Goal: Task Accomplishment & Management: Complete application form

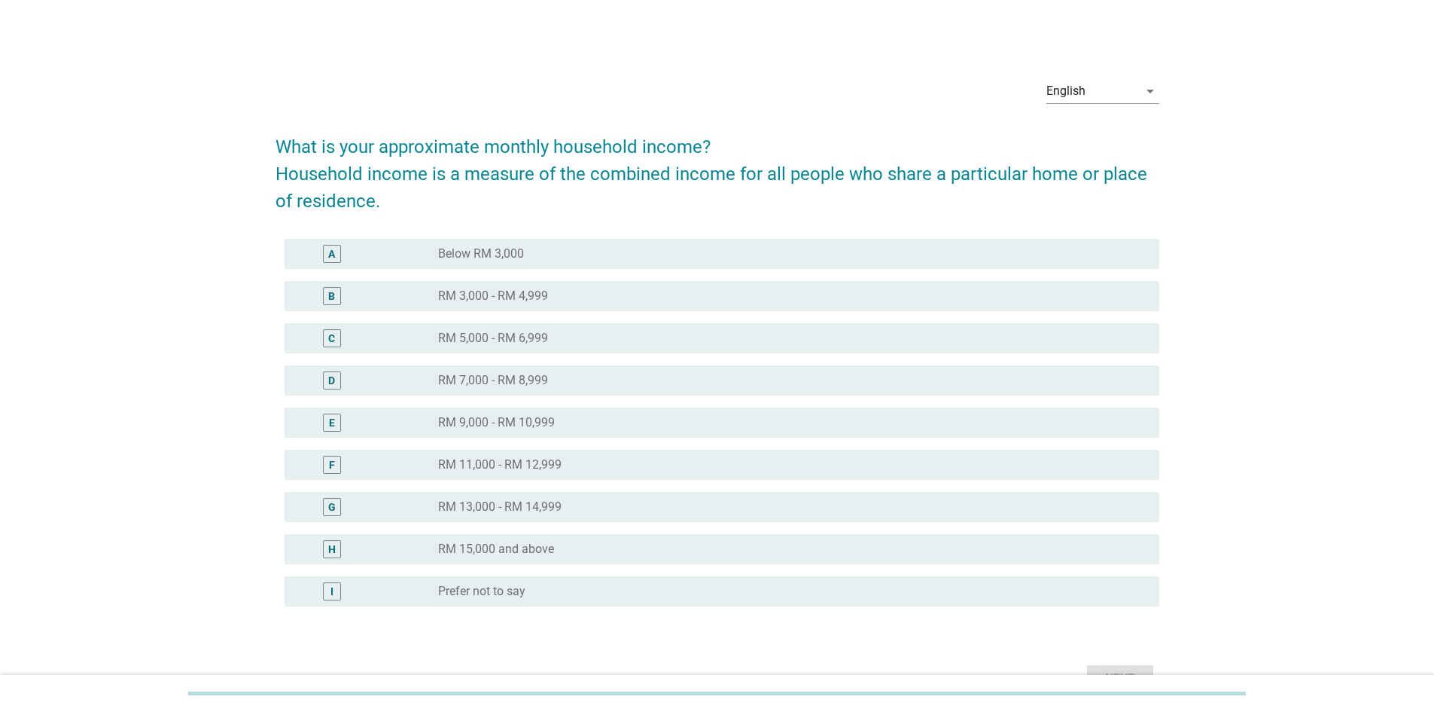
click at [502, 587] on div "I radio_button_unchecked Prefer not to say" at bounding box center [722, 591] width 875 height 30
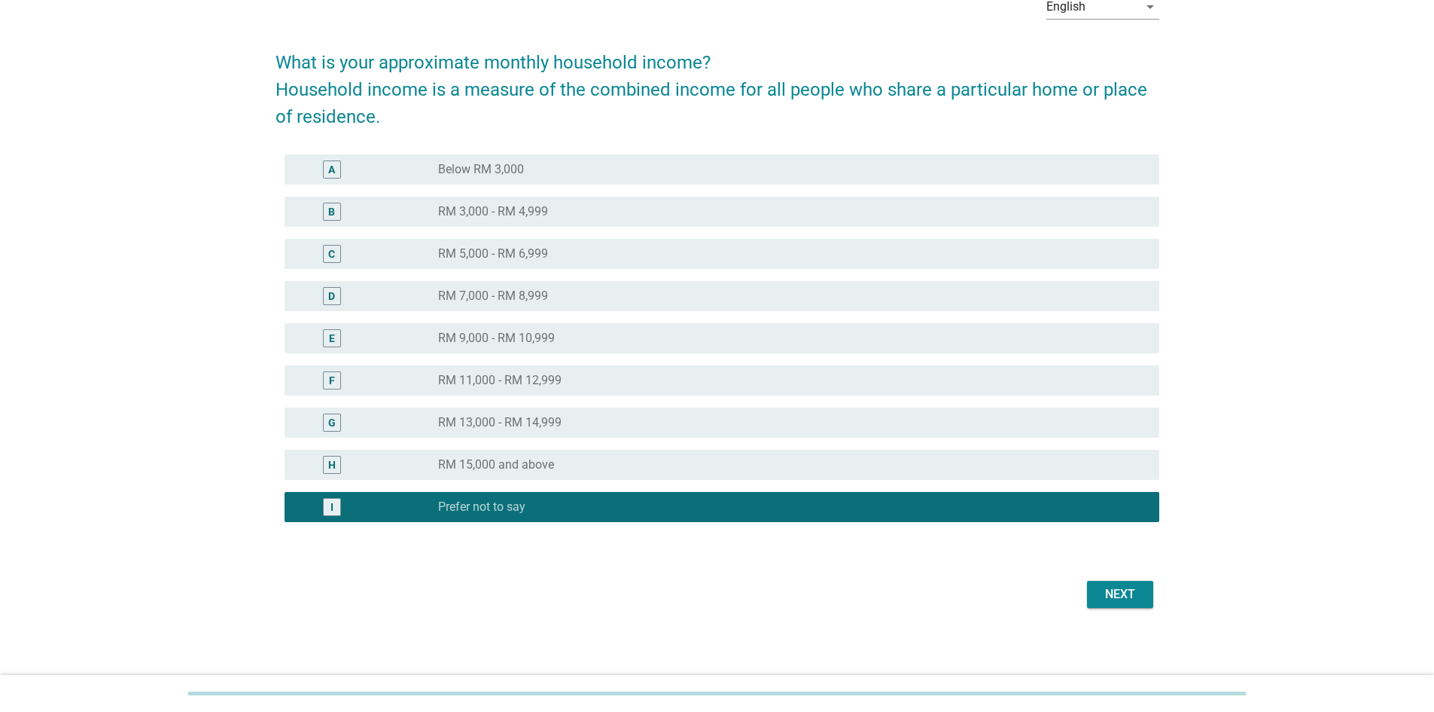
scroll to position [88, 0]
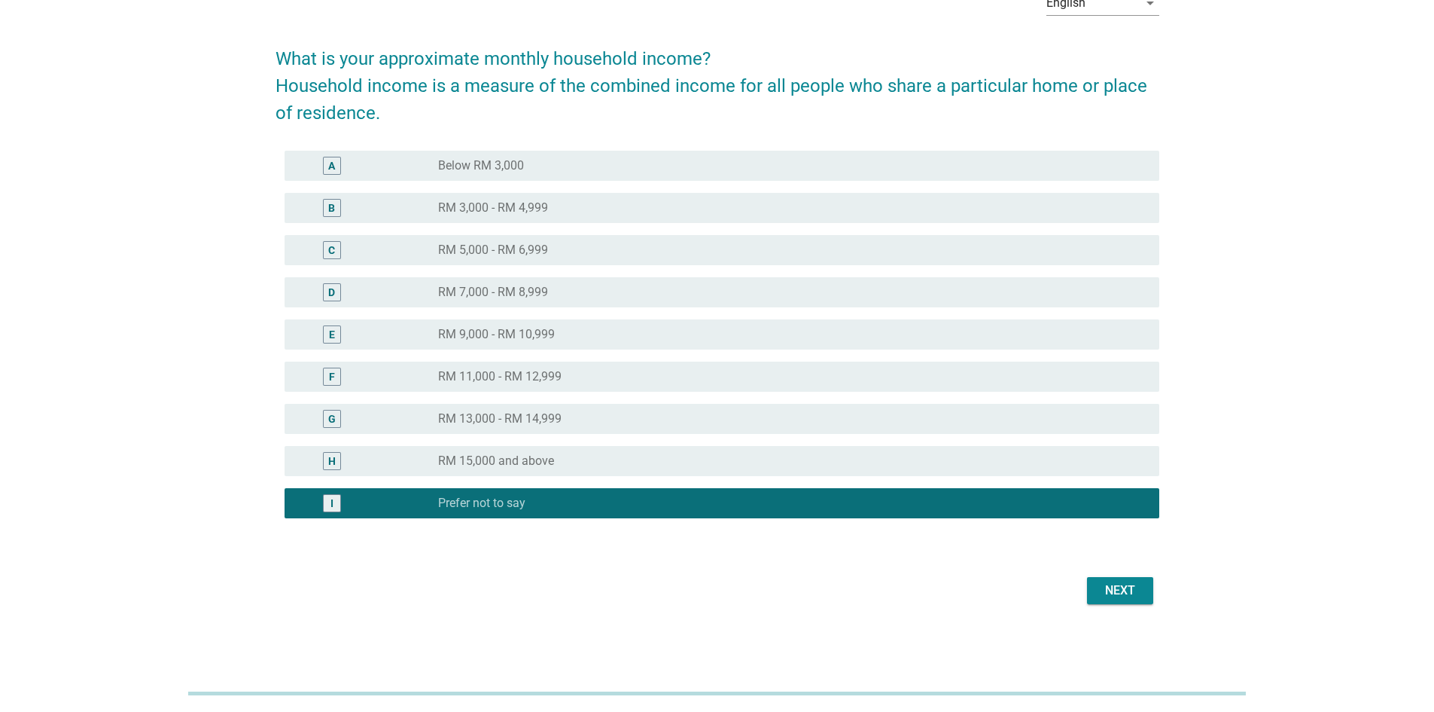
click at [1128, 590] on div "Next" at bounding box center [1120, 590] width 42 height 18
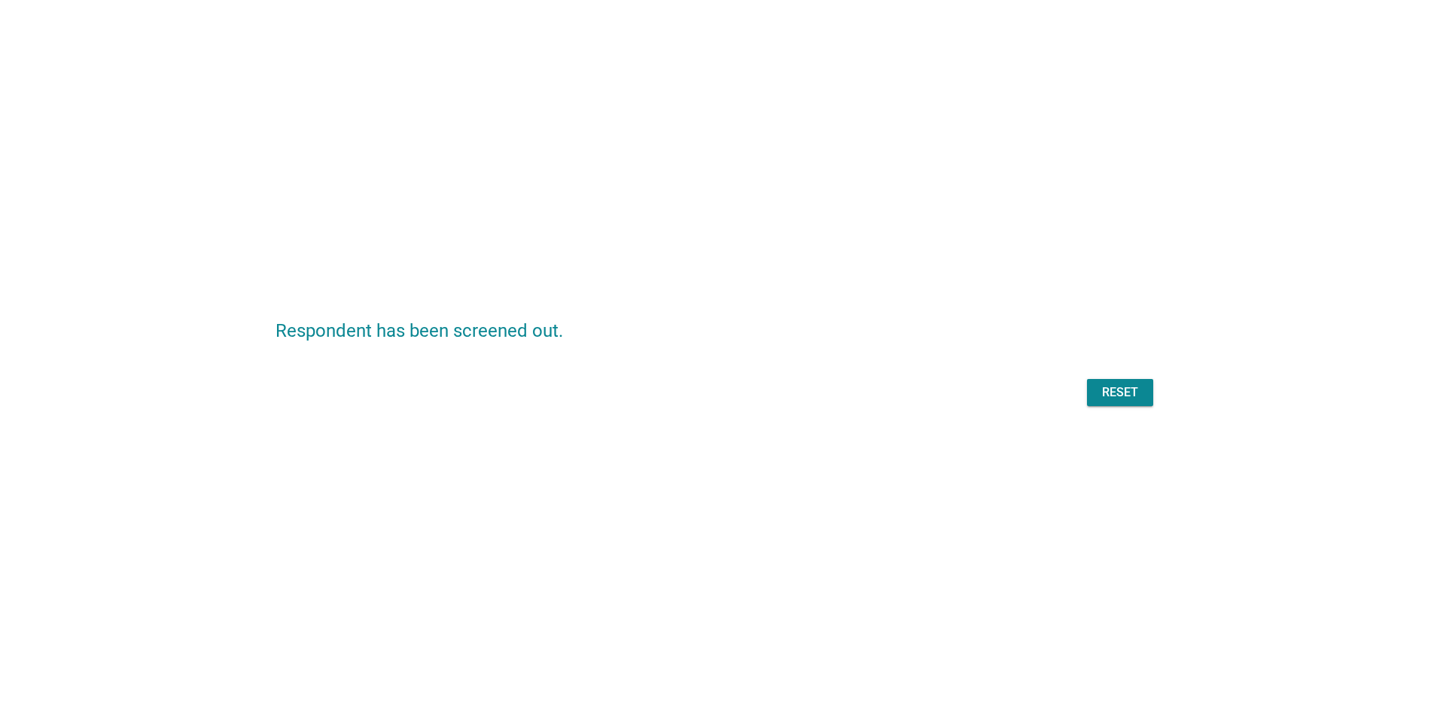
scroll to position [0, 0]
click at [1117, 392] on div "Reset" at bounding box center [718, 392] width 884 height 36
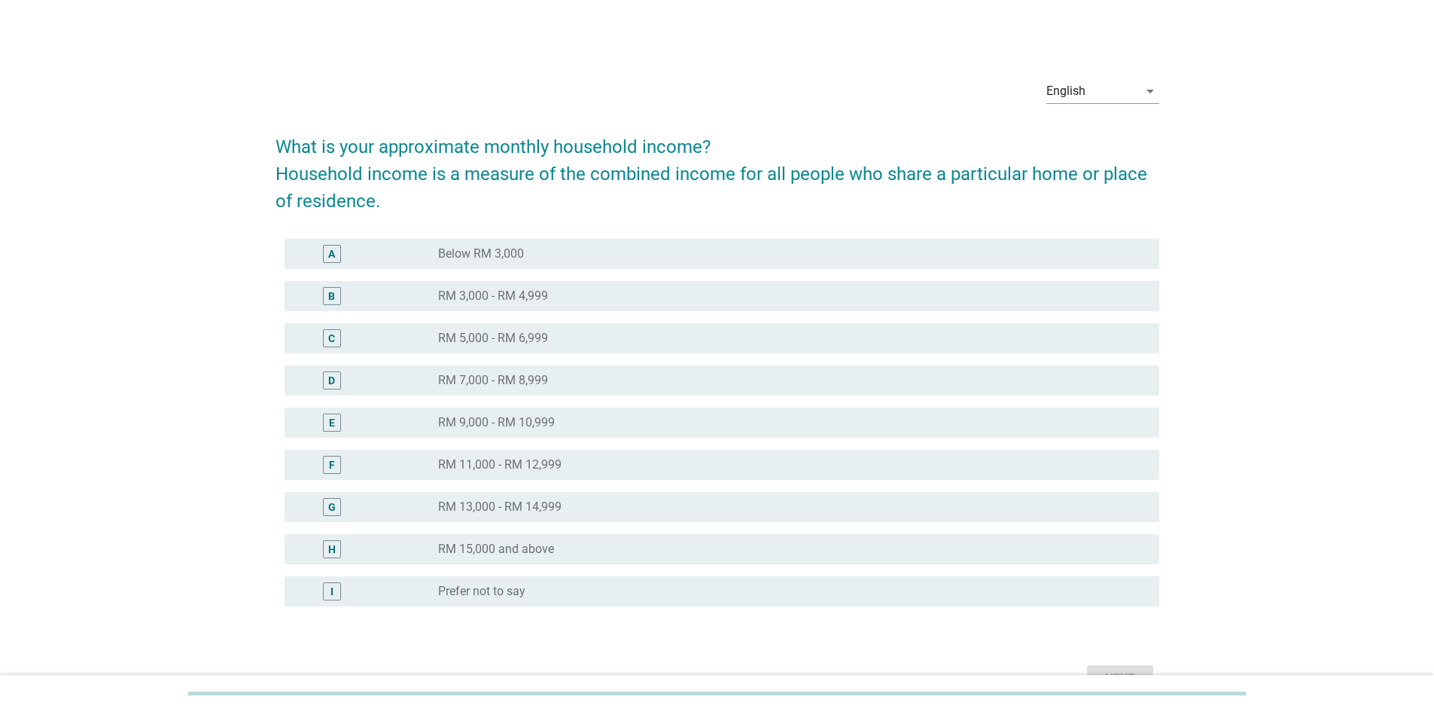
click at [567, 507] on div "radio_button_unchecked RM 13,000 - RM 14,999" at bounding box center [786, 506] width 697 height 15
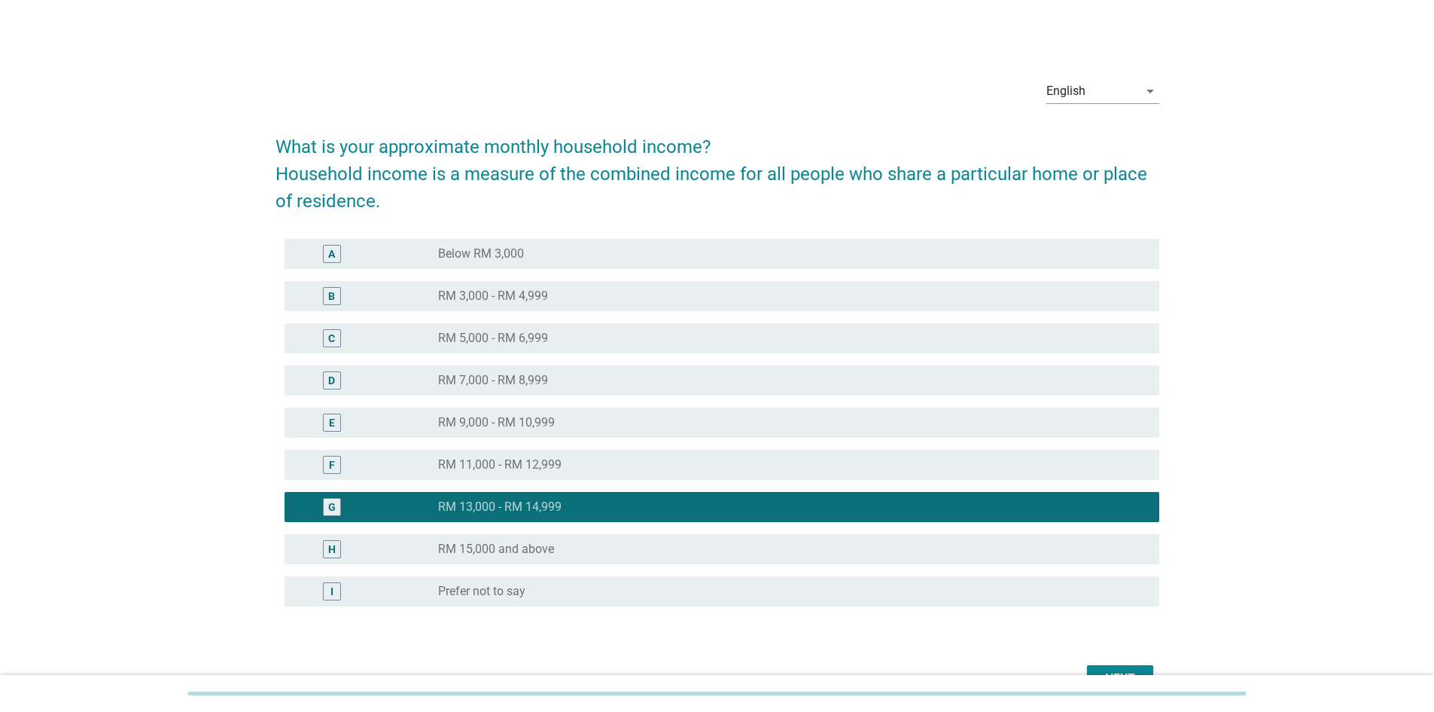
click at [632, 459] on div "radio_button_unchecked RM 11,000 - RM 12,999" at bounding box center [786, 464] width 697 height 15
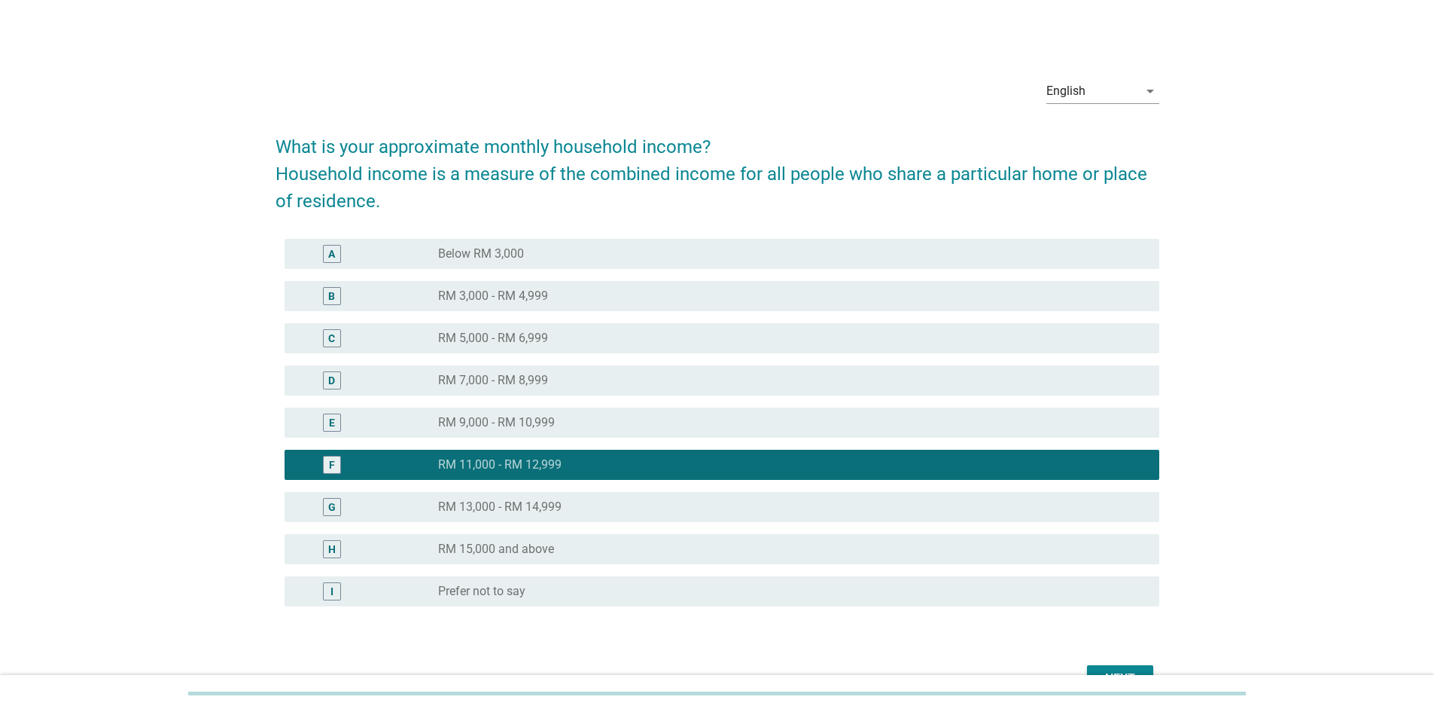
scroll to position [75, 0]
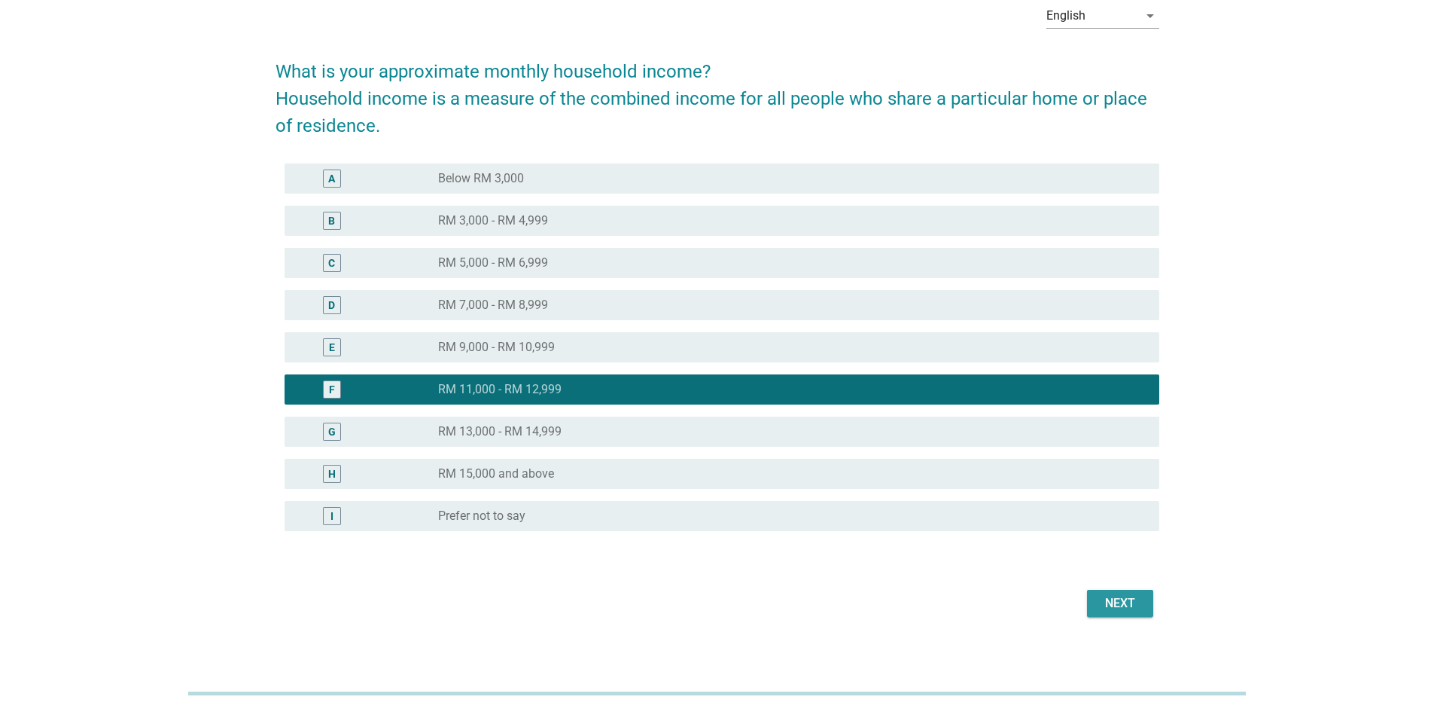
click at [1138, 593] on button "Next" at bounding box center [1120, 603] width 66 height 27
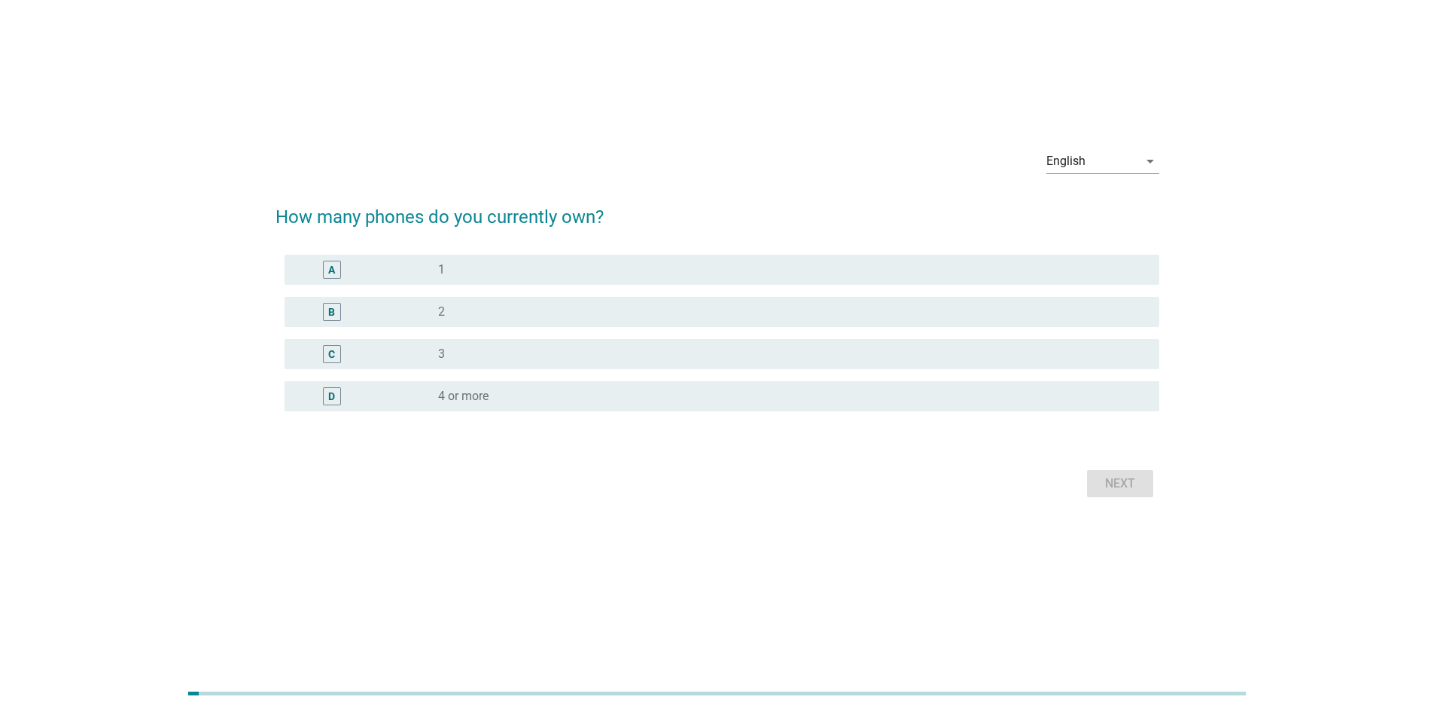
scroll to position [0, 0]
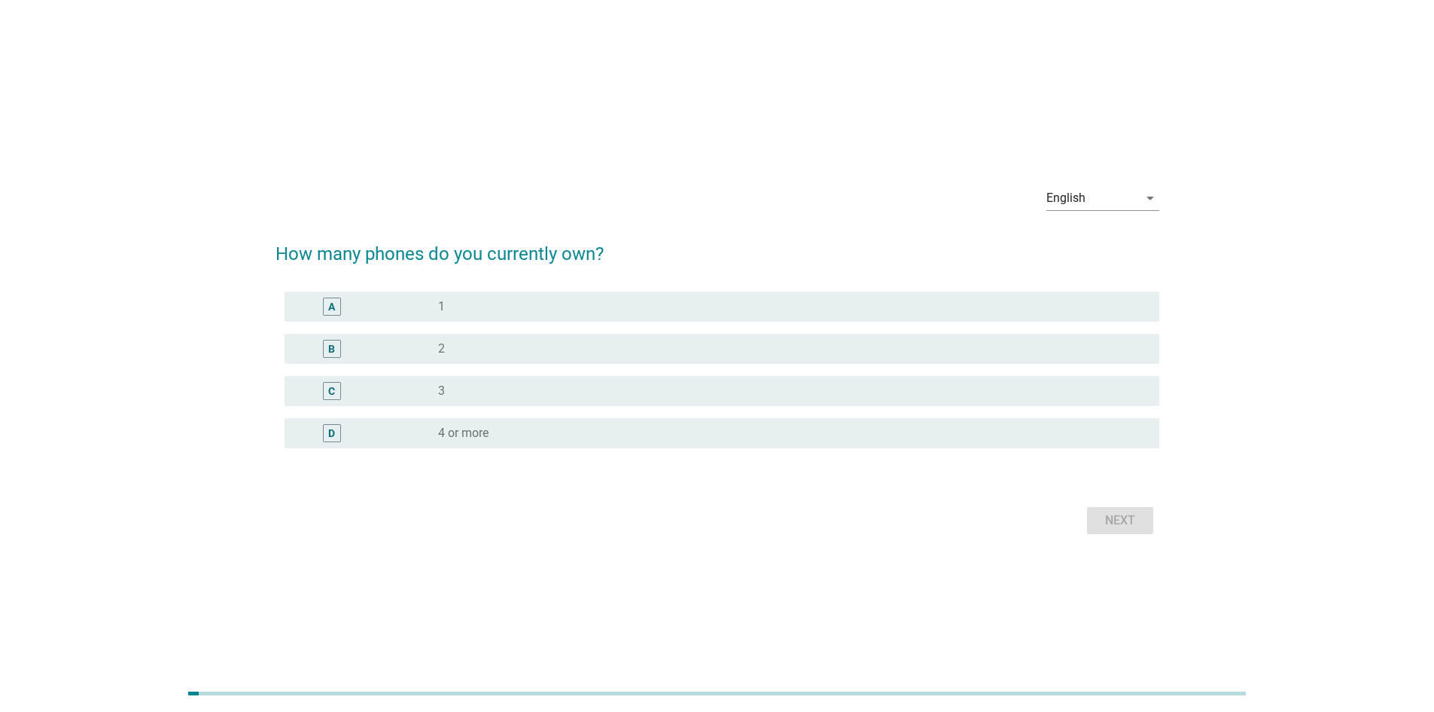
click at [483, 307] on div "radio_button_unchecked 1" at bounding box center [786, 306] width 697 height 15
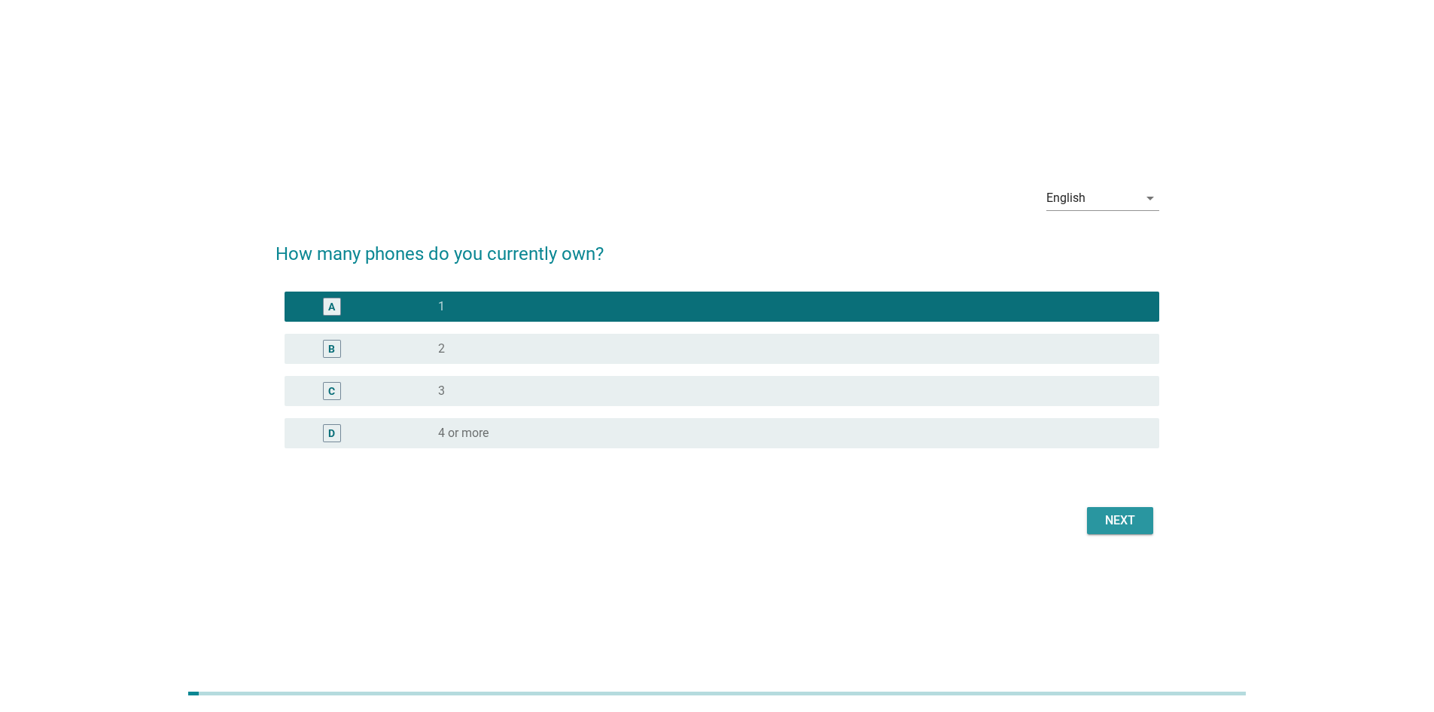
click at [1134, 515] on div "Next" at bounding box center [1120, 520] width 42 height 18
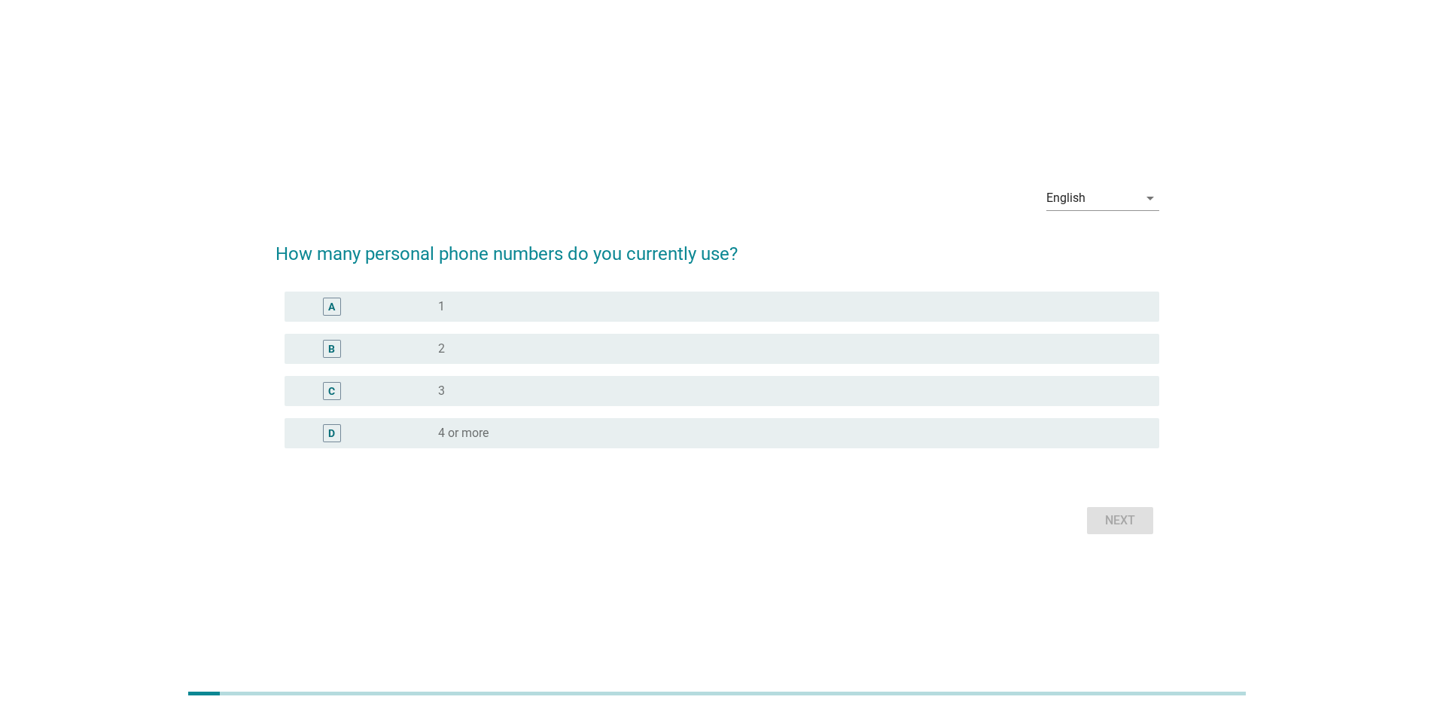
click at [583, 299] on div "radio_button_unchecked 1" at bounding box center [786, 306] width 697 height 15
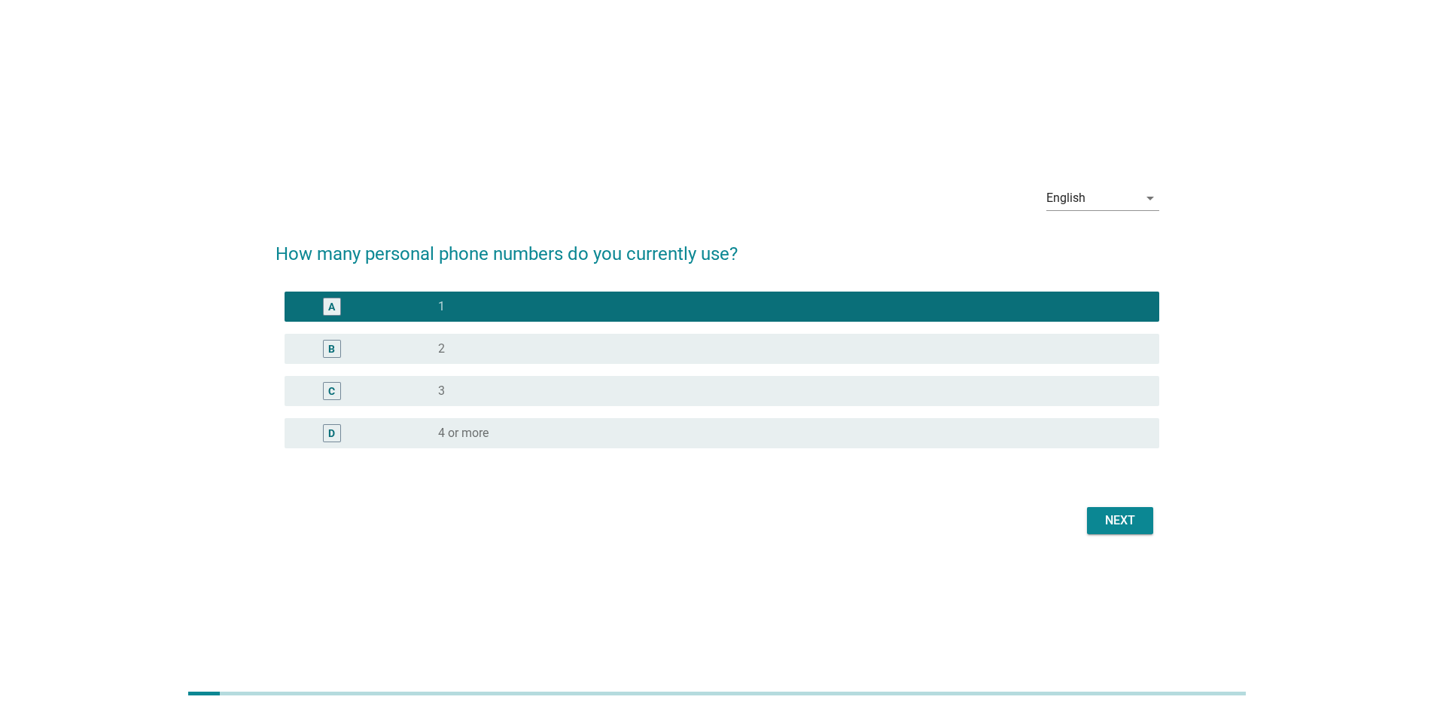
click at [1128, 521] on div "Next" at bounding box center [1120, 520] width 42 height 18
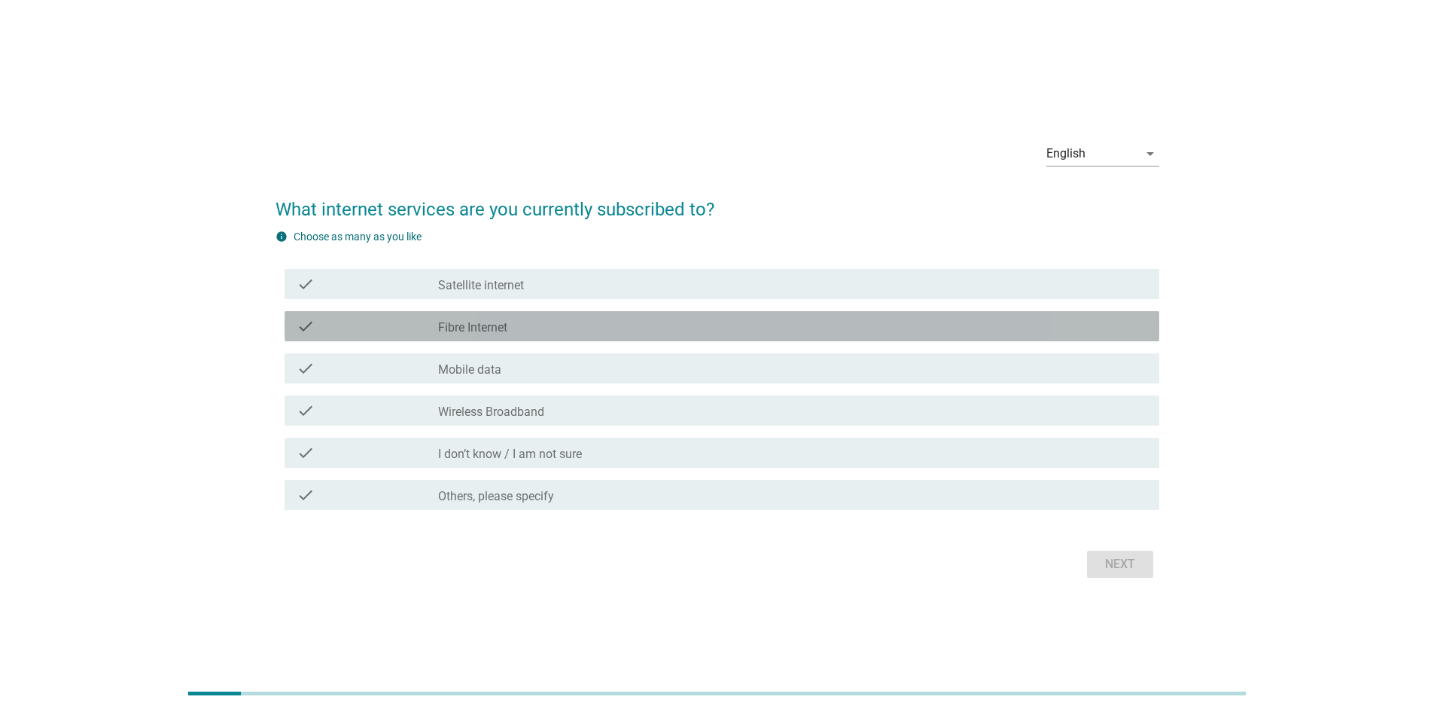
click at [520, 329] on div "check_box_outline_blank Fibre Internet" at bounding box center [792, 326] width 709 height 18
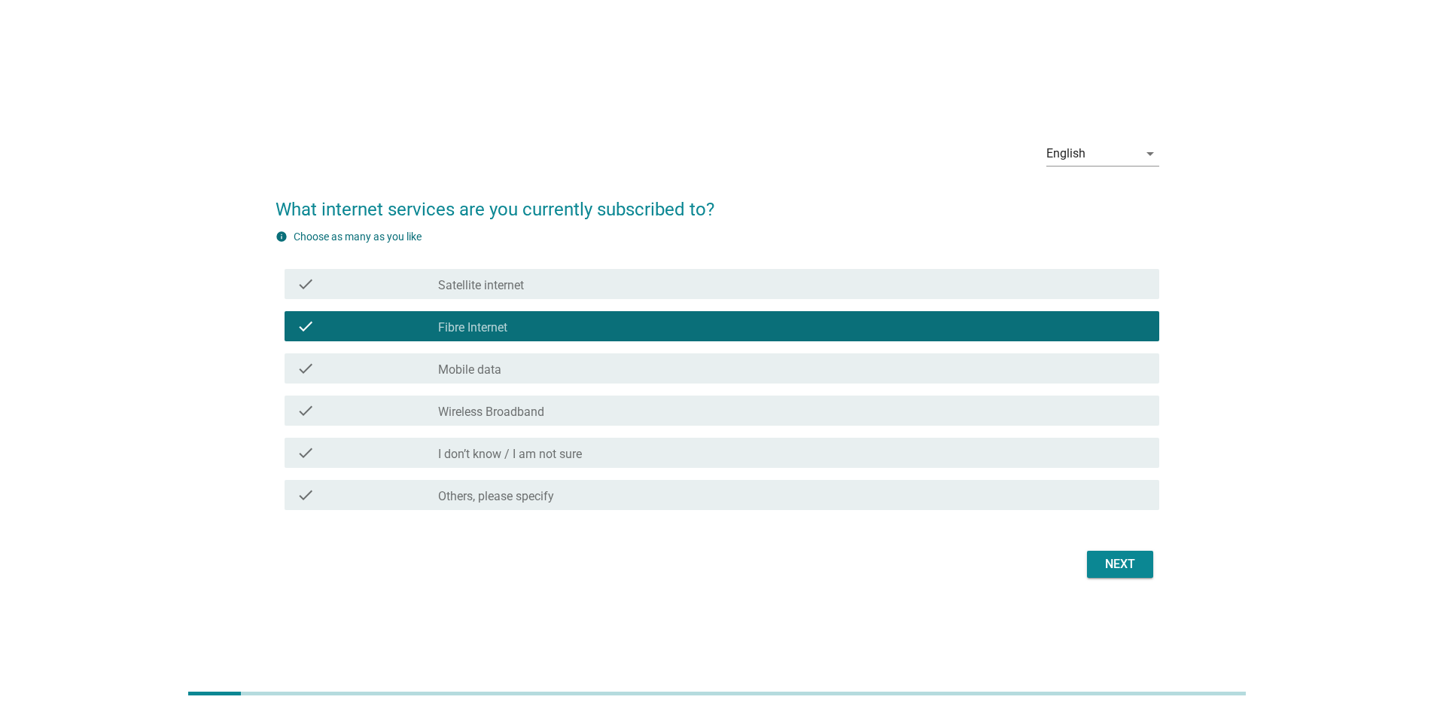
click at [531, 370] on div "check_box_outline_blank Mobile data" at bounding box center [792, 368] width 709 height 18
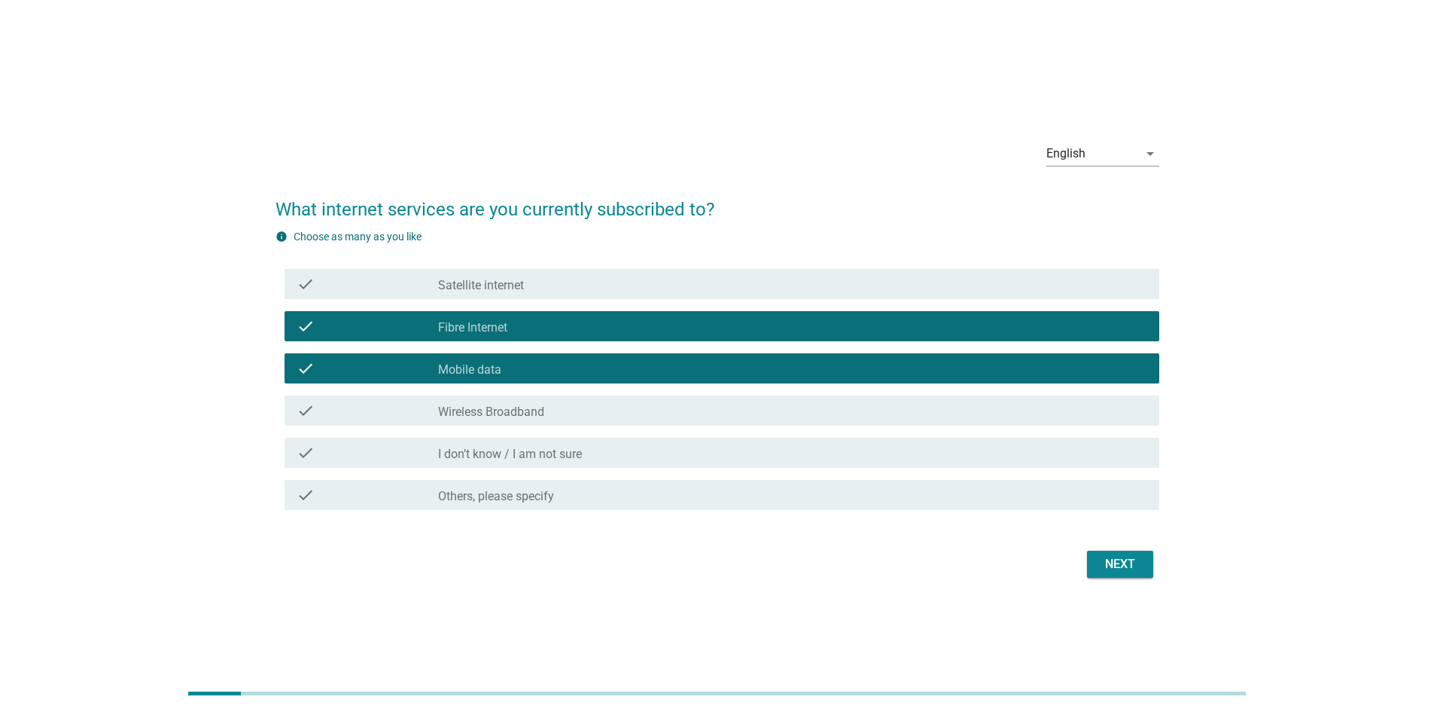
click at [1135, 569] on div "Next" at bounding box center [1120, 564] width 42 height 18
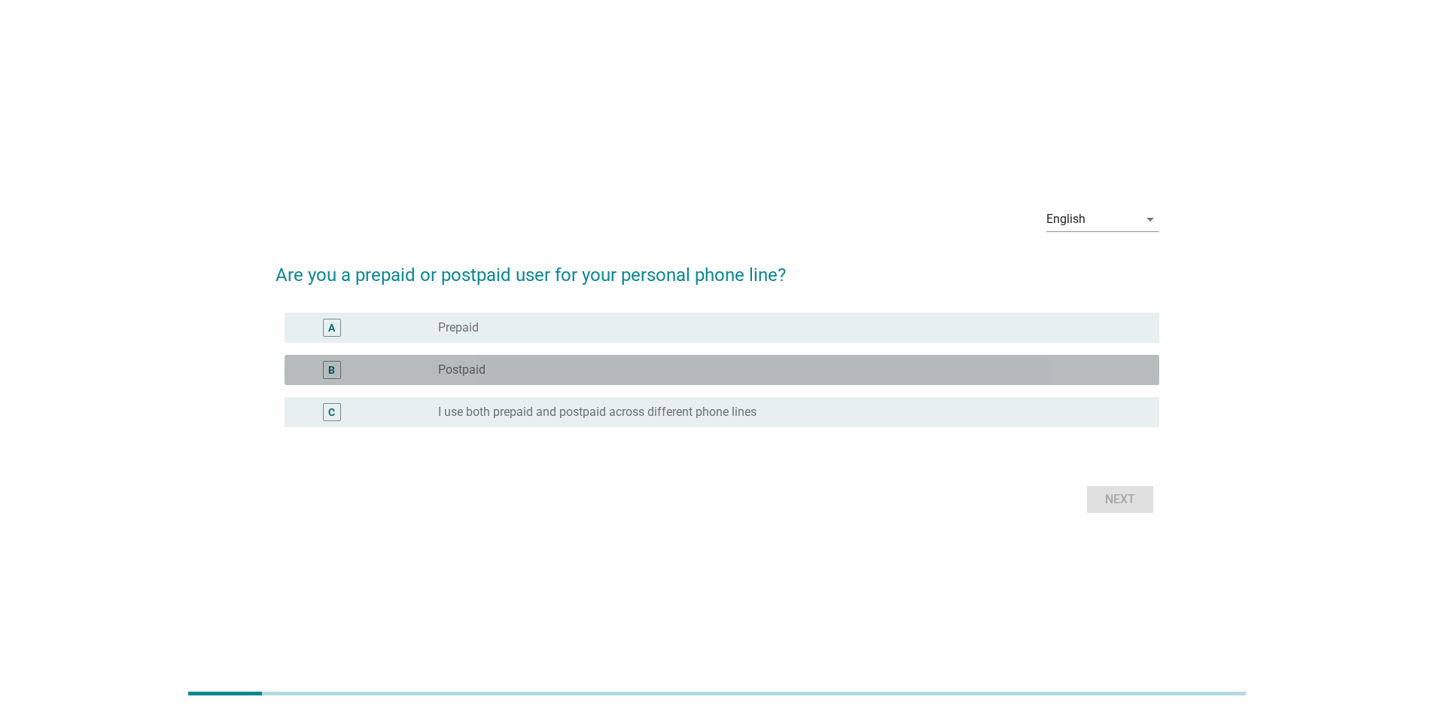
click at [529, 368] on div "radio_button_unchecked Postpaid" at bounding box center [786, 369] width 697 height 15
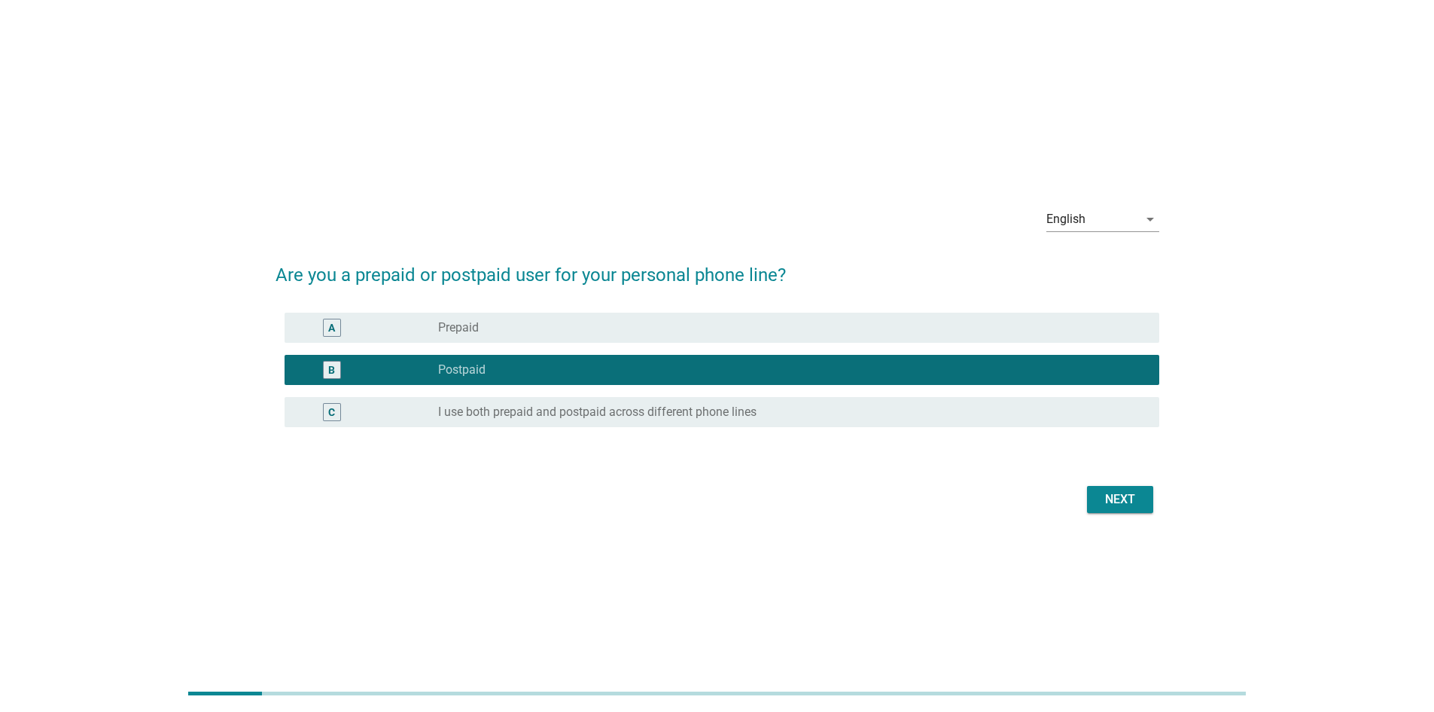
click at [1096, 501] on button "Next" at bounding box center [1120, 499] width 66 height 27
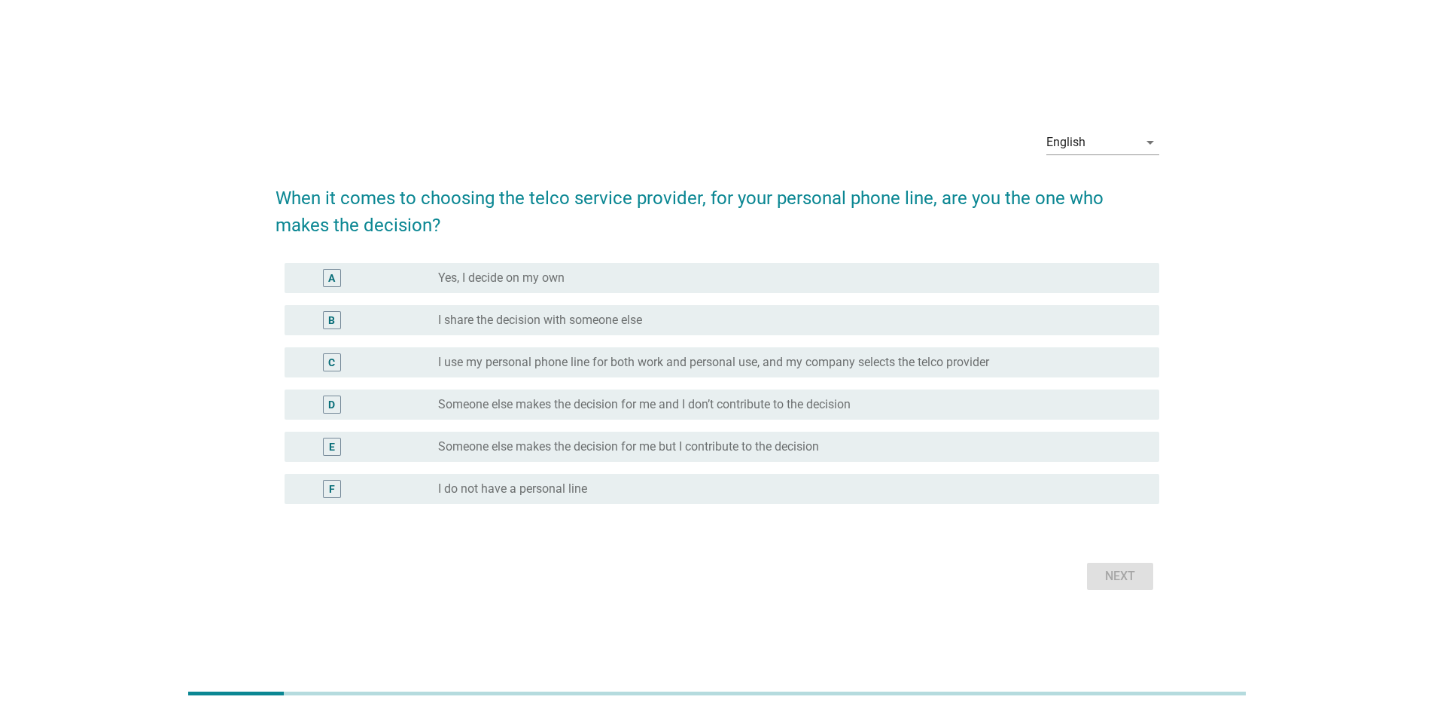
click at [581, 263] on div "A radio_button_unchecked Yes, I decide on my own" at bounding box center [722, 278] width 875 height 30
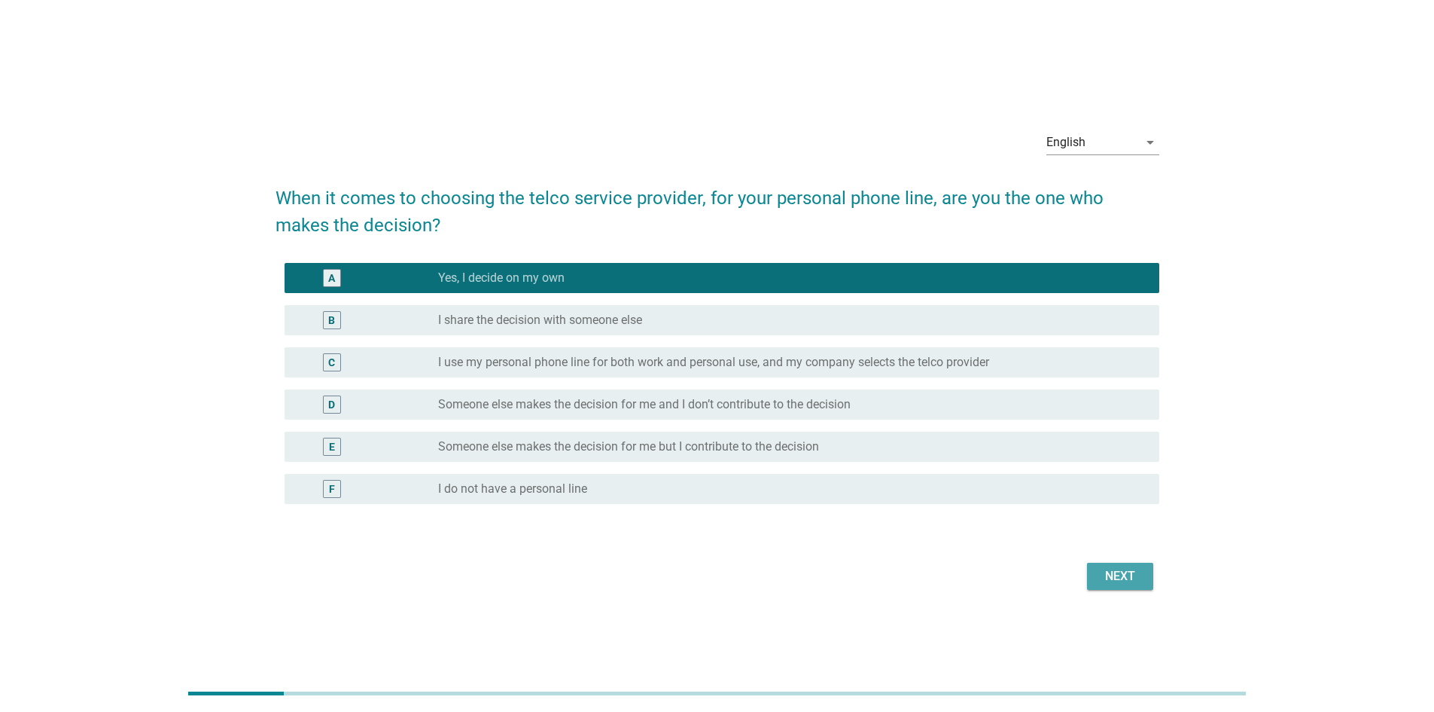
click at [1102, 571] on div "Next" at bounding box center [1120, 576] width 42 height 18
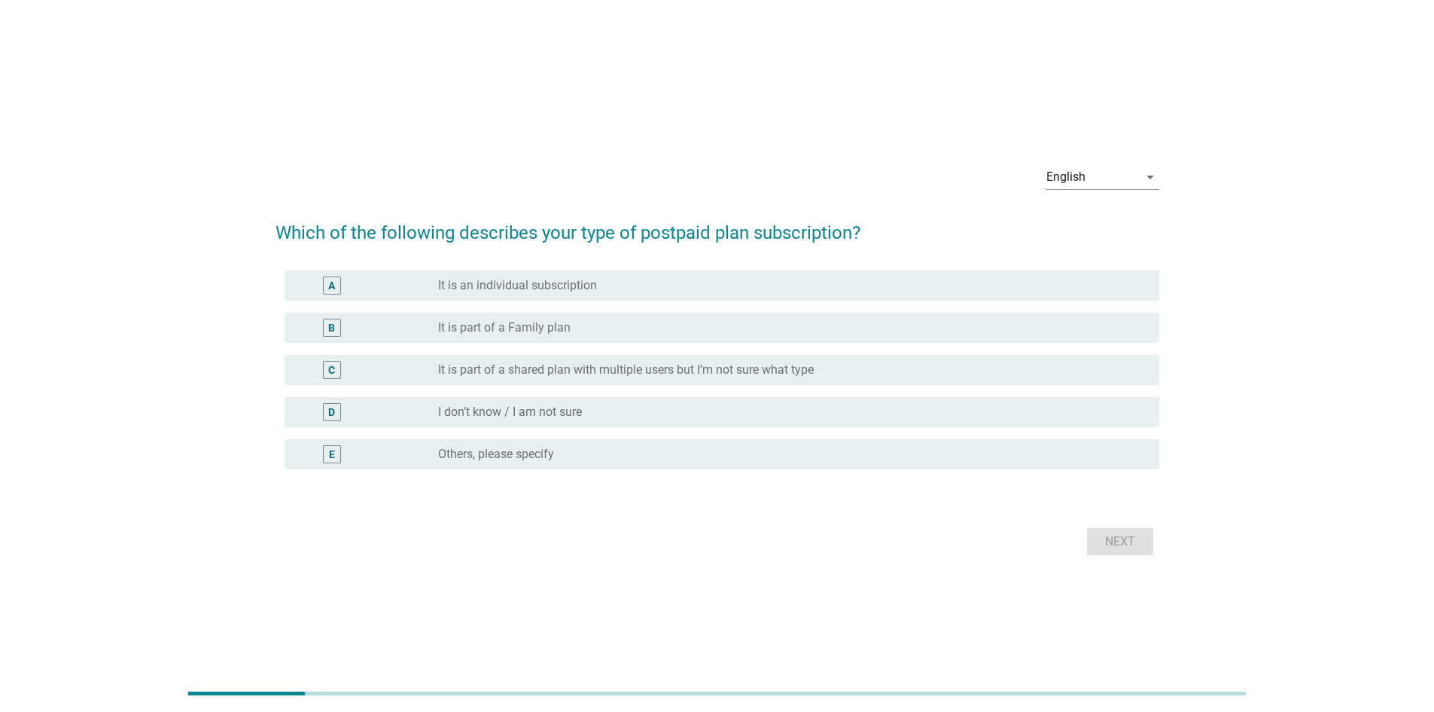
click at [559, 291] on label "It is an individual subscription" at bounding box center [517, 285] width 159 height 15
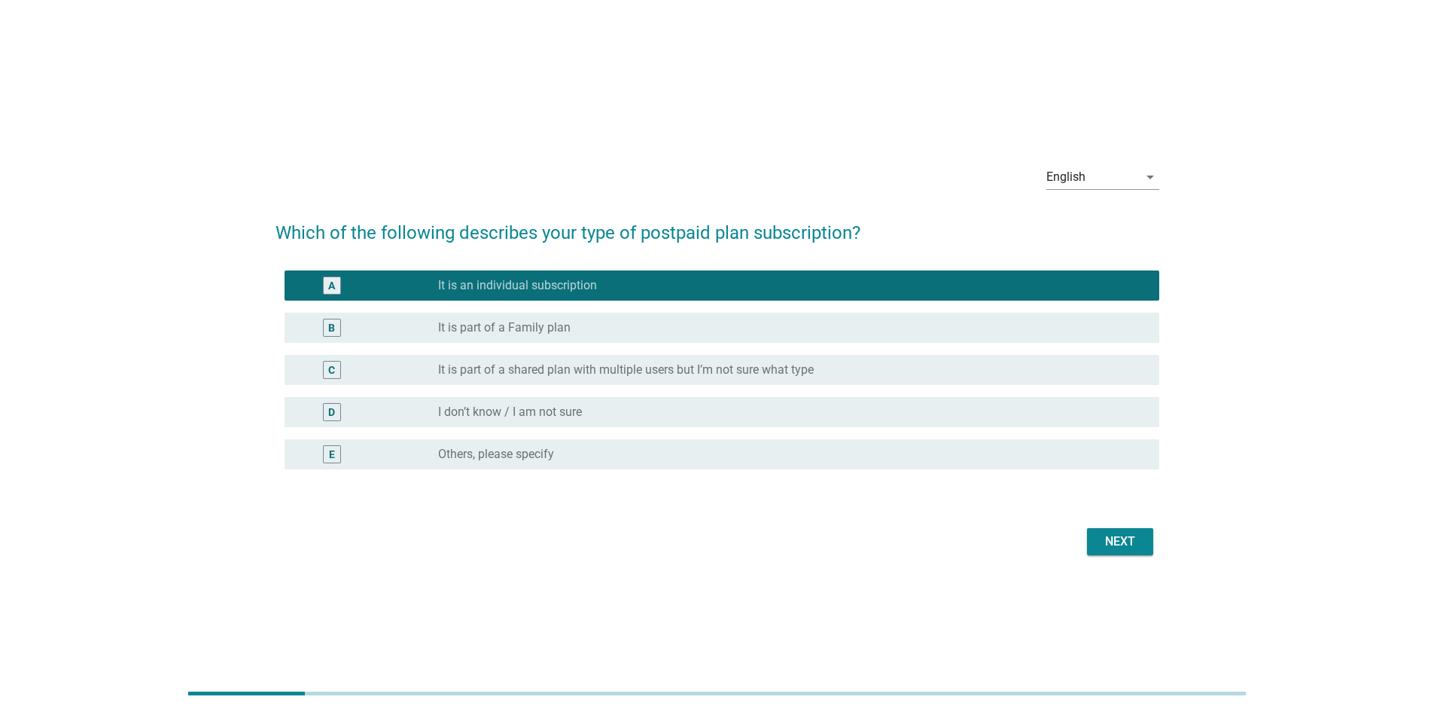
click at [1124, 543] on div "Next" at bounding box center [1120, 541] width 42 height 18
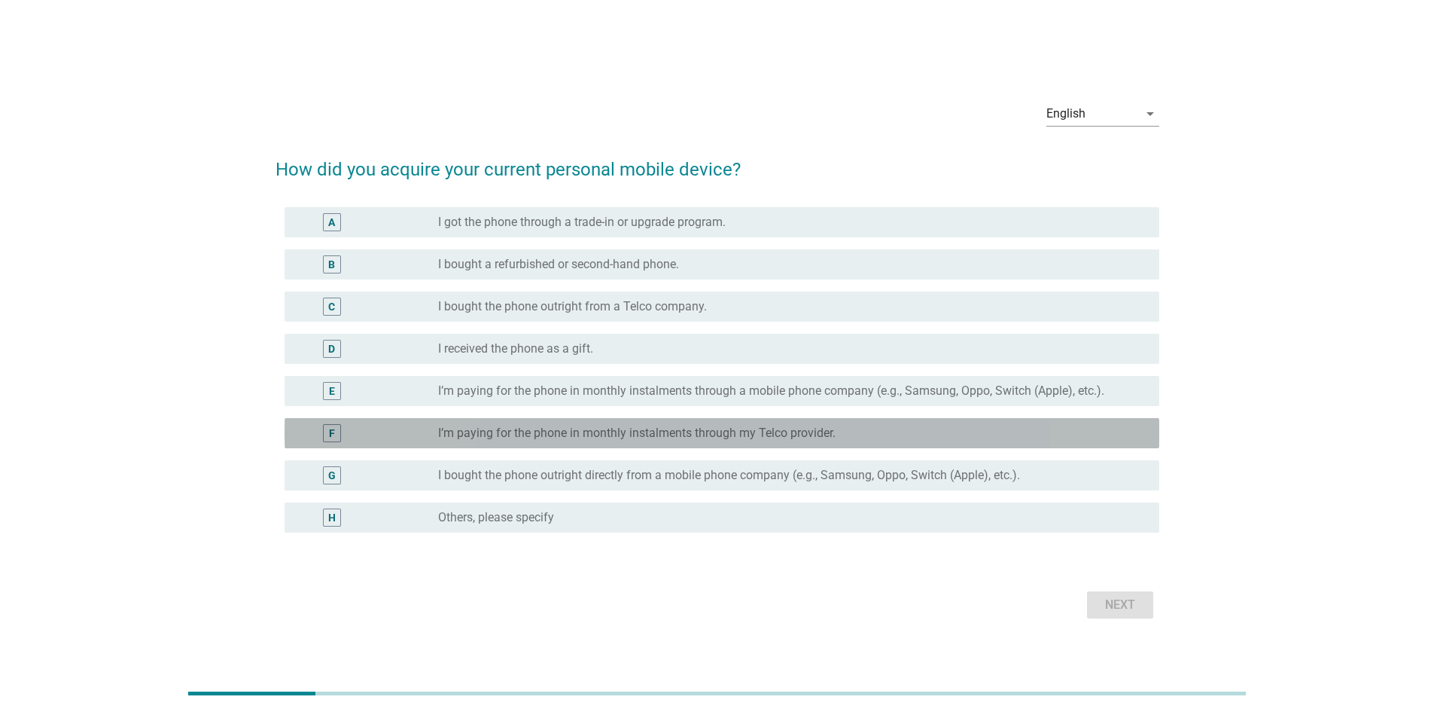
click at [559, 428] on label "I’m paying for the phone in monthly instalments through my Telco provider." at bounding box center [637, 432] width 398 height 15
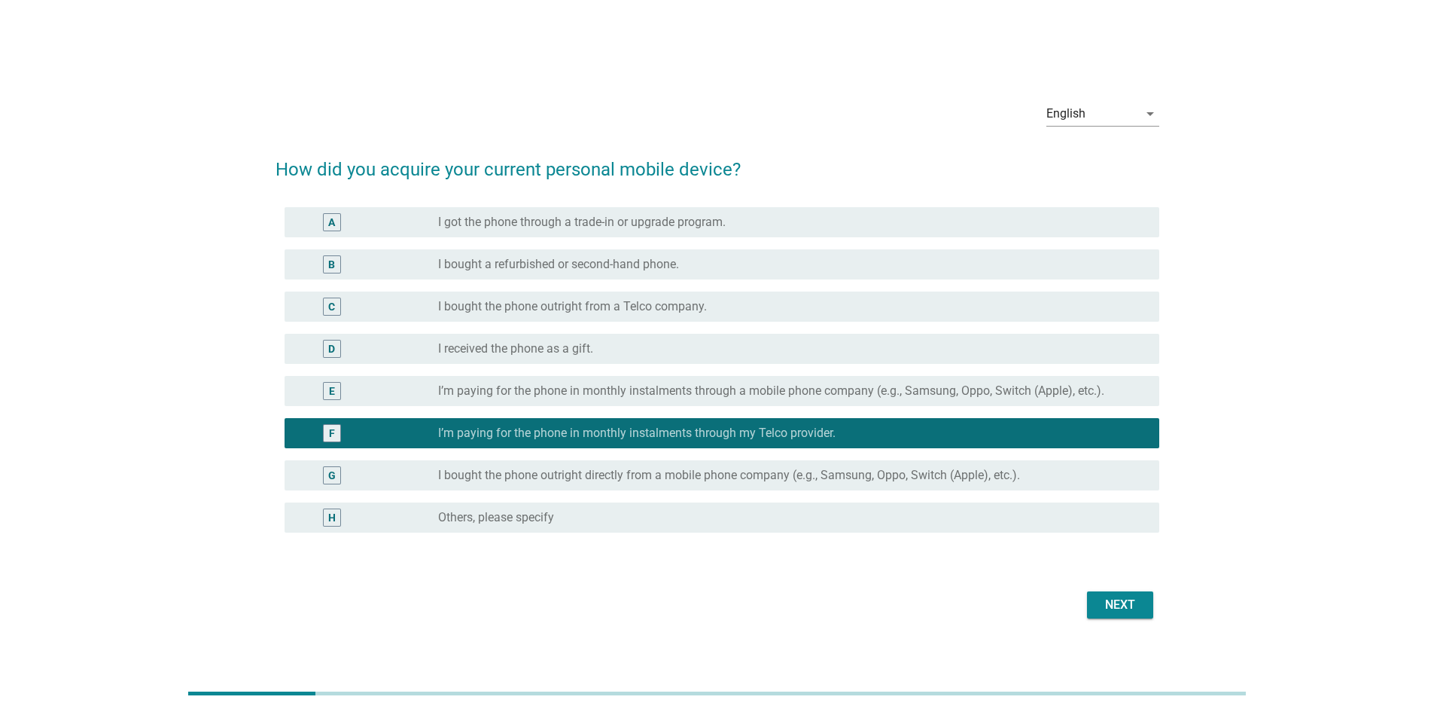
click at [1120, 597] on div "Next" at bounding box center [1120, 605] width 42 height 18
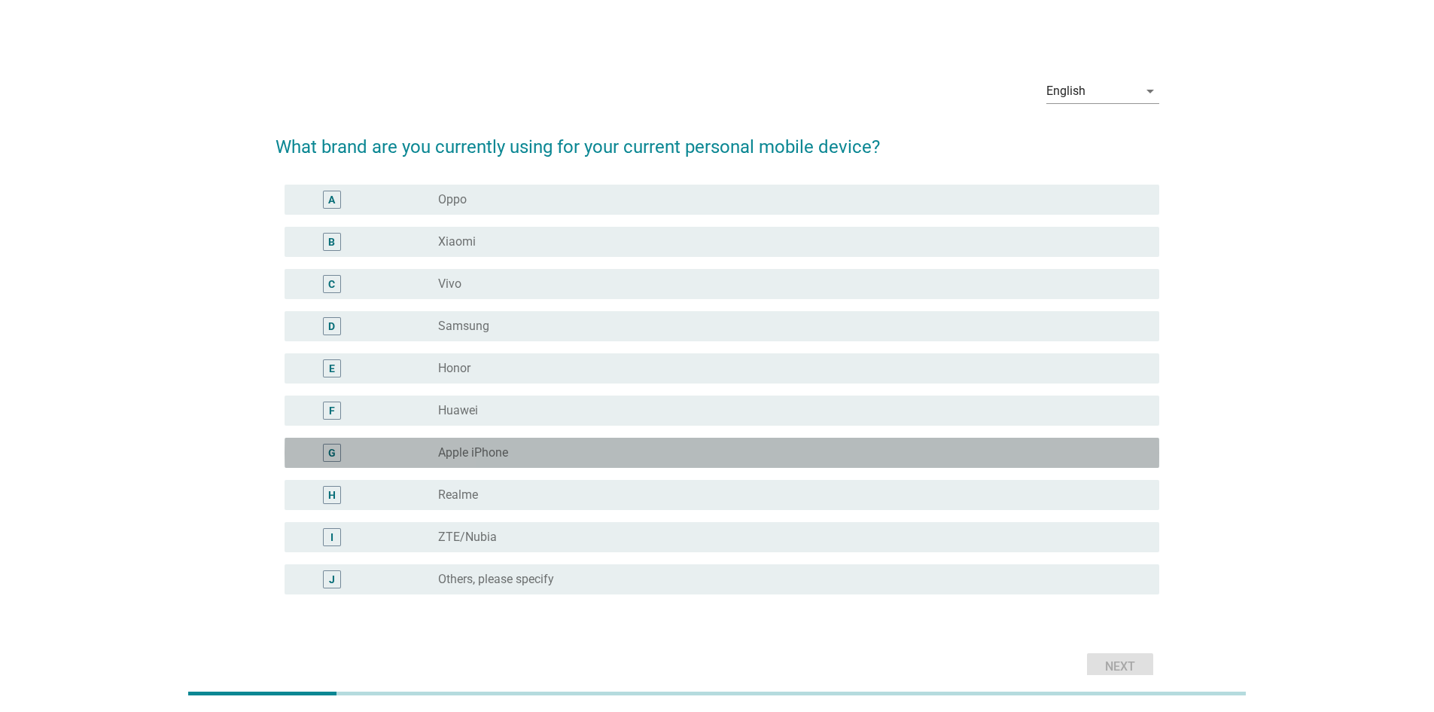
click at [593, 454] on div "radio_button_unchecked Apple iPhone" at bounding box center [786, 452] width 697 height 15
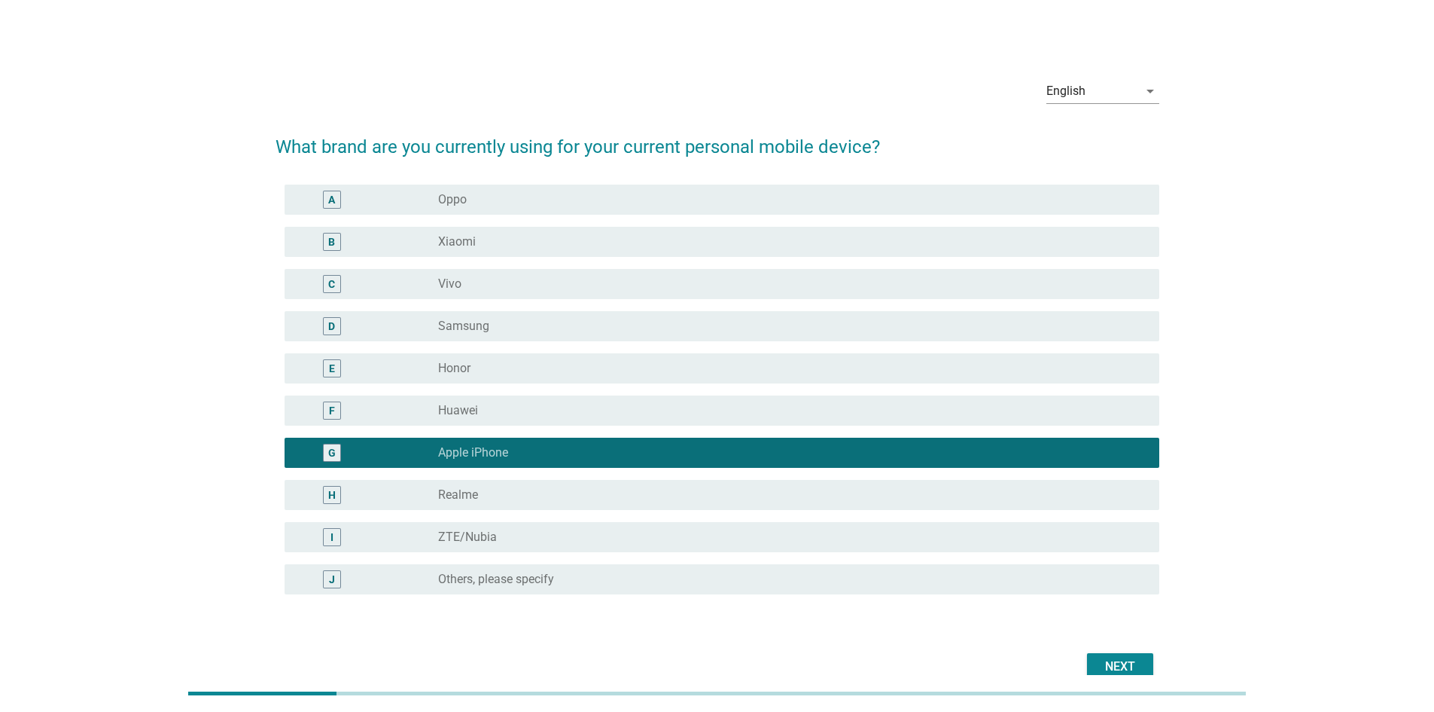
click at [1139, 654] on button "Next" at bounding box center [1120, 666] width 66 height 27
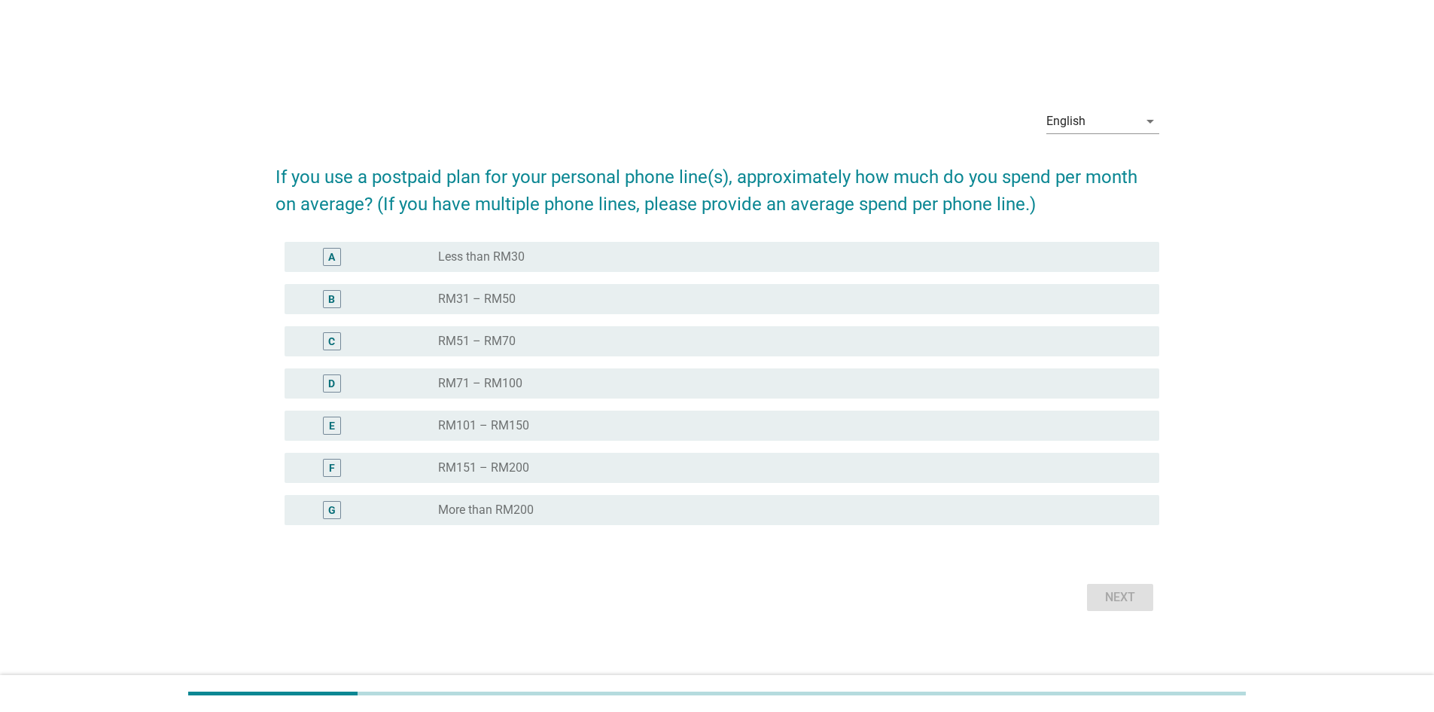
click at [593, 378] on div "radio_button_unchecked RM71 – RM100" at bounding box center [786, 383] width 697 height 15
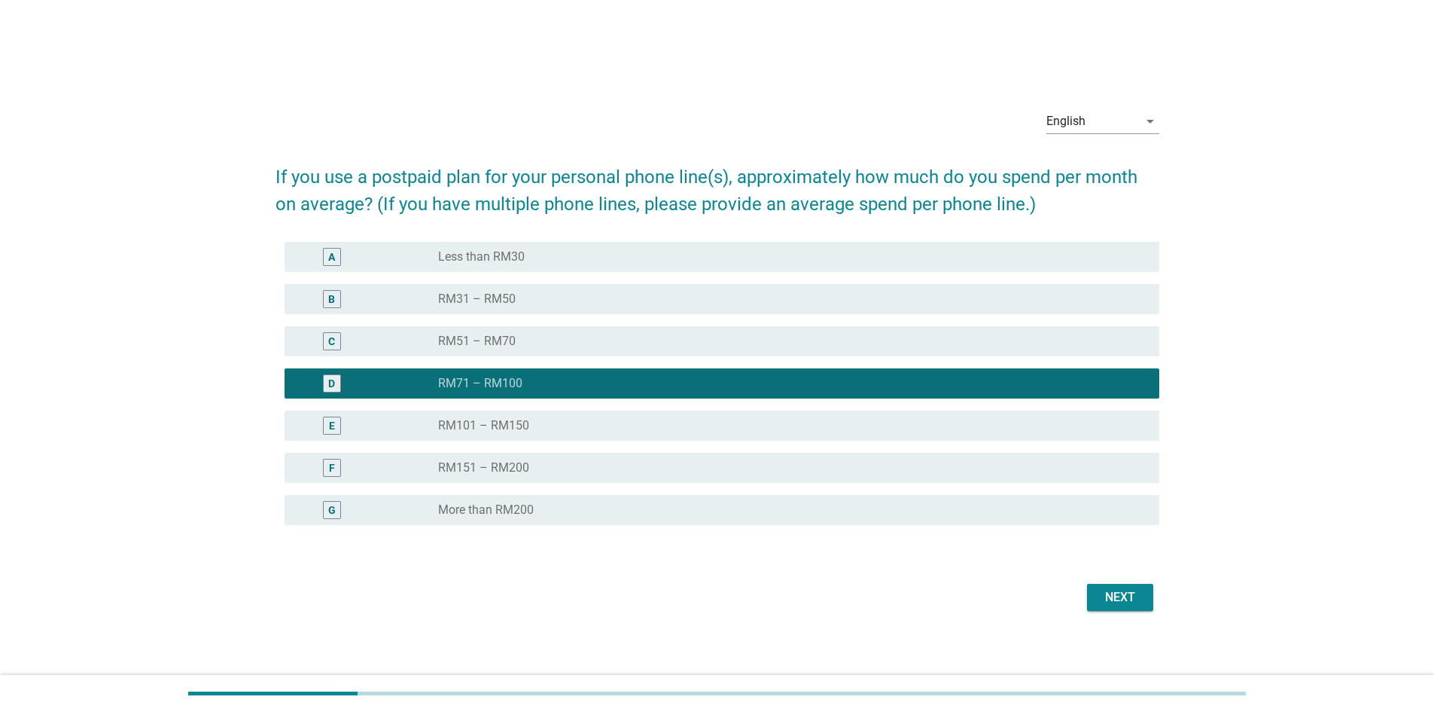
click at [1135, 593] on div "Next" at bounding box center [1120, 597] width 42 height 18
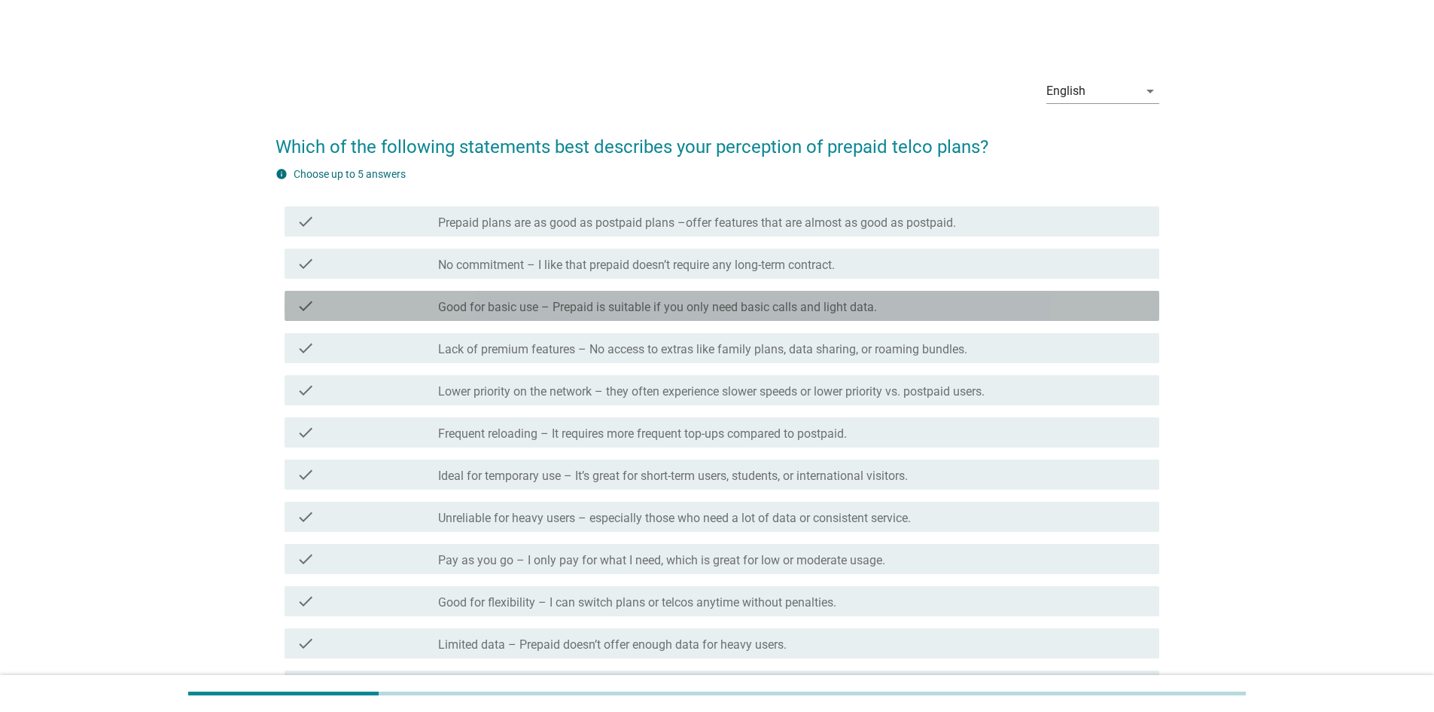
click at [787, 306] on label "Good for basic use – Prepaid is suitable if you only need basic calls and light…" at bounding box center [657, 307] width 439 height 15
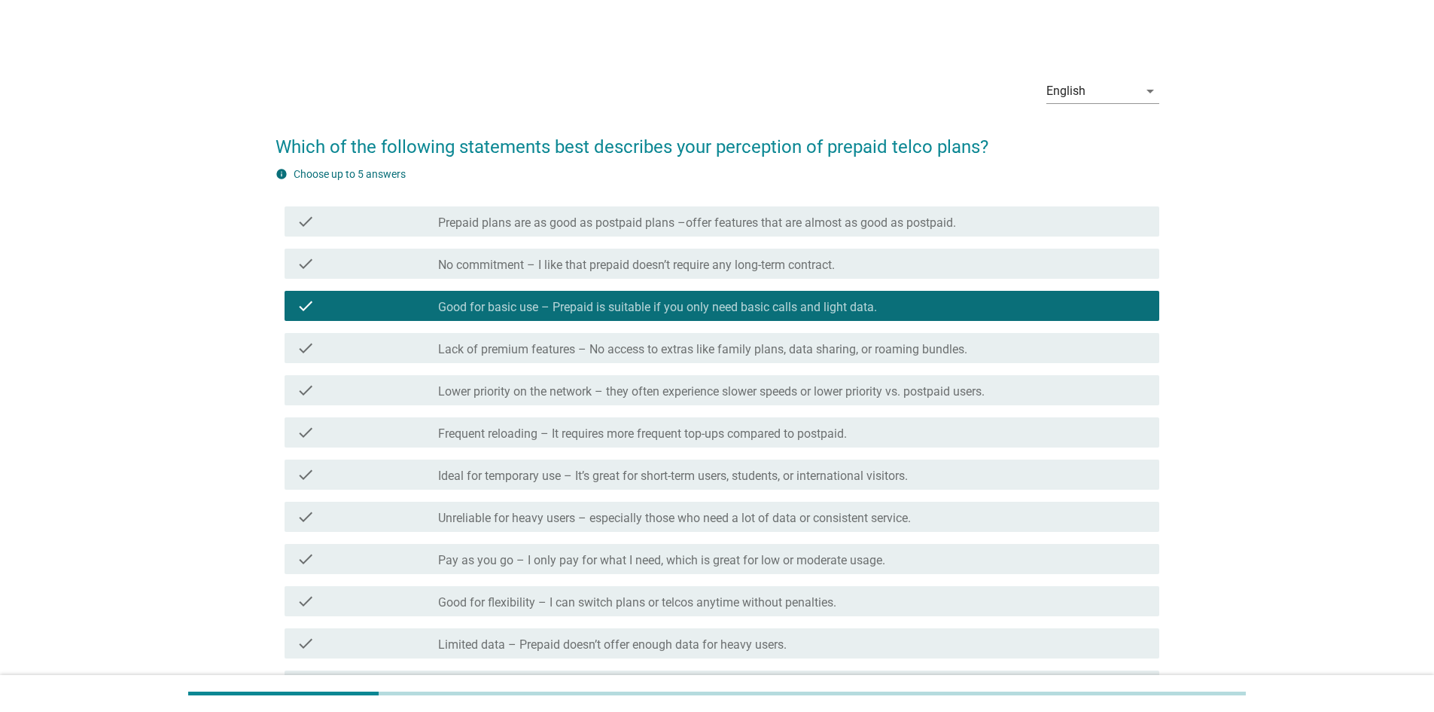
click at [811, 398] on label "Lower priority on the network – they often experience slower speeds or lower pr…" at bounding box center [711, 391] width 547 height 15
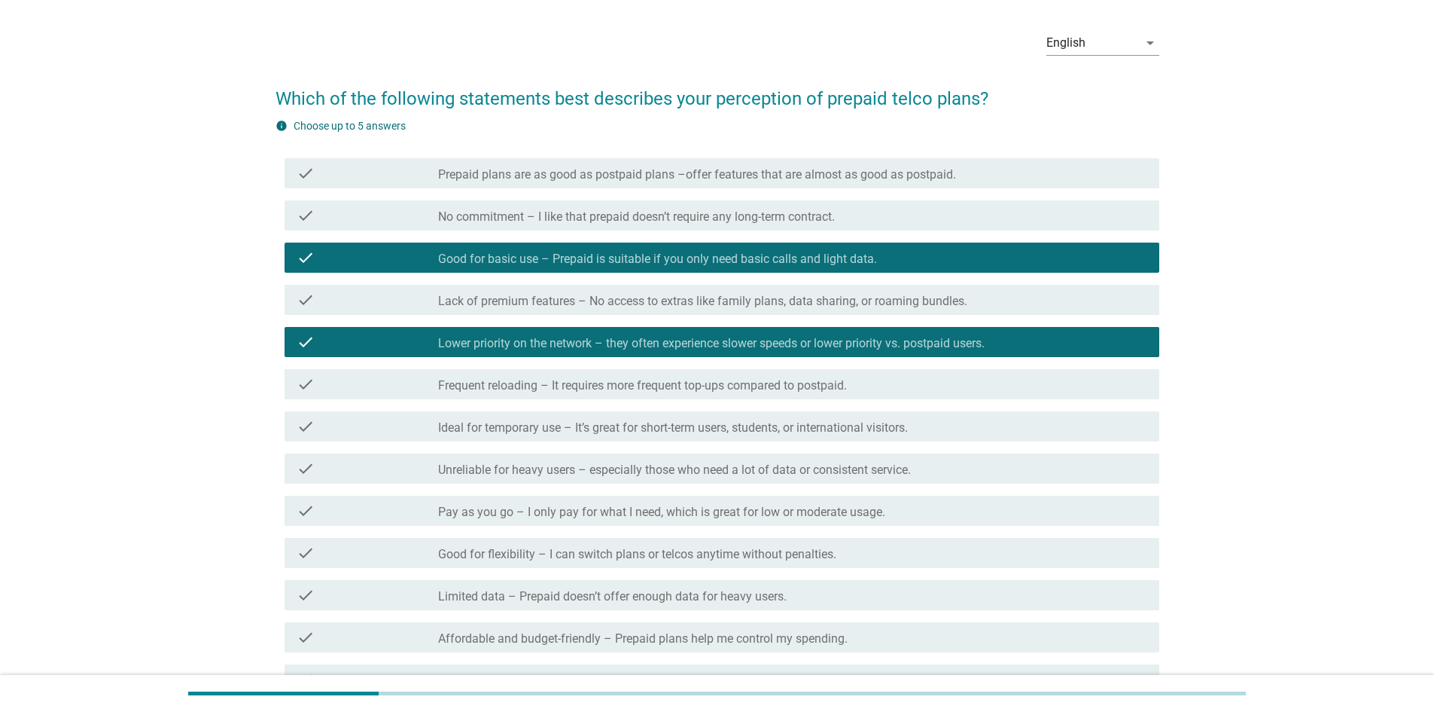
scroll to position [75, 0]
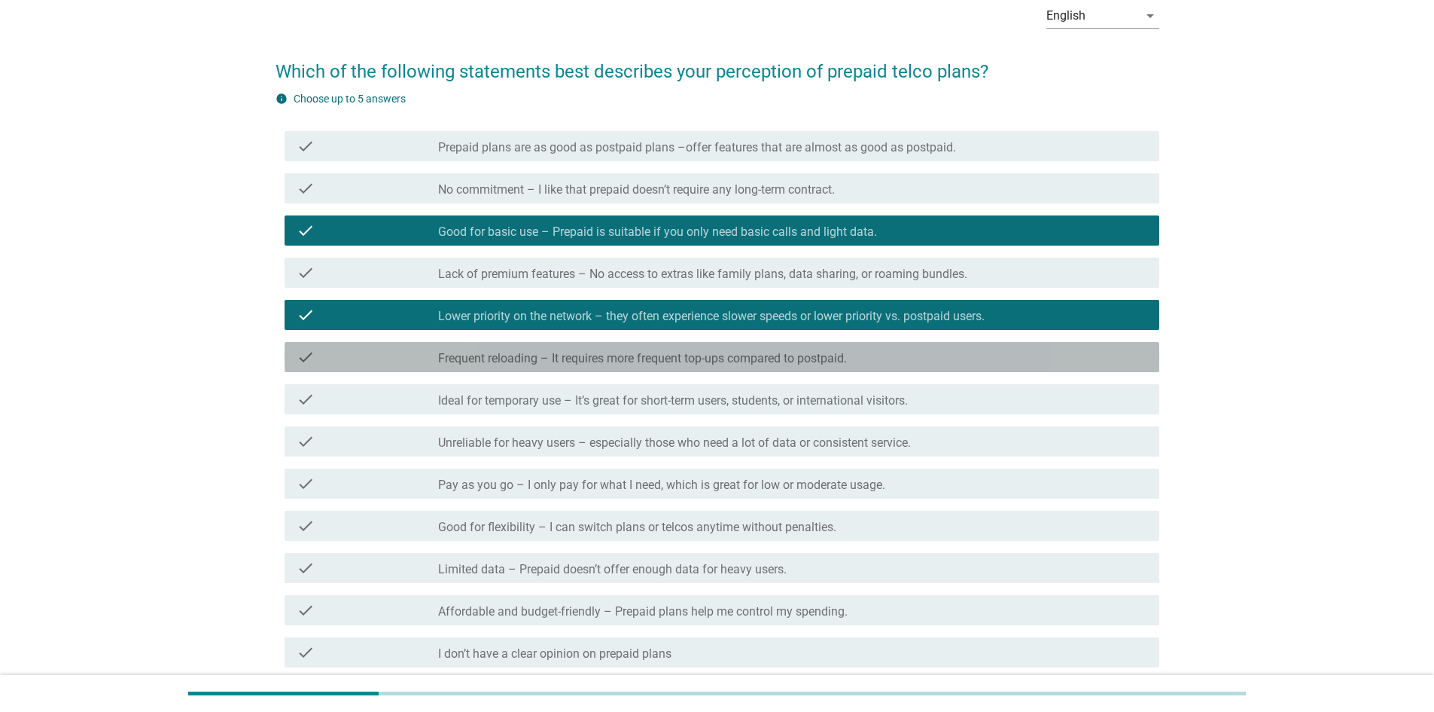
click at [836, 358] on label "Frequent reloading – It requires more frequent top-ups compared to postpaid." at bounding box center [642, 358] width 409 height 15
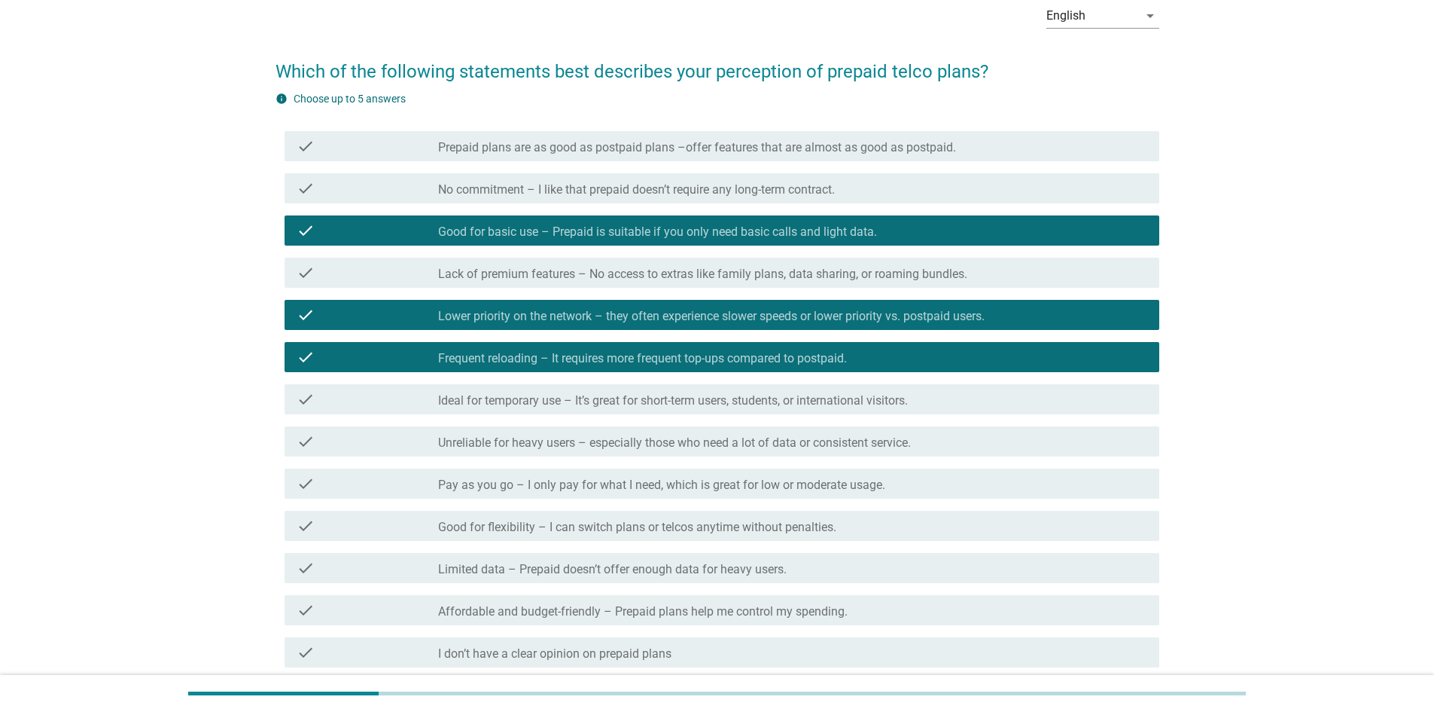
click at [805, 396] on label "Ideal for temporary use – It’s great for short-term users, students, or interna…" at bounding box center [673, 400] width 470 height 15
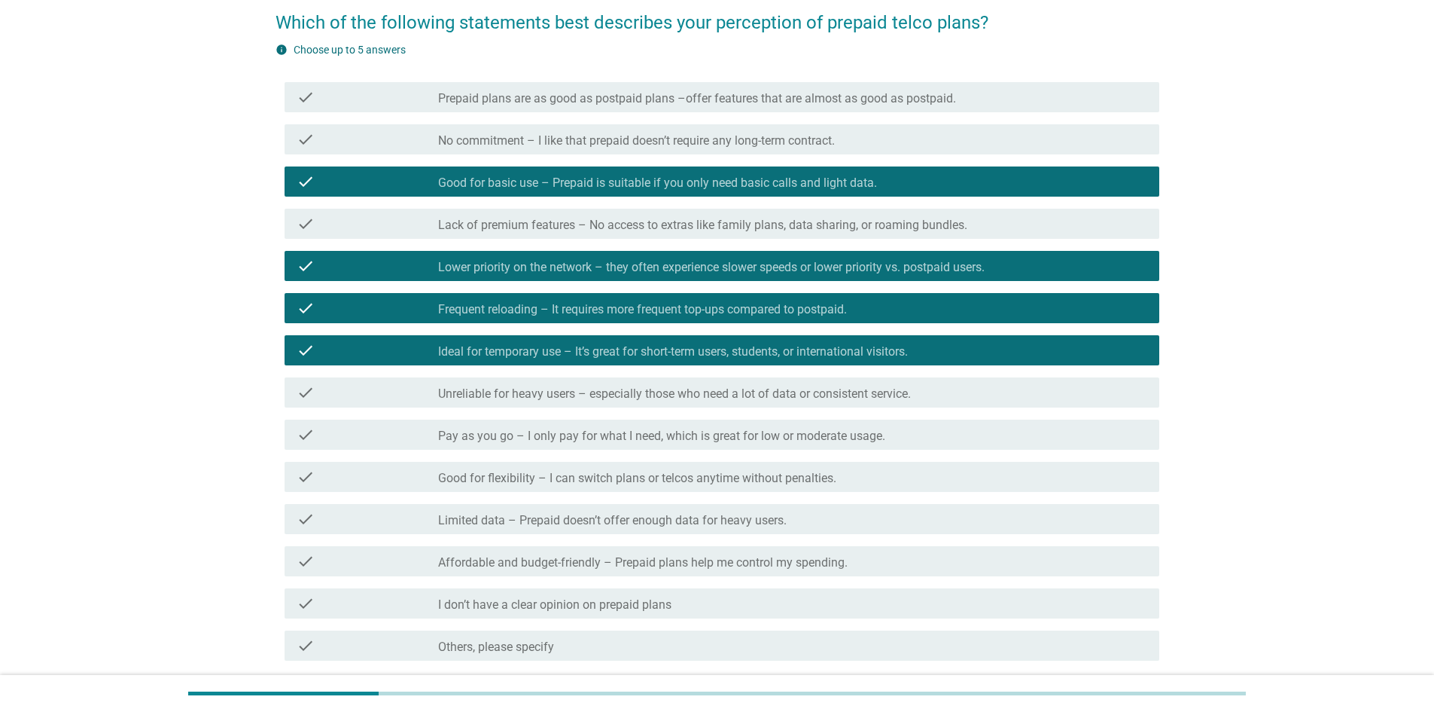
scroll to position [151, 0]
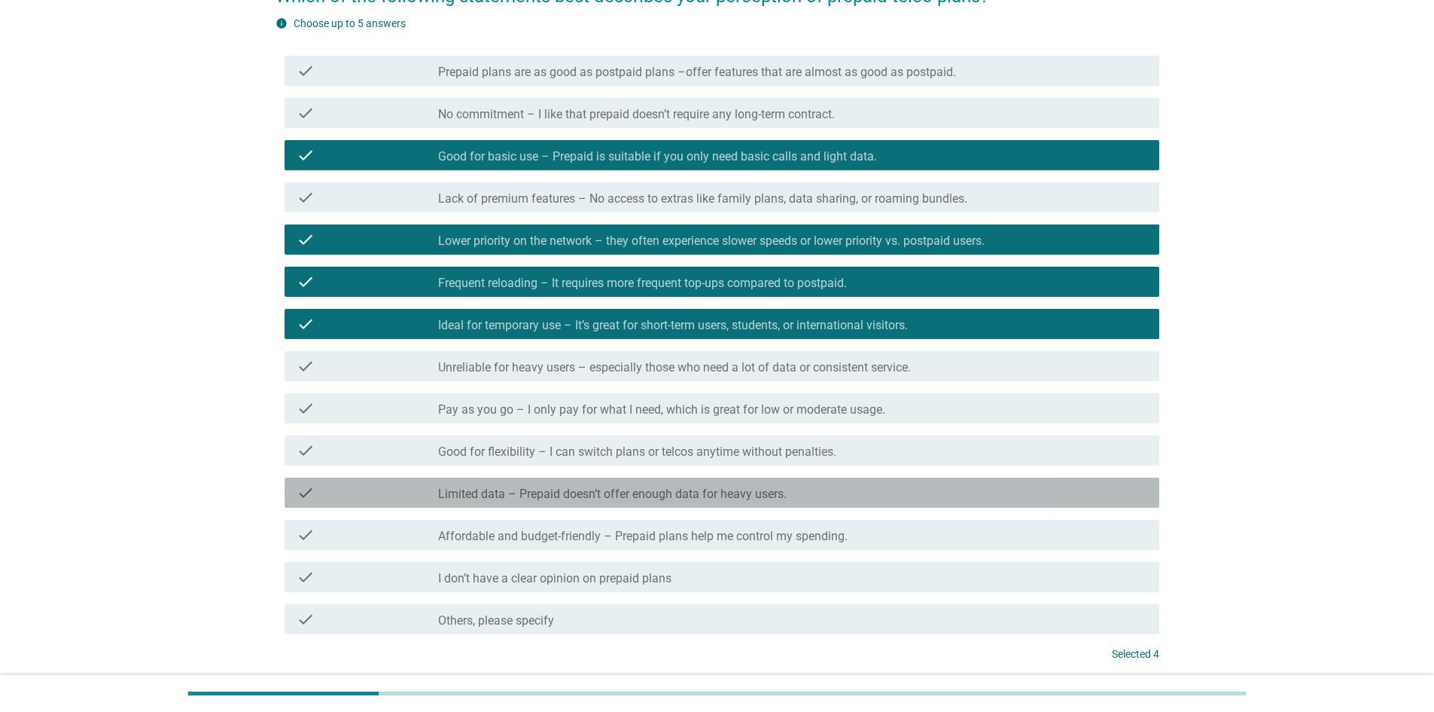
click at [588, 496] on label "Limited data – Prepaid doesn’t offer enough data for heavy users." at bounding box center [612, 493] width 349 height 15
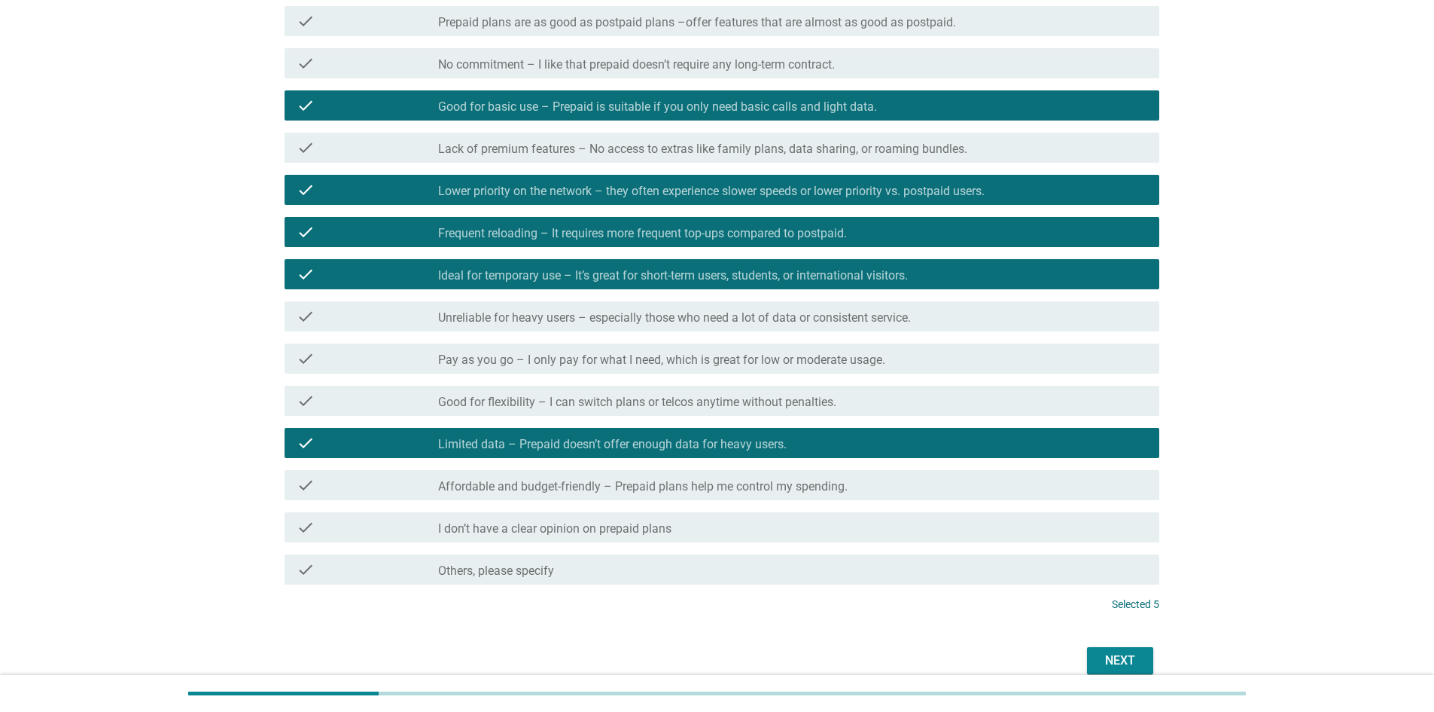
scroll to position [270, 0]
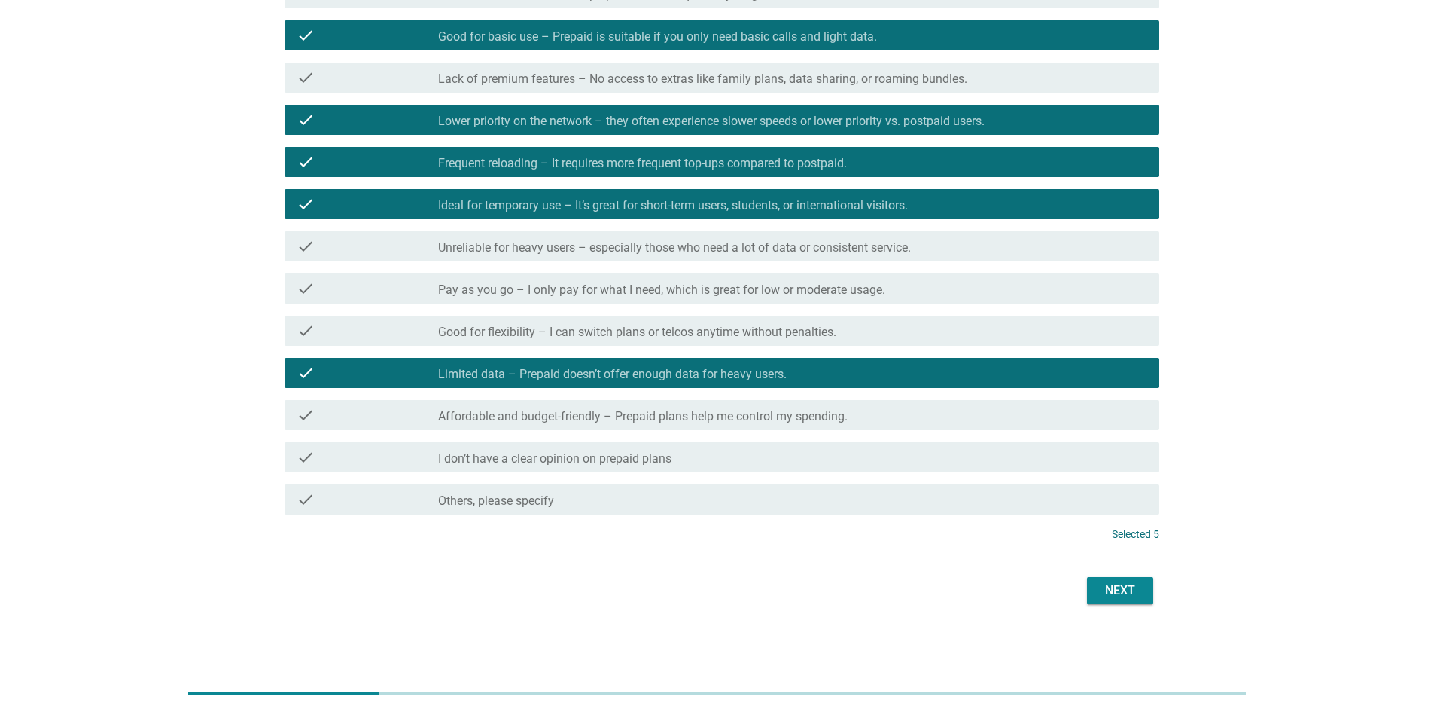
click at [1130, 593] on div "Next" at bounding box center [1120, 590] width 42 height 18
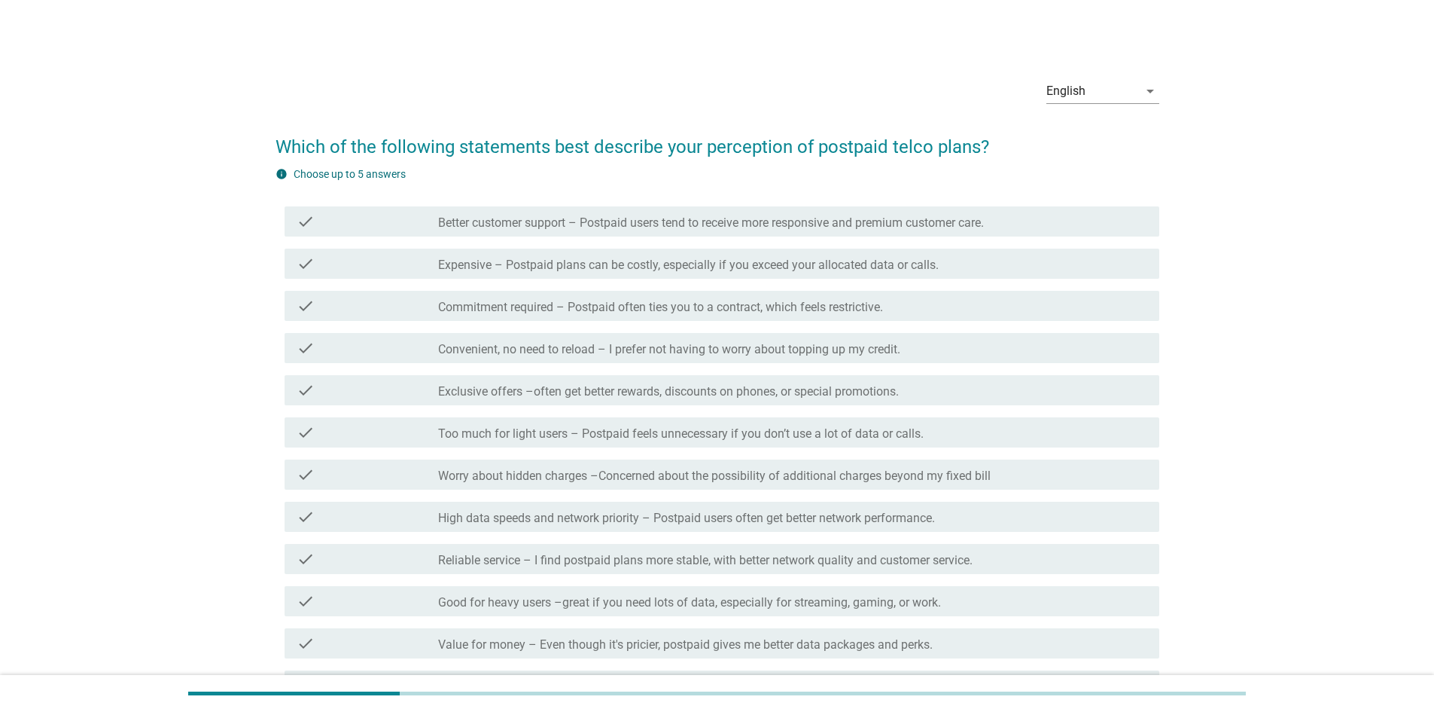
click at [637, 303] on label "Commitment required – Postpaid often ties you to a contract, which feels restri…" at bounding box center [660, 307] width 445 height 15
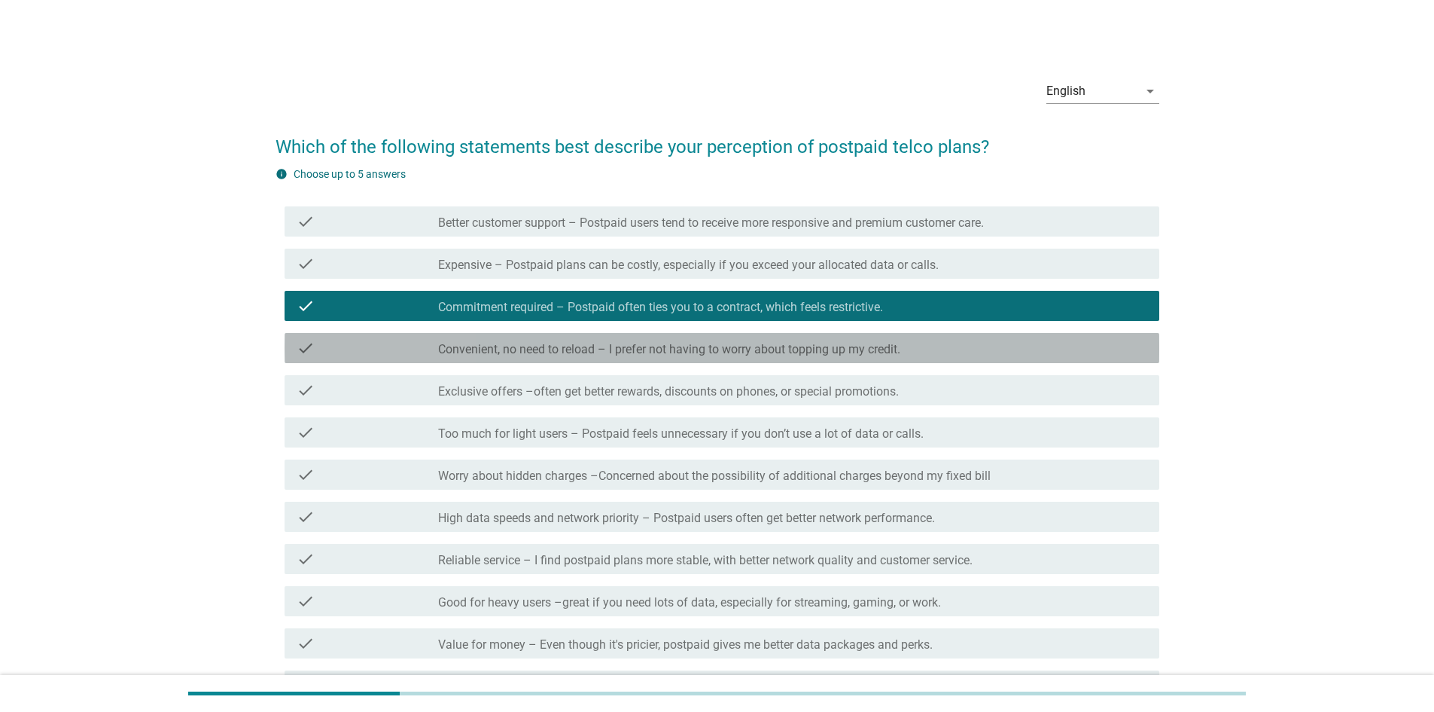
click at [634, 344] on label "Convenient, no need to reload – I prefer not having to worry about topping up m…" at bounding box center [669, 349] width 462 height 15
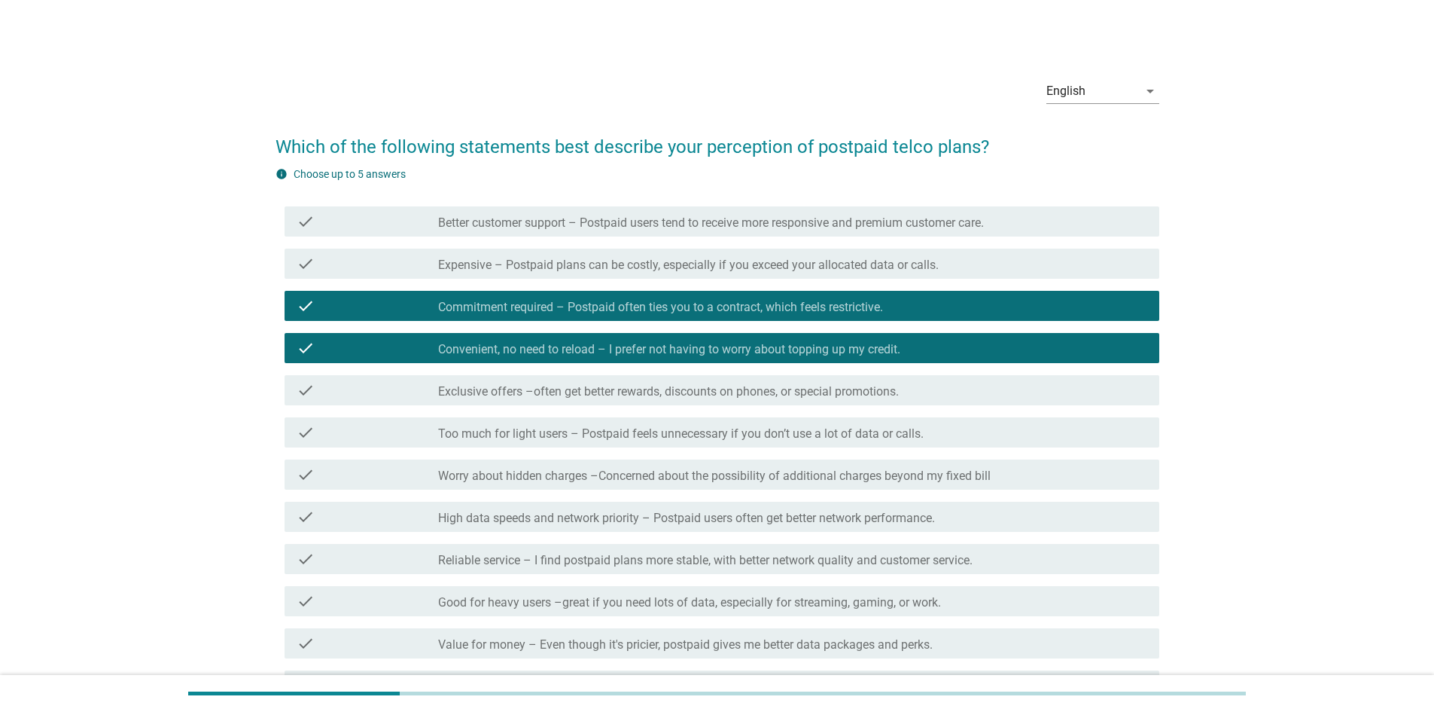
click at [754, 394] on label "Exclusive offers –often get better rewards, discounts on phones, or special pro…" at bounding box center [668, 391] width 461 height 15
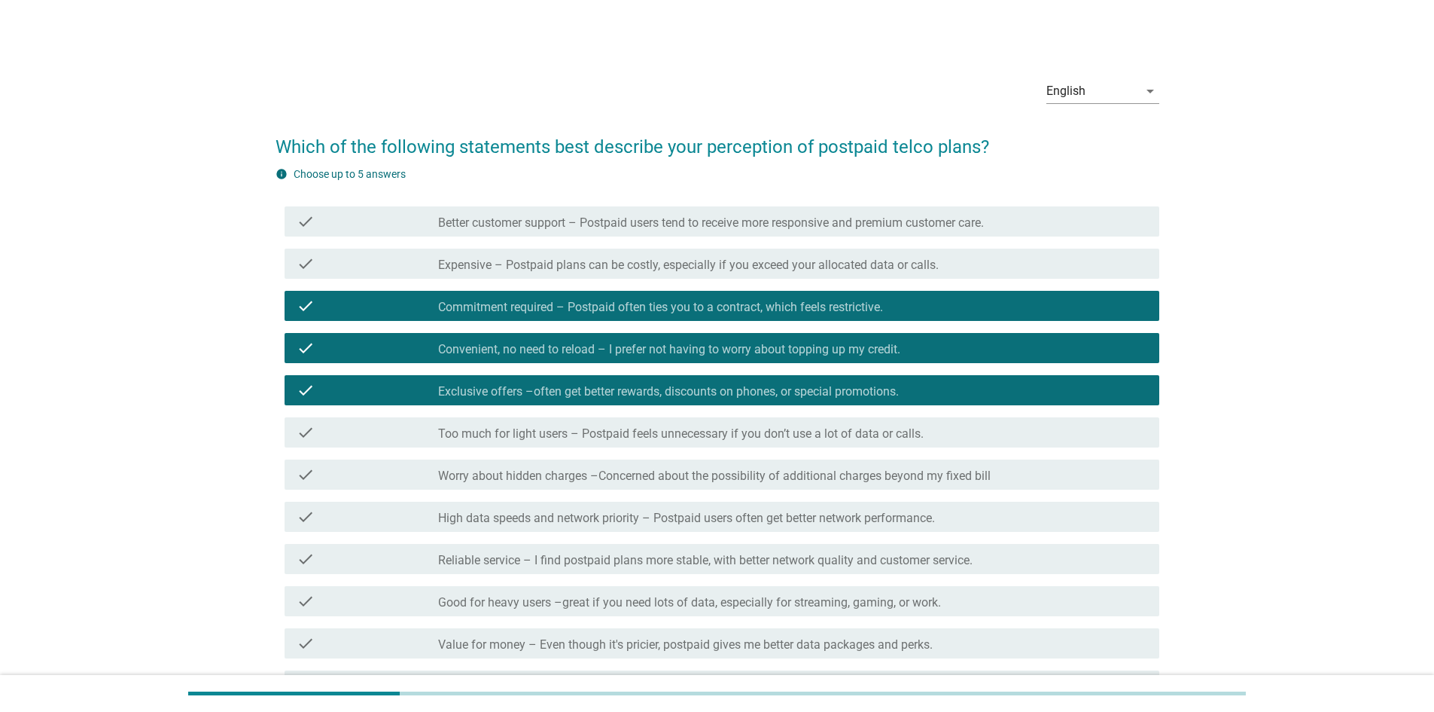
click at [657, 522] on label "High data speeds and network priority – Postpaid users often get better network…" at bounding box center [686, 517] width 497 height 15
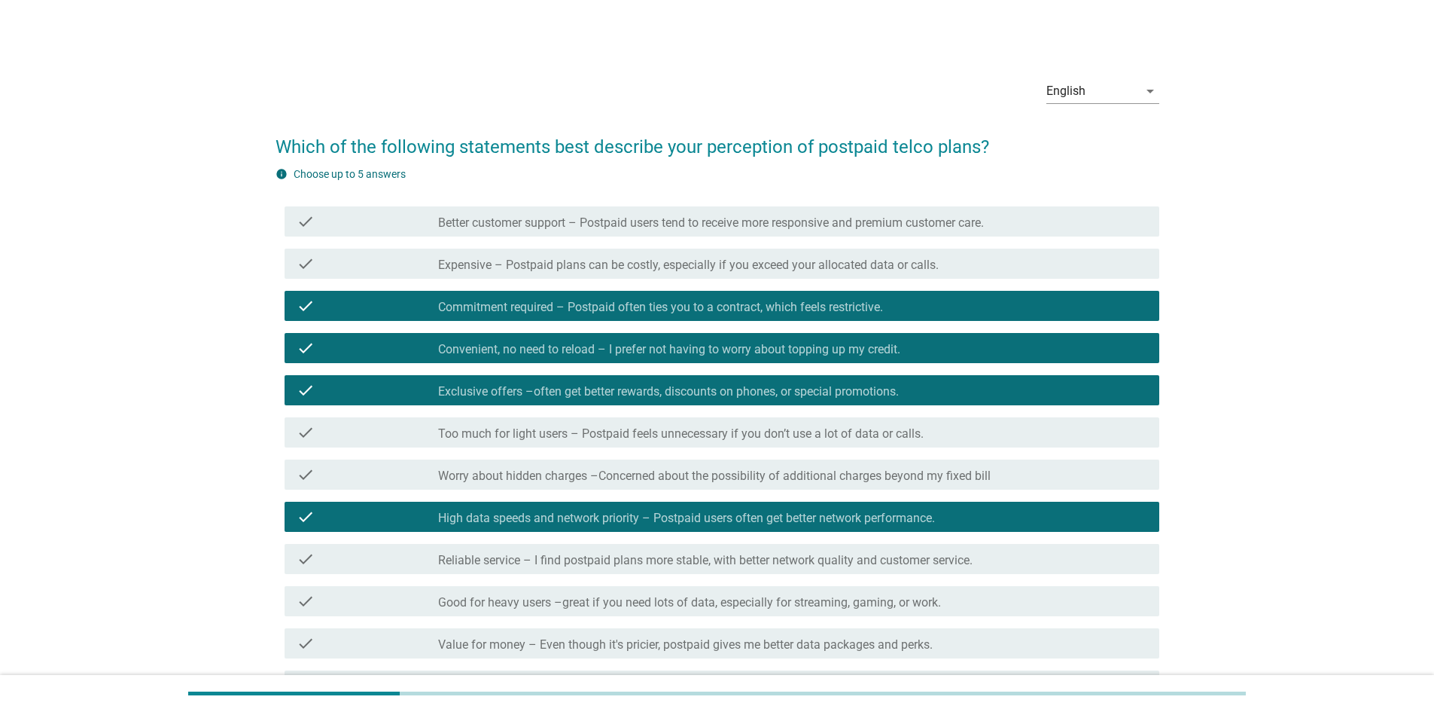
scroll to position [75, 0]
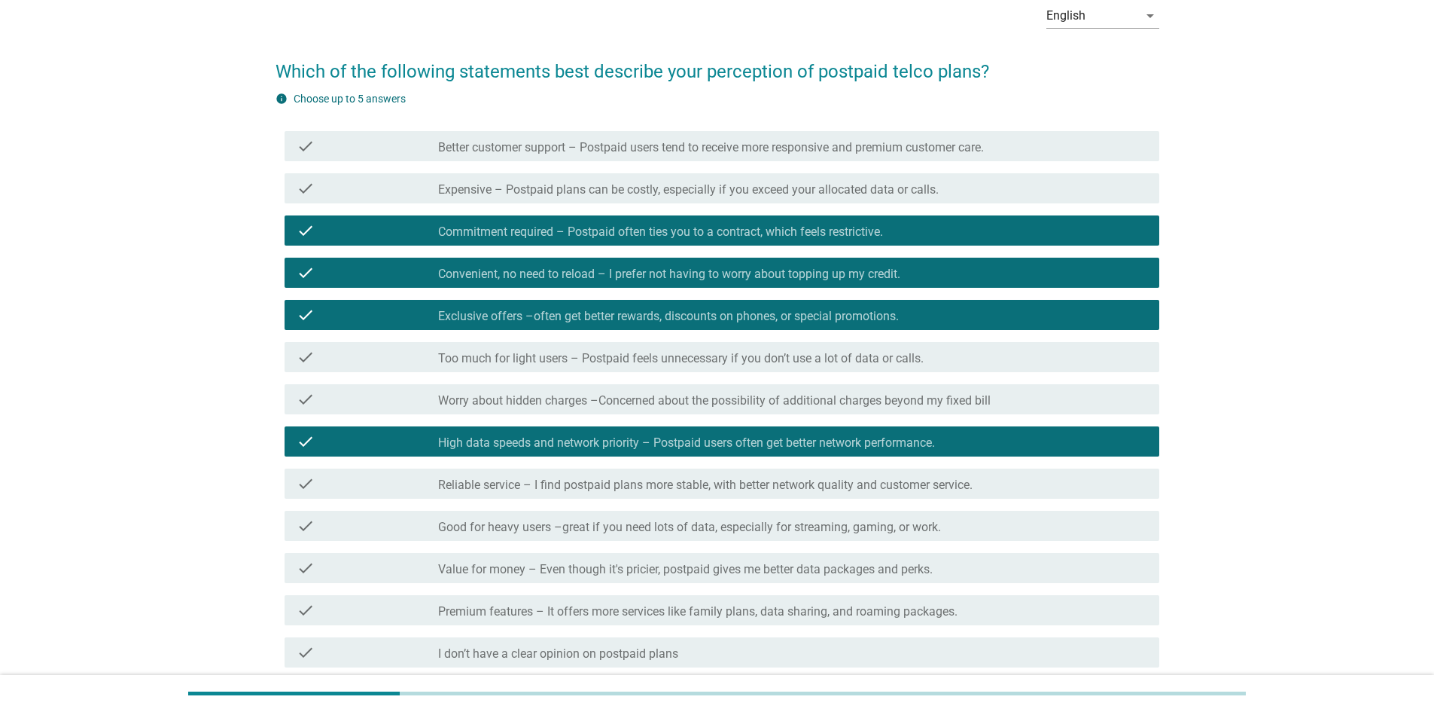
click at [635, 407] on label "Worry about hidden charges –Concerned about the possibility of additional charg…" at bounding box center [714, 400] width 553 height 15
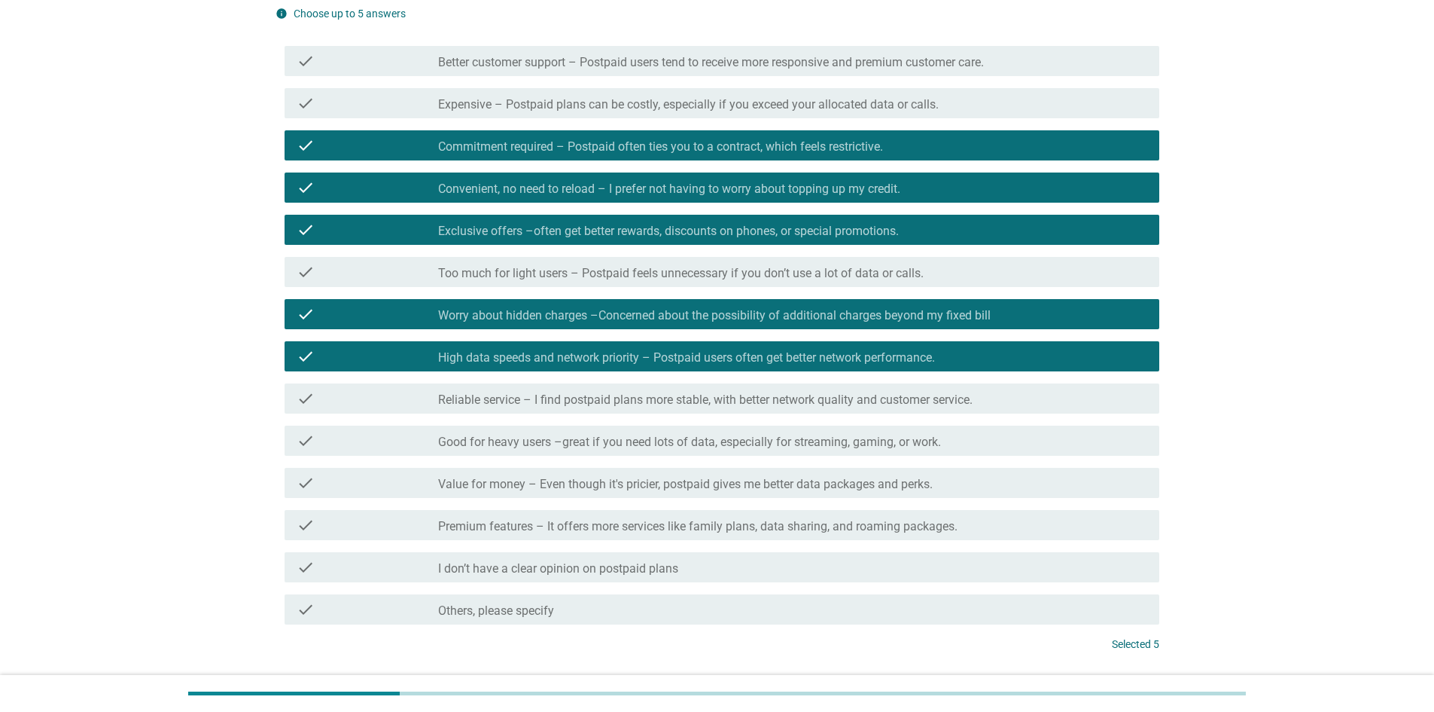
scroll to position [270, 0]
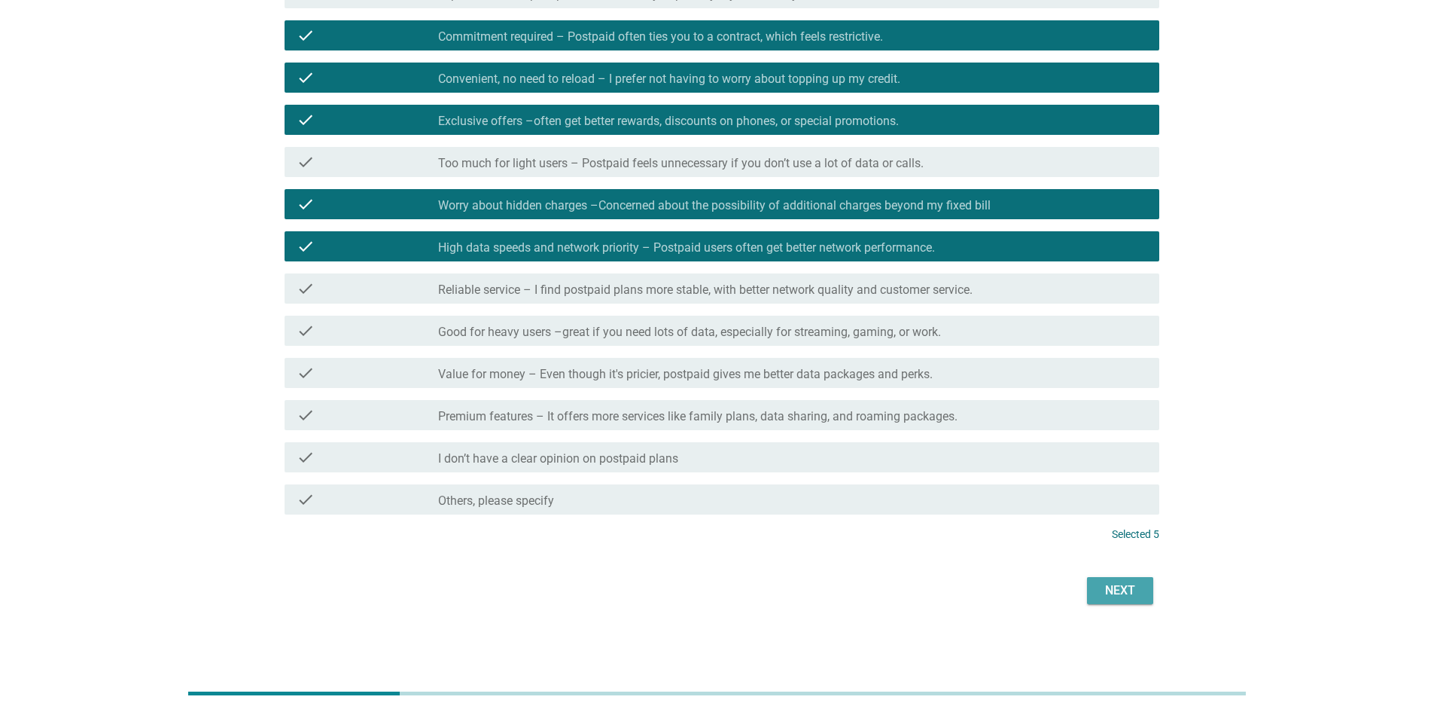
click at [1108, 589] on div "Next" at bounding box center [1120, 590] width 42 height 18
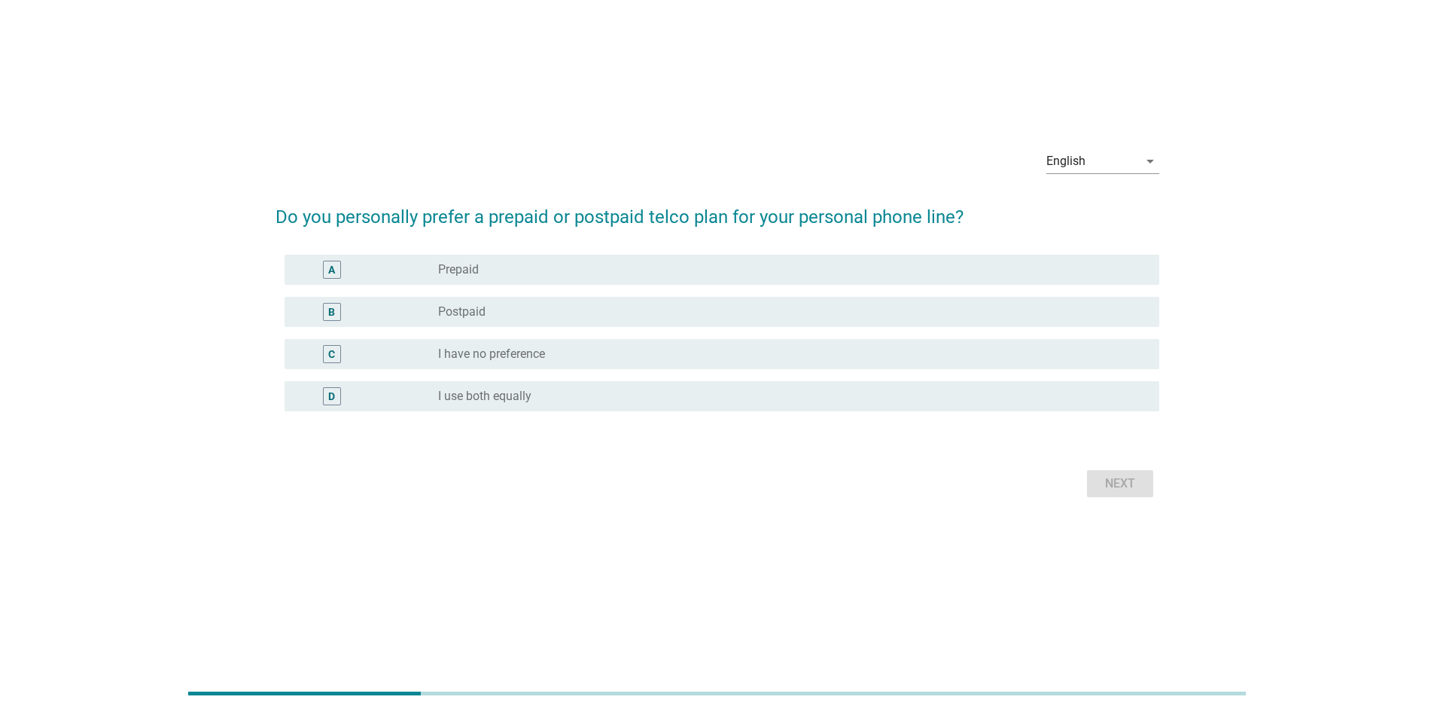
scroll to position [0, 0]
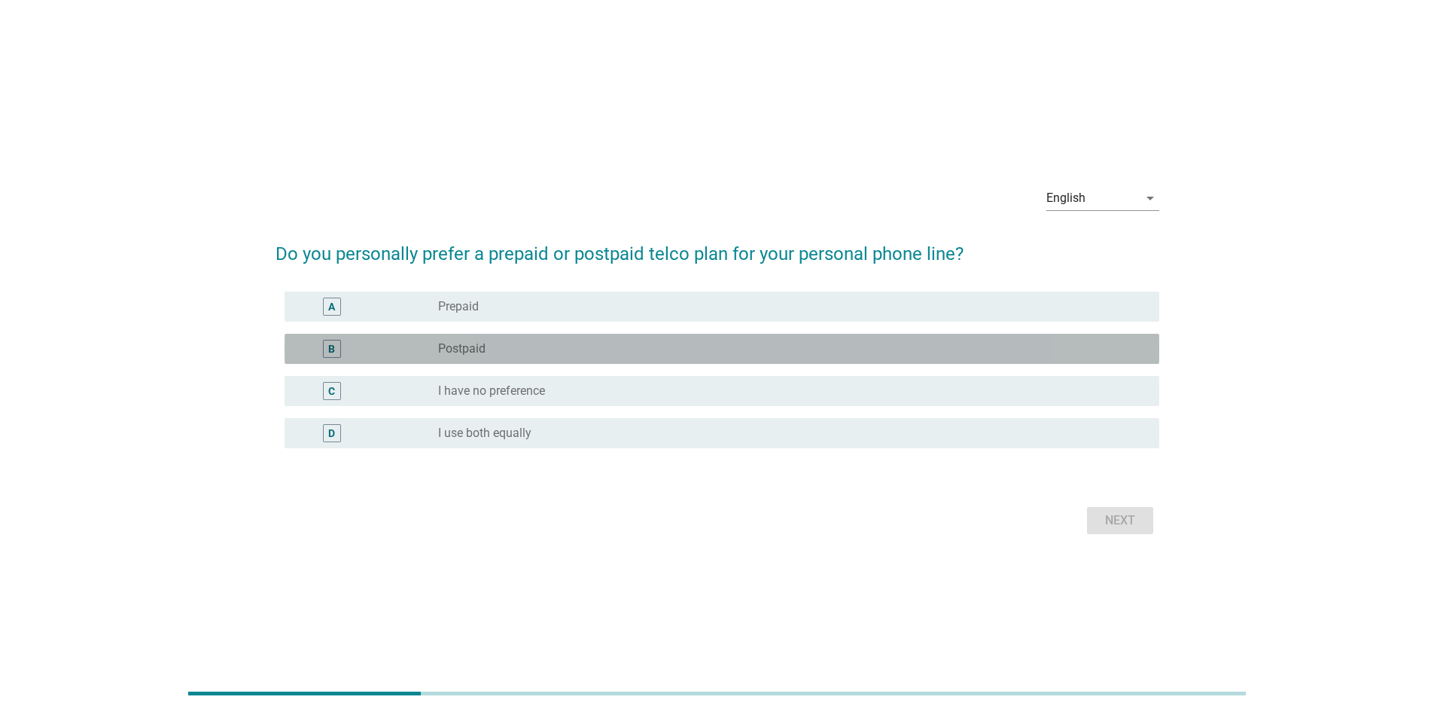
click at [587, 346] on div "radio_button_unchecked Postpaid" at bounding box center [786, 348] width 697 height 15
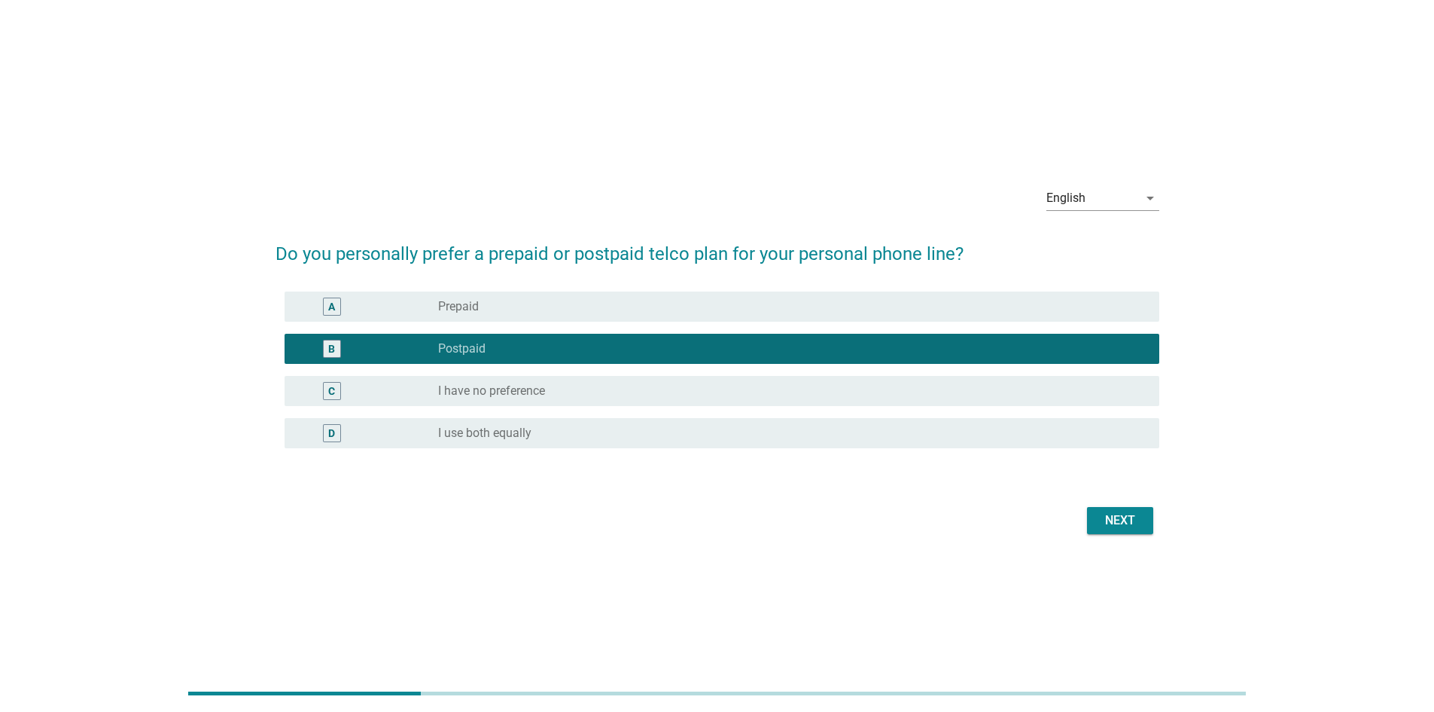
click at [1129, 527] on div "Next" at bounding box center [1120, 520] width 42 height 18
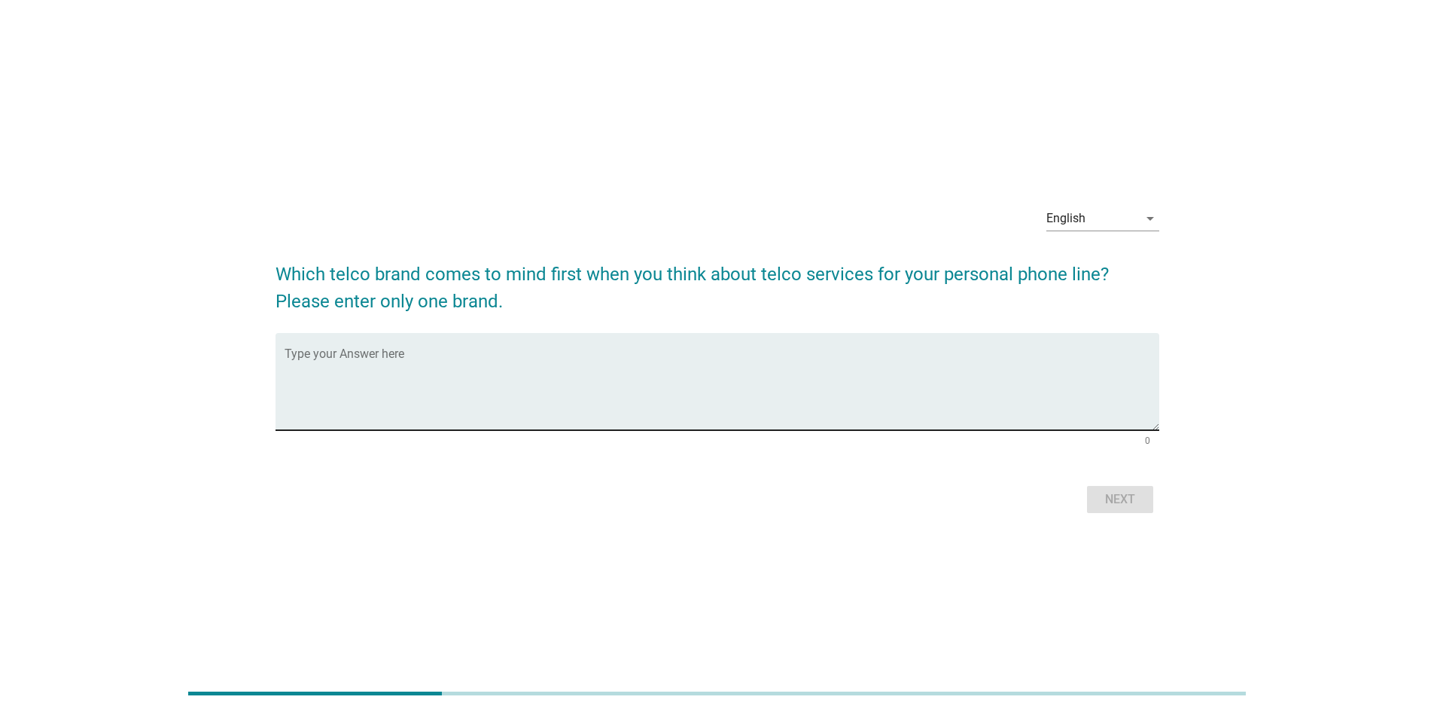
click at [760, 372] on textarea "Type your Answer here" at bounding box center [722, 390] width 875 height 79
type textarea "CelcomDigi"
click at [1131, 500] on div "Next" at bounding box center [1120, 499] width 42 height 18
click at [712, 340] on div "Type your Answer here" at bounding box center [722, 381] width 875 height 97
type textarea "Maxis"
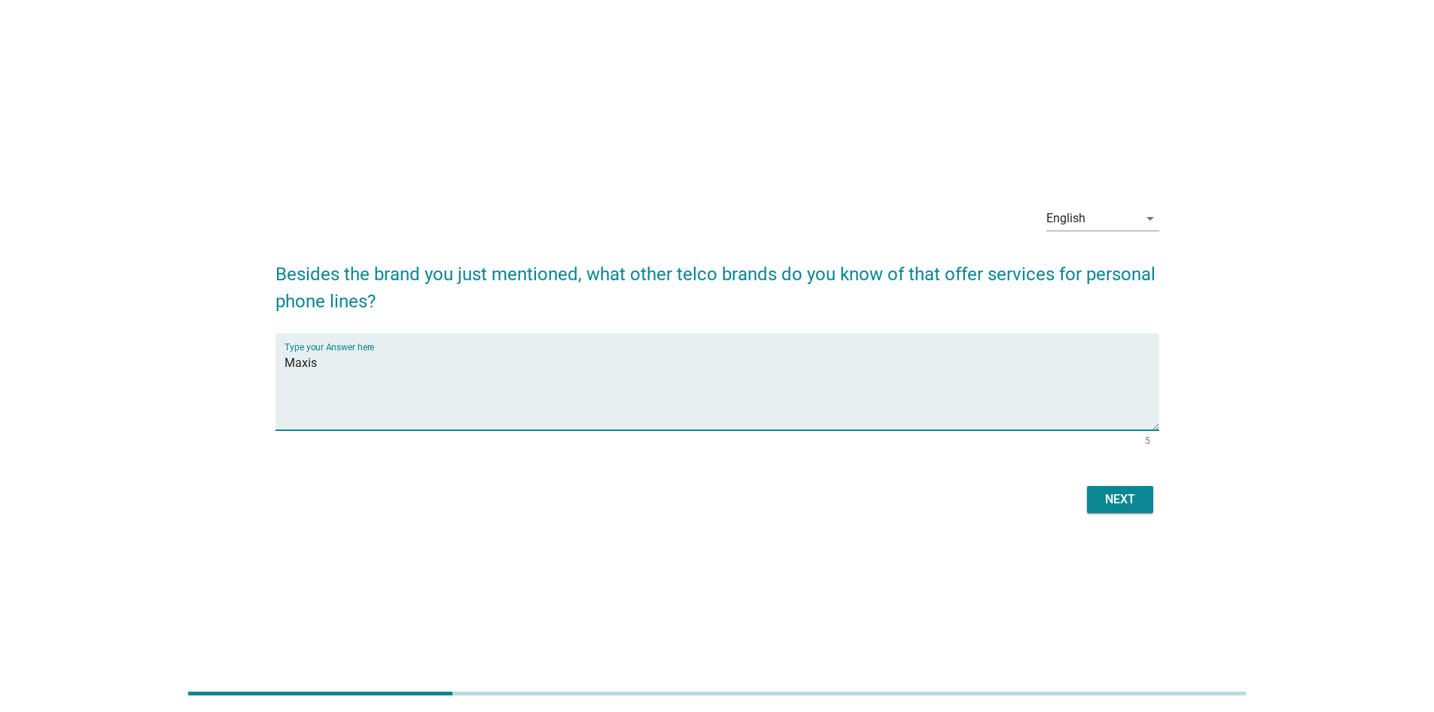
click at [1120, 503] on div "Next" at bounding box center [1120, 499] width 42 height 18
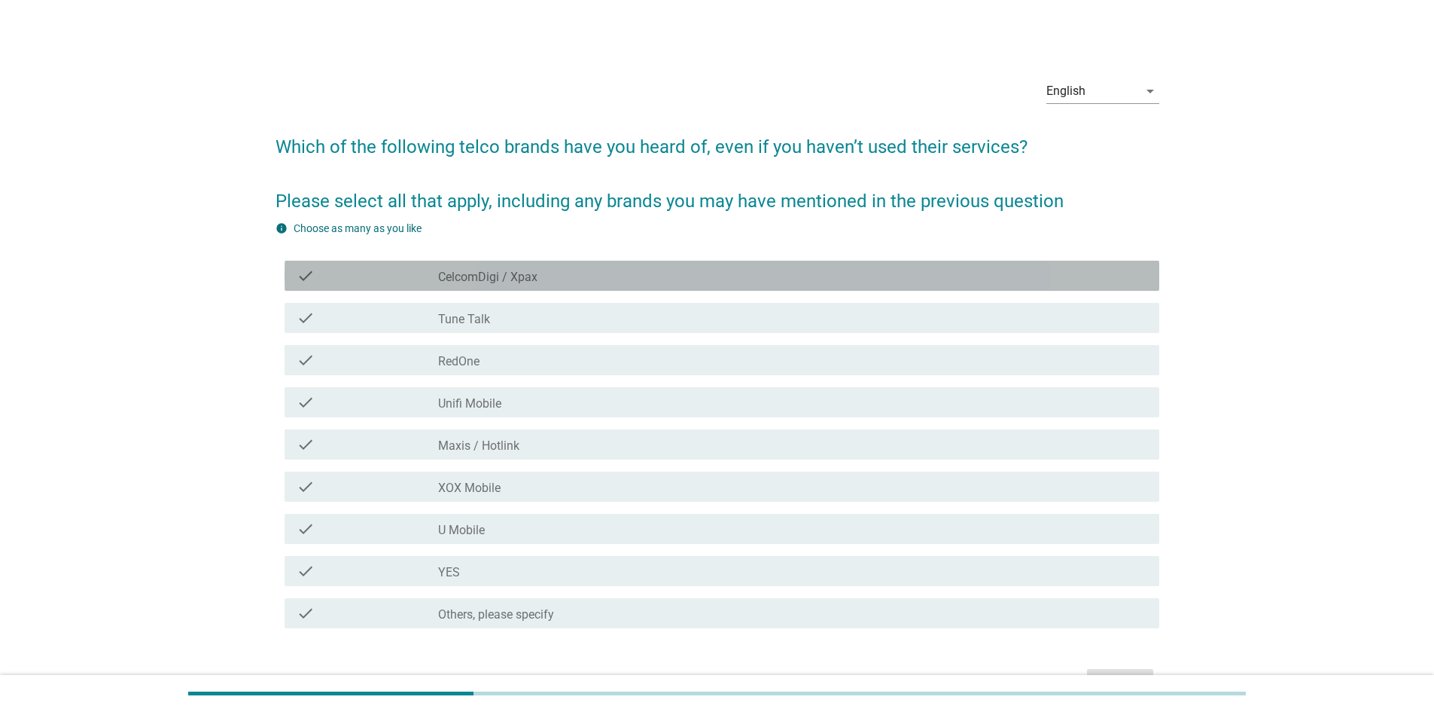
click at [558, 278] on div "check_box_outline_blank CelcomDigi / Xpax" at bounding box center [792, 276] width 709 height 18
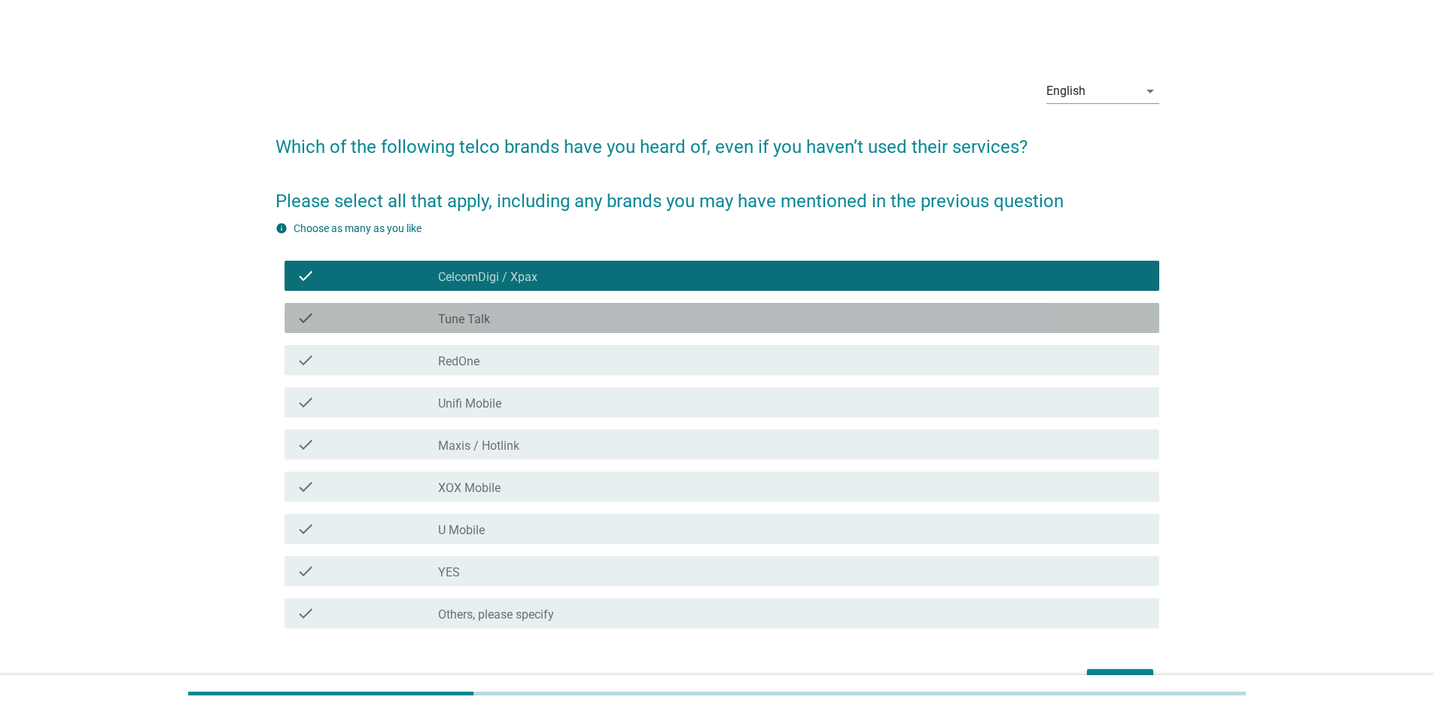
click at [556, 321] on div "check_box_outline_blank Tune Talk" at bounding box center [792, 318] width 709 height 18
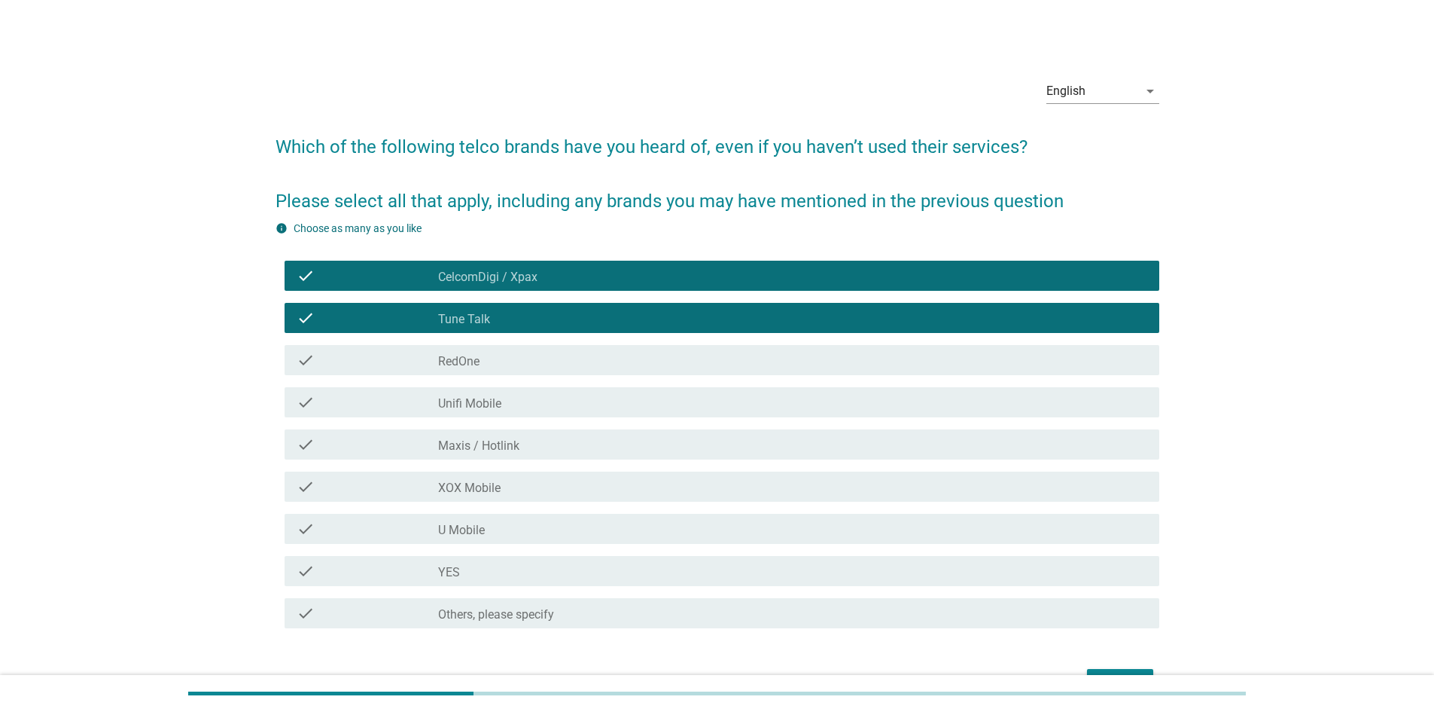
click at [549, 355] on div "check_box_outline_blank RedOne" at bounding box center [792, 360] width 709 height 18
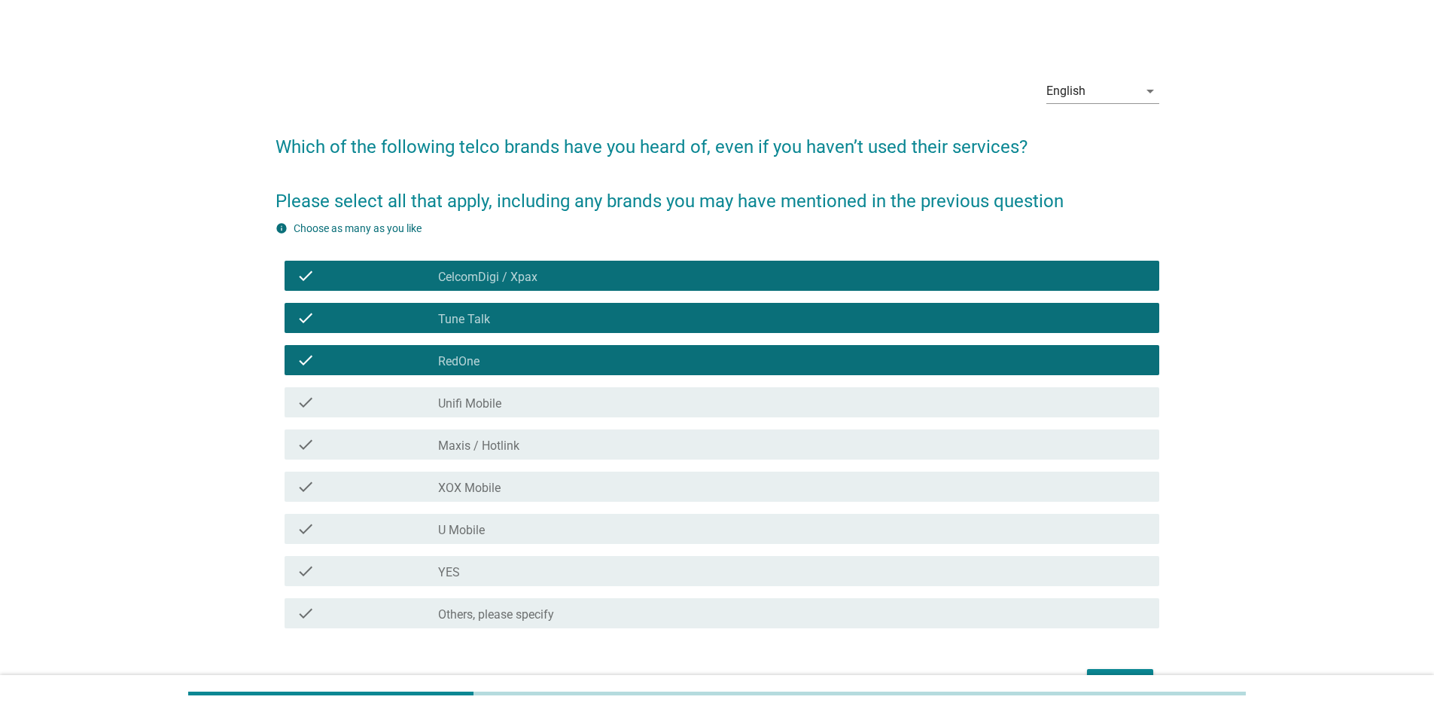
click at [581, 408] on div "check_box_outline_blank Unifi Mobile" at bounding box center [792, 402] width 709 height 18
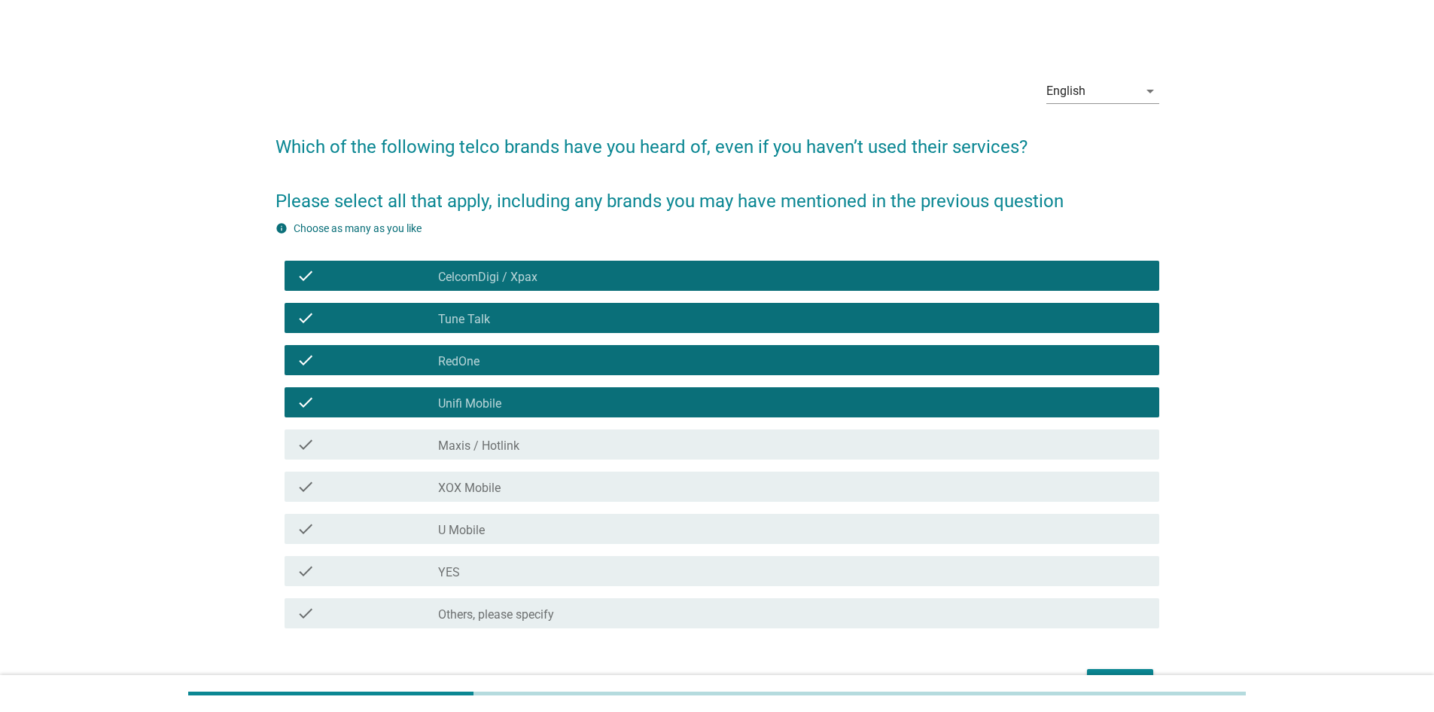
click at [547, 445] on div "check_box_outline_blank Maxis / Hotlink" at bounding box center [792, 444] width 709 height 18
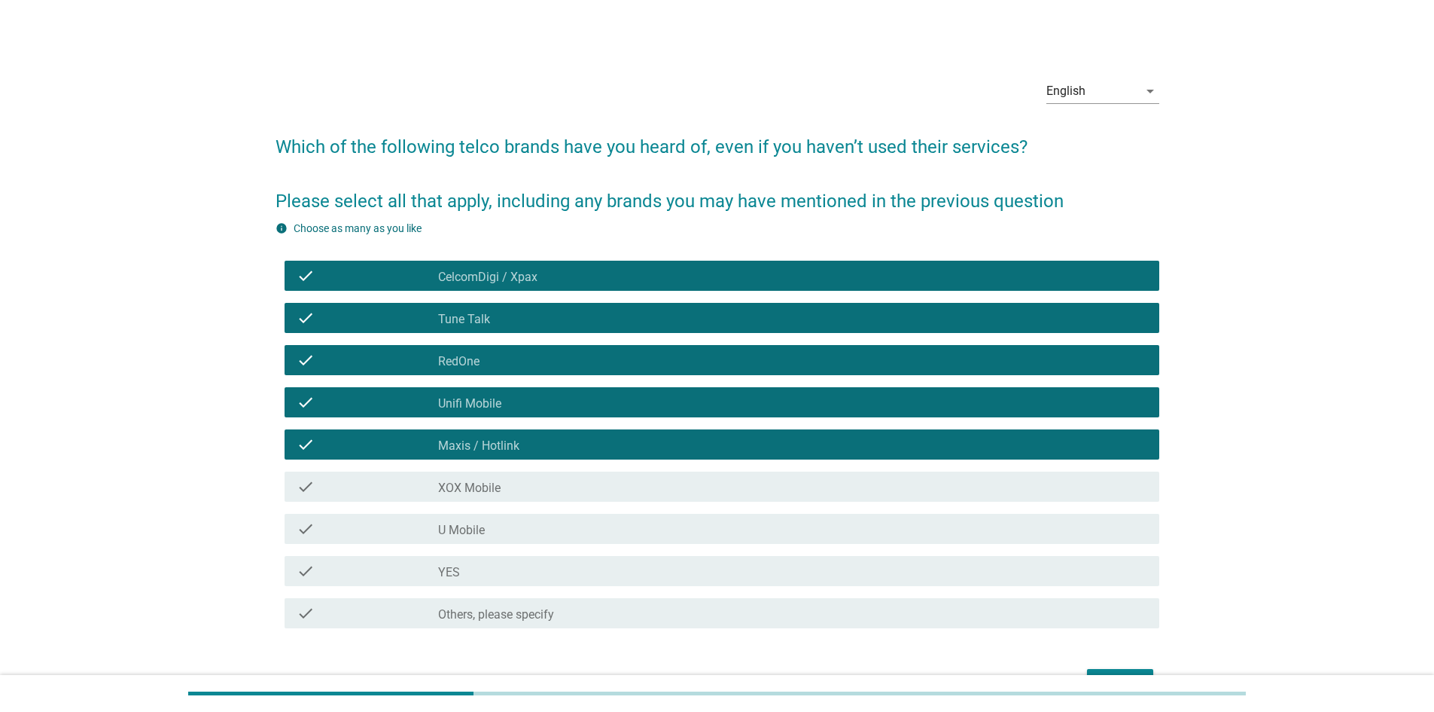
click at [507, 535] on div "check_box_outline_blank U Mobile" at bounding box center [792, 529] width 709 height 18
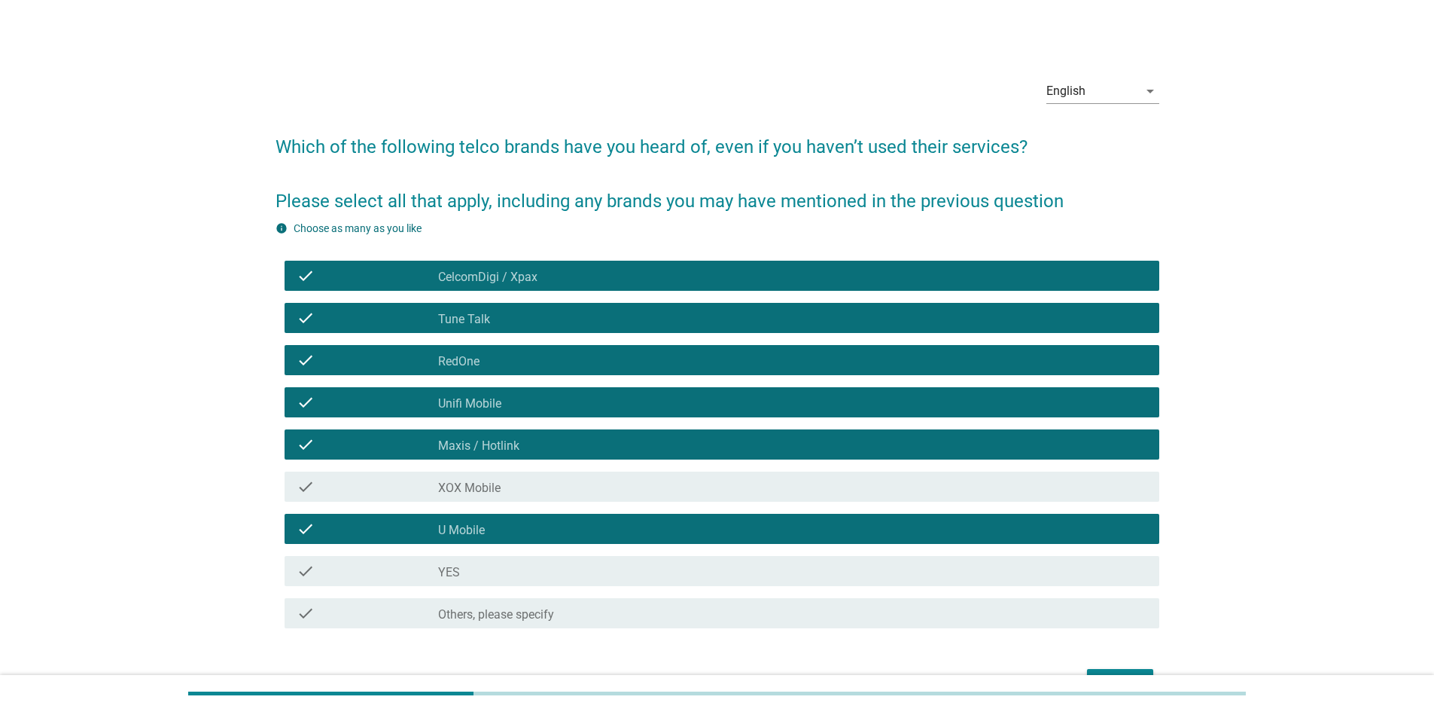
click at [514, 568] on div "check_box_outline_blank YES" at bounding box center [792, 571] width 709 height 18
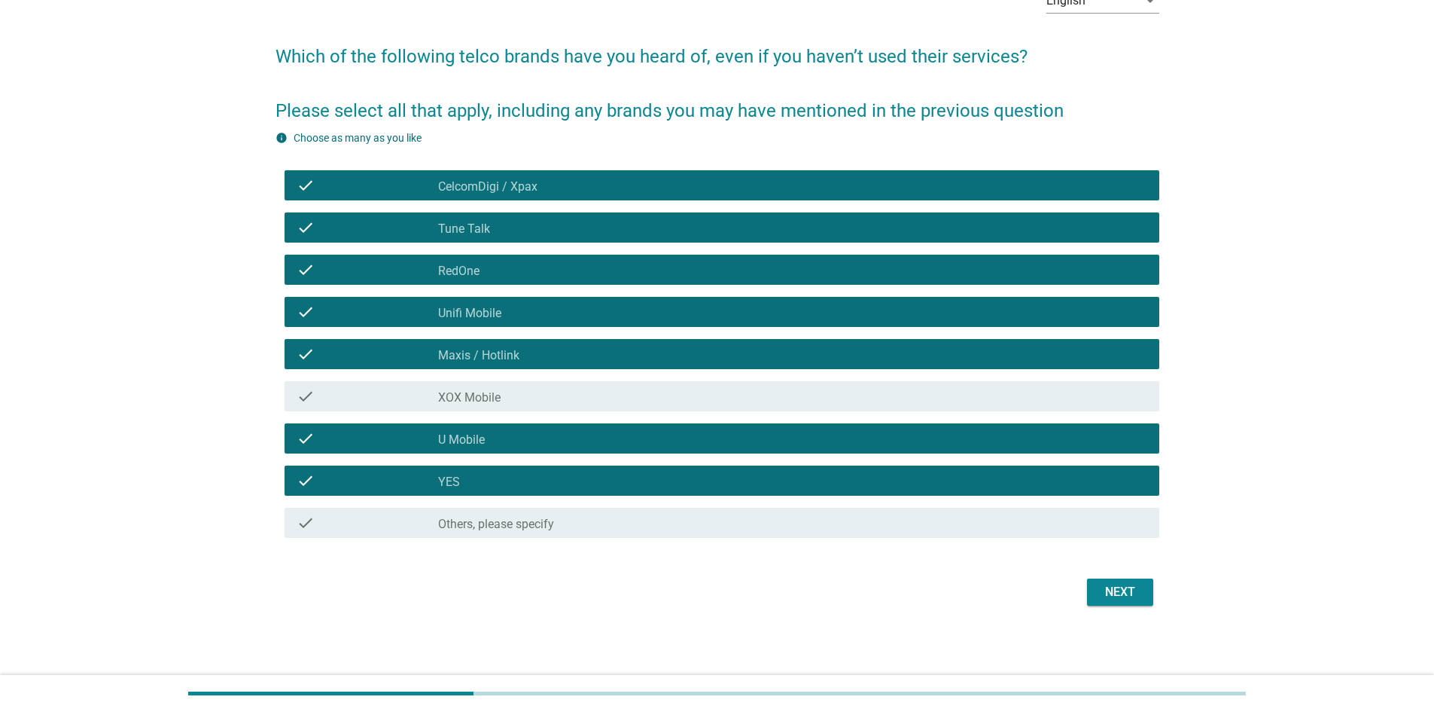
scroll to position [92, 0]
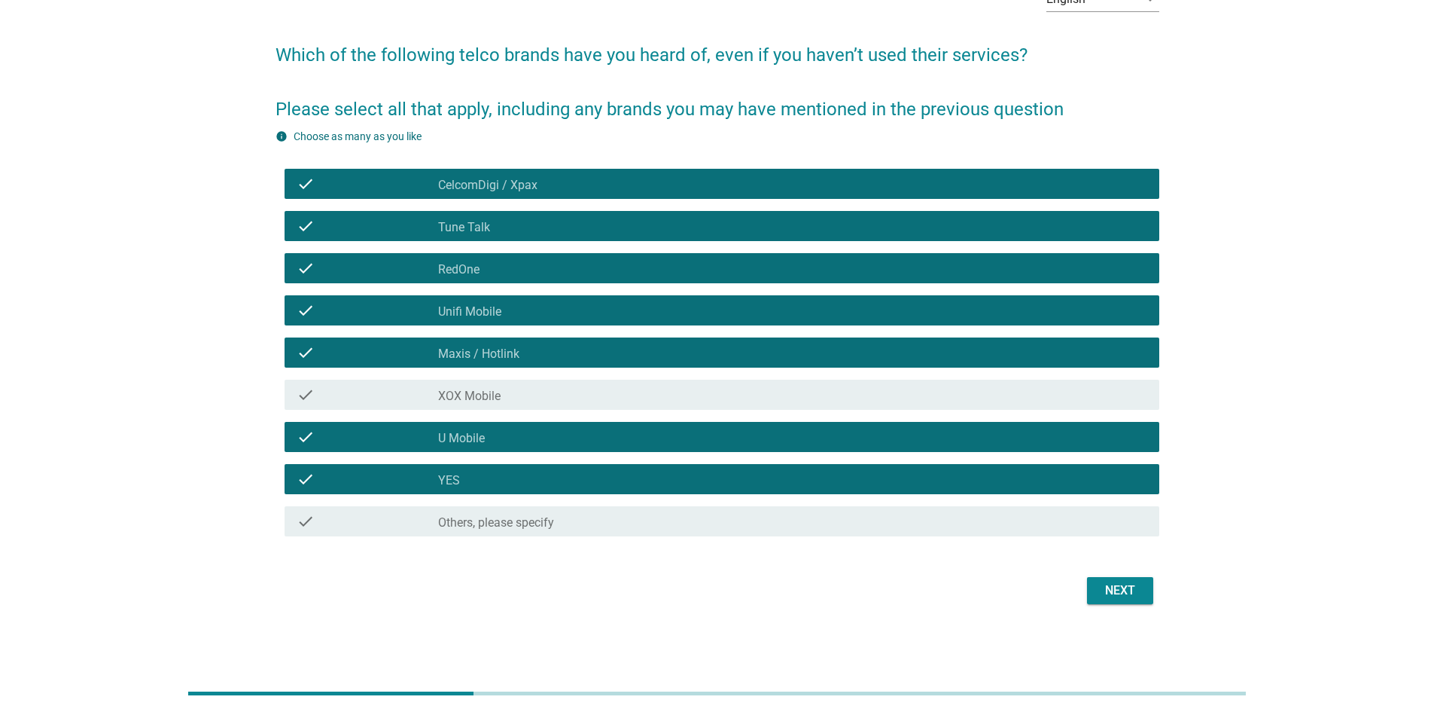
click at [1118, 592] on div "Next" at bounding box center [1120, 590] width 42 height 18
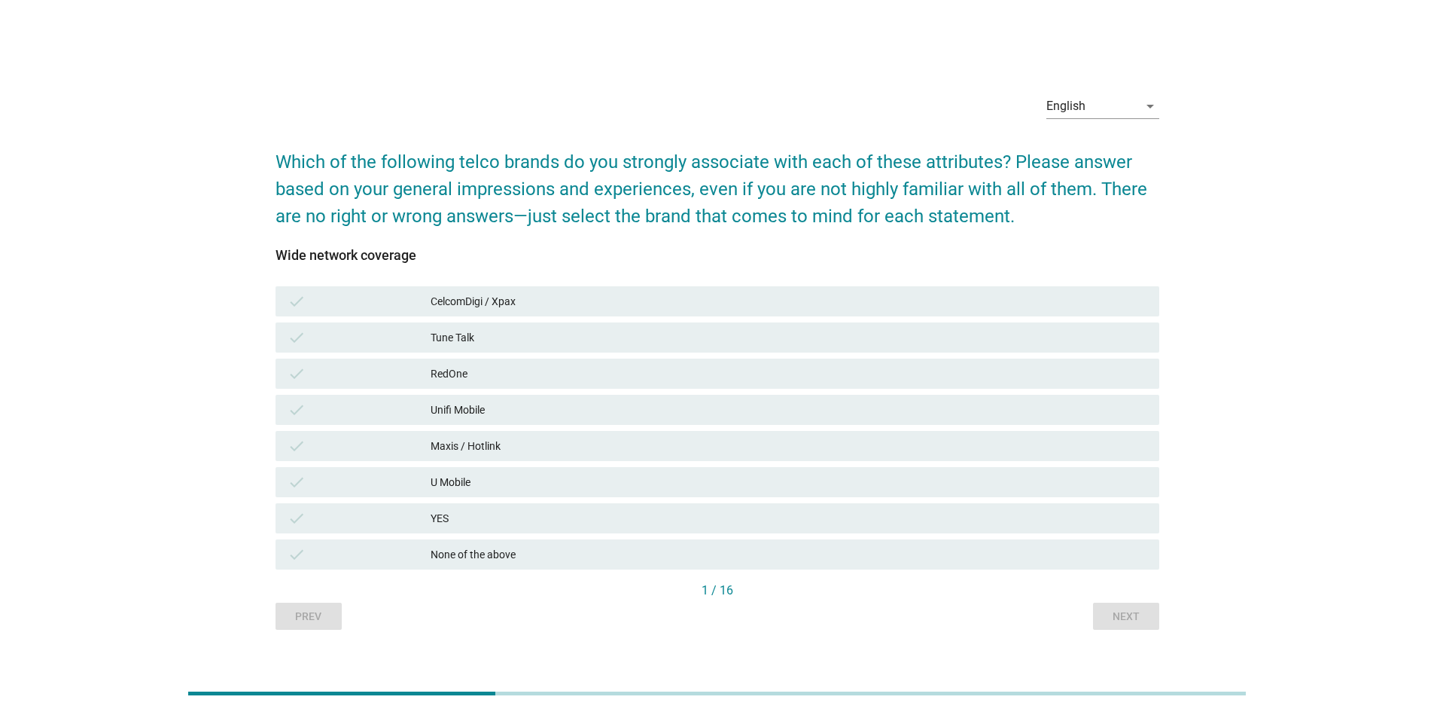
click at [1309, 342] on div "English arrow_drop_down Which of the following telco brands do you strongly ass…" at bounding box center [717, 355] width 1362 height 571
click at [526, 304] on div "CelcomDigi / Xpax" at bounding box center [789, 301] width 717 height 18
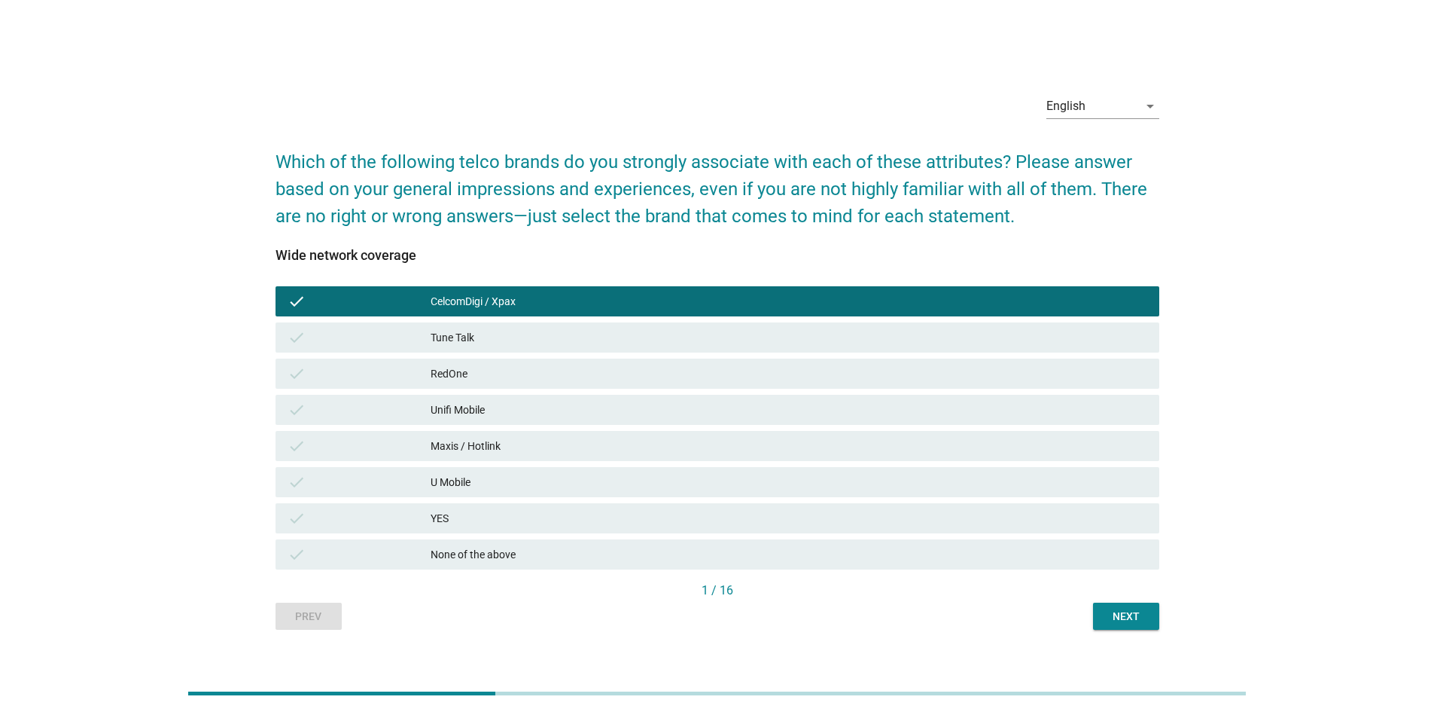
click at [527, 448] on div "Maxis / Hotlink" at bounding box center [789, 446] width 717 height 18
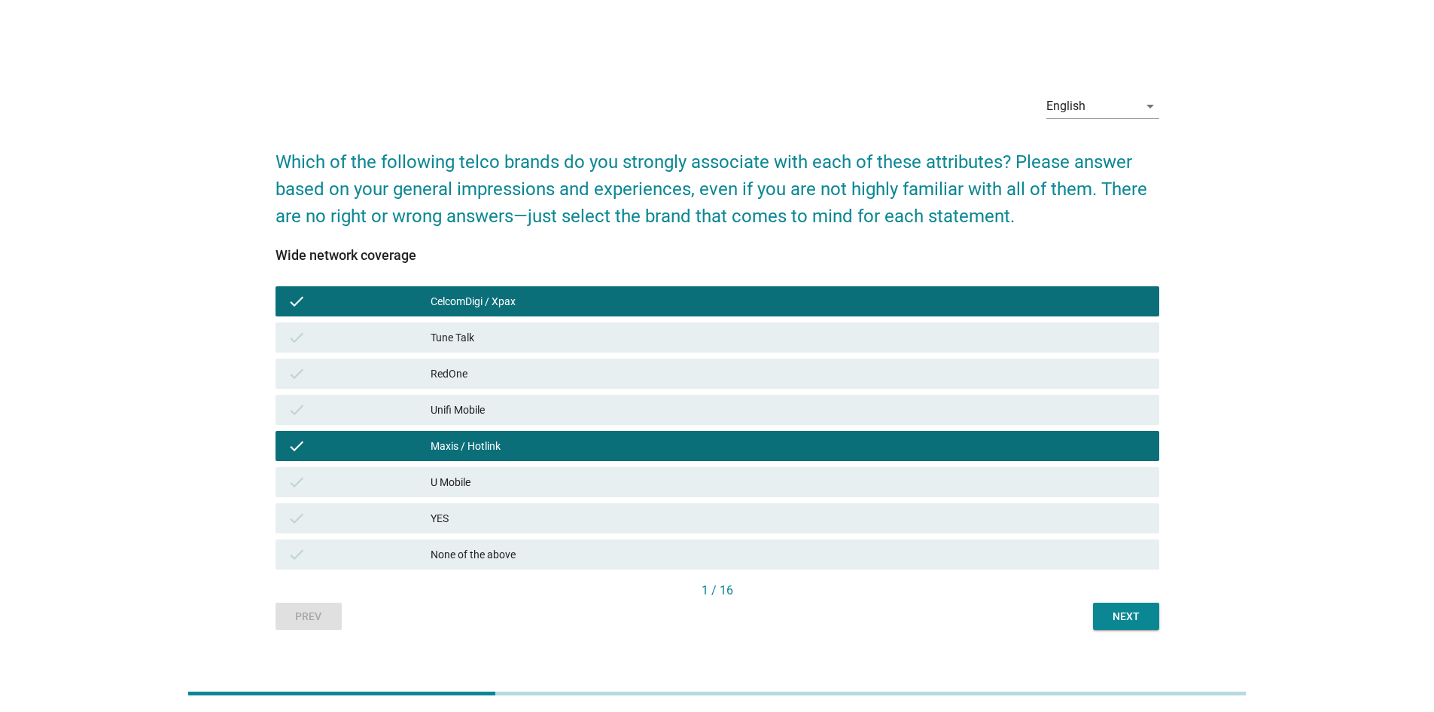
click at [1119, 596] on div "1 / 16" at bounding box center [718, 590] width 884 height 18
click at [1126, 610] on div "Next" at bounding box center [1126, 616] width 42 height 16
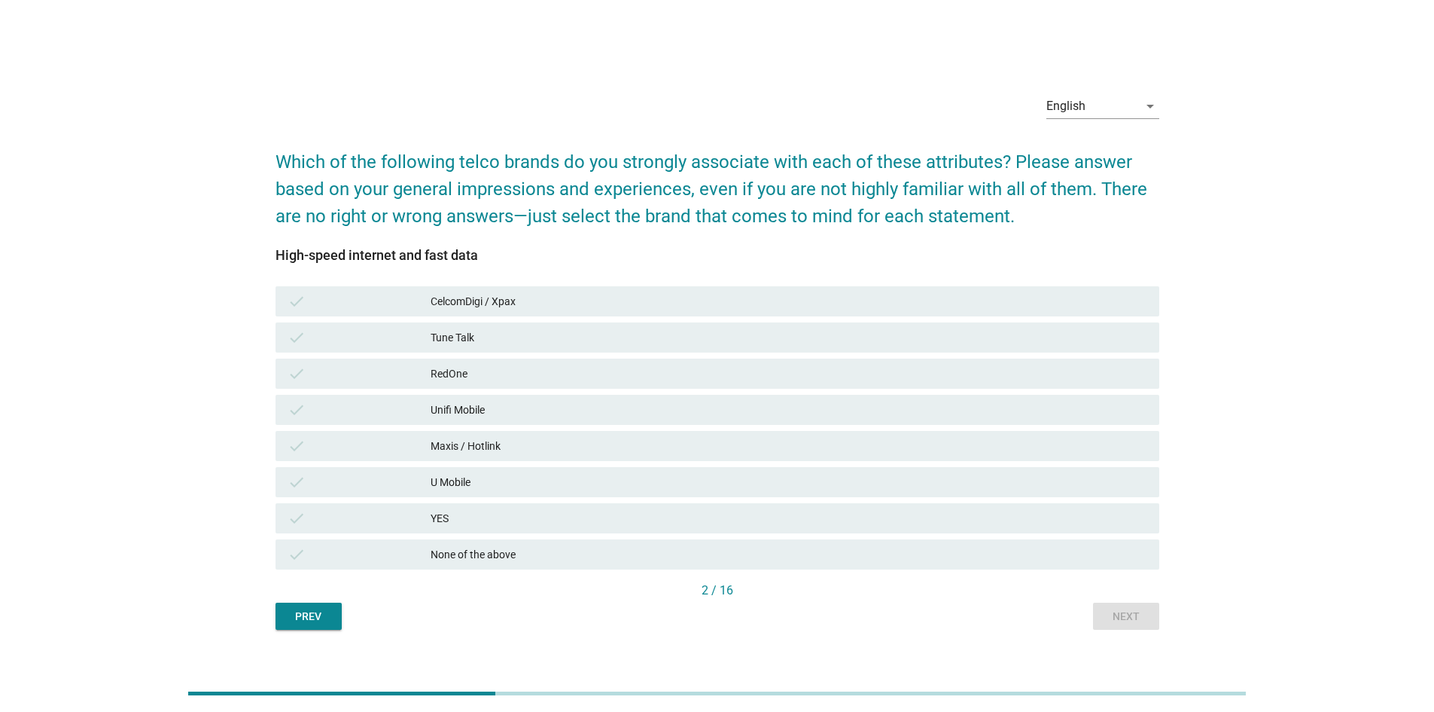
click at [294, 621] on div "Prev" at bounding box center [309, 616] width 42 height 16
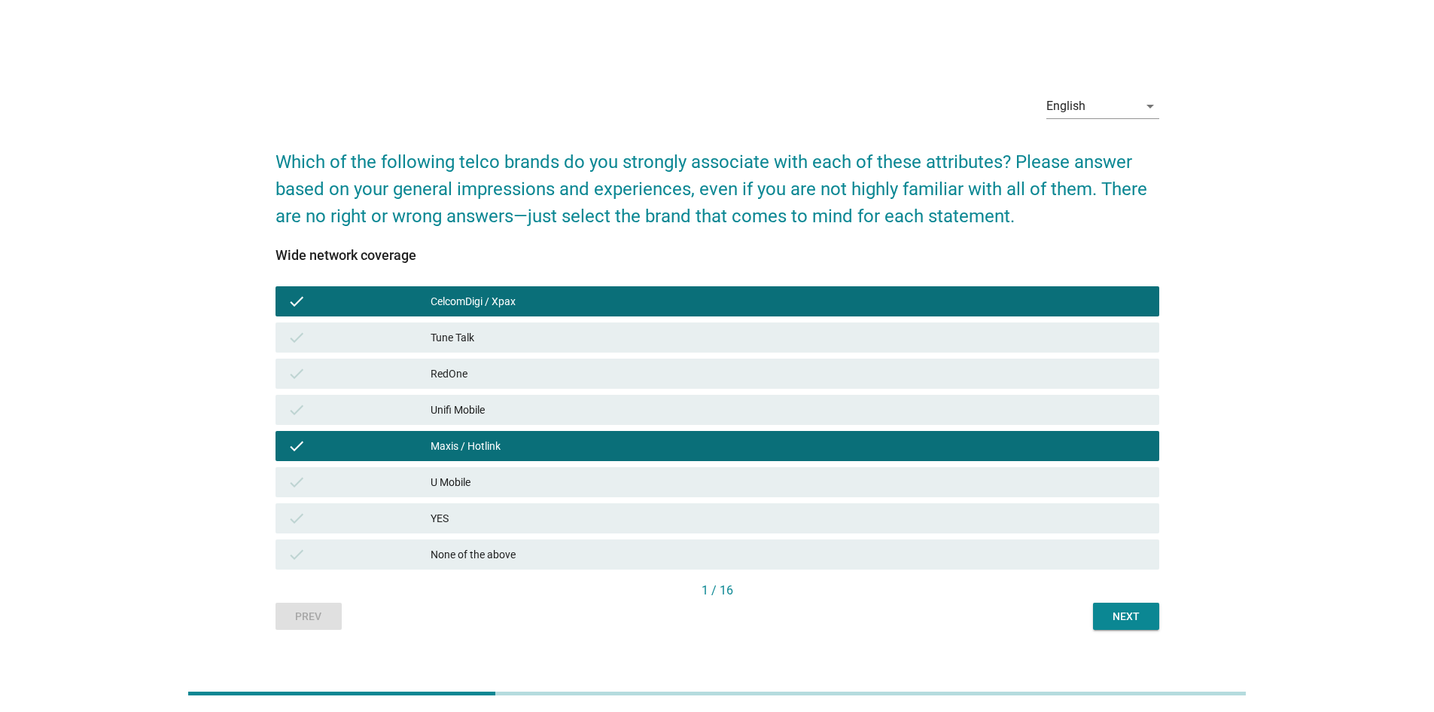
click at [395, 448] on div "check" at bounding box center [359, 446] width 143 height 18
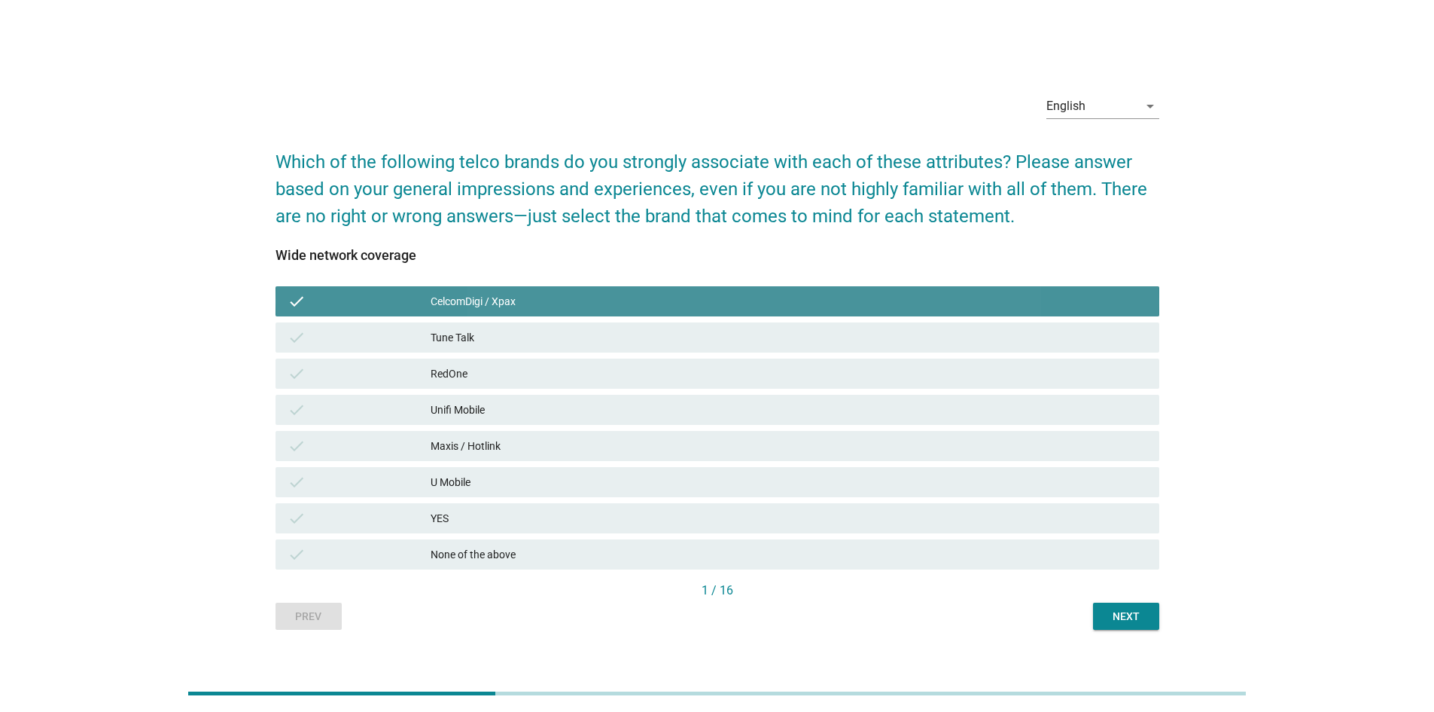
click at [498, 297] on div "CelcomDigi / Xpax" at bounding box center [789, 301] width 717 height 18
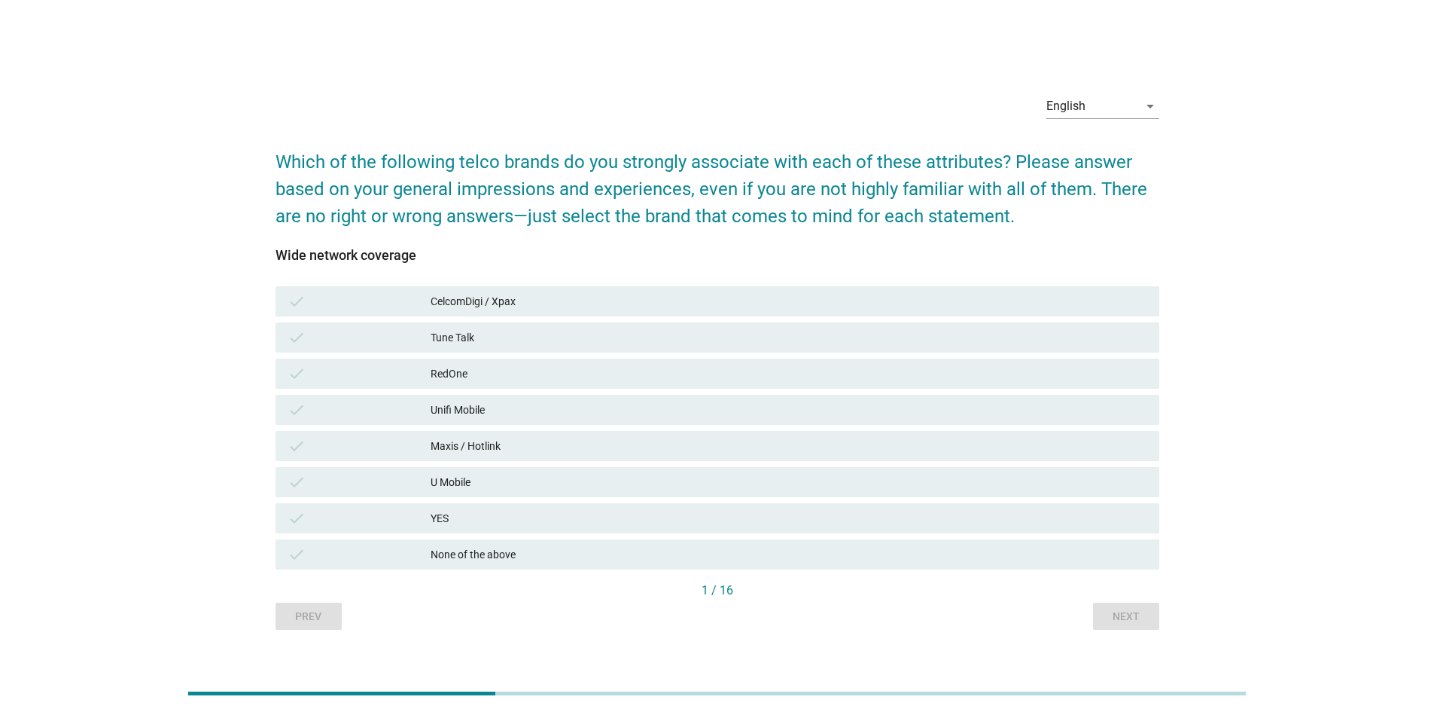
click at [496, 550] on div "None of the above" at bounding box center [789, 554] width 717 height 18
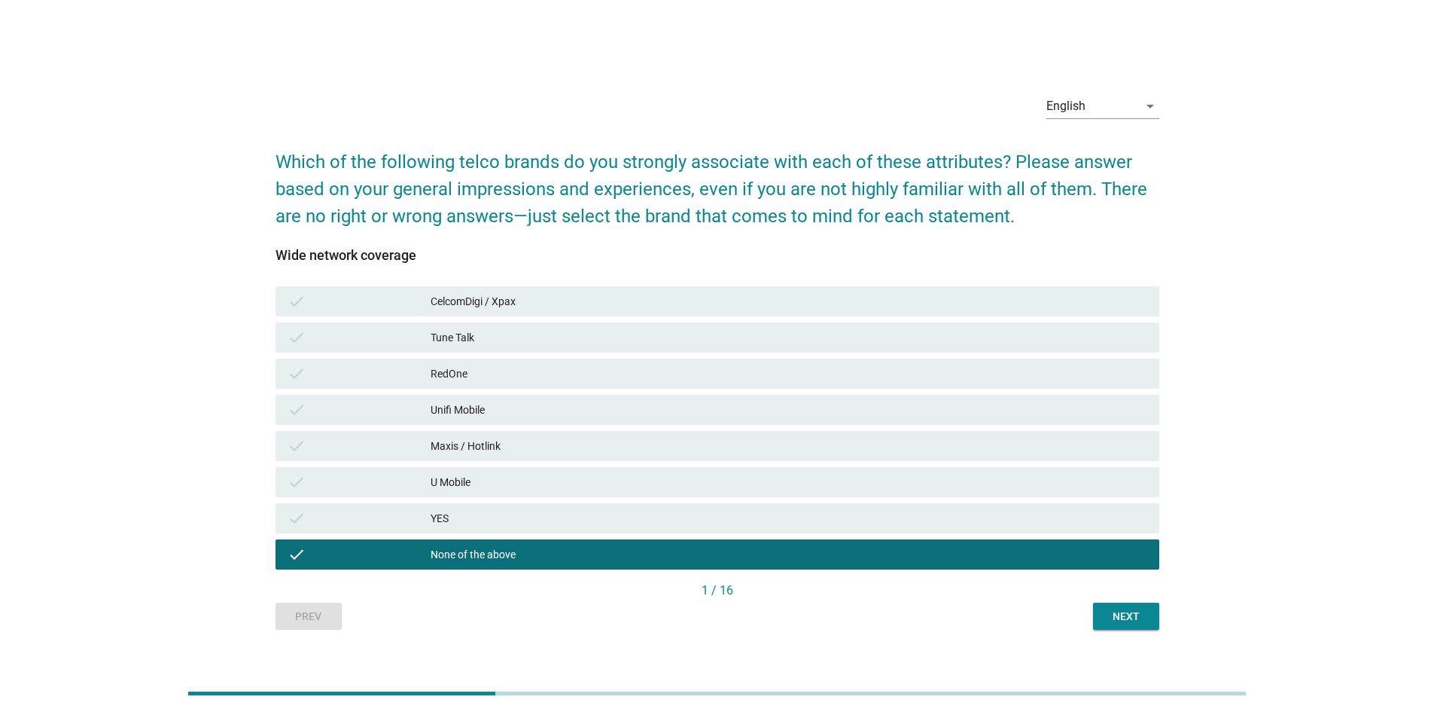
click at [496, 550] on div "None of the above" at bounding box center [789, 554] width 717 height 18
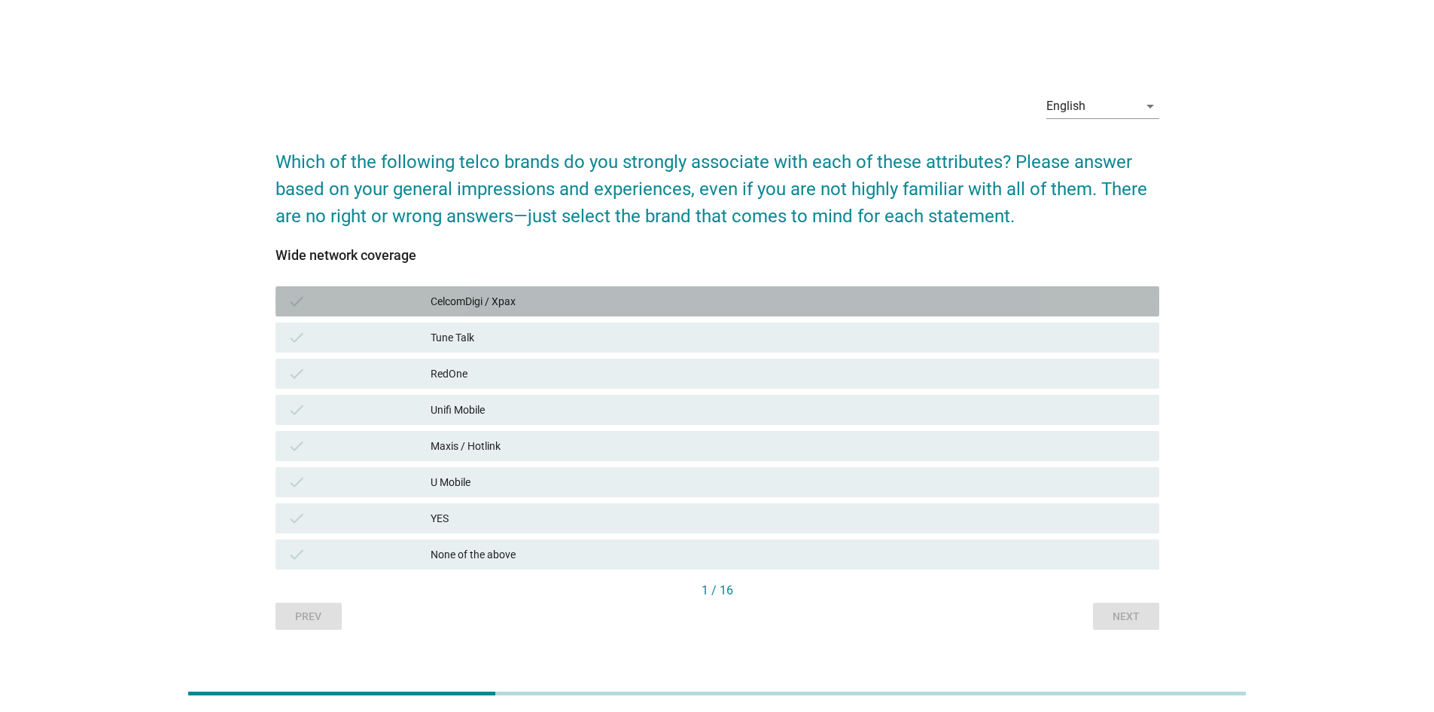
click at [531, 293] on div "CelcomDigi / Xpax" at bounding box center [789, 301] width 717 height 18
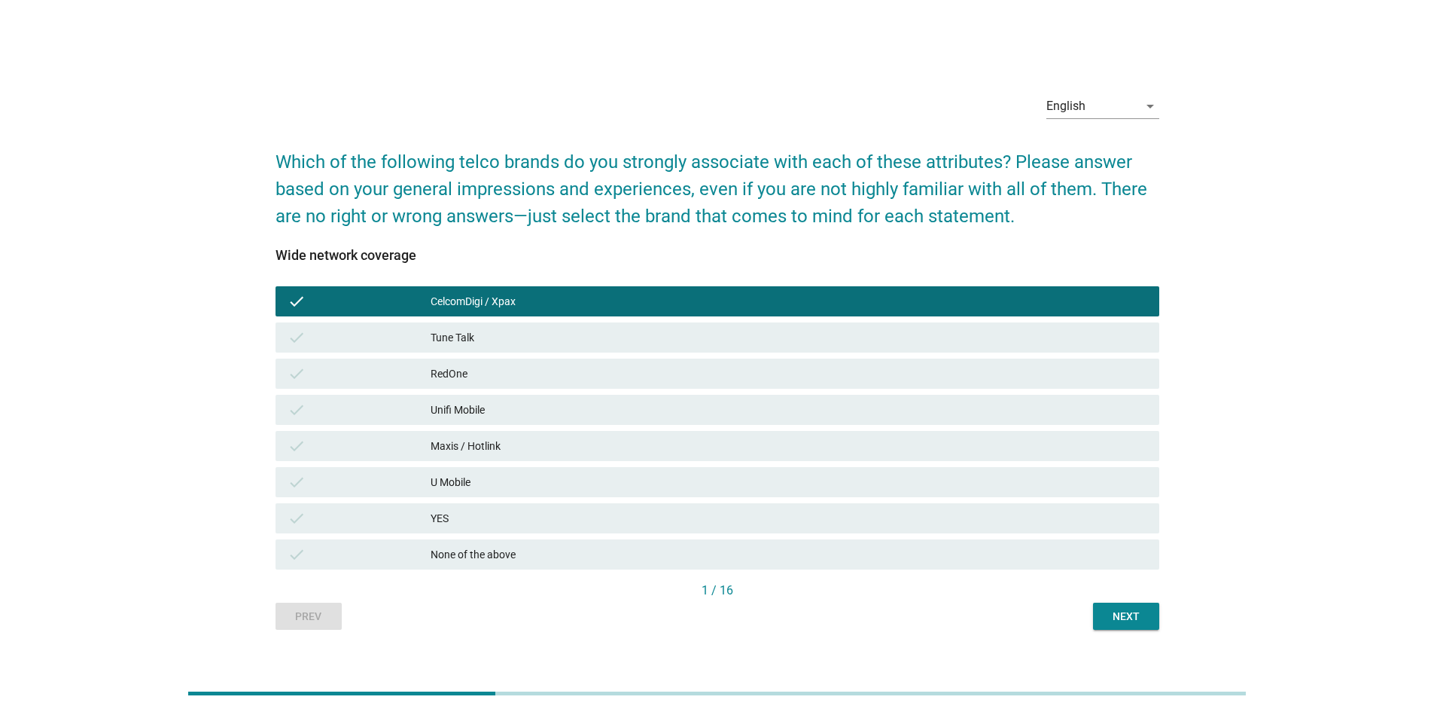
click at [486, 452] on div "Maxis / Hotlink" at bounding box center [789, 446] width 717 height 18
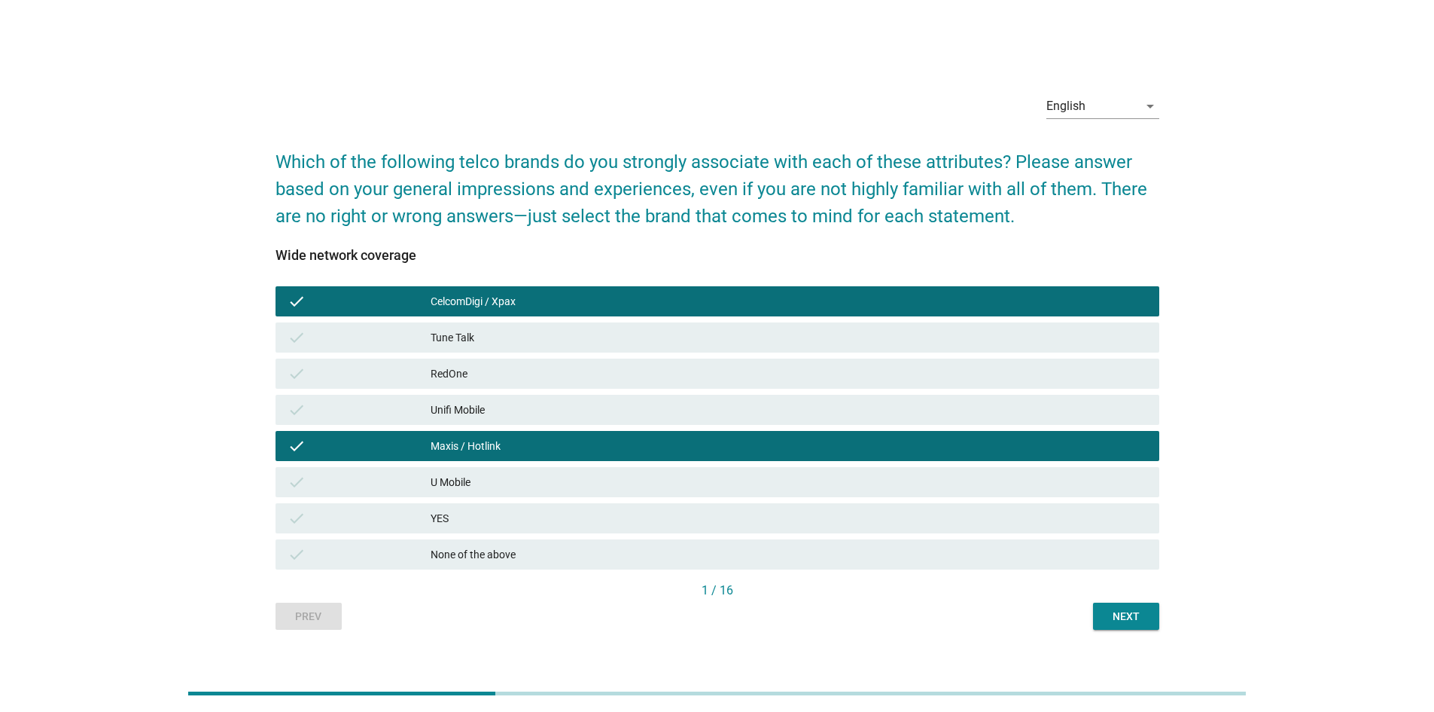
click at [1138, 617] on div "Next" at bounding box center [1126, 616] width 42 height 16
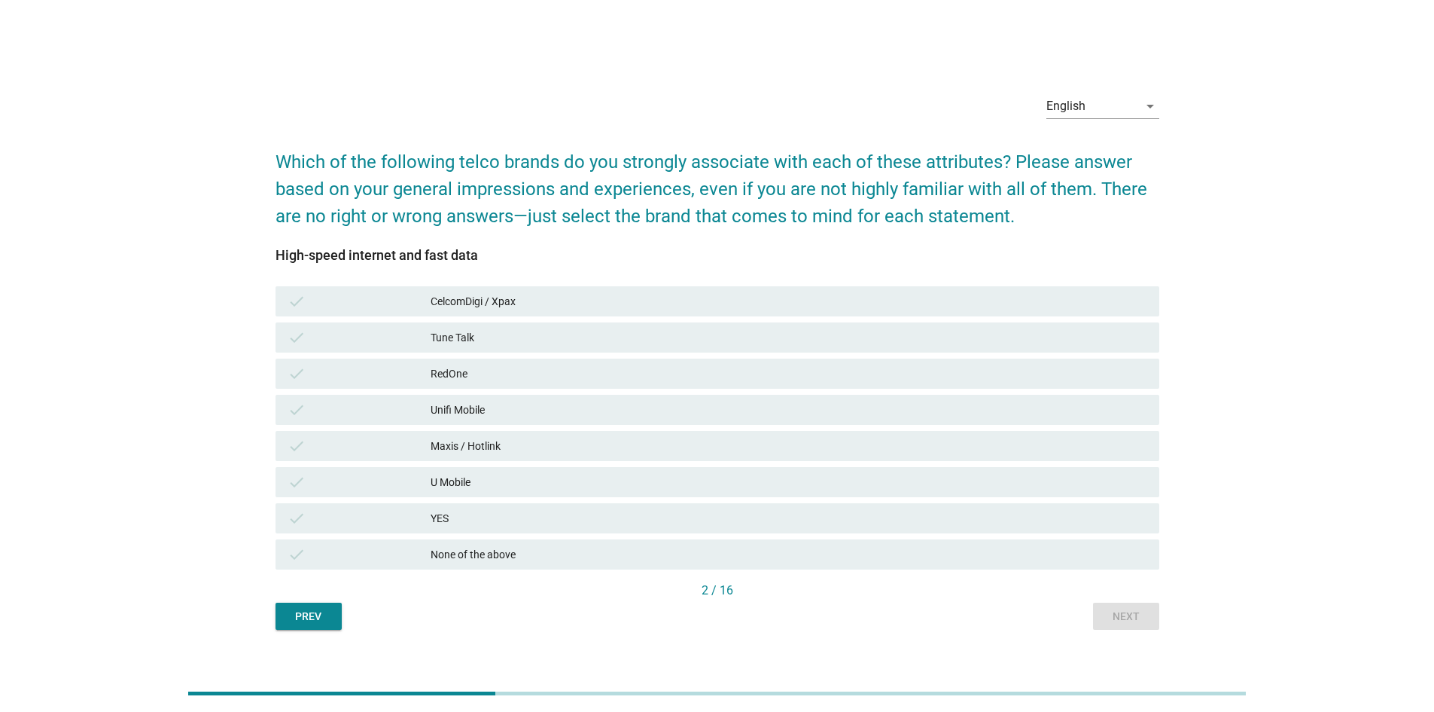
click at [561, 443] on div "Maxis / Hotlink" at bounding box center [789, 446] width 717 height 18
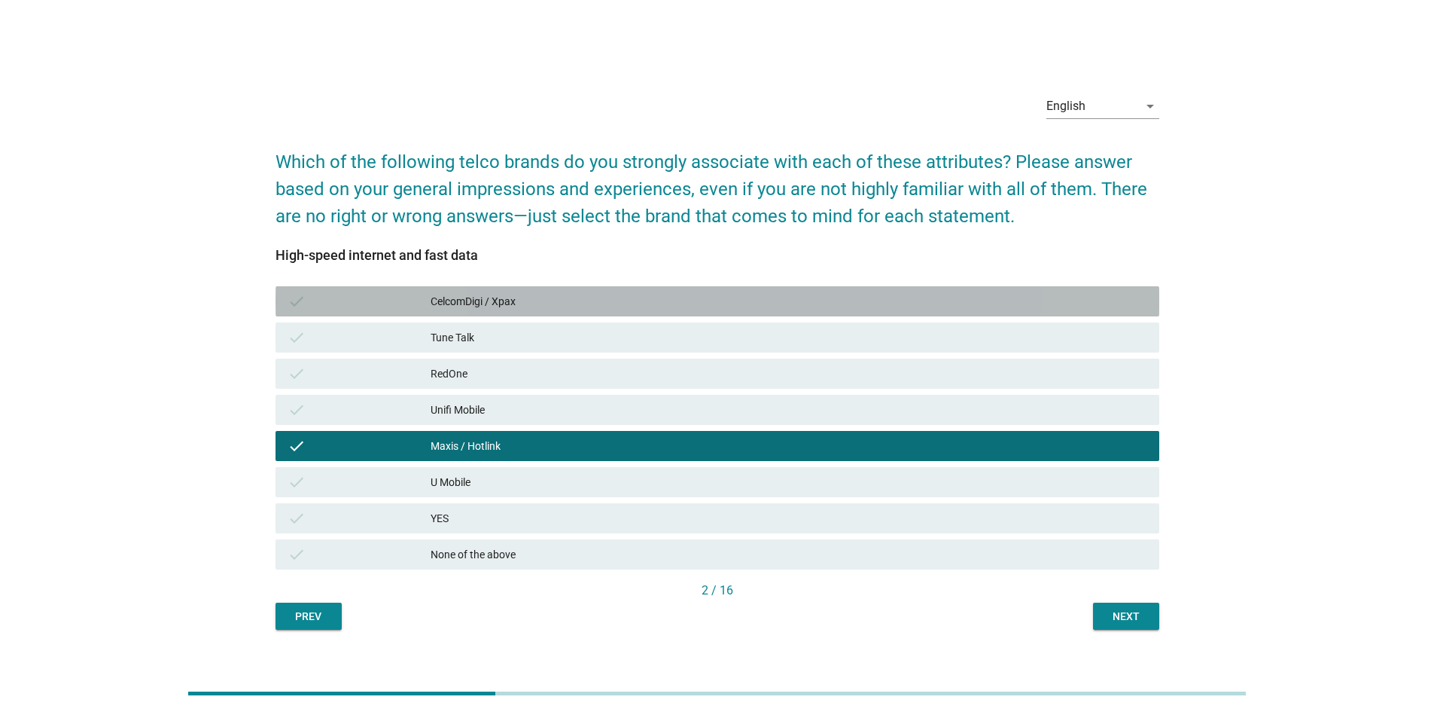
click at [565, 304] on div "CelcomDigi / Xpax" at bounding box center [789, 301] width 717 height 18
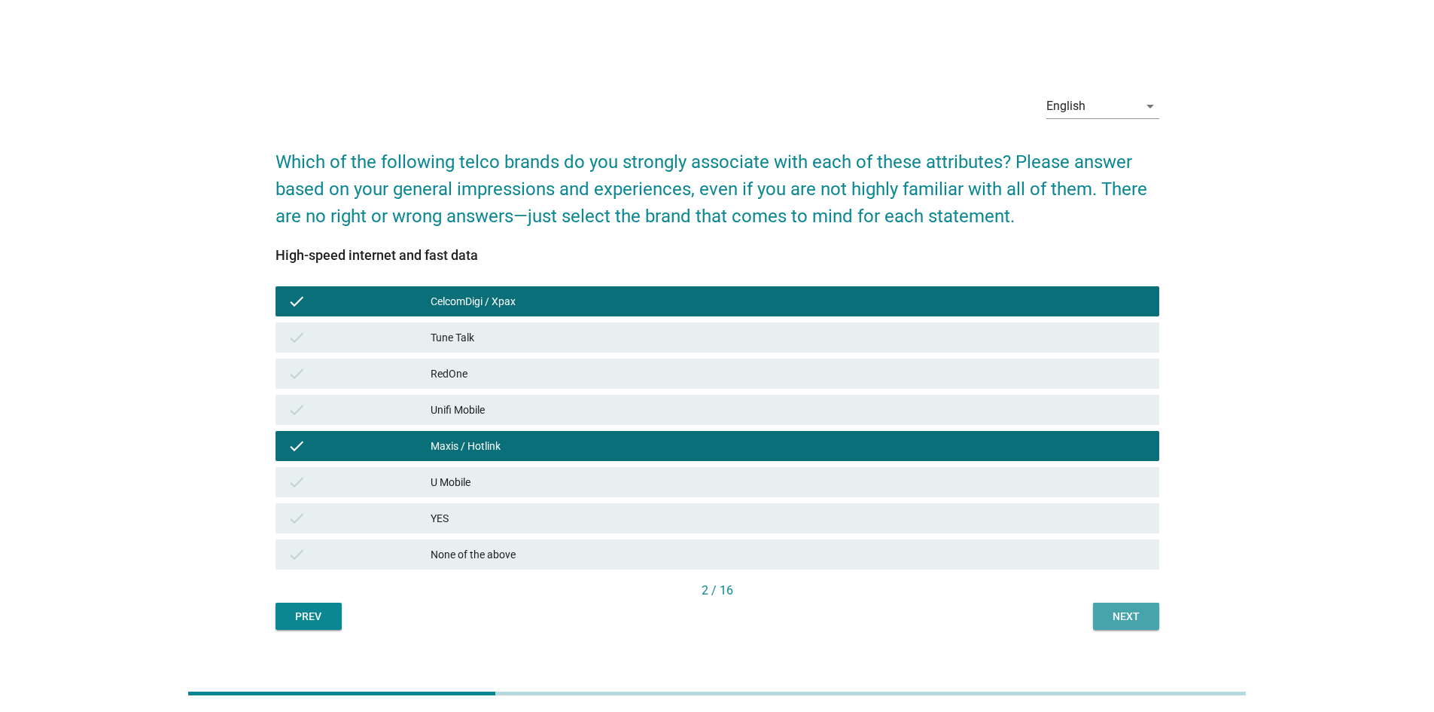
click at [1131, 608] on div "Next" at bounding box center [1126, 616] width 42 height 16
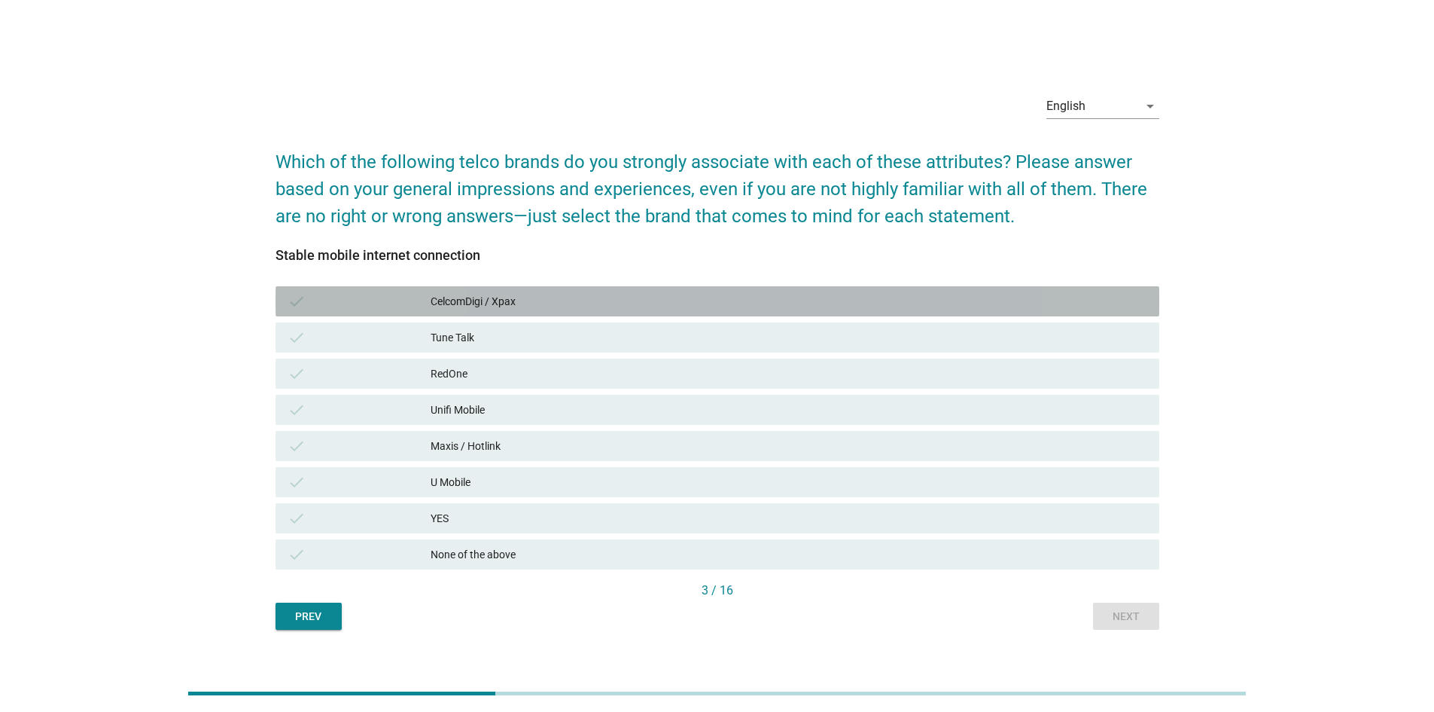
click at [523, 297] on div "CelcomDigi / Xpax" at bounding box center [789, 301] width 717 height 18
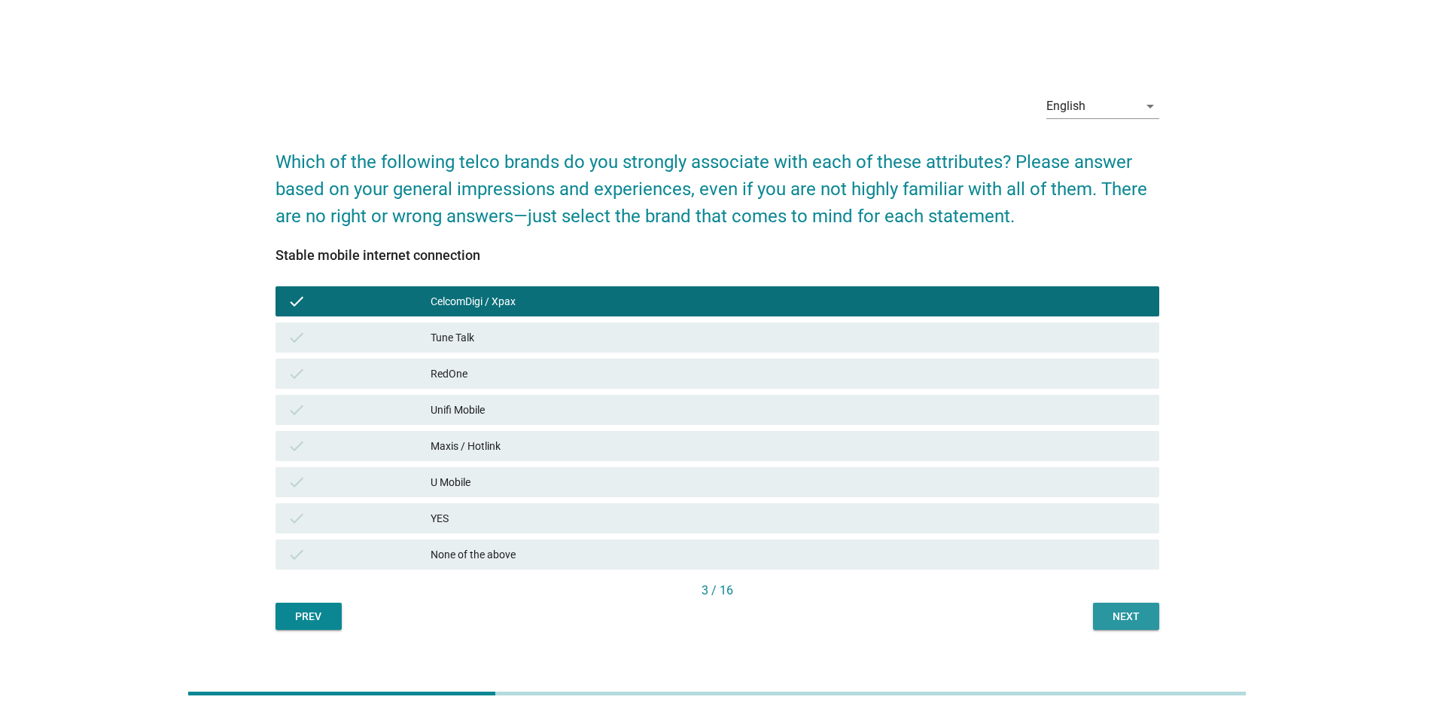
click at [1107, 613] on div "Next" at bounding box center [1126, 616] width 42 height 16
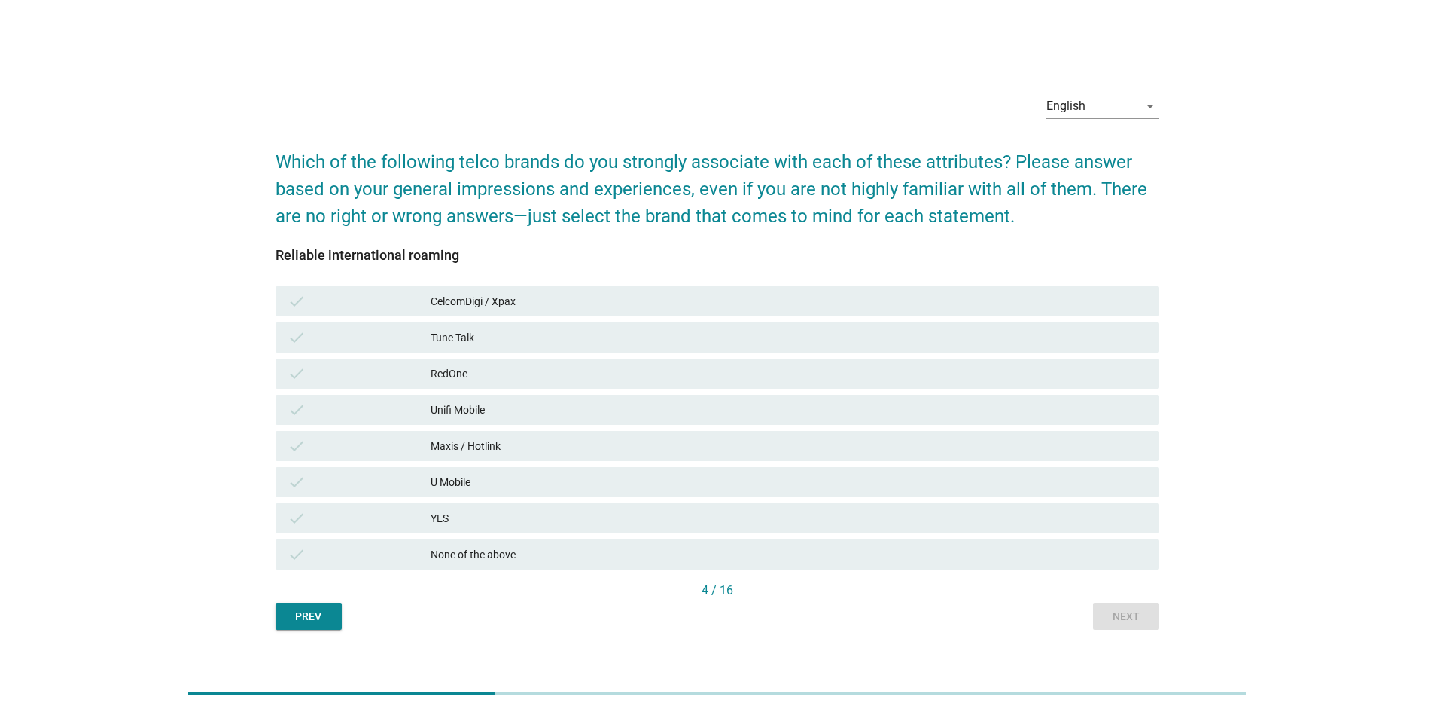
click at [514, 301] on div "CelcomDigi / Xpax" at bounding box center [789, 301] width 717 height 18
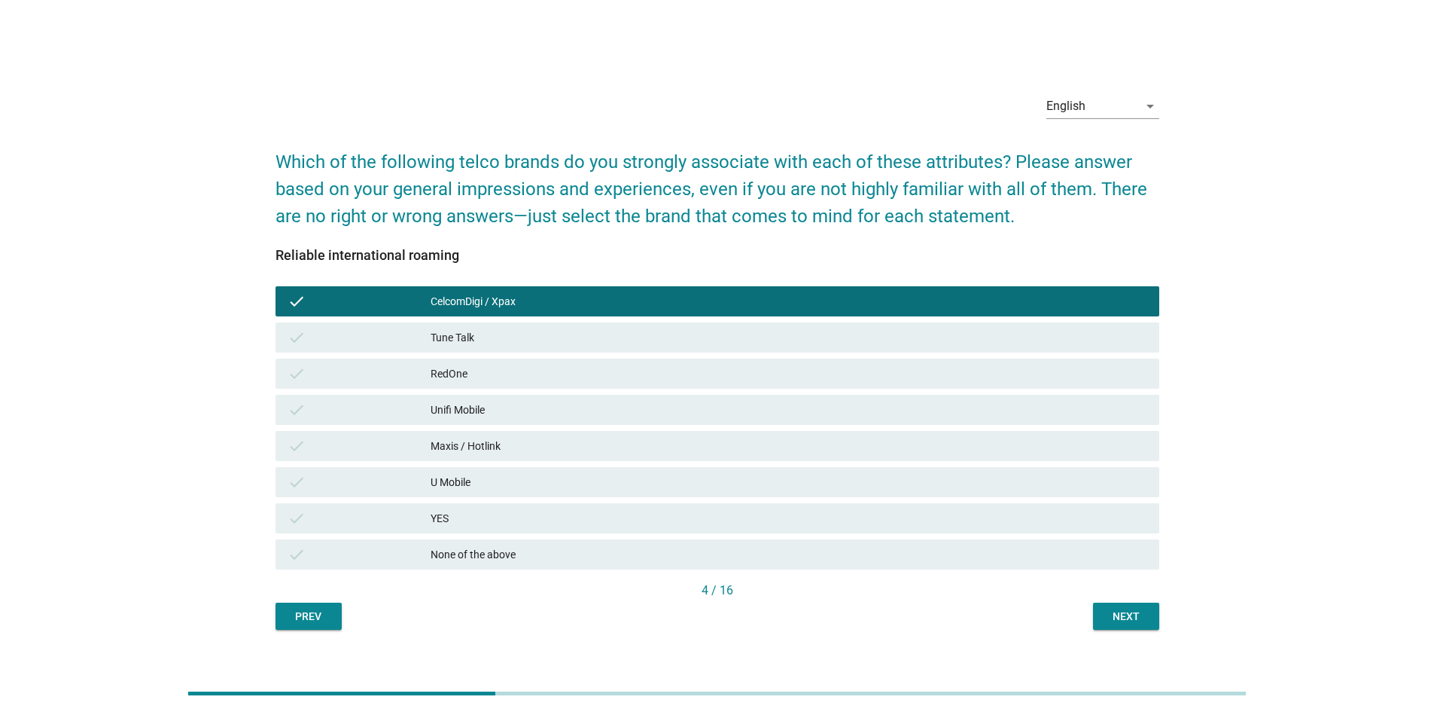
click at [526, 444] on div "Maxis / Hotlink" at bounding box center [789, 446] width 717 height 18
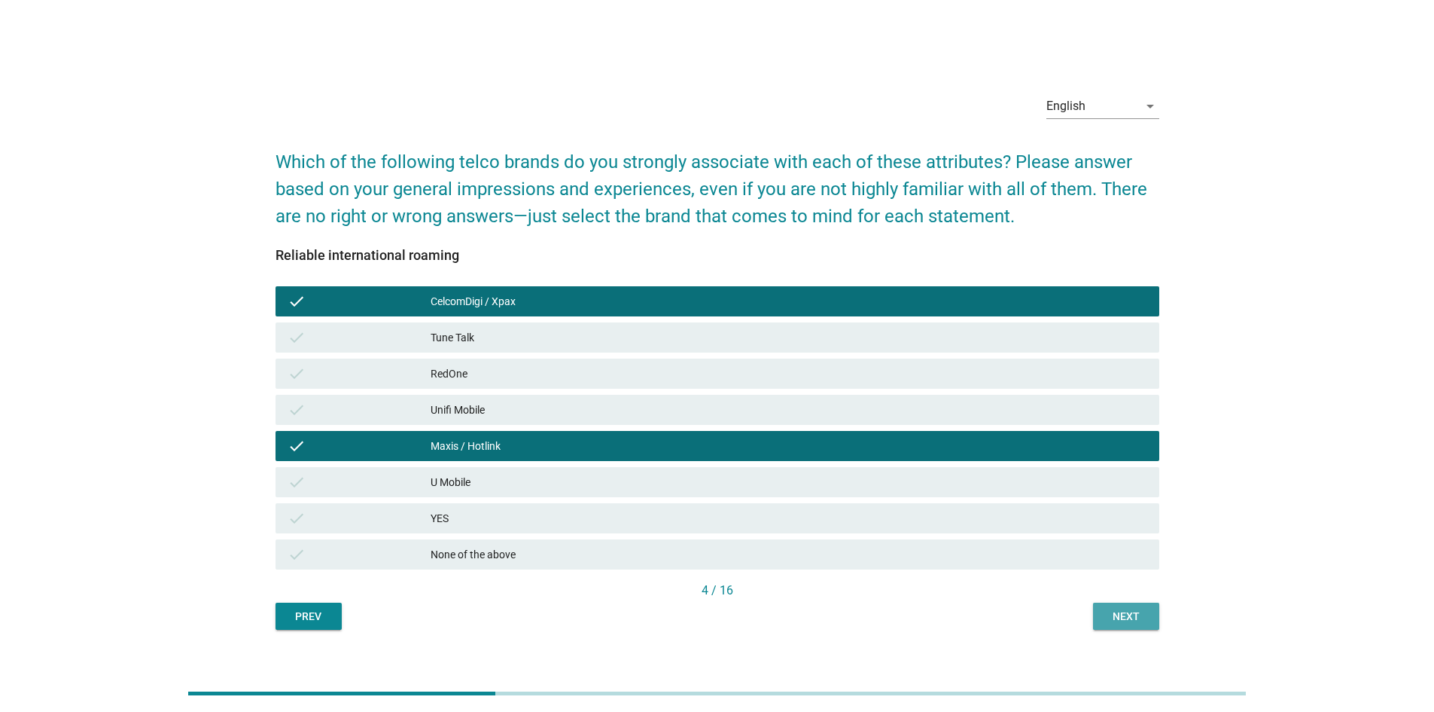
click at [1121, 611] on div "Next" at bounding box center [1126, 616] width 42 height 16
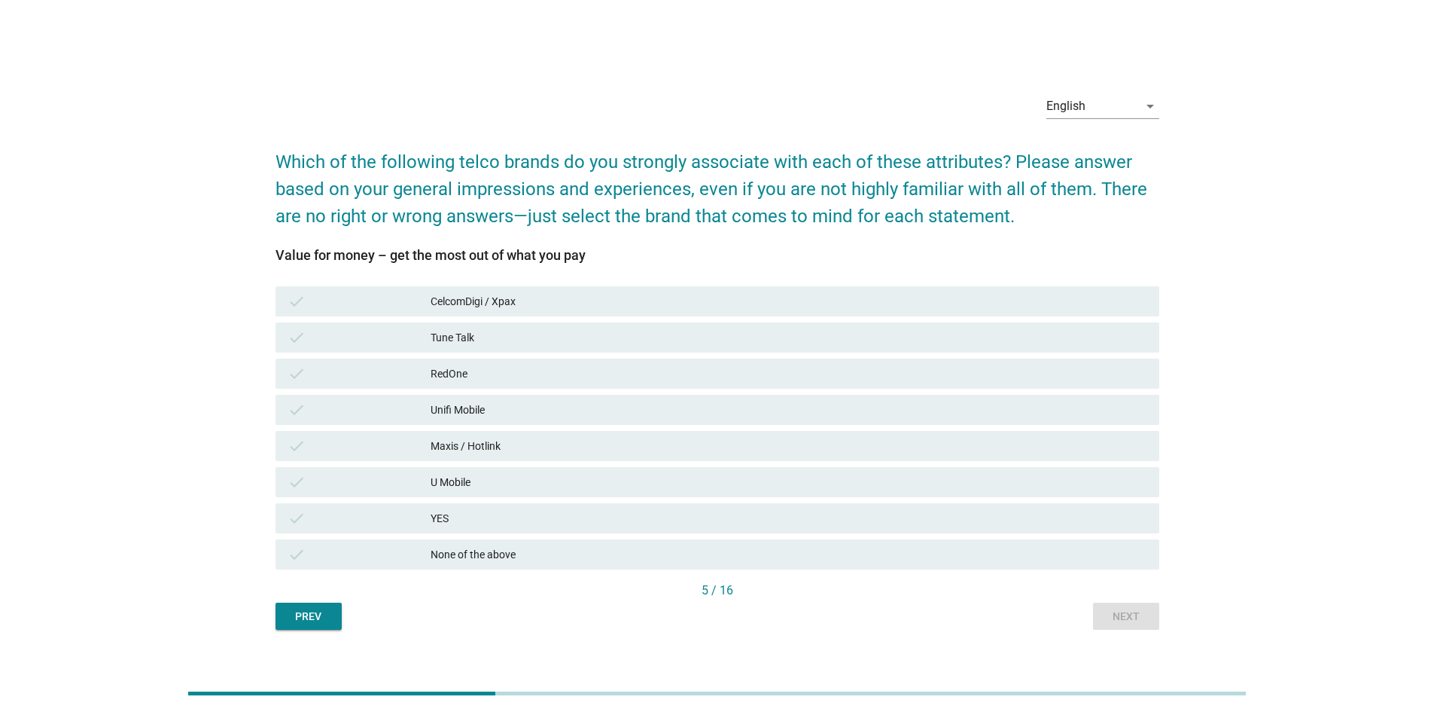
click at [517, 553] on div "None of the above" at bounding box center [789, 554] width 717 height 18
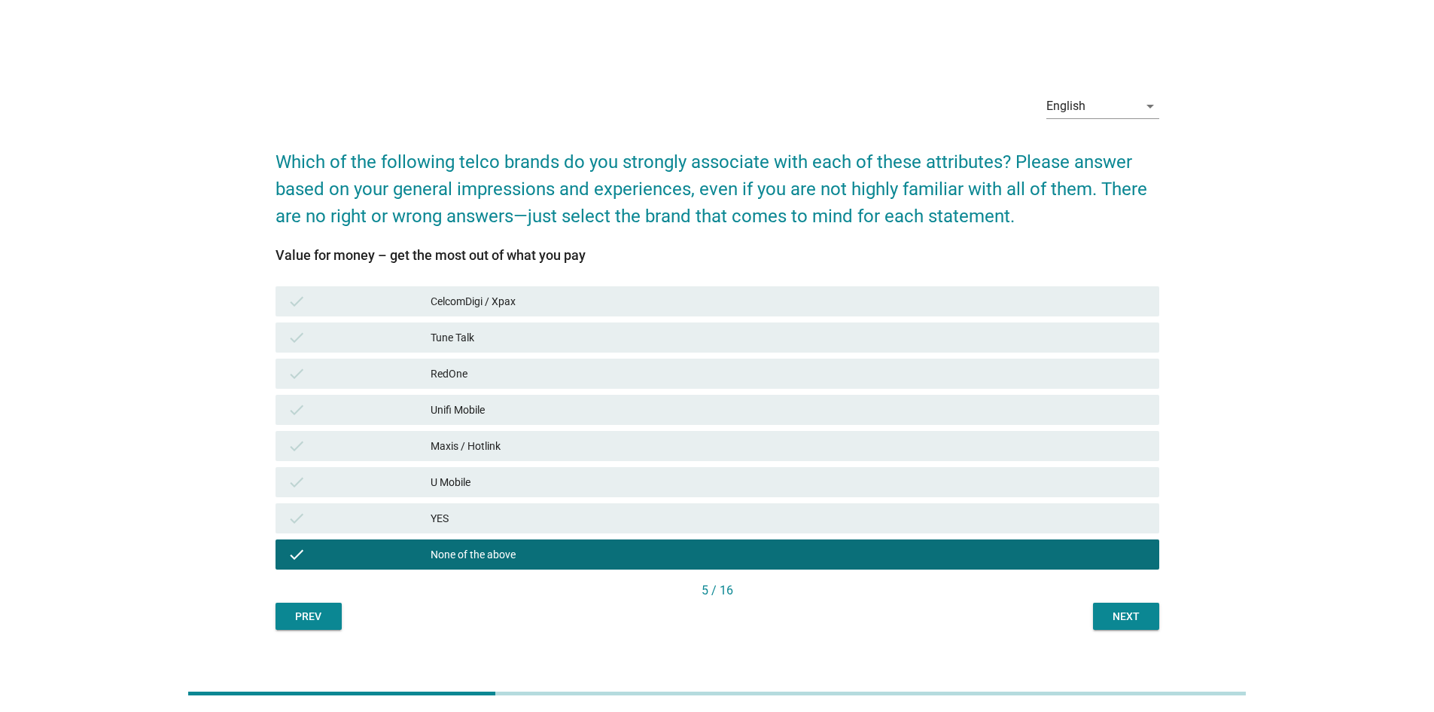
click at [1123, 616] on div "Next" at bounding box center [1126, 616] width 42 height 16
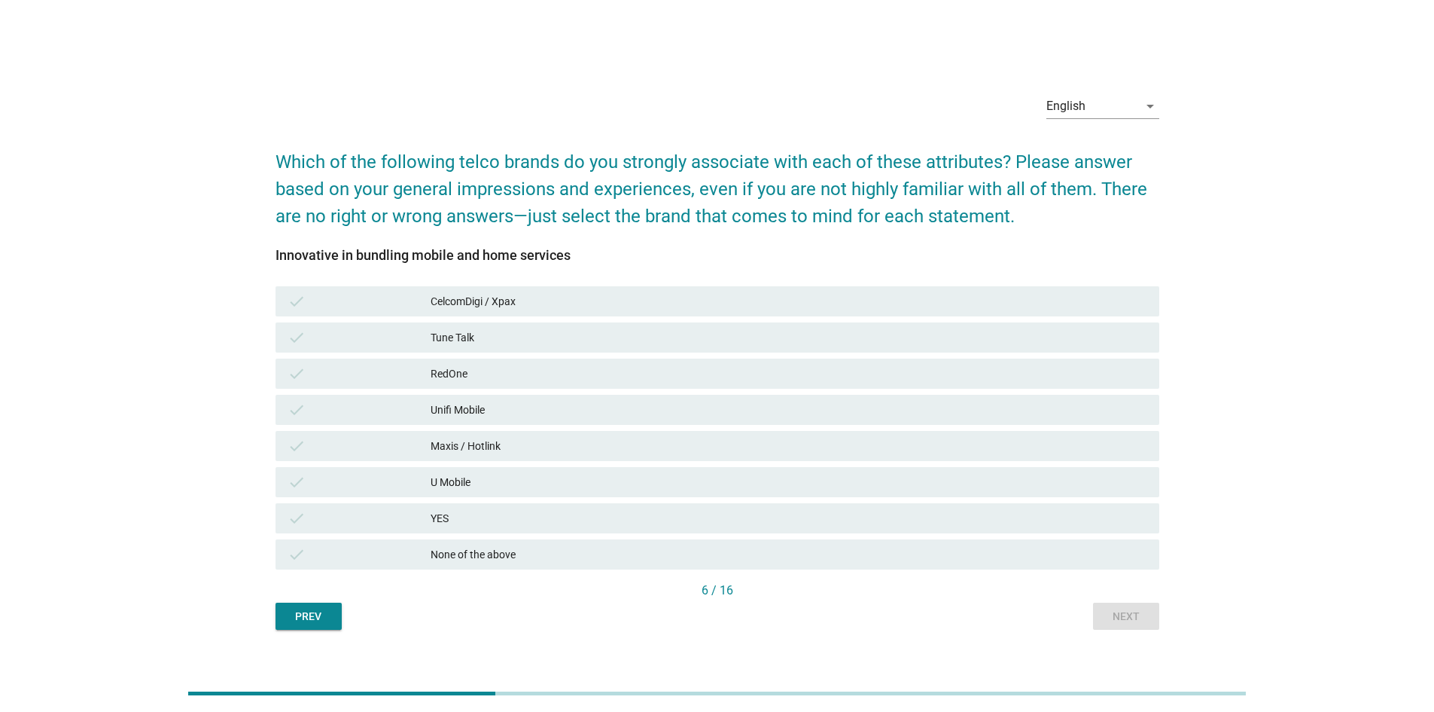
click at [635, 295] on div "CelcomDigi / Xpax" at bounding box center [789, 301] width 717 height 18
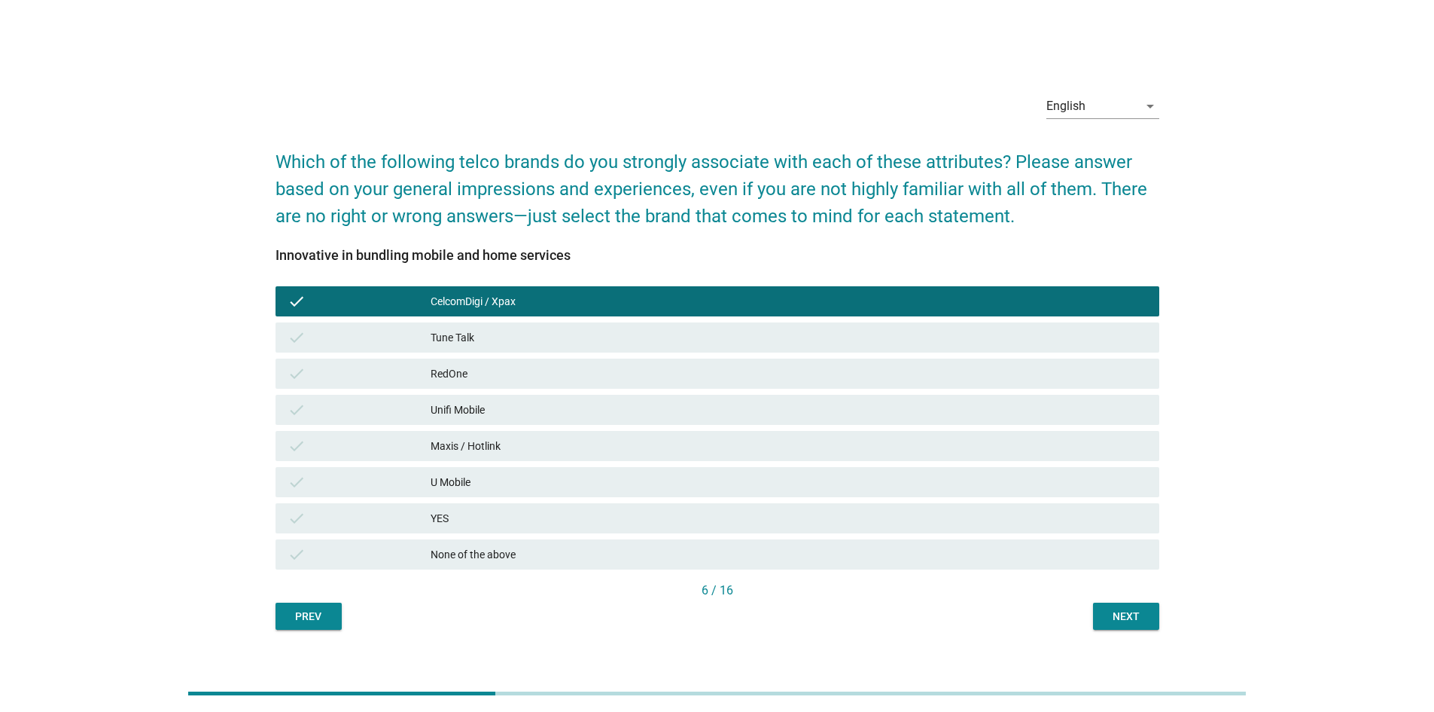
click at [556, 446] on div "Maxis / Hotlink" at bounding box center [789, 446] width 717 height 18
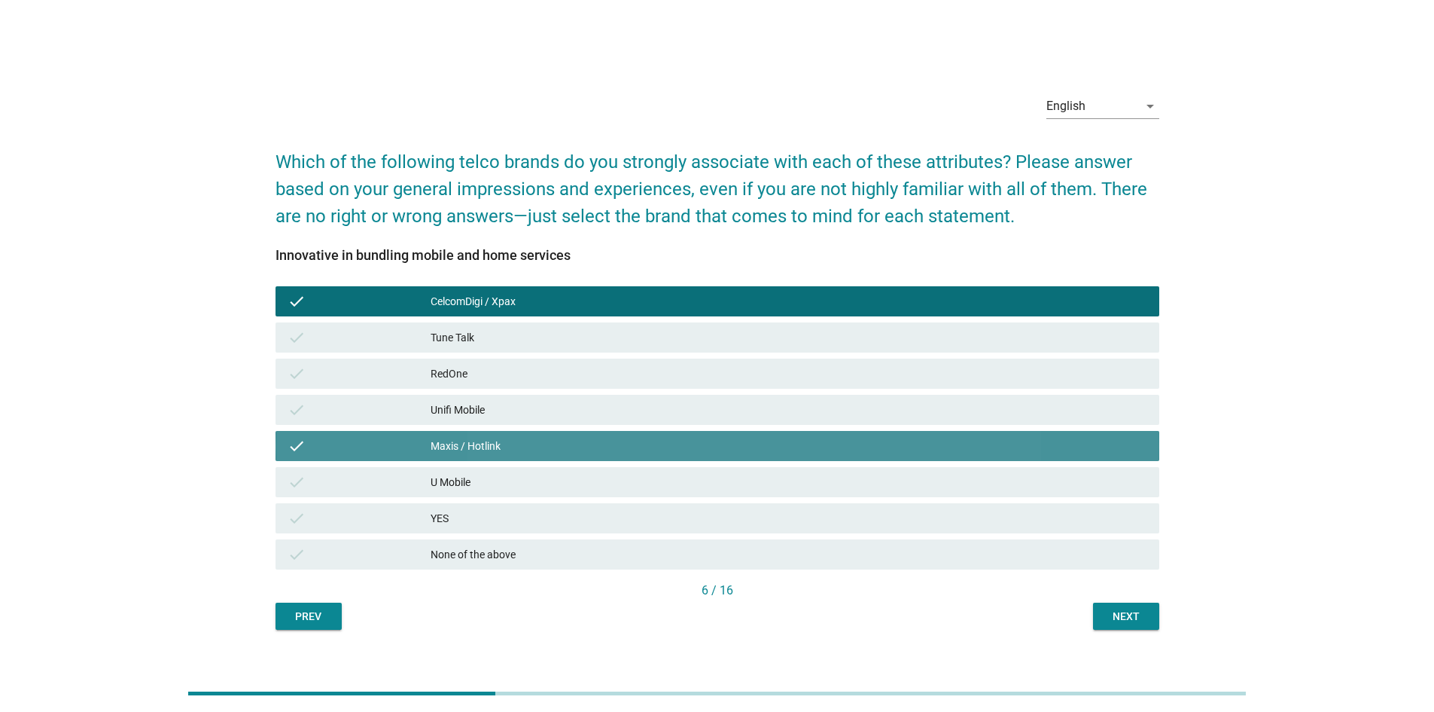
click at [558, 411] on div "Unifi Mobile" at bounding box center [789, 410] width 717 height 18
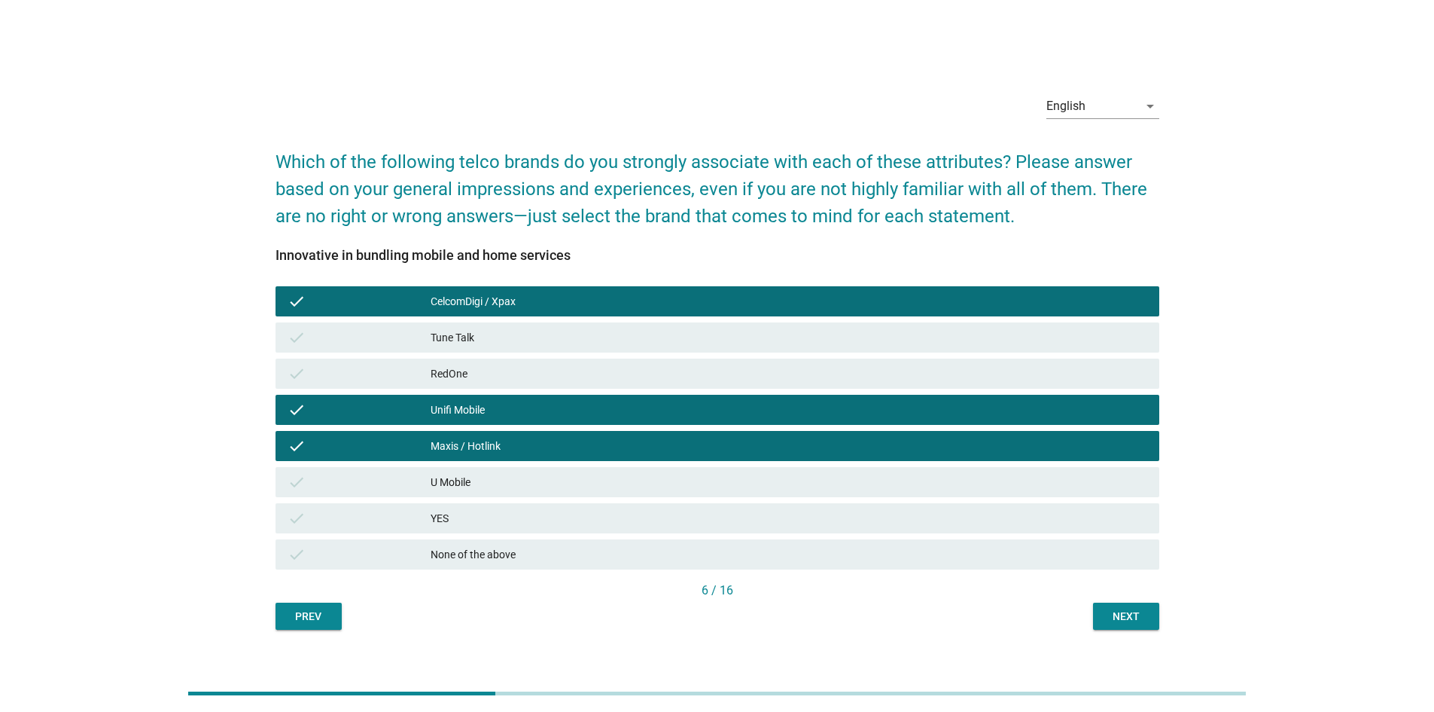
click at [1135, 617] on div "Next" at bounding box center [1126, 616] width 42 height 16
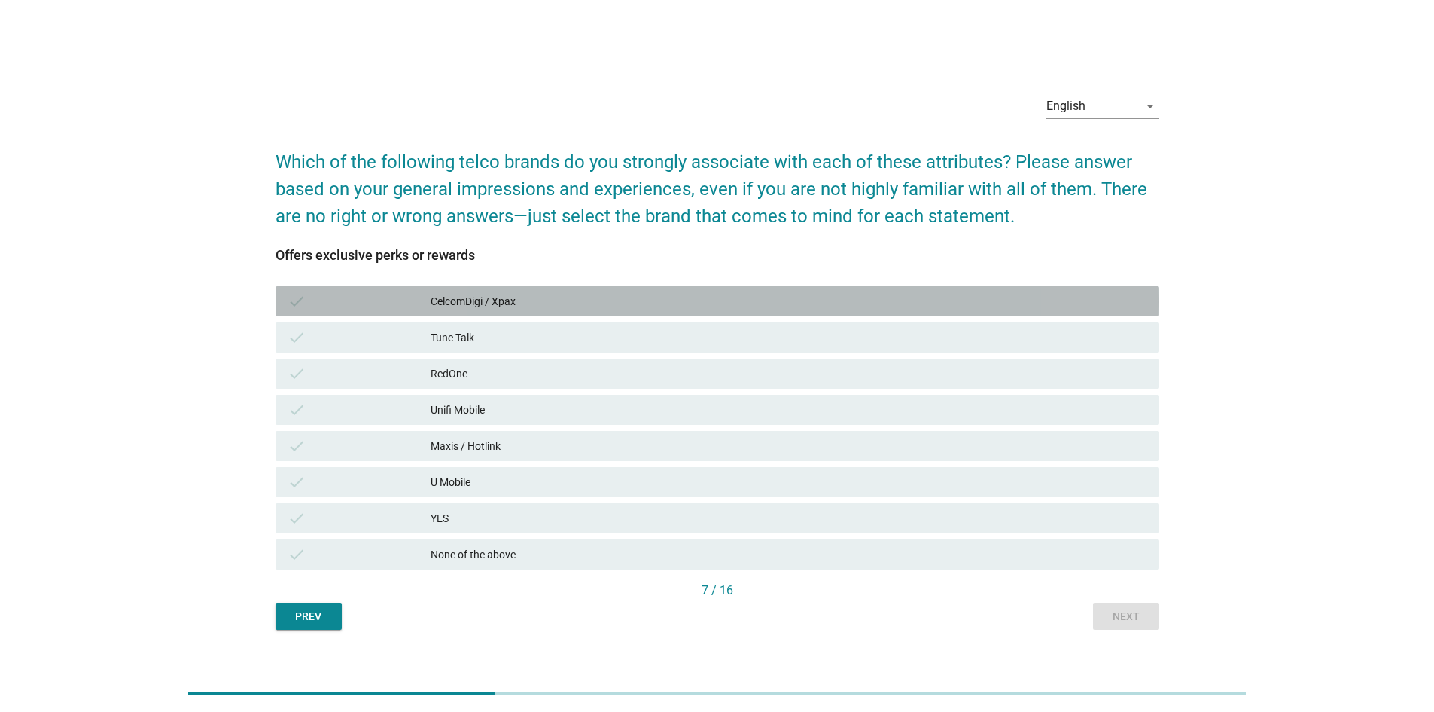
click at [532, 298] on div "CelcomDigi / Xpax" at bounding box center [789, 301] width 717 height 18
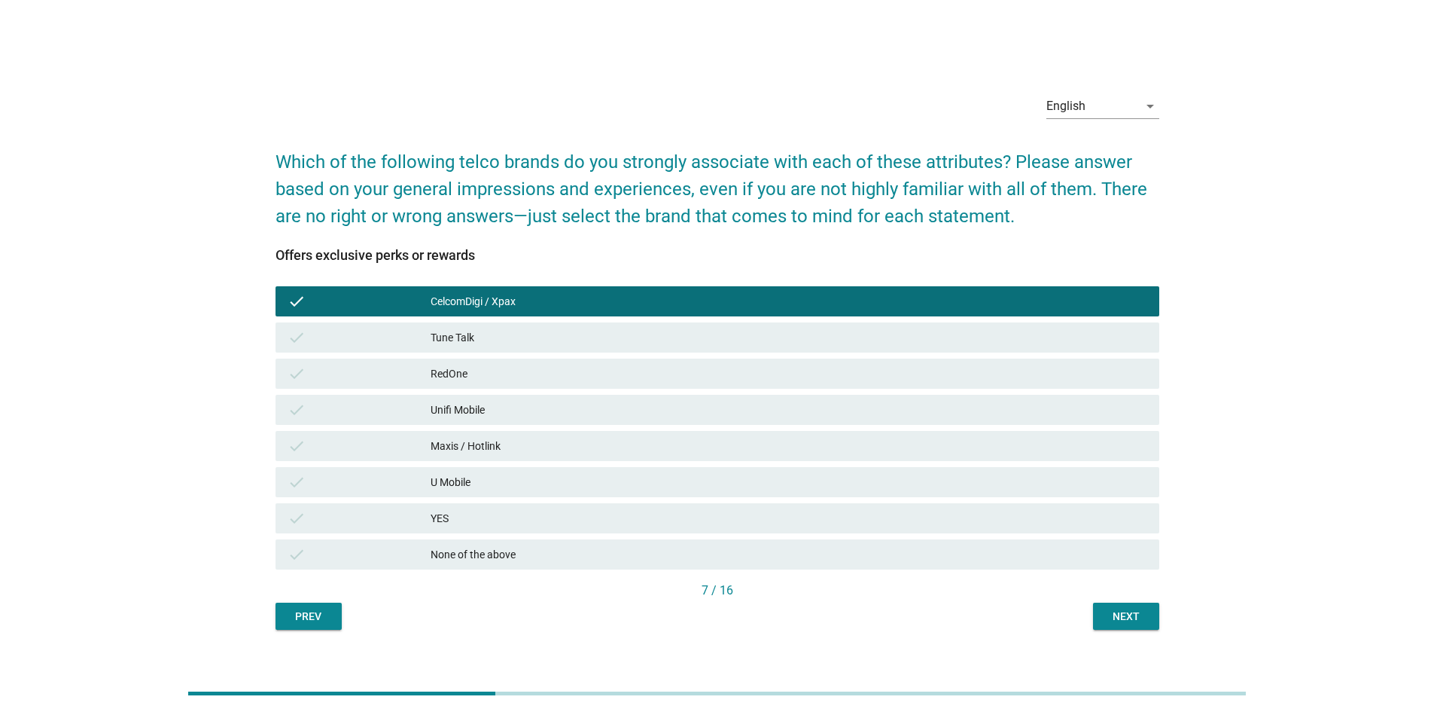
click at [517, 413] on div "Unifi Mobile" at bounding box center [789, 410] width 717 height 18
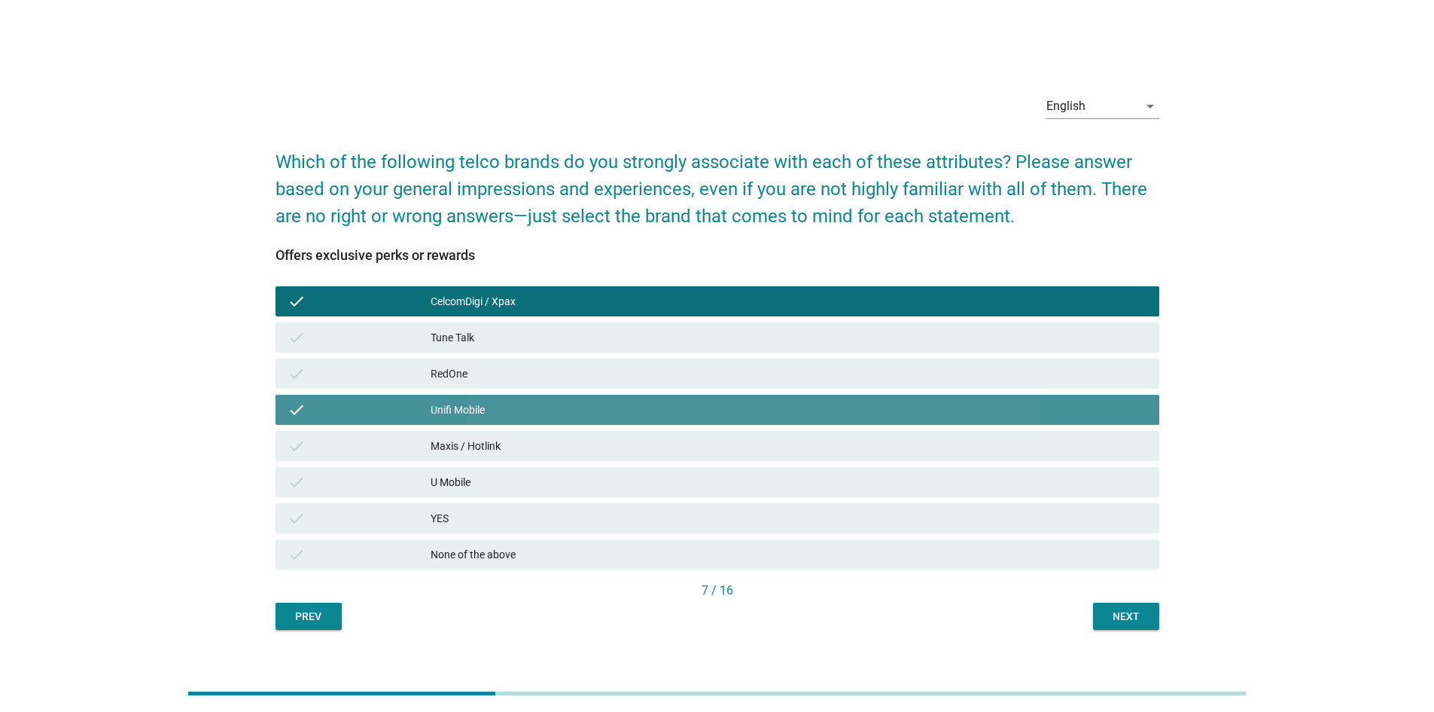
click at [503, 404] on div "Unifi Mobile" at bounding box center [789, 410] width 717 height 18
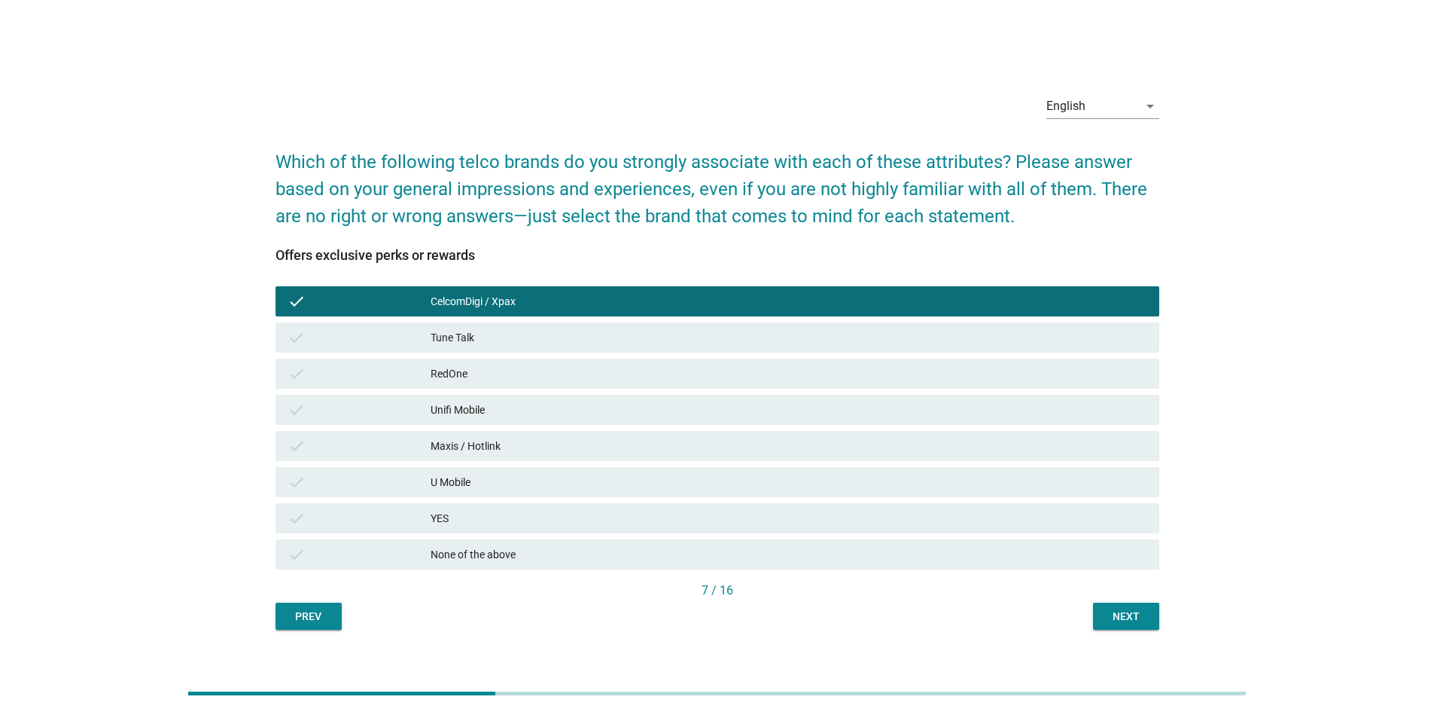
click at [507, 443] on div "Maxis / Hotlink" at bounding box center [789, 446] width 717 height 18
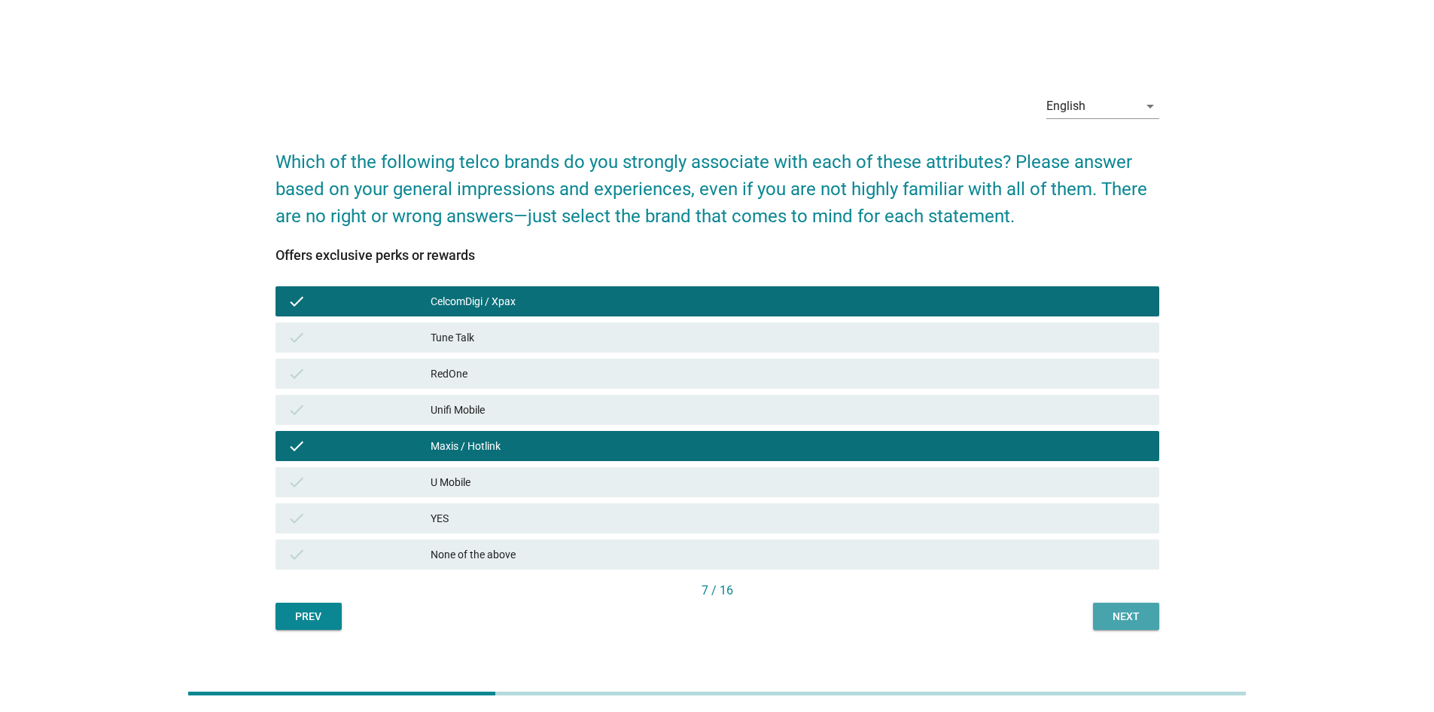
click at [1124, 615] on div "Next" at bounding box center [1126, 616] width 42 height 16
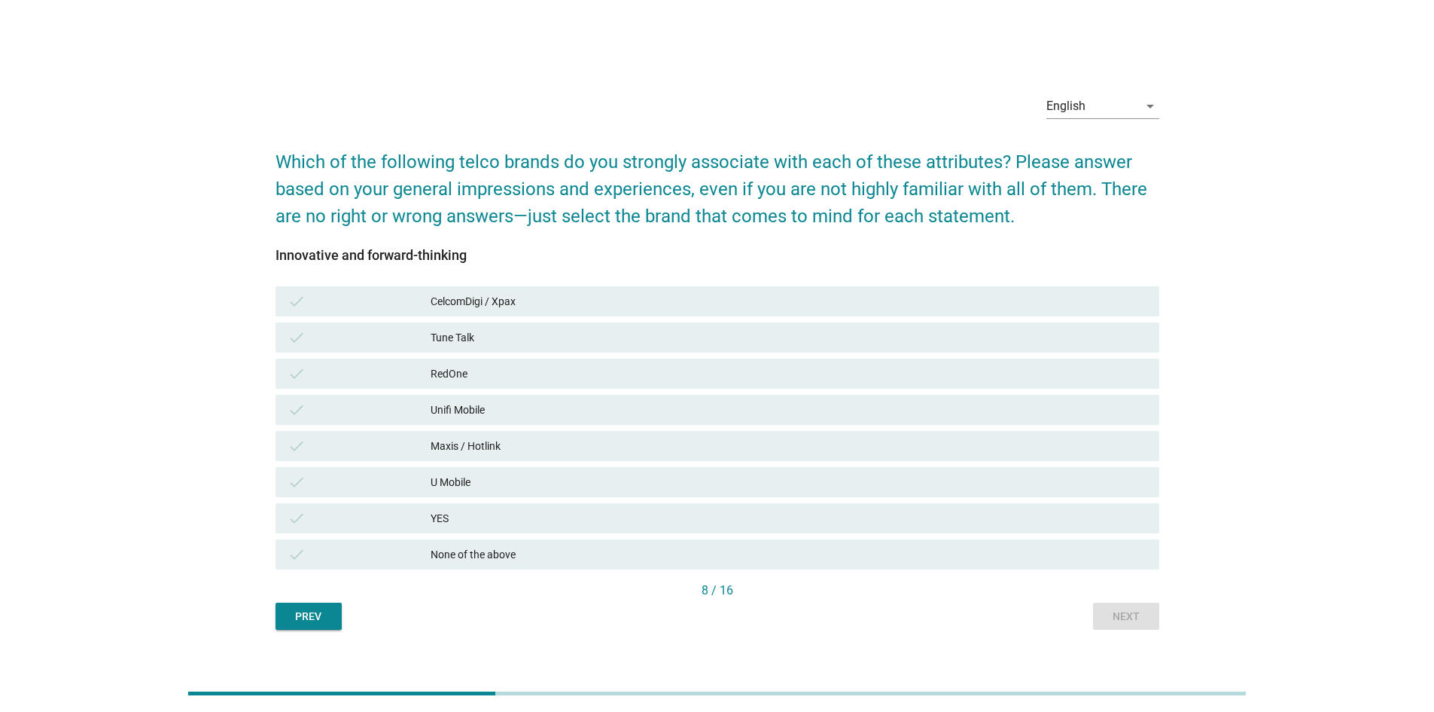
click at [492, 550] on div "None of the above" at bounding box center [789, 554] width 717 height 18
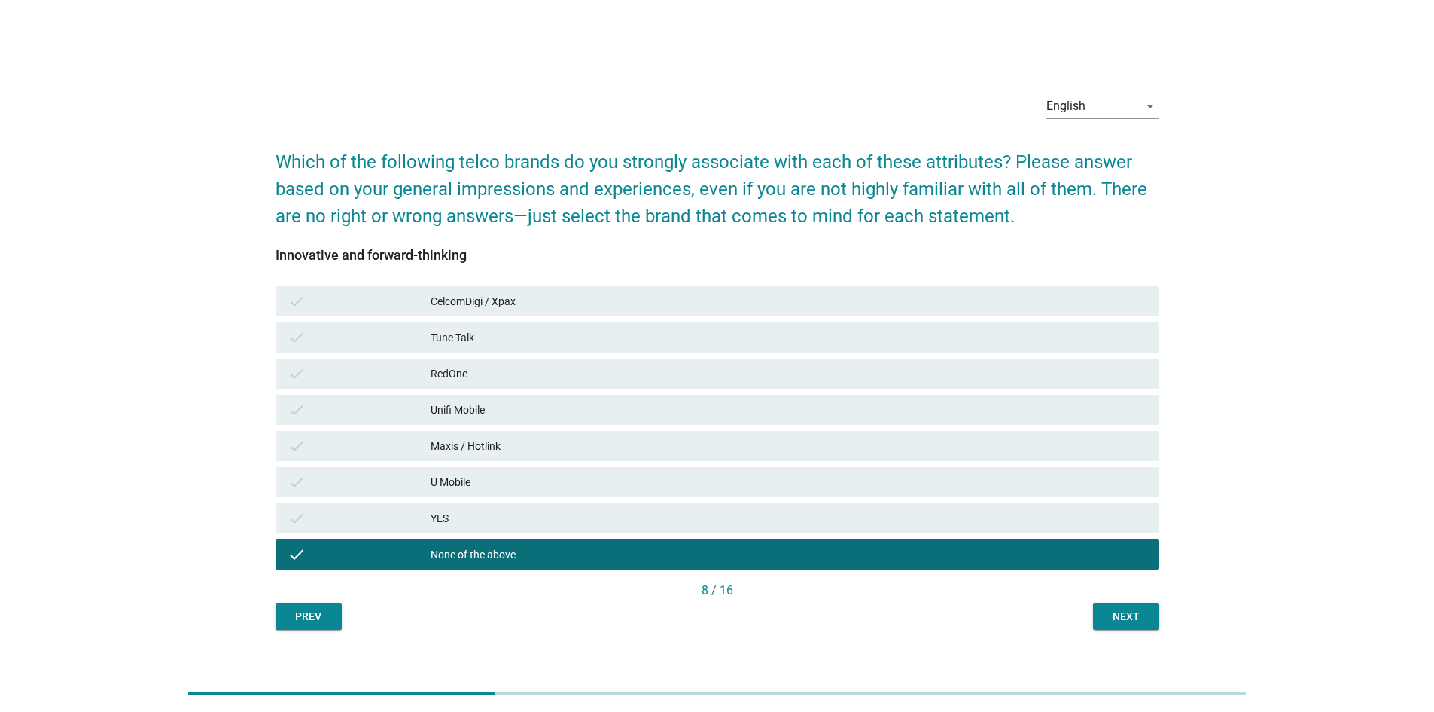
click at [1143, 617] on div "Next" at bounding box center [1126, 616] width 42 height 16
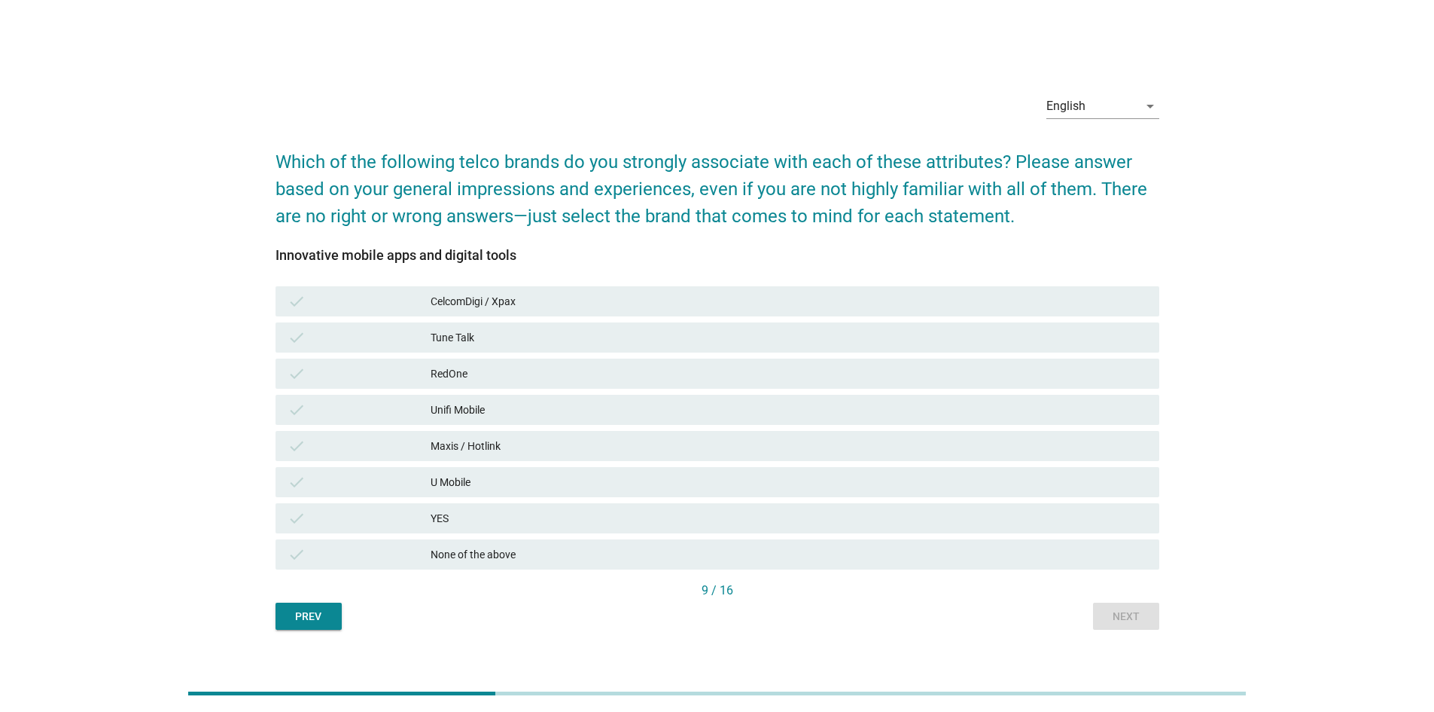
click at [584, 557] on div "None of the above" at bounding box center [789, 554] width 717 height 18
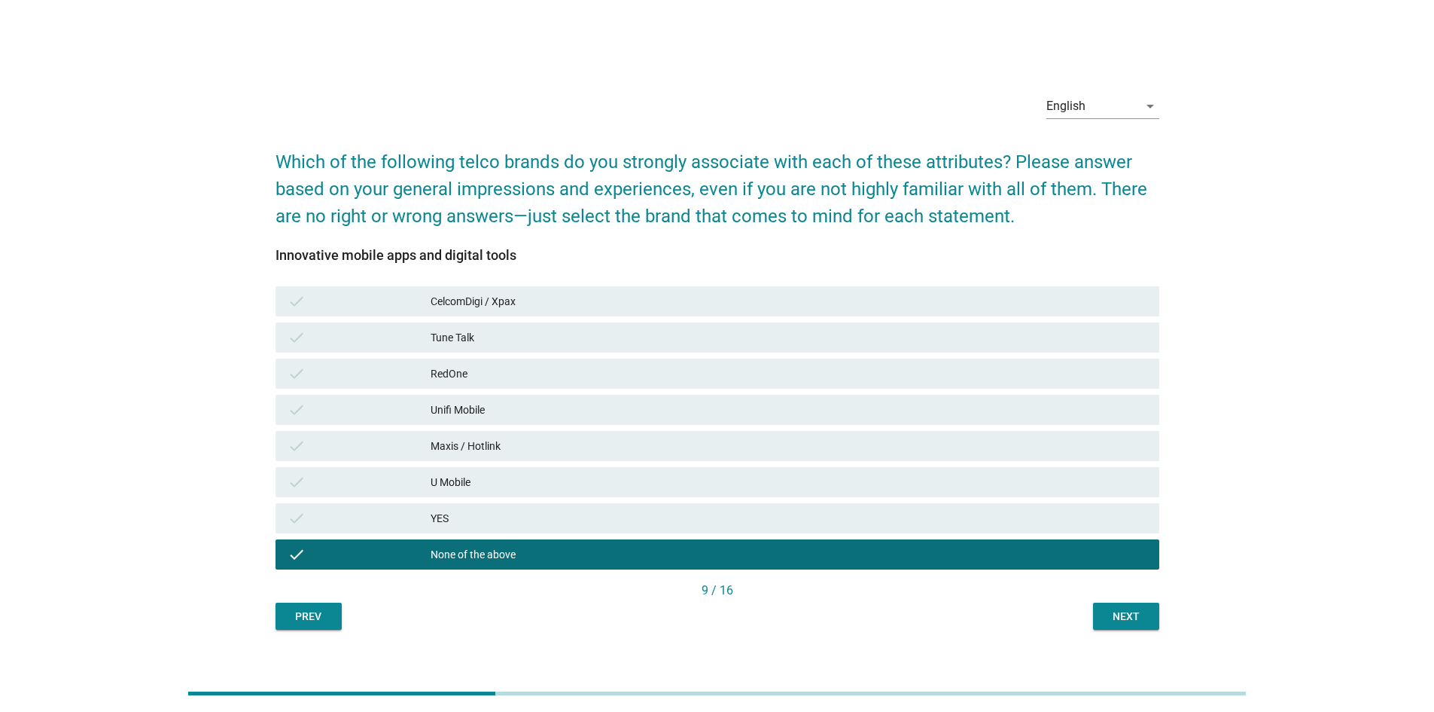
click at [1148, 612] on button "Next" at bounding box center [1126, 615] width 66 height 27
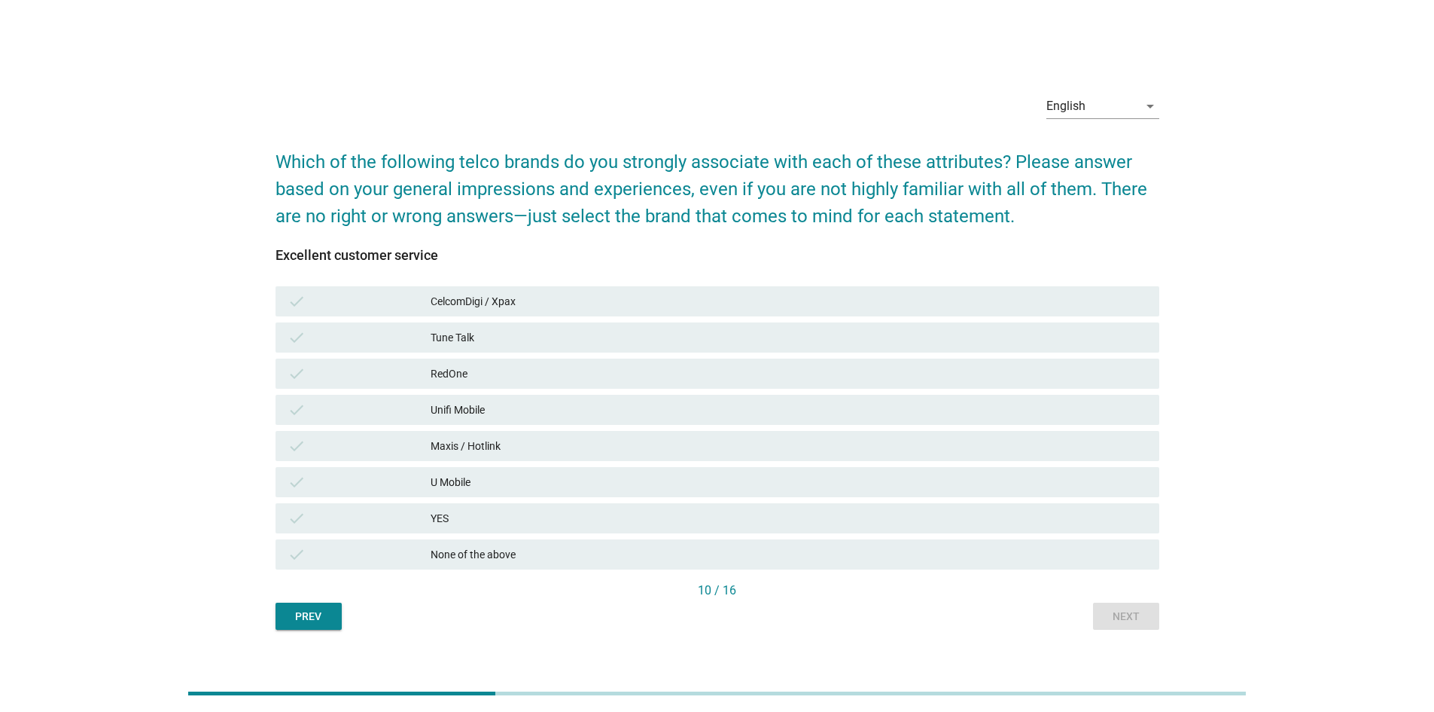
click at [681, 293] on div "CelcomDigi / Xpax" at bounding box center [789, 301] width 717 height 18
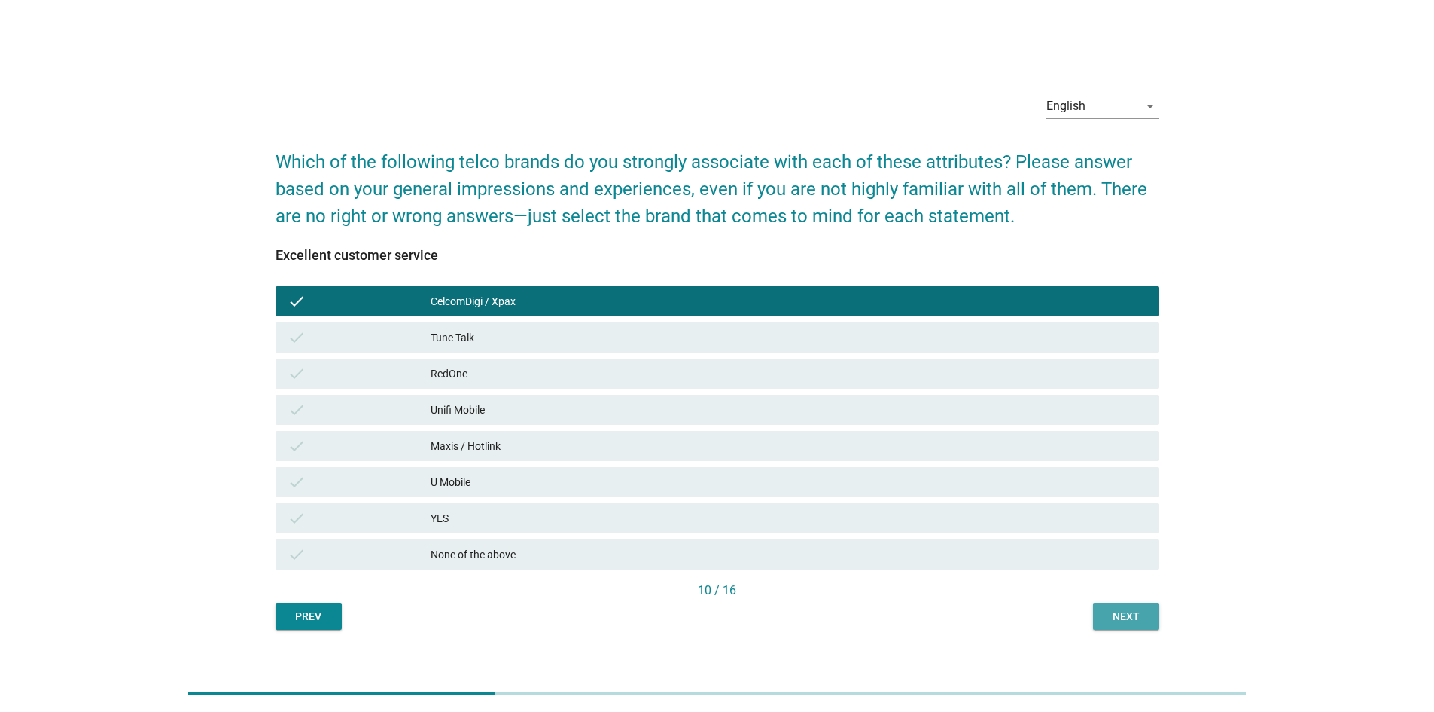
click at [1123, 618] on div "Next" at bounding box center [1126, 616] width 42 height 16
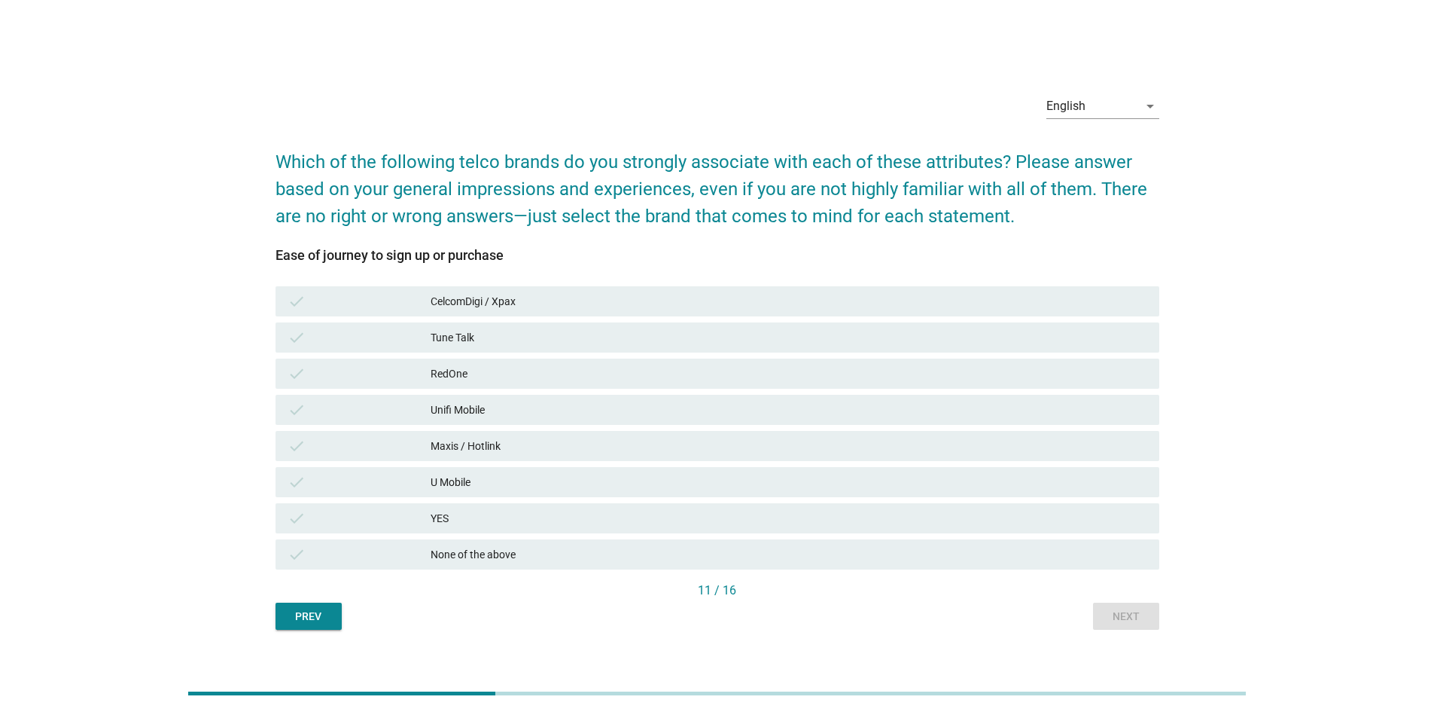
click at [596, 299] on div "CelcomDigi / Xpax" at bounding box center [789, 301] width 717 height 18
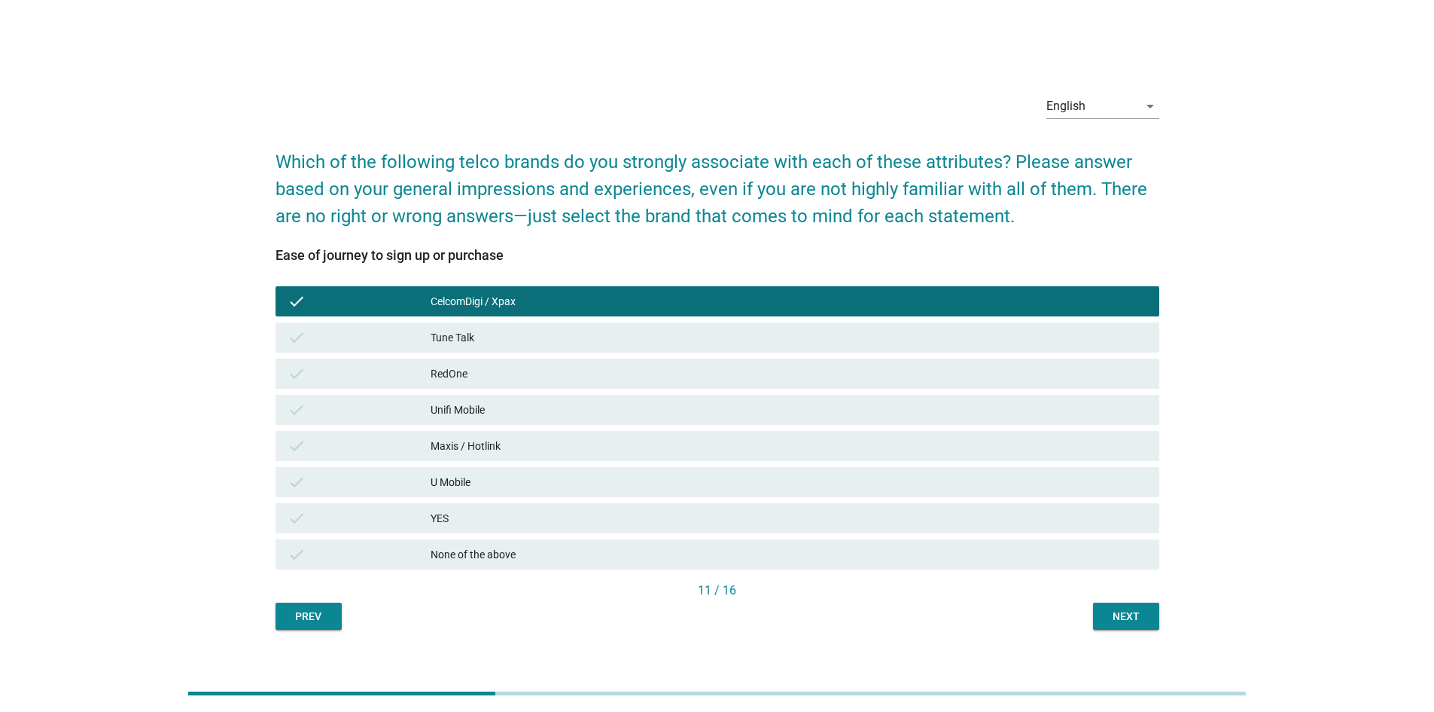
click at [502, 446] on div "Maxis / Hotlink" at bounding box center [789, 446] width 717 height 18
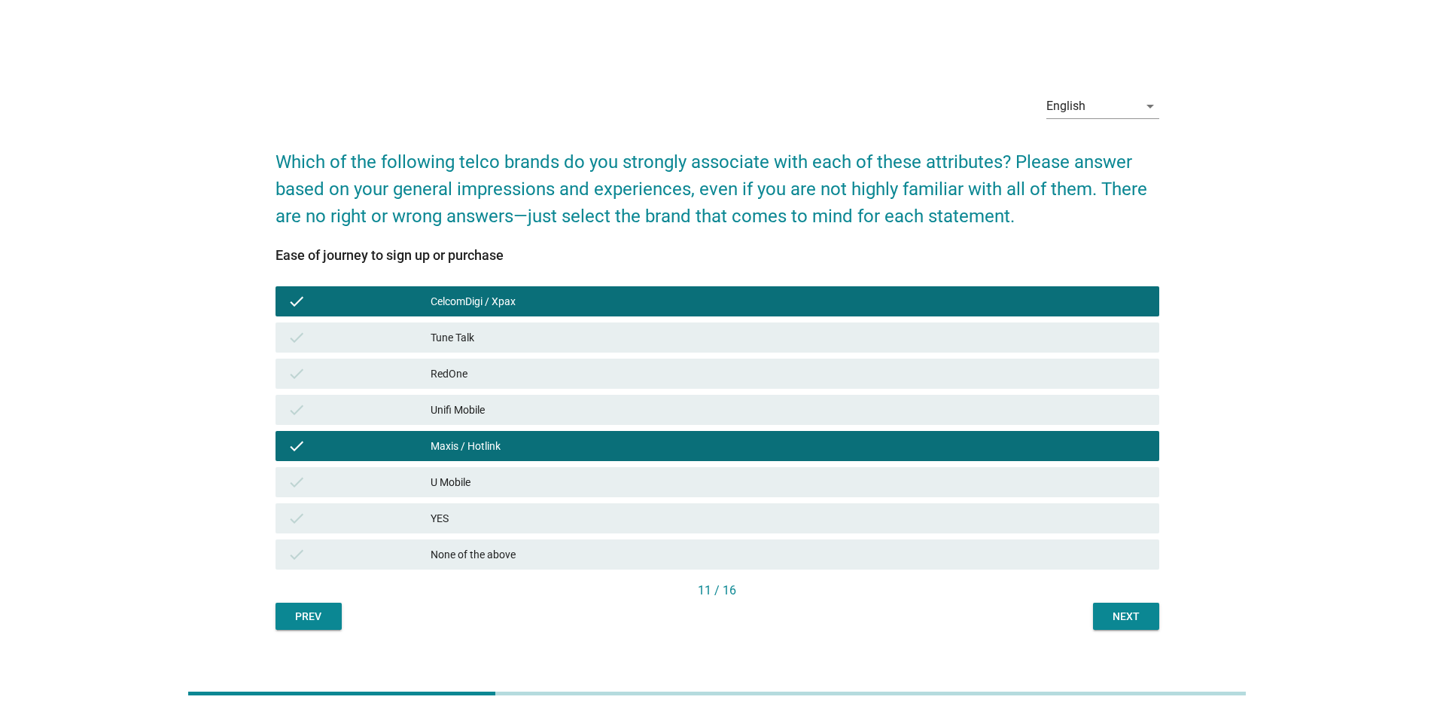
click at [1147, 625] on button "Next" at bounding box center [1126, 615] width 66 height 27
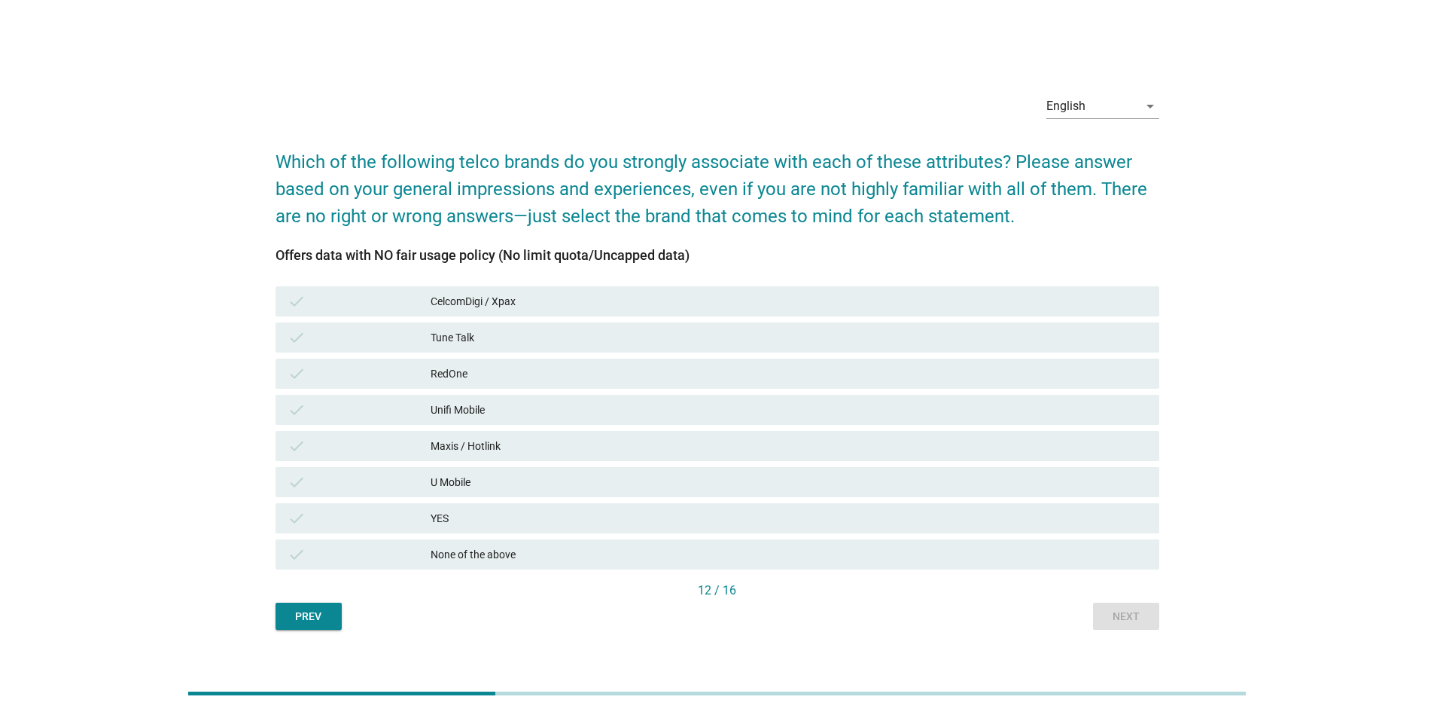
click at [524, 515] on div "YES" at bounding box center [789, 518] width 717 height 18
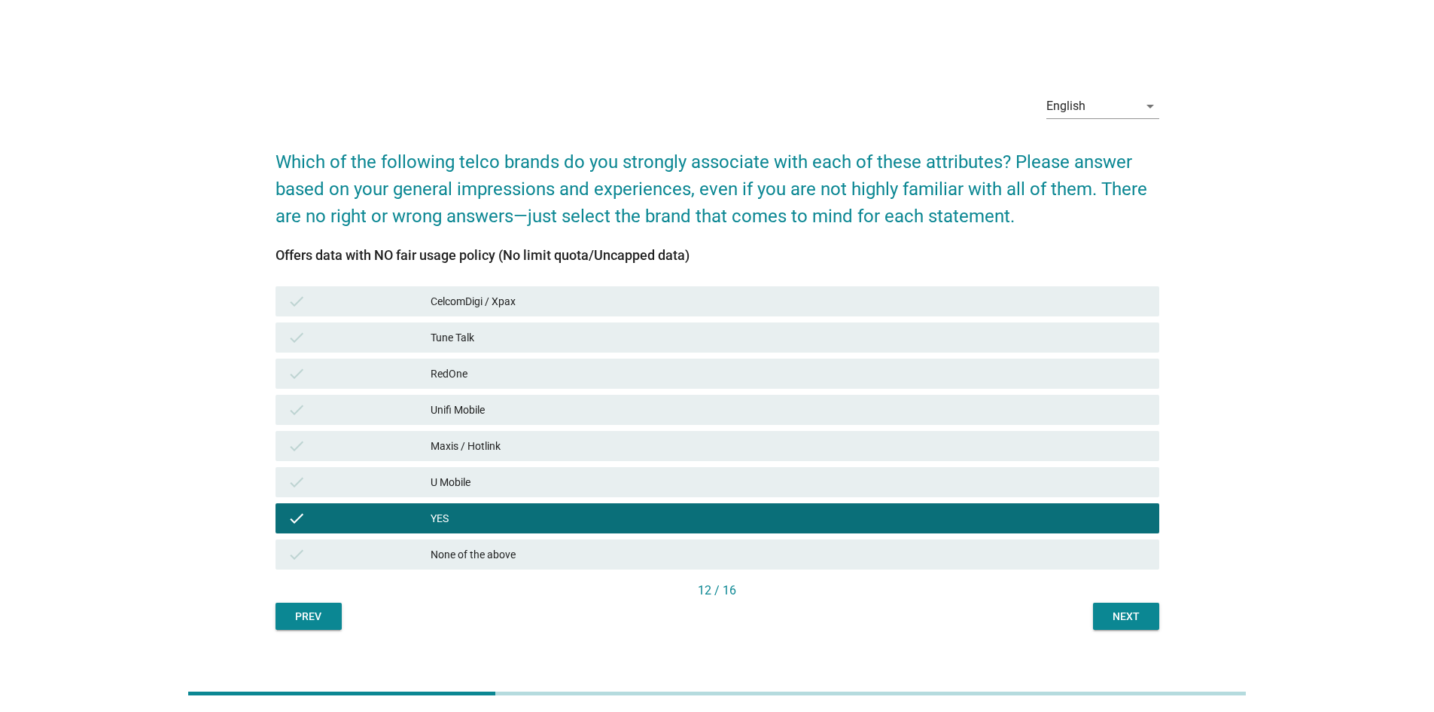
click at [544, 303] on div "CelcomDigi / Xpax" at bounding box center [789, 301] width 717 height 18
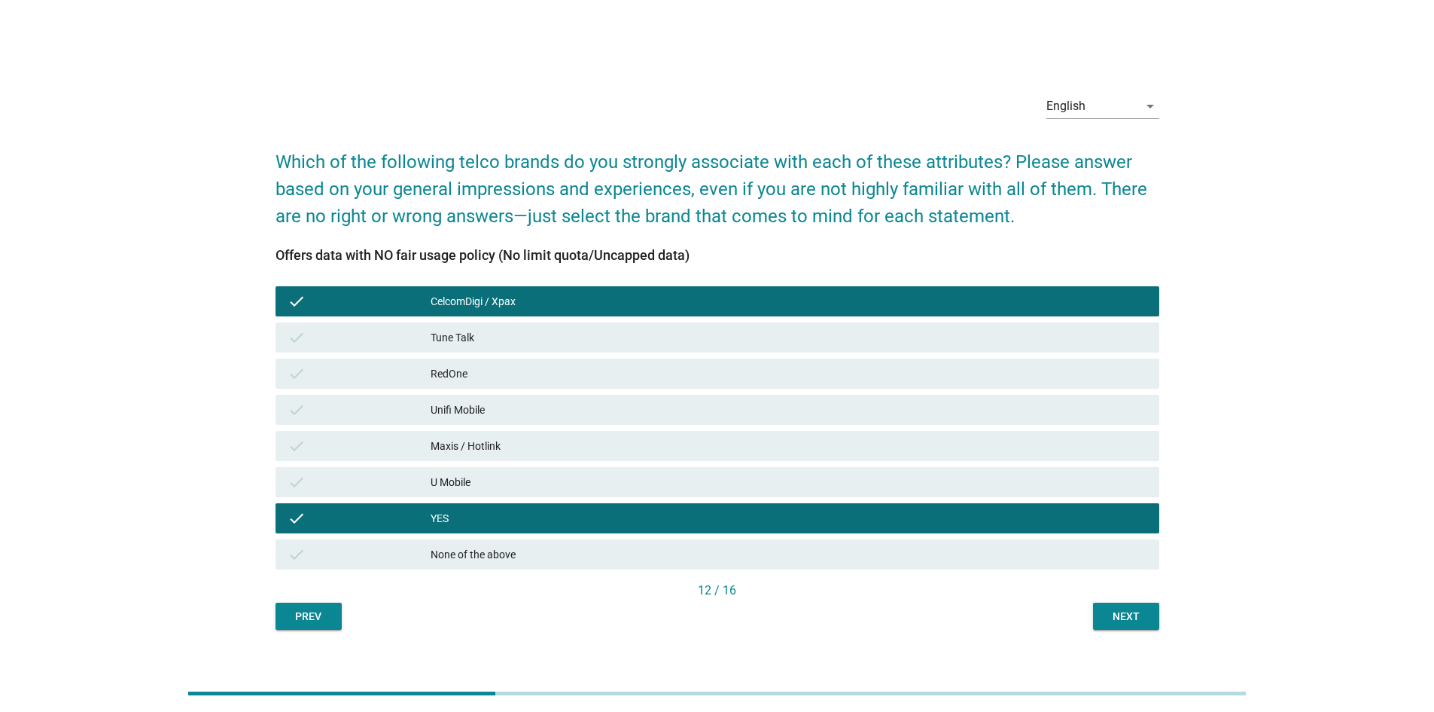
click at [1118, 605] on button "Next" at bounding box center [1126, 615] width 66 height 27
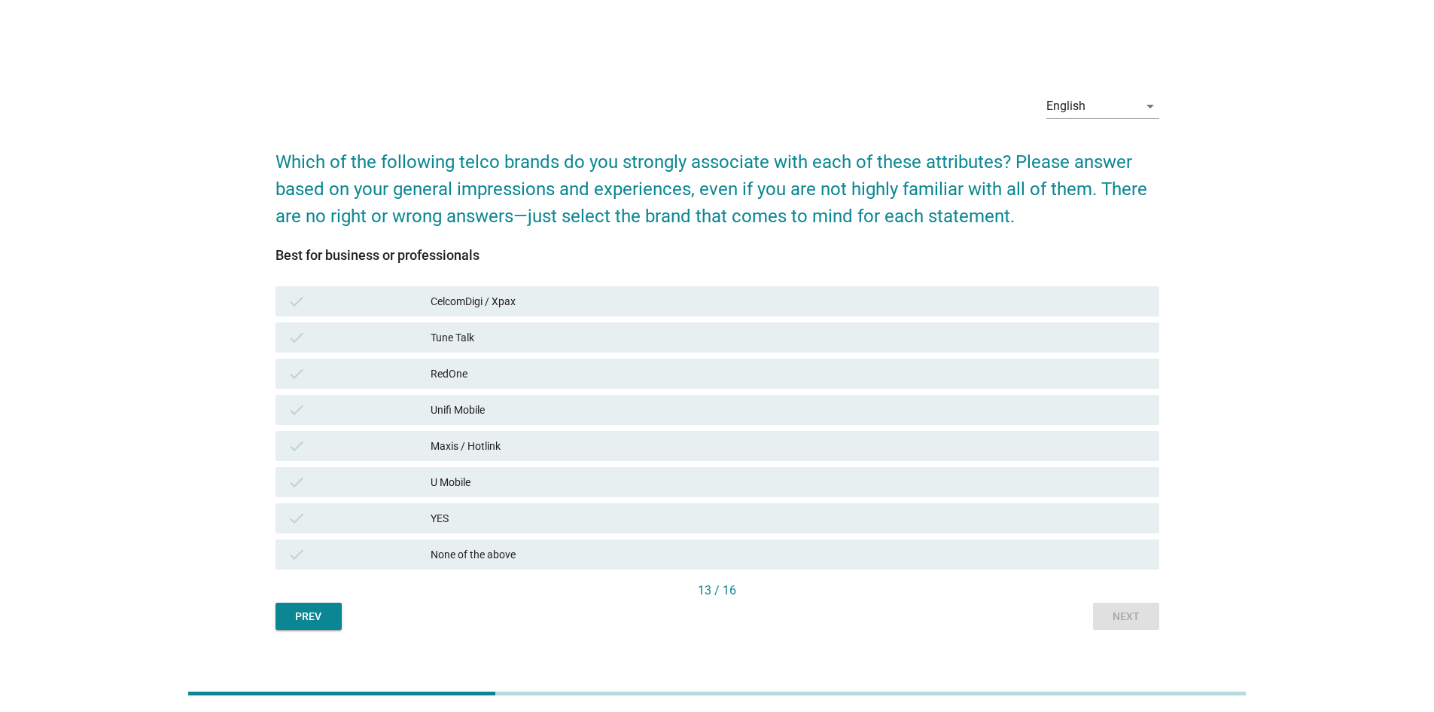
click at [585, 299] on div "CelcomDigi / Xpax" at bounding box center [789, 301] width 717 height 18
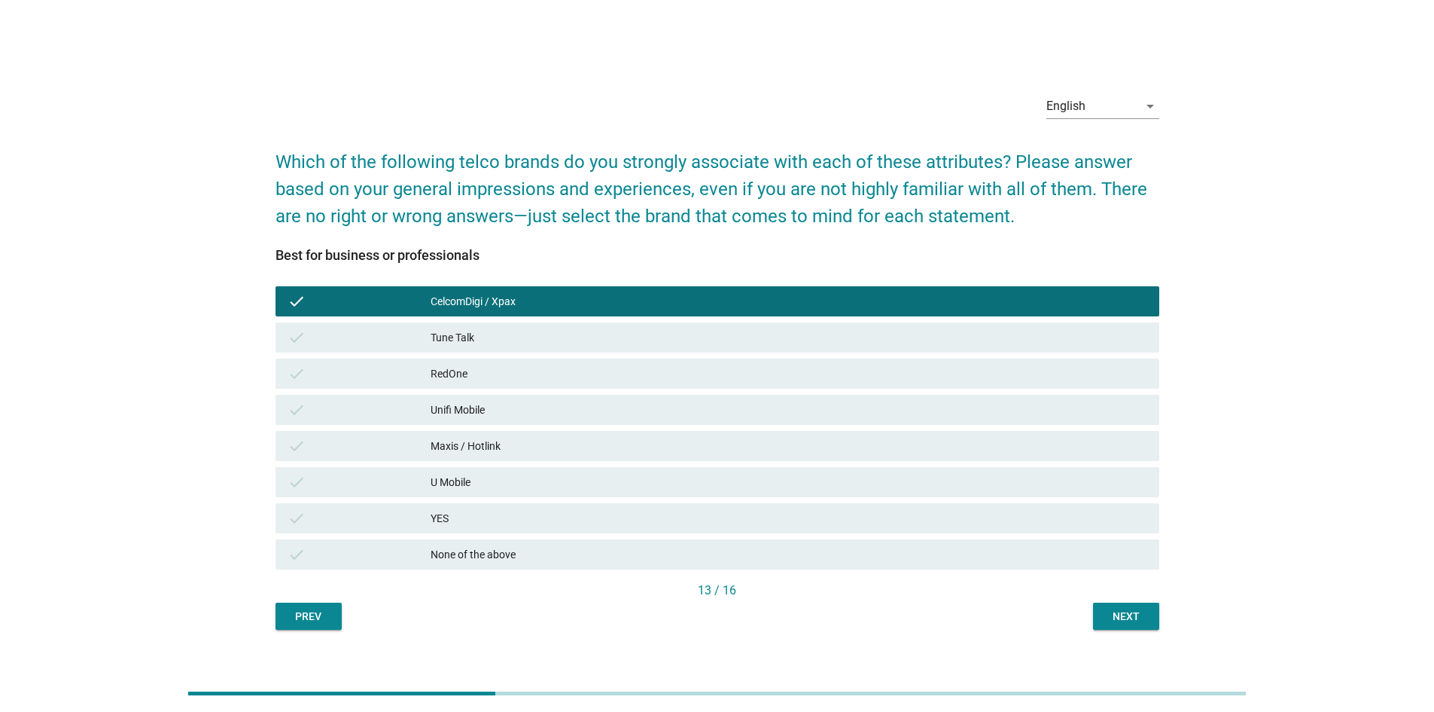
click at [680, 443] on div "Maxis / Hotlink" at bounding box center [789, 446] width 717 height 18
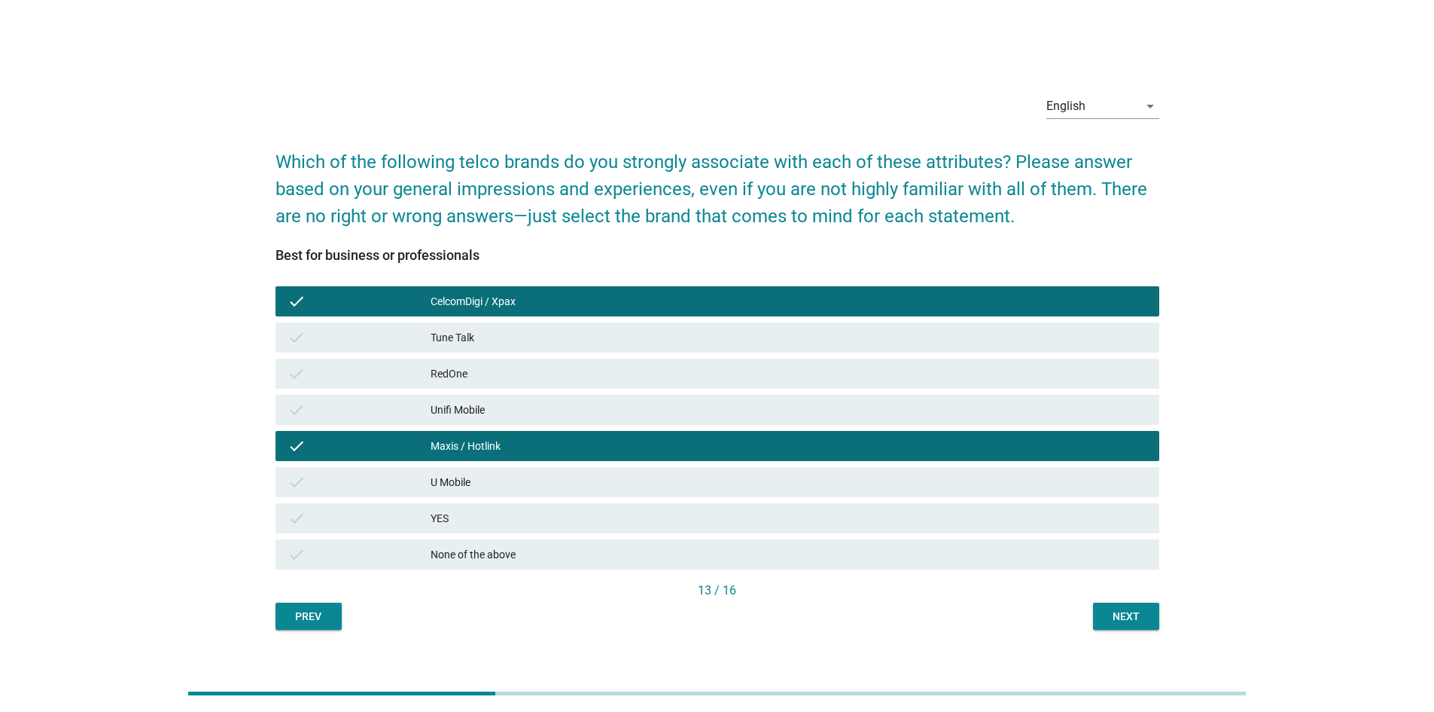
click at [1139, 622] on div "Next" at bounding box center [1126, 616] width 42 height 16
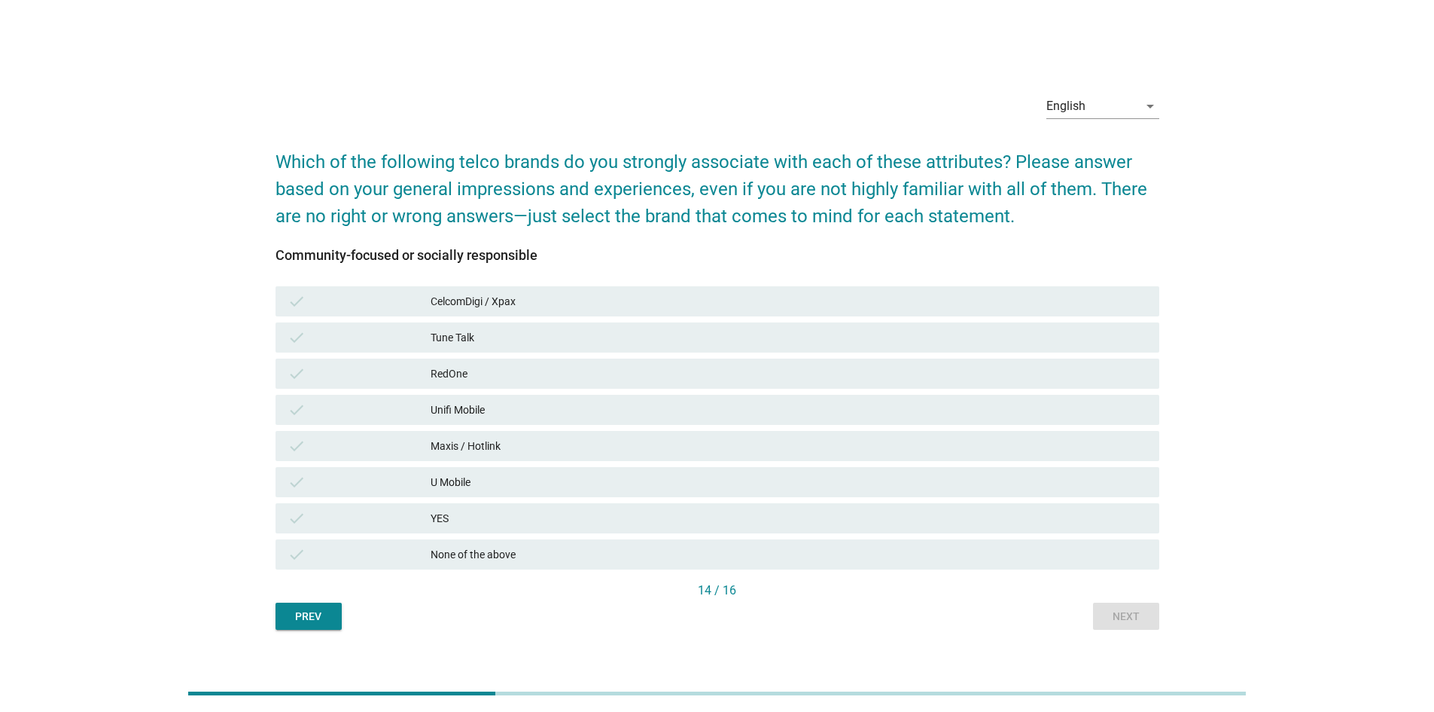
click at [560, 547] on div "None of the above" at bounding box center [789, 554] width 717 height 18
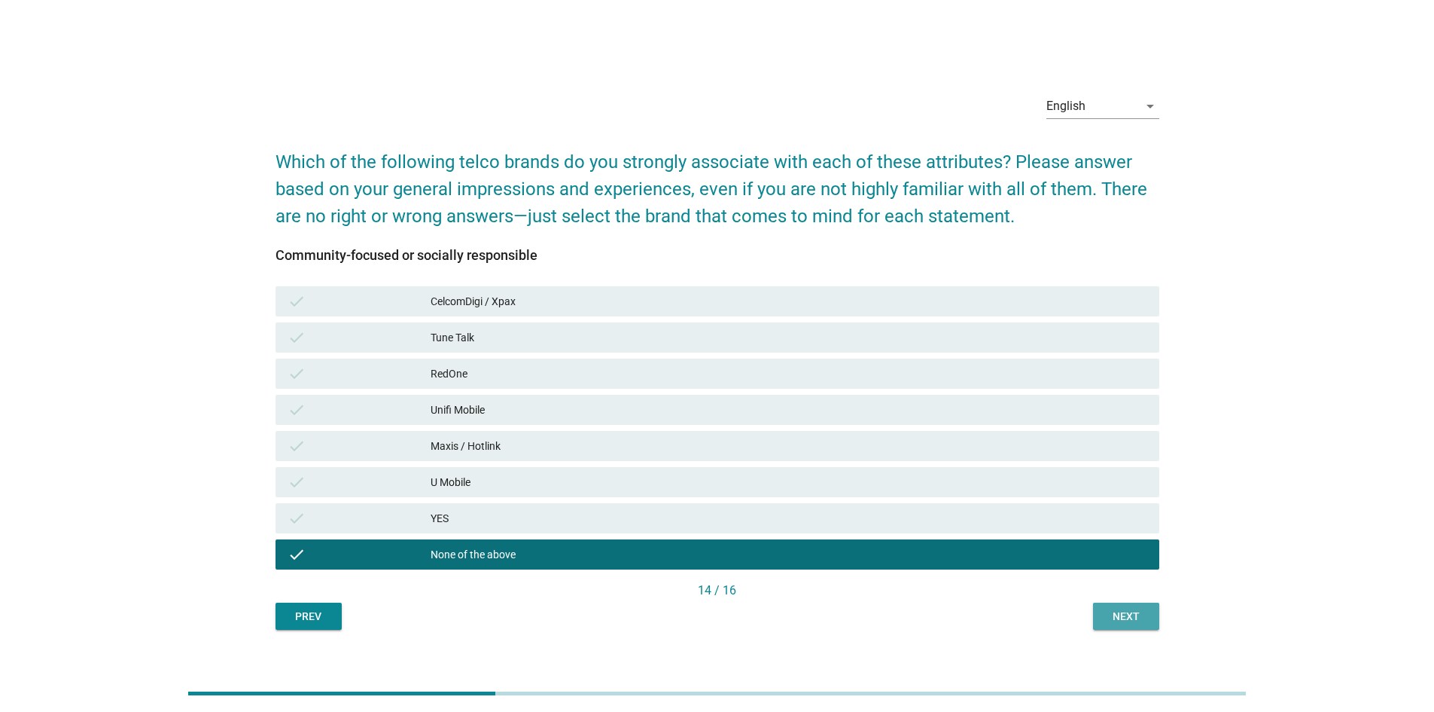
click at [1131, 621] on div "Next" at bounding box center [1126, 616] width 42 height 16
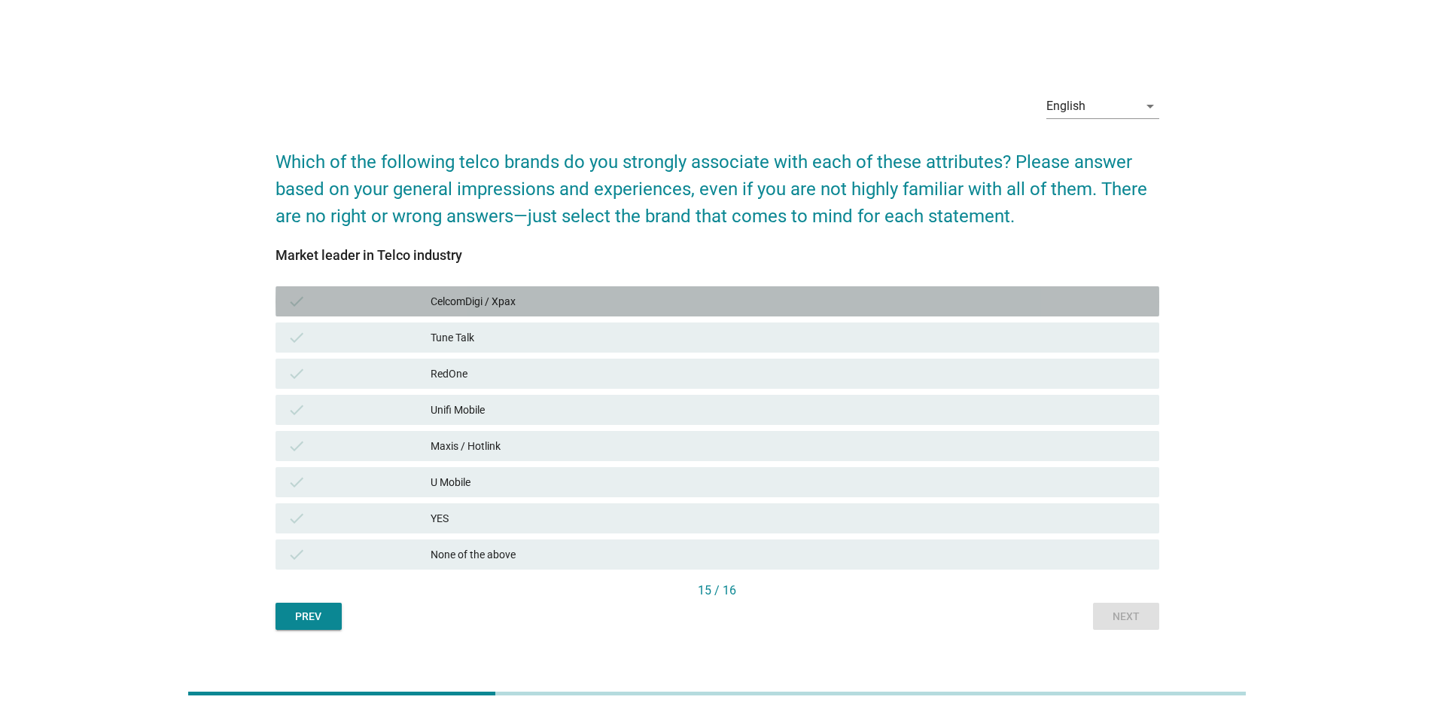
click at [523, 299] on div "CelcomDigi / Xpax" at bounding box center [789, 301] width 717 height 18
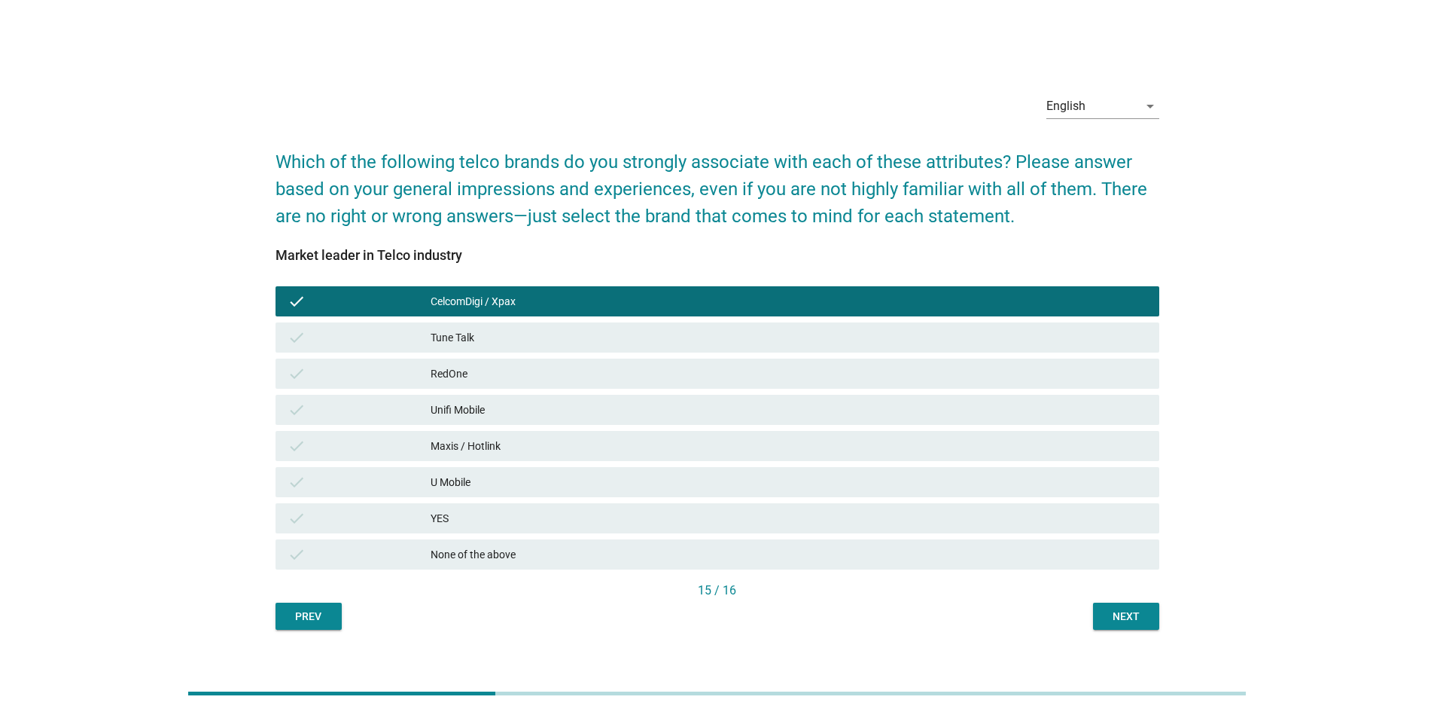
click at [1136, 611] on div "Next" at bounding box center [1126, 616] width 42 height 16
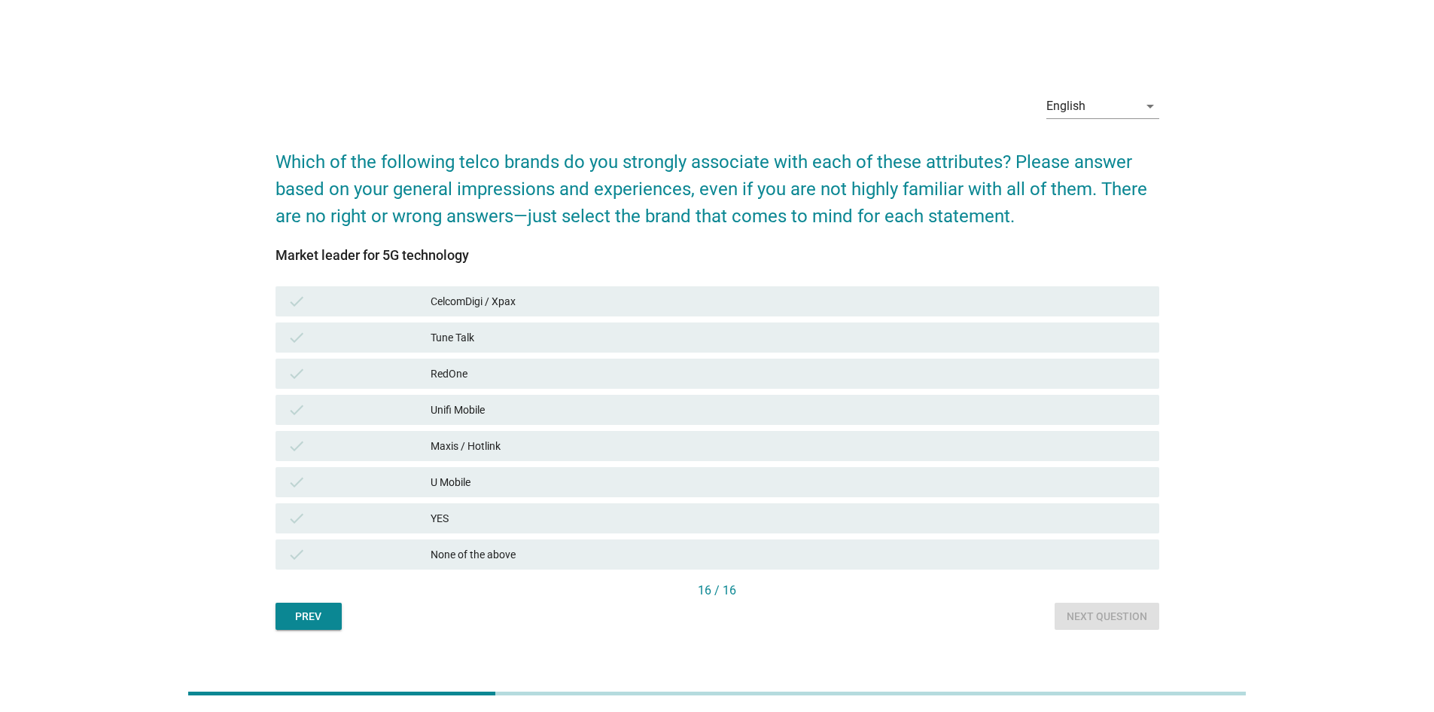
drag, startPoint x: 486, startPoint y: 509, endPoint x: 517, endPoint y: 510, distance: 30.2
click at [485, 509] on div "YES" at bounding box center [789, 518] width 717 height 18
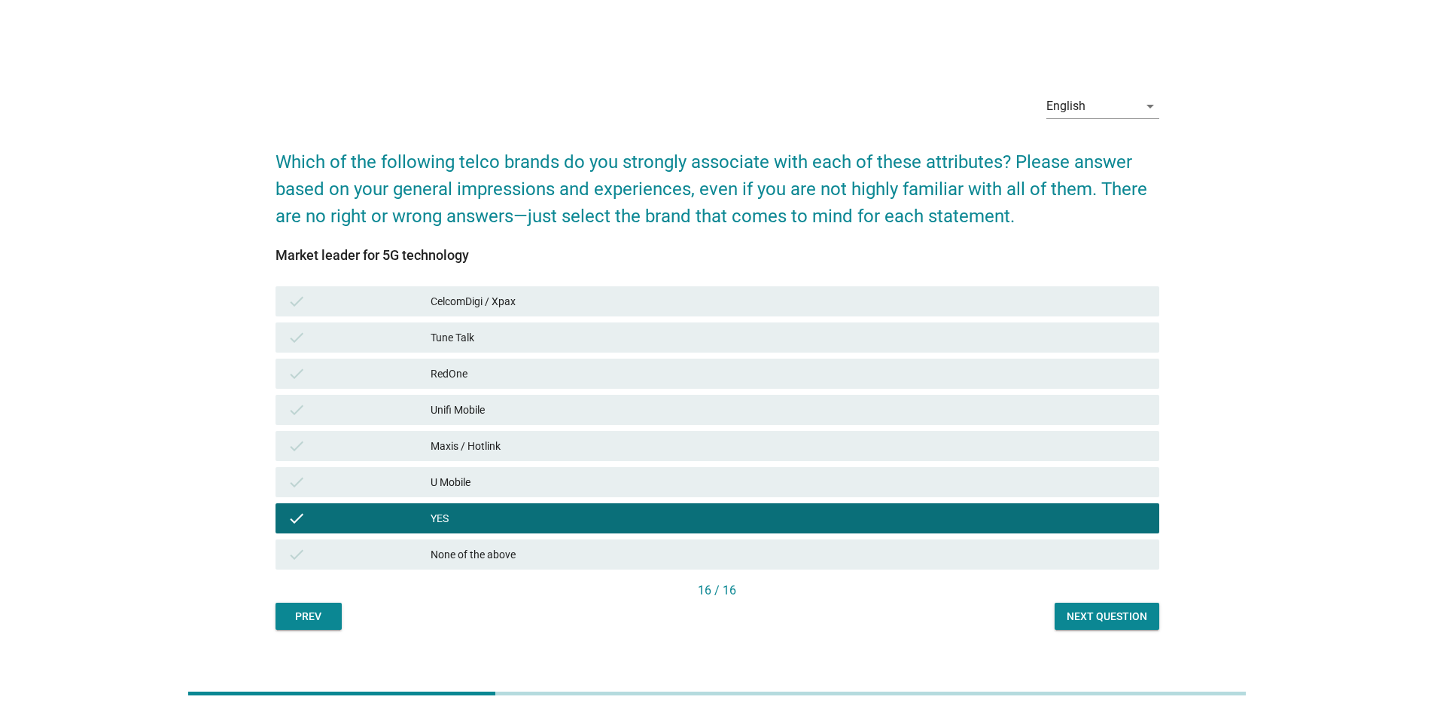
click at [555, 440] on div "Maxis / Hotlink" at bounding box center [789, 446] width 717 height 18
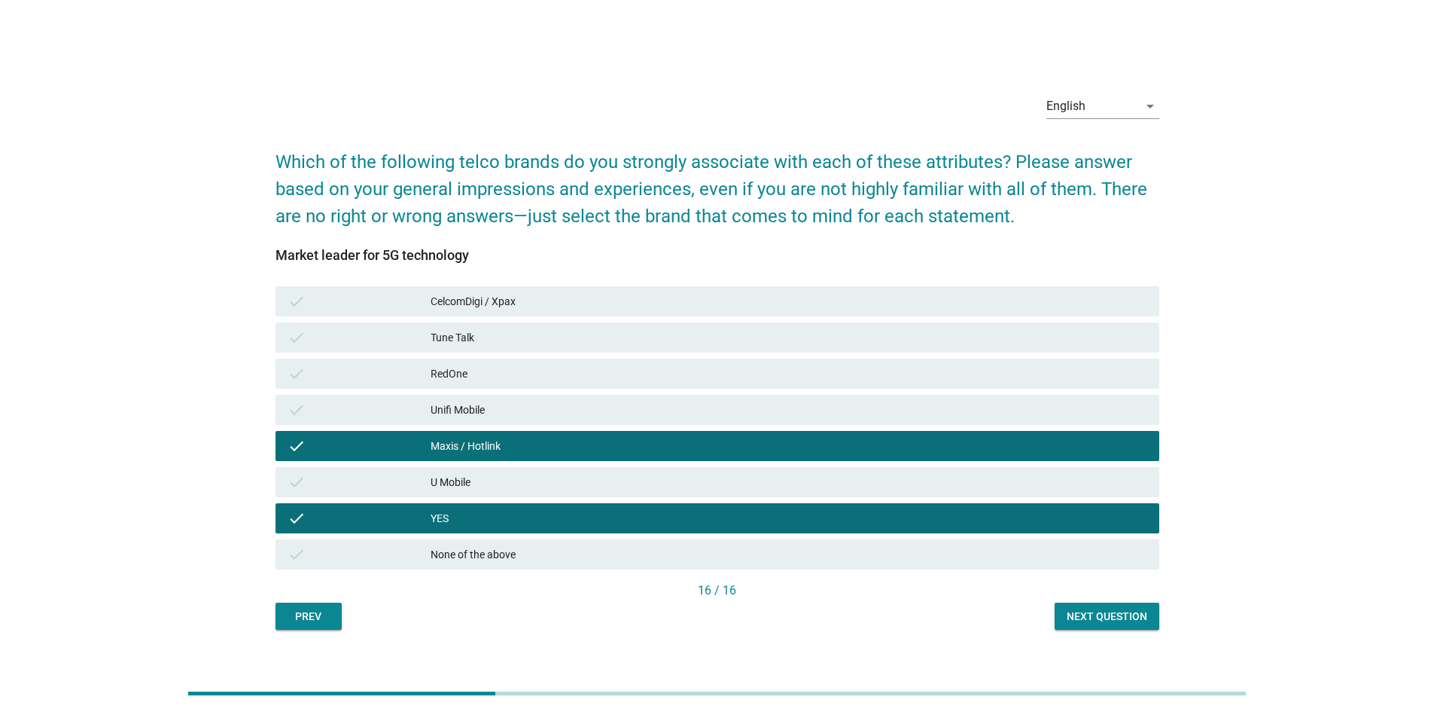
click at [547, 296] on div "CelcomDigi / Xpax" at bounding box center [789, 301] width 717 height 18
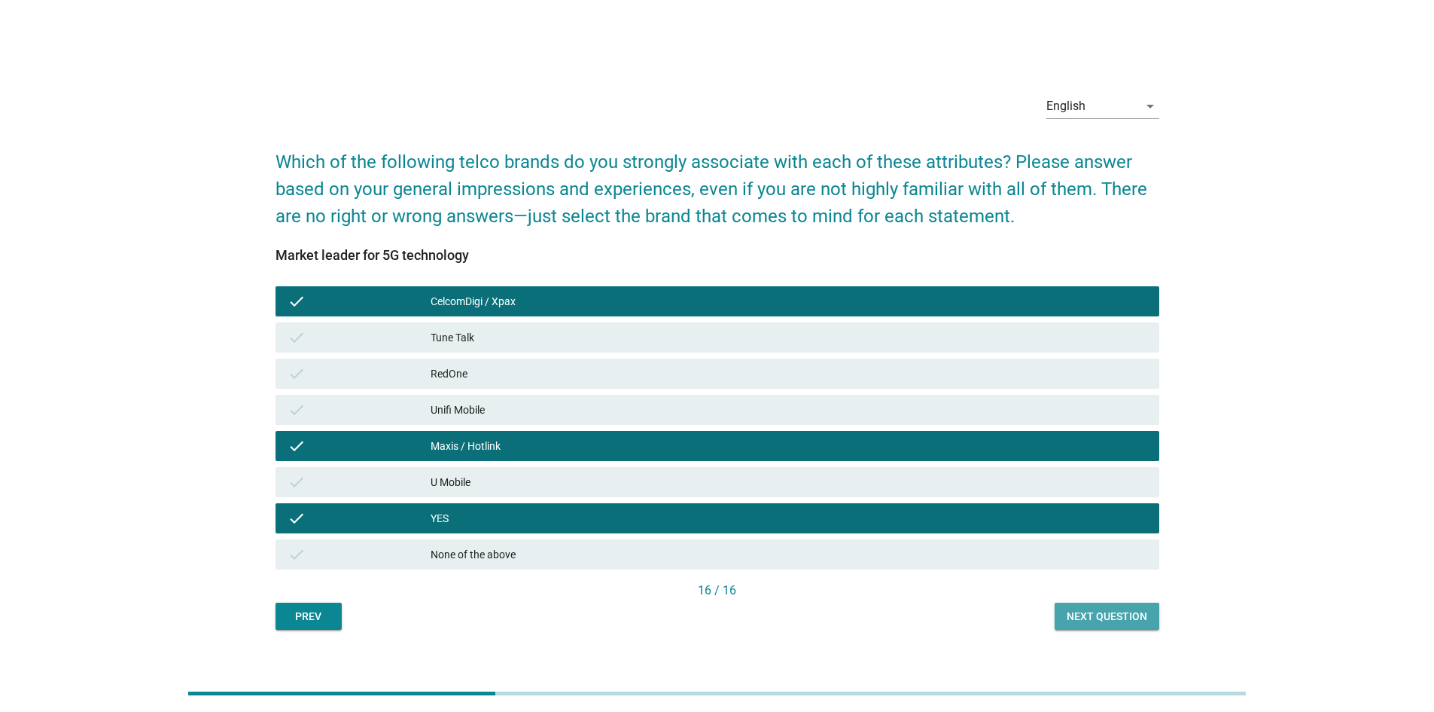
click at [1106, 615] on div "Next question" at bounding box center [1107, 616] width 81 height 16
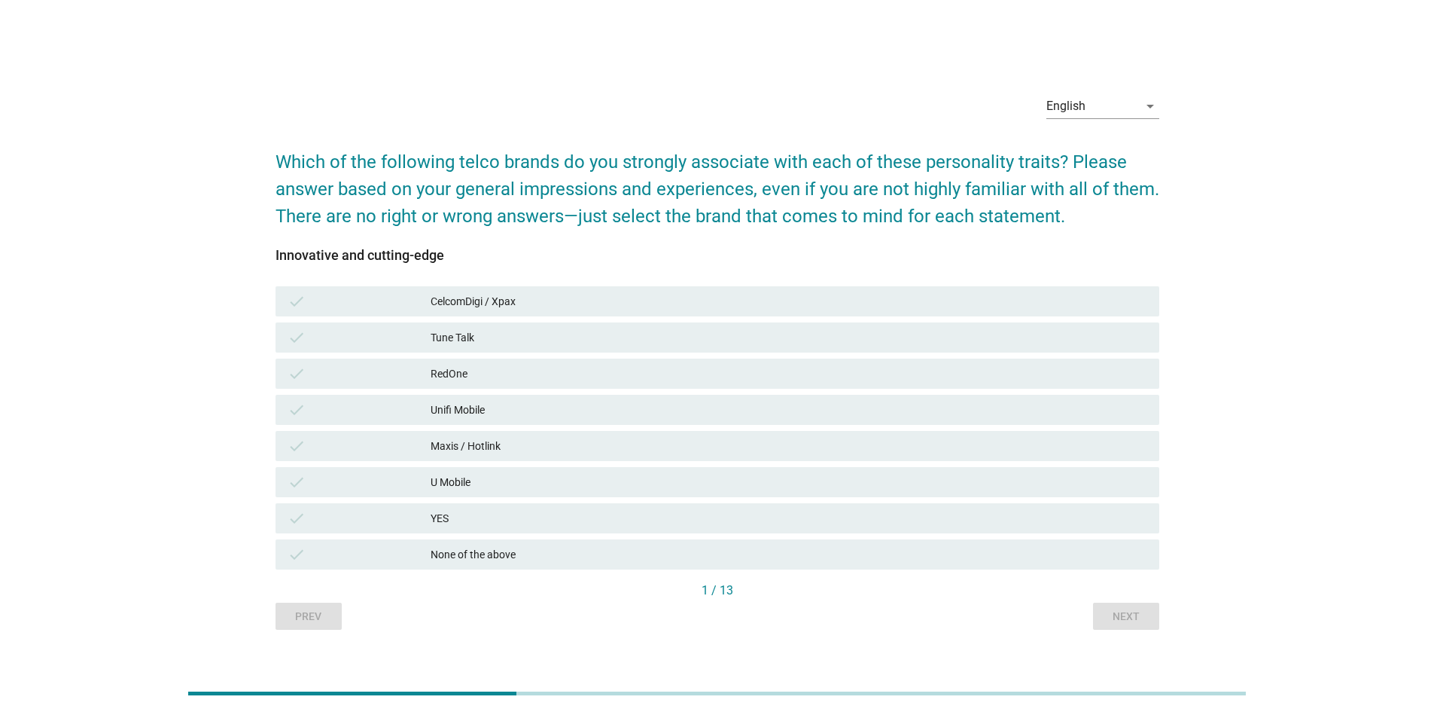
click at [1263, 388] on div "English arrow_drop_down Which of the following telco brands do you strongly ass…" at bounding box center [717, 355] width 1362 height 571
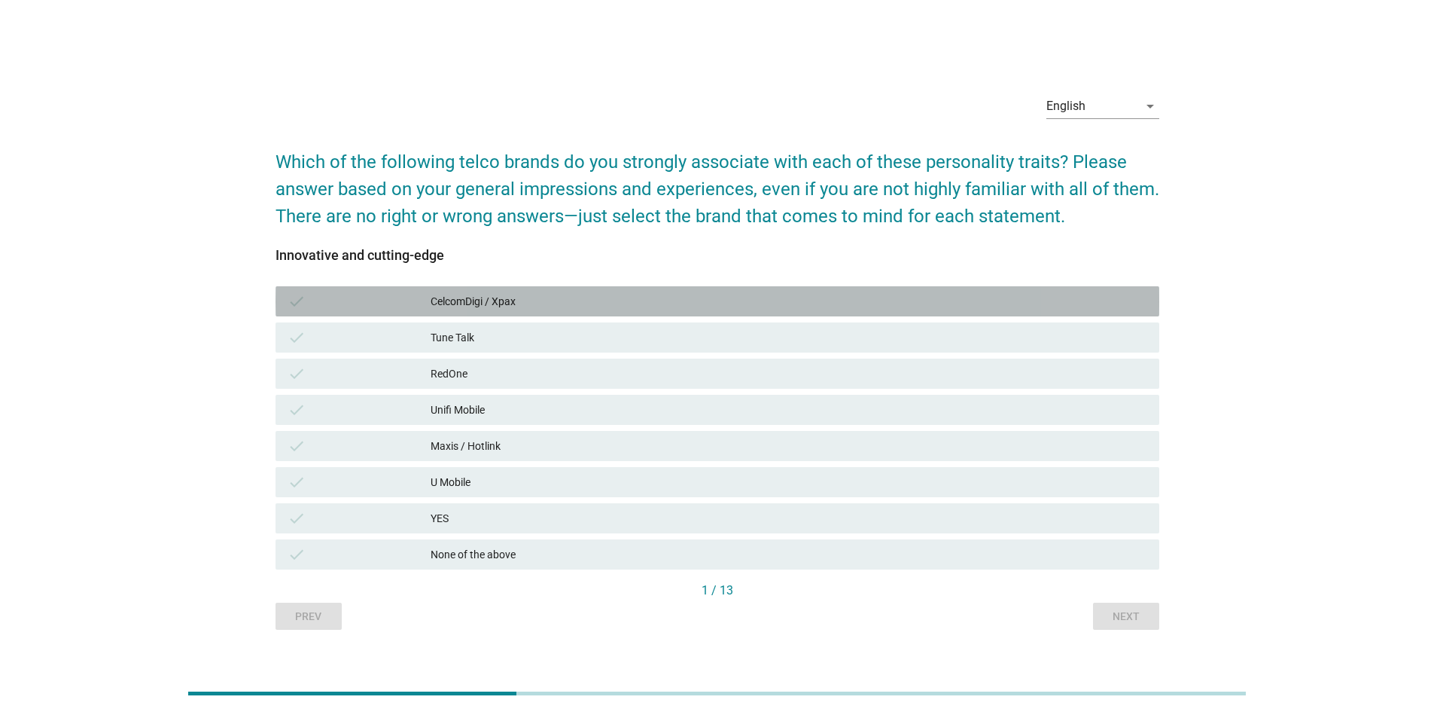
drag, startPoint x: 470, startPoint y: 303, endPoint x: 480, endPoint y: 300, distance: 10.2
click at [471, 303] on div "CelcomDigi / Xpax" at bounding box center [789, 301] width 717 height 18
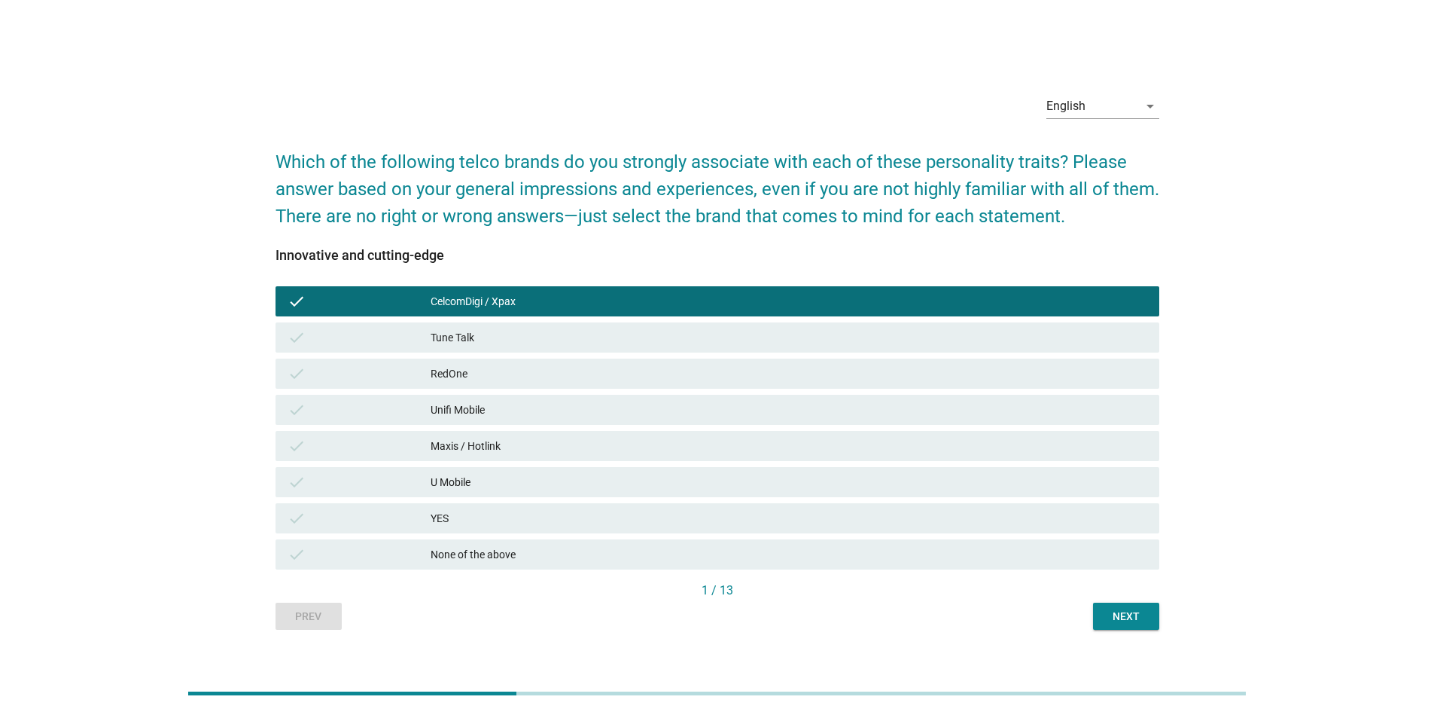
click at [489, 297] on div "CelcomDigi / Xpax" at bounding box center [789, 301] width 717 height 18
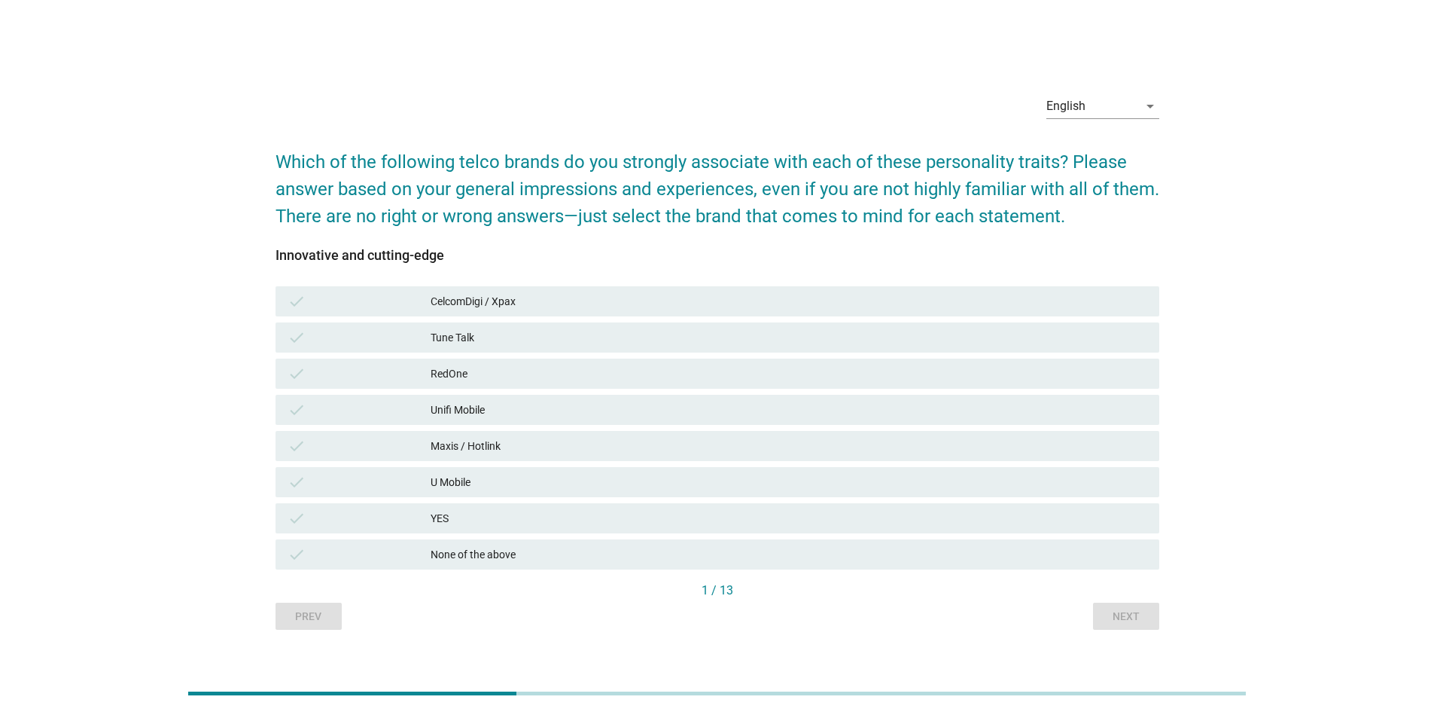
click at [434, 550] on div "None of the above" at bounding box center [789, 554] width 717 height 18
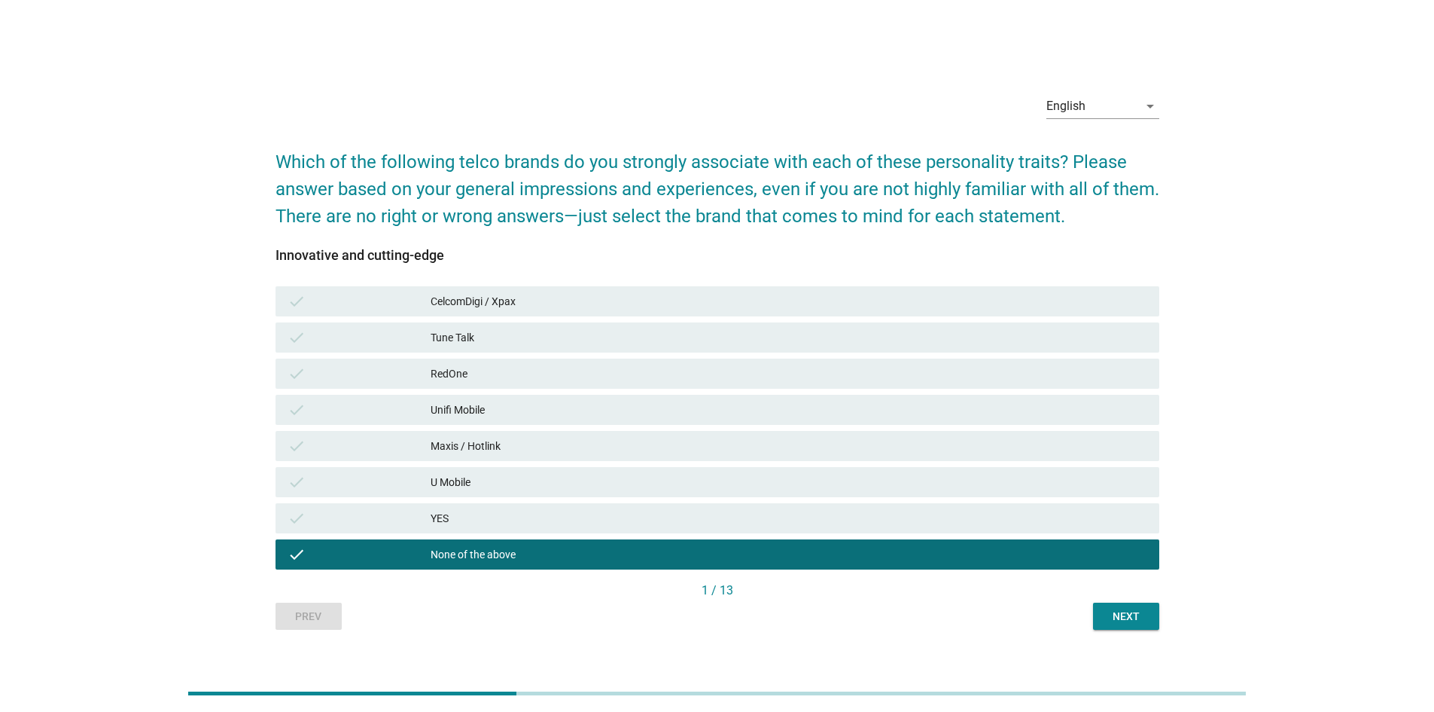
click at [1125, 619] on div "Next" at bounding box center [1126, 616] width 42 height 16
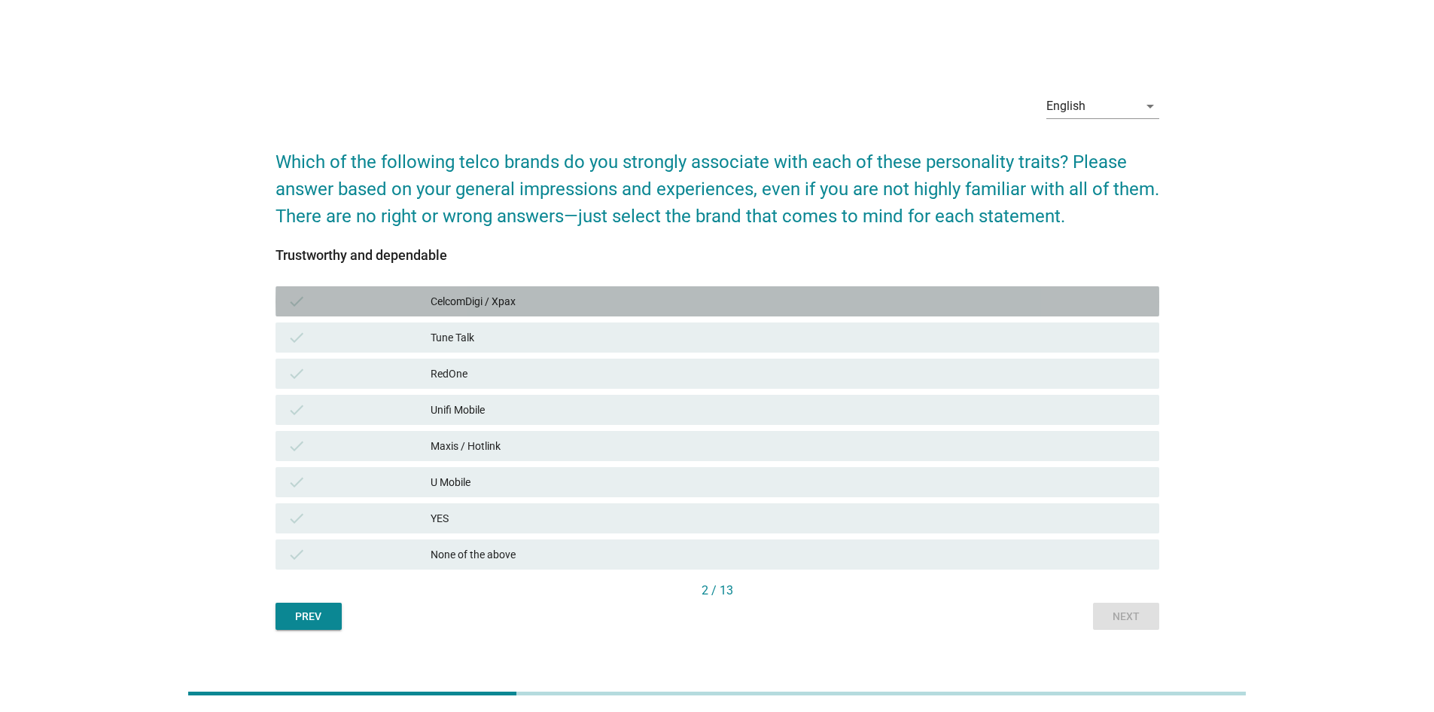
click at [510, 314] on div "check CelcomDigi / Xpax" at bounding box center [718, 301] width 884 height 30
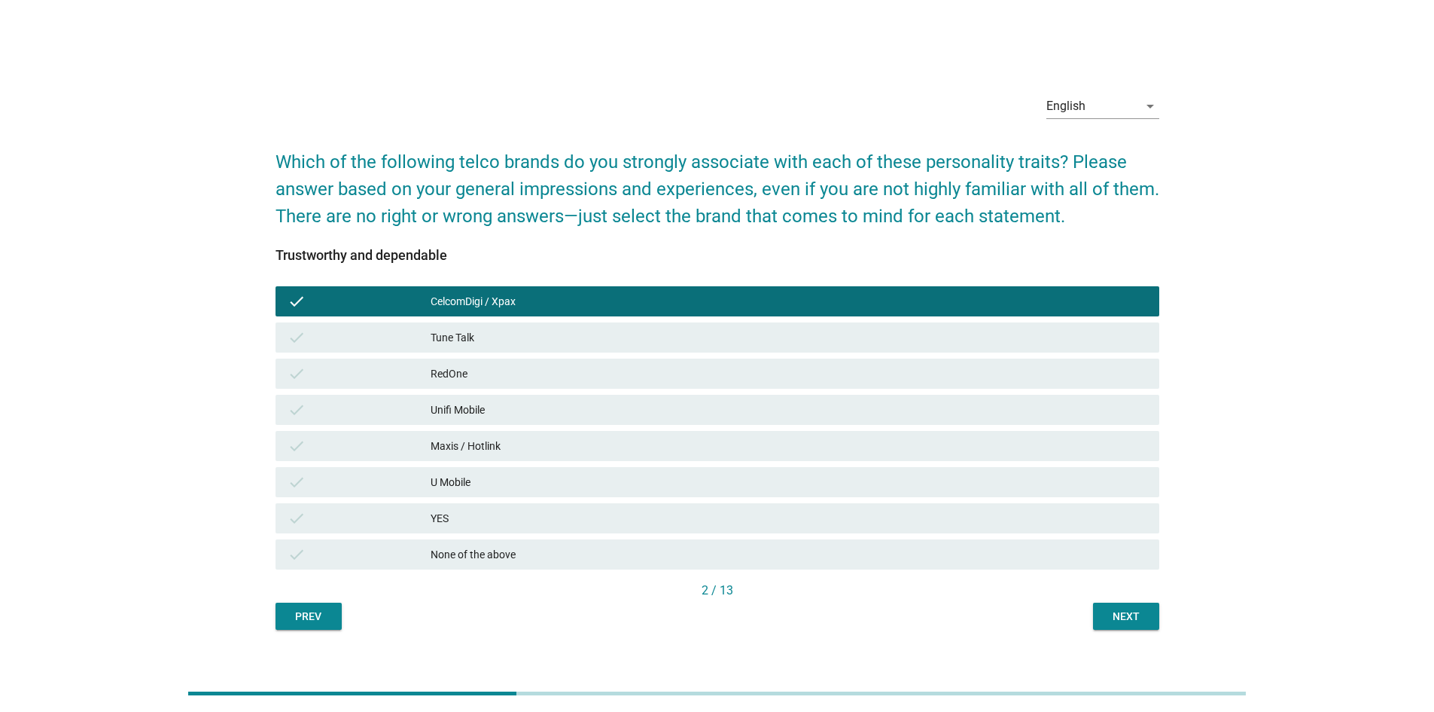
click at [486, 437] on div "Maxis / Hotlink" at bounding box center [789, 446] width 717 height 18
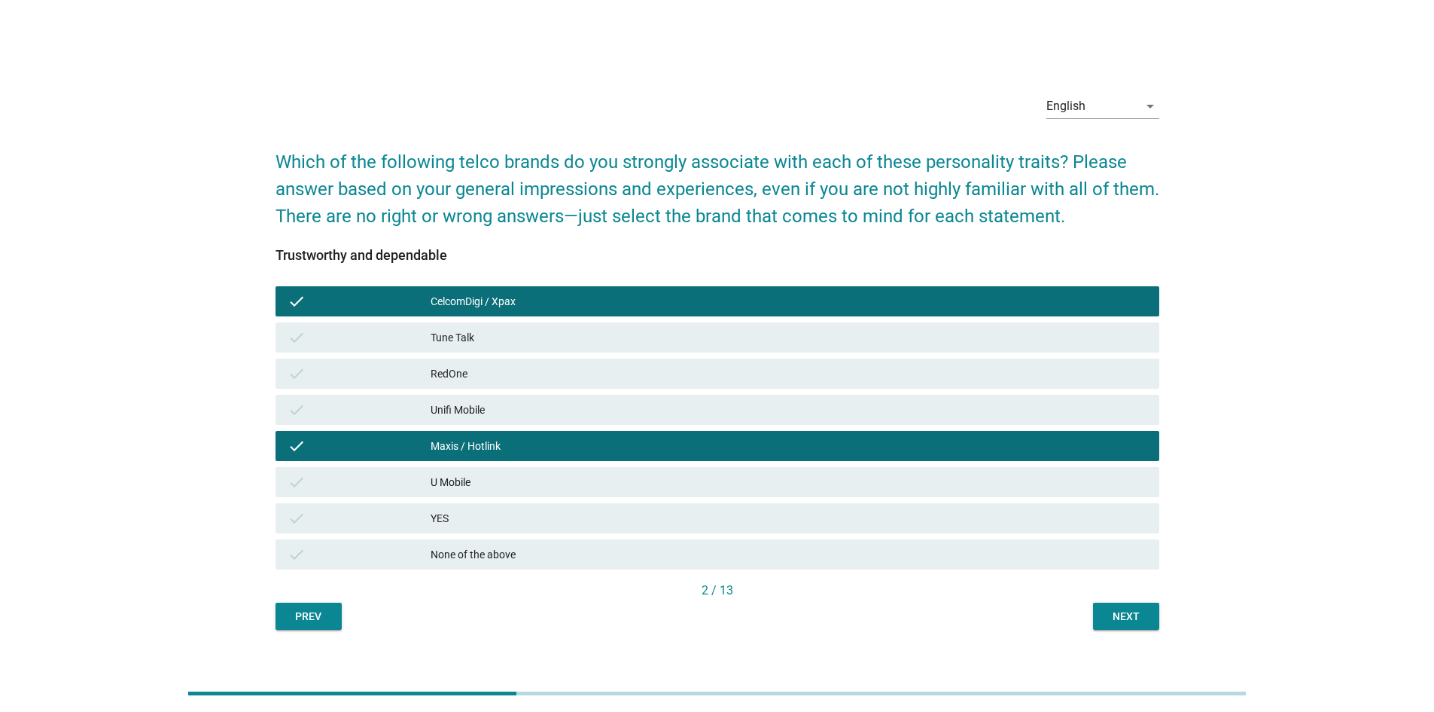
click at [1121, 620] on div "Next" at bounding box center [1126, 616] width 42 height 16
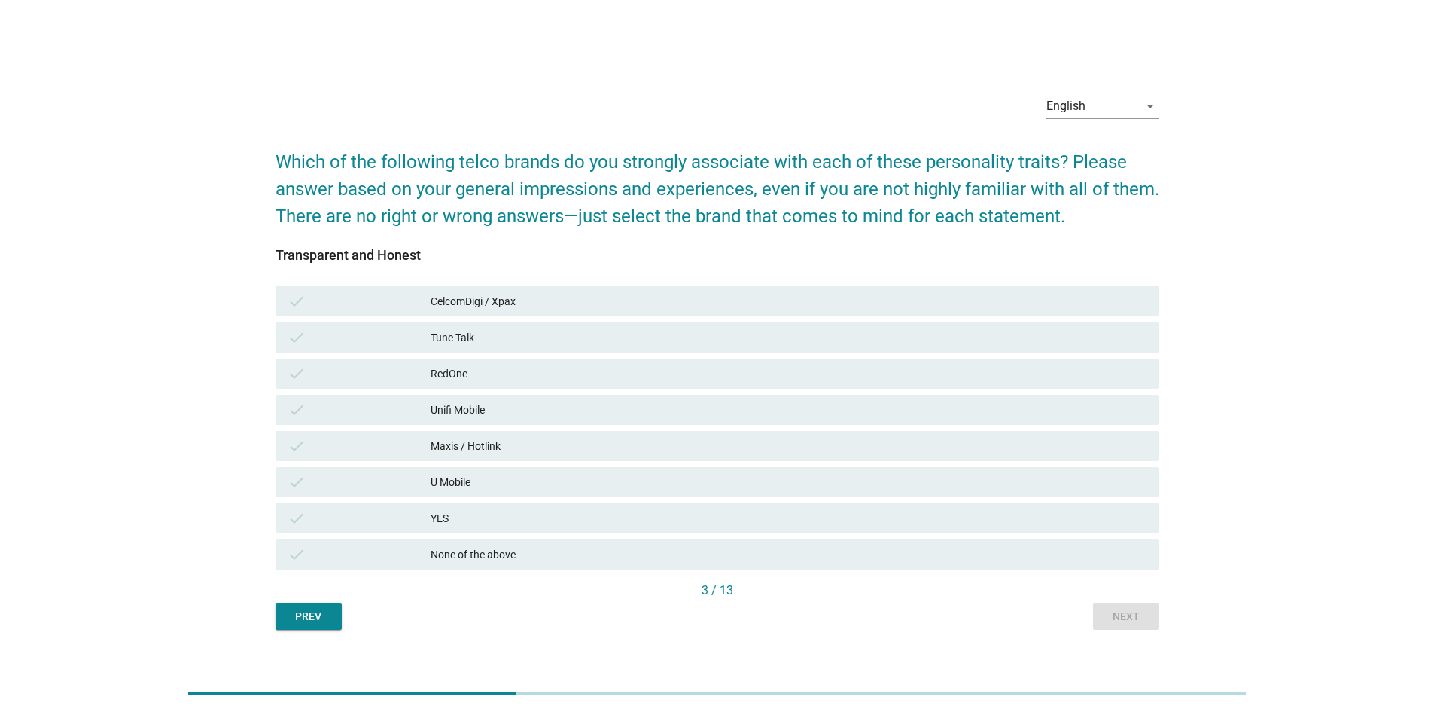
drag, startPoint x: 523, startPoint y: 553, endPoint x: 702, endPoint y: 571, distance: 180.9
click at [523, 552] on div "None of the above" at bounding box center [789, 554] width 717 height 18
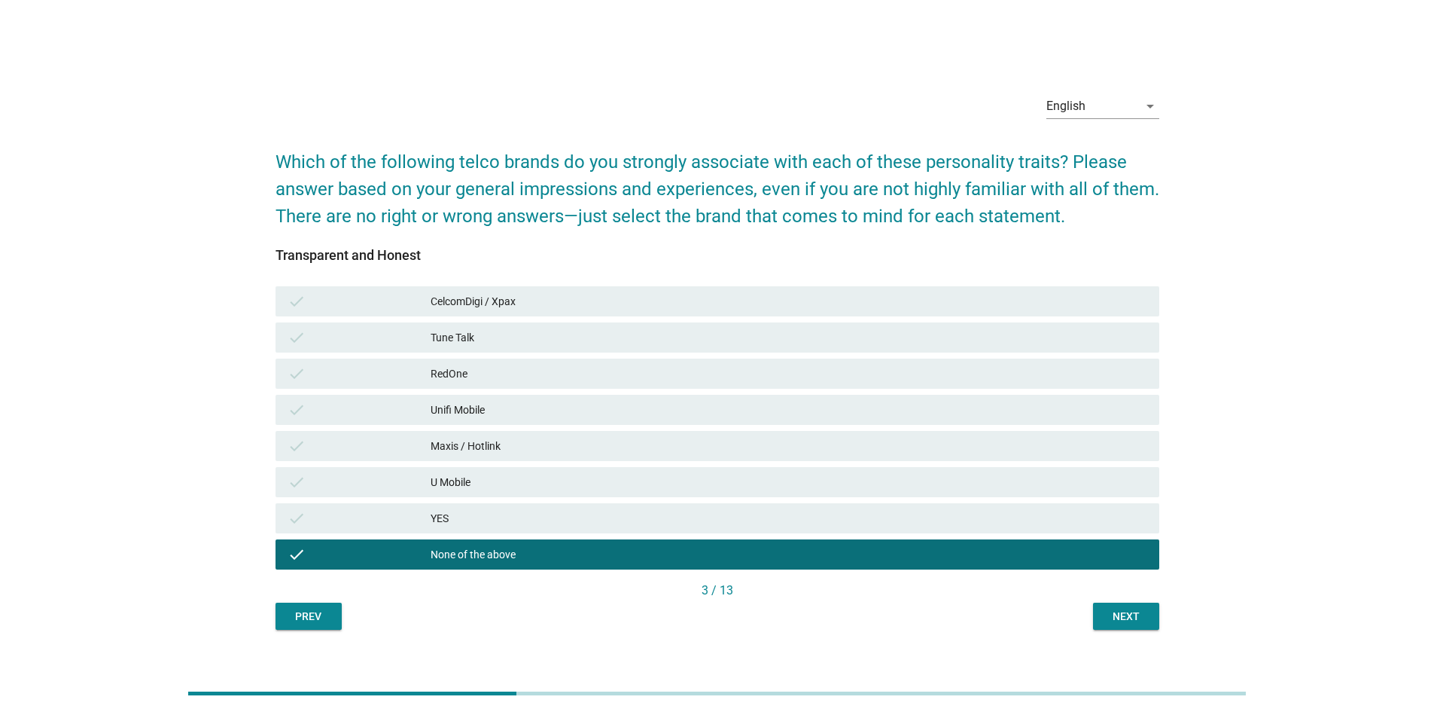
click at [1120, 620] on div "Next" at bounding box center [1126, 616] width 42 height 16
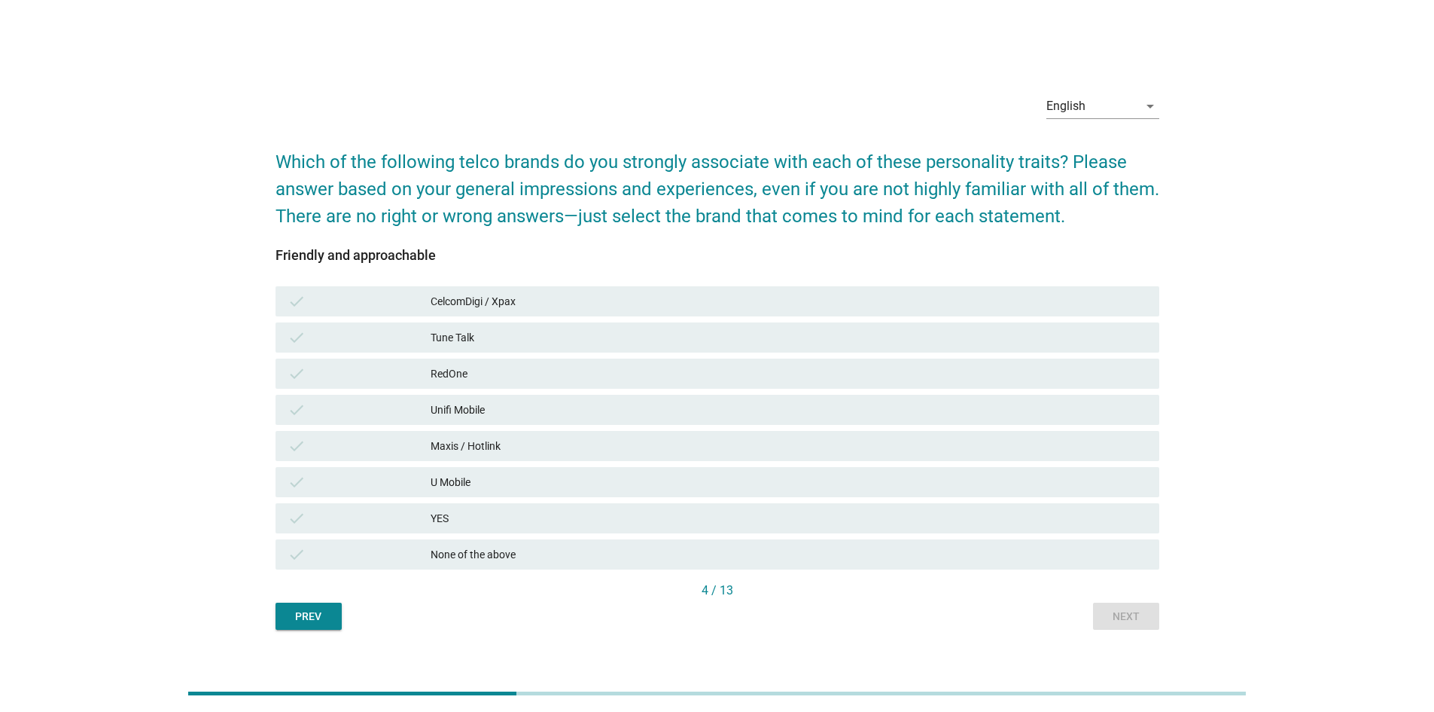
click at [498, 298] on div "CelcomDigi / Xpax" at bounding box center [789, 301] width 717 height 18
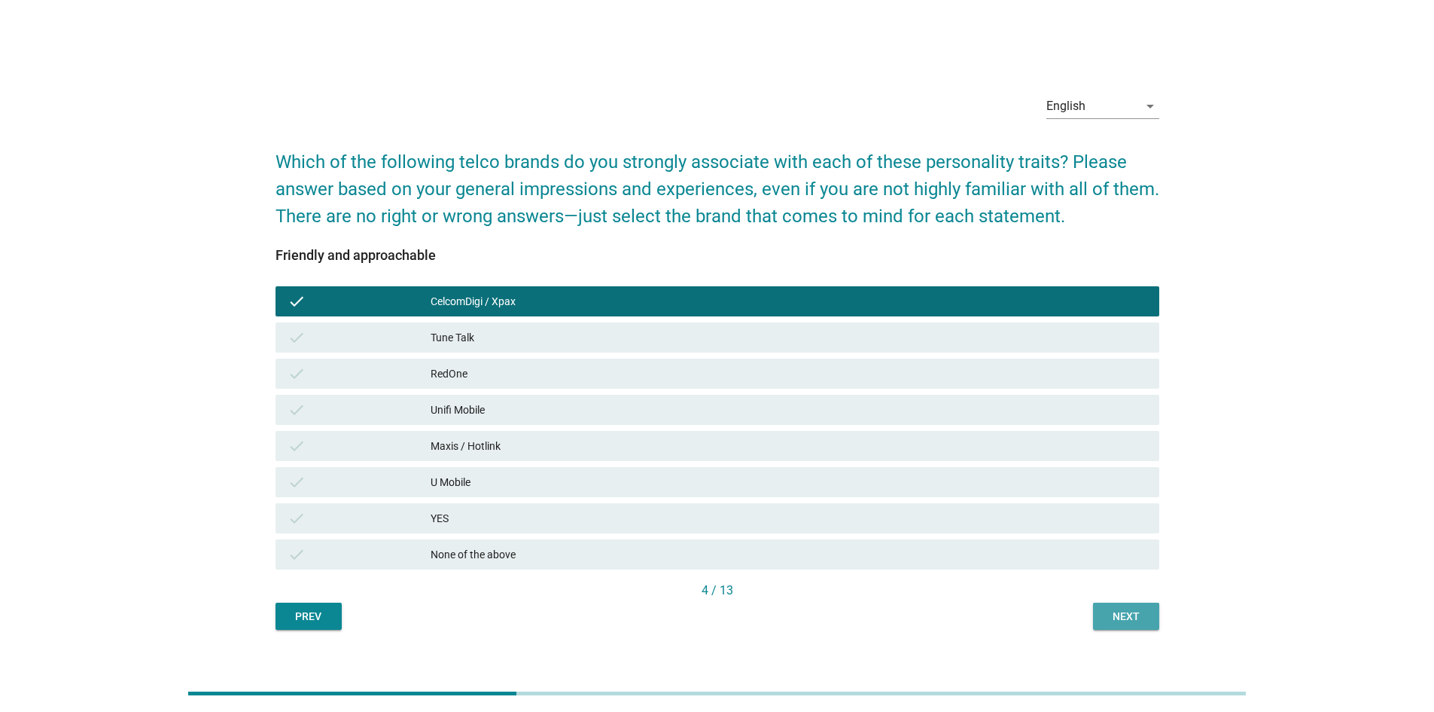
click at [1117, 616] on div "Next" at bounding box center [1126, 616] width 42 height 16
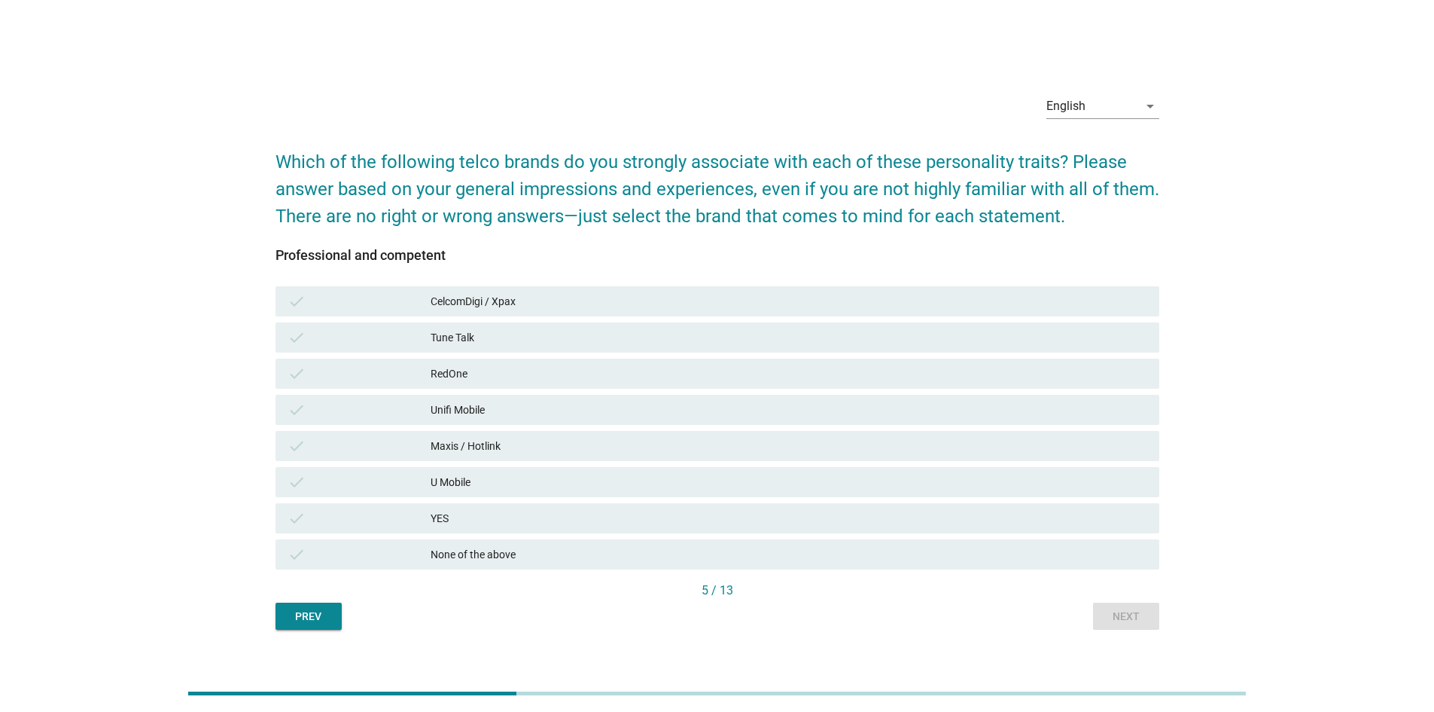
click at [550, 294] on div "CelcomDigi / Xpax" at bounding box center [789, 301] width 717 height 18
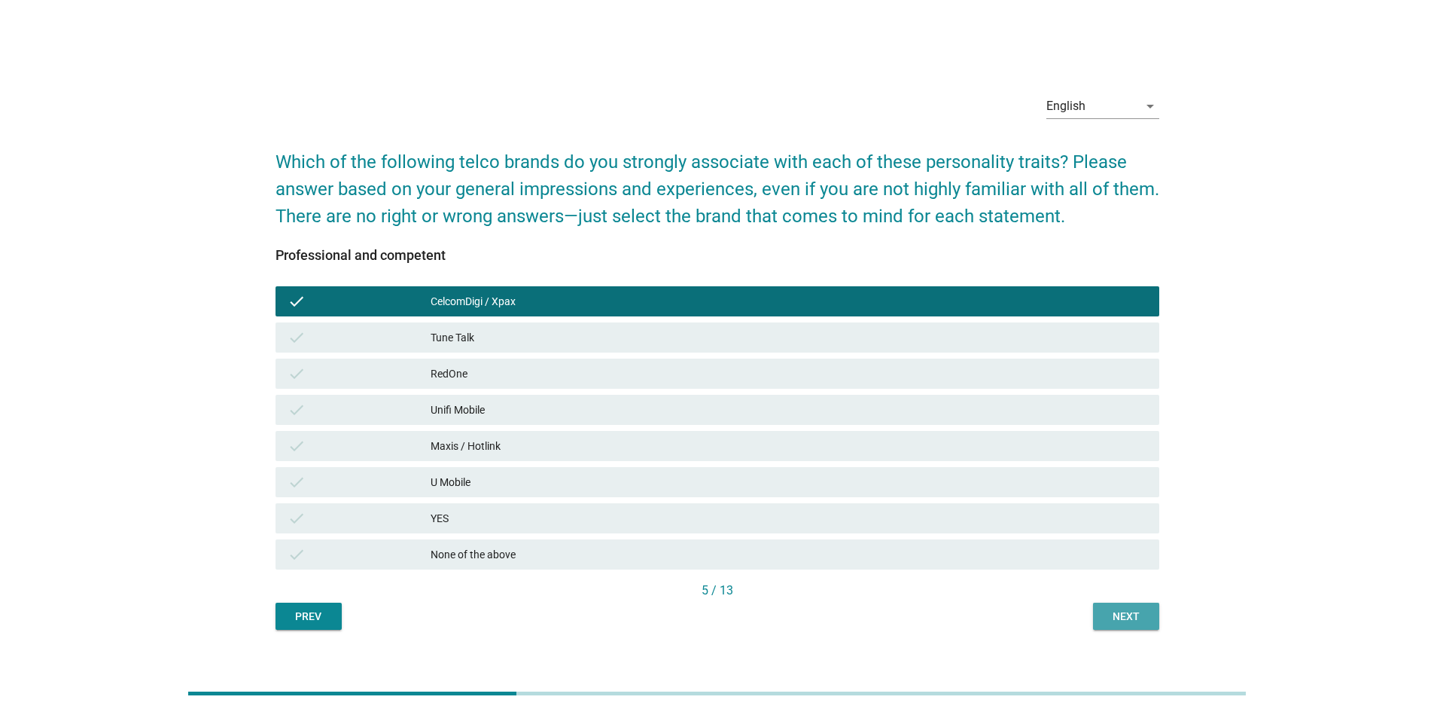
click at [1130, 609] on div "Next" at bounding box center [1126, 616] width 42 height 16
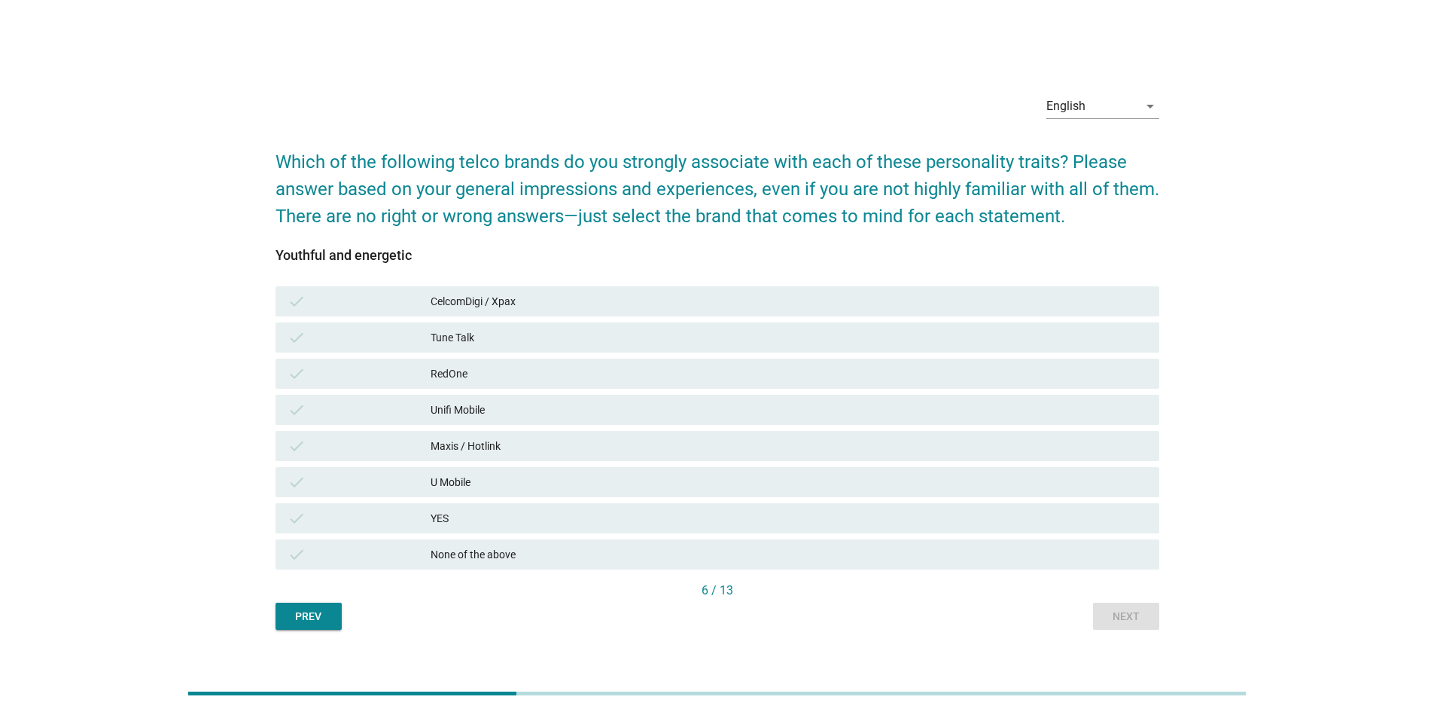
click at [492, 338] on div "Tune Talk" at bounding box center [789, 337] width 717 height 18
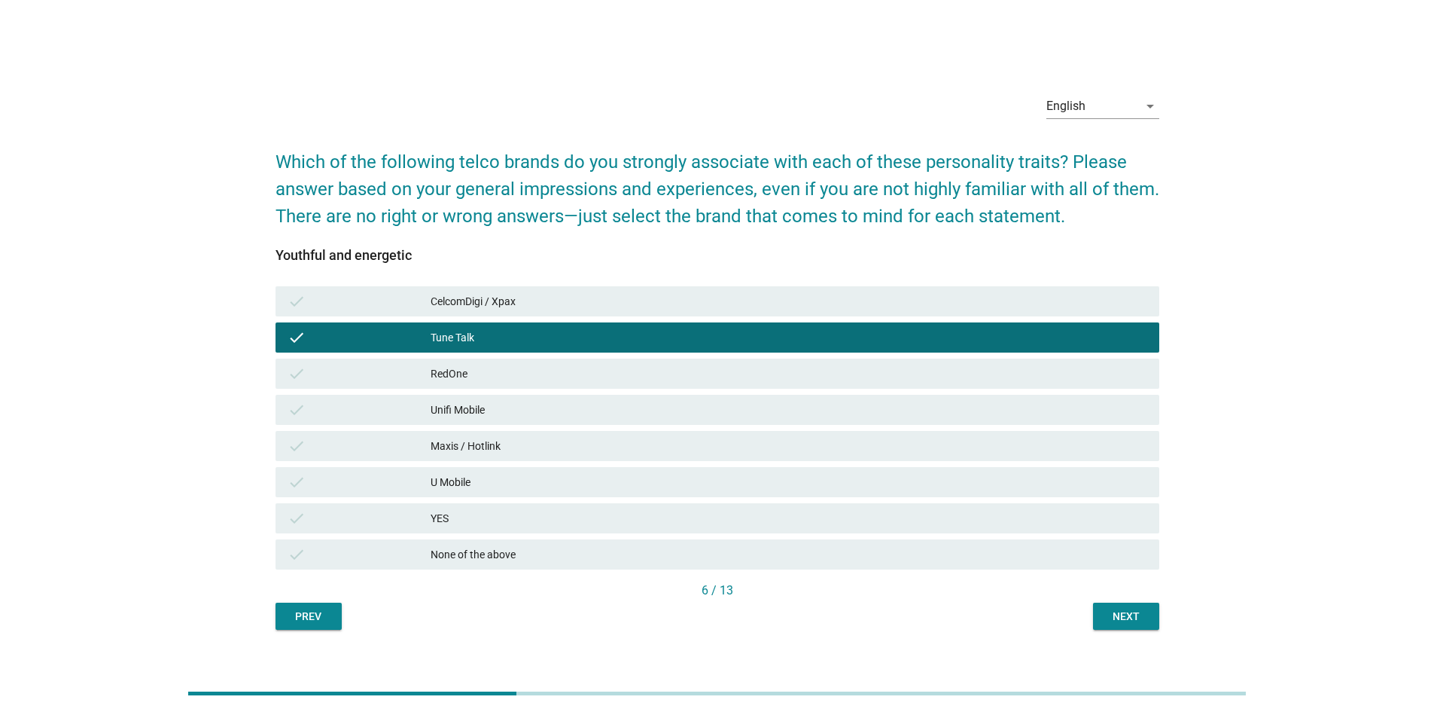
click at [521, 489] on div "U Mobile" at bounding box center [789, 482] width 717 height 18
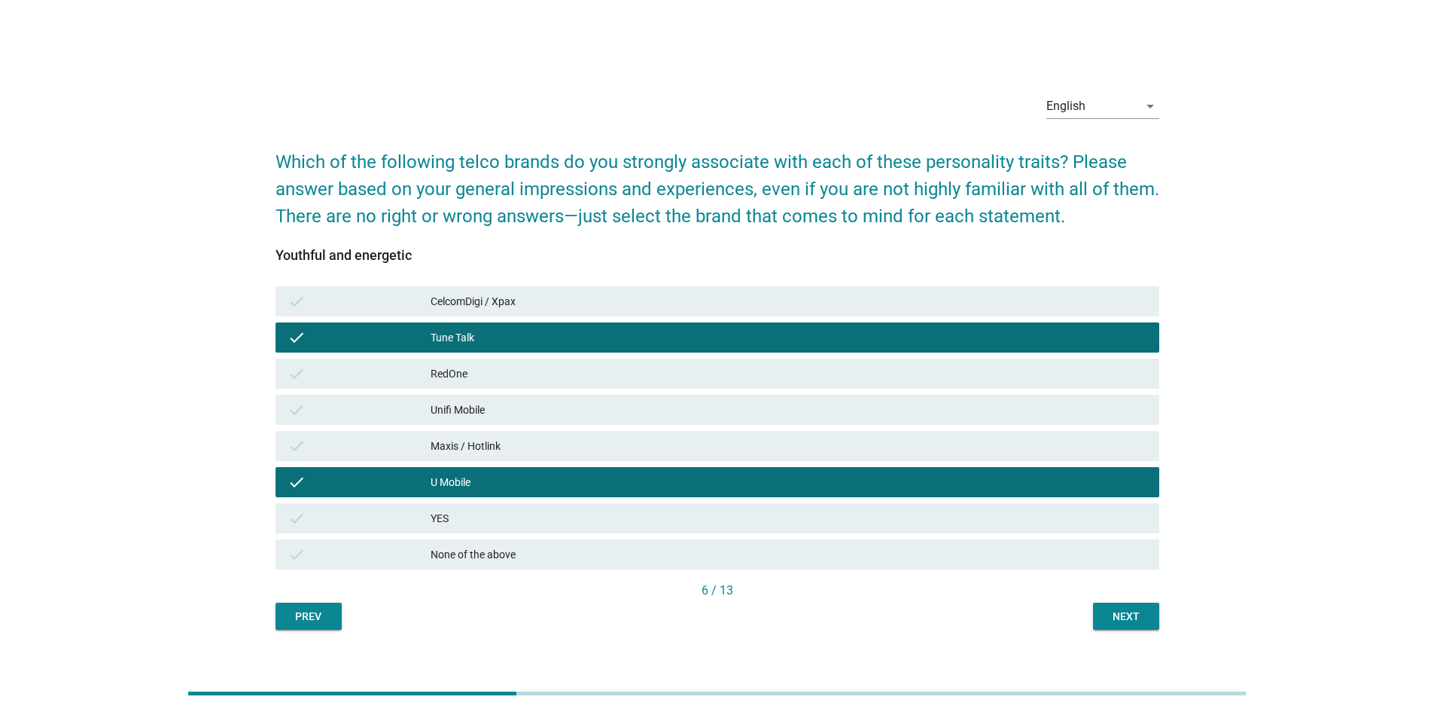
click at [1122, 617] on div "Next" at bounding box center [1126, 616] width 42 height 16
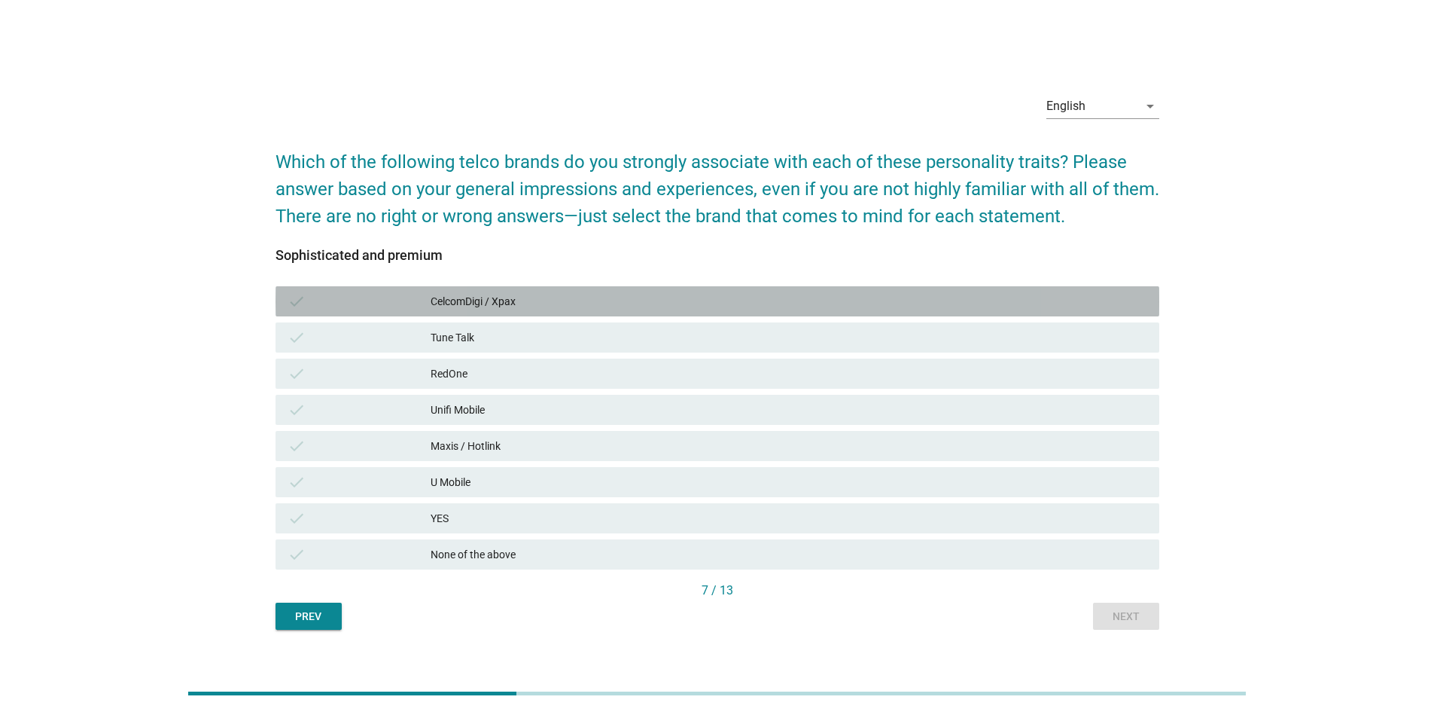
click at [536, 303] on div "CelcomDigi / Xpax" at bounding box center [789, 301] width 717 height 18
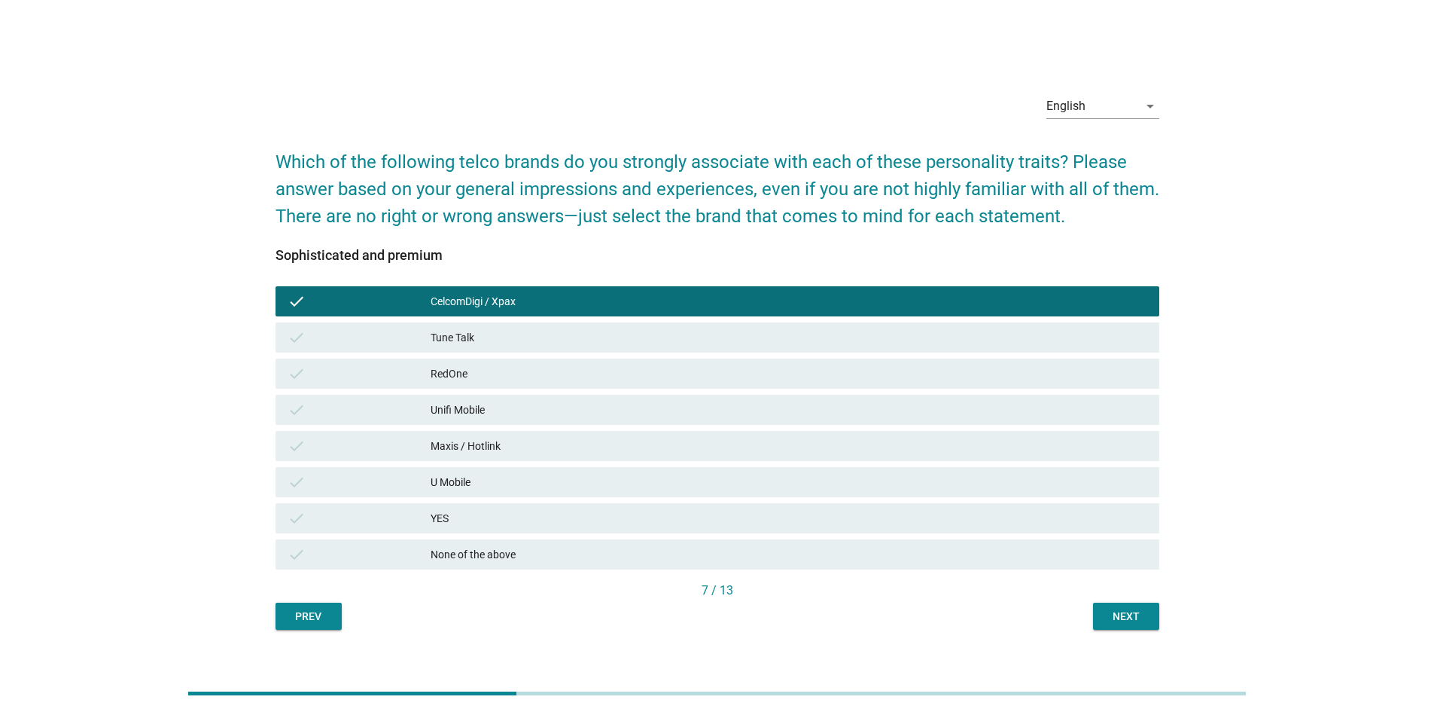
click at [496, 443] on div "Maxis / Hotlink" at bounding box center [789, 446] width 717 height 18
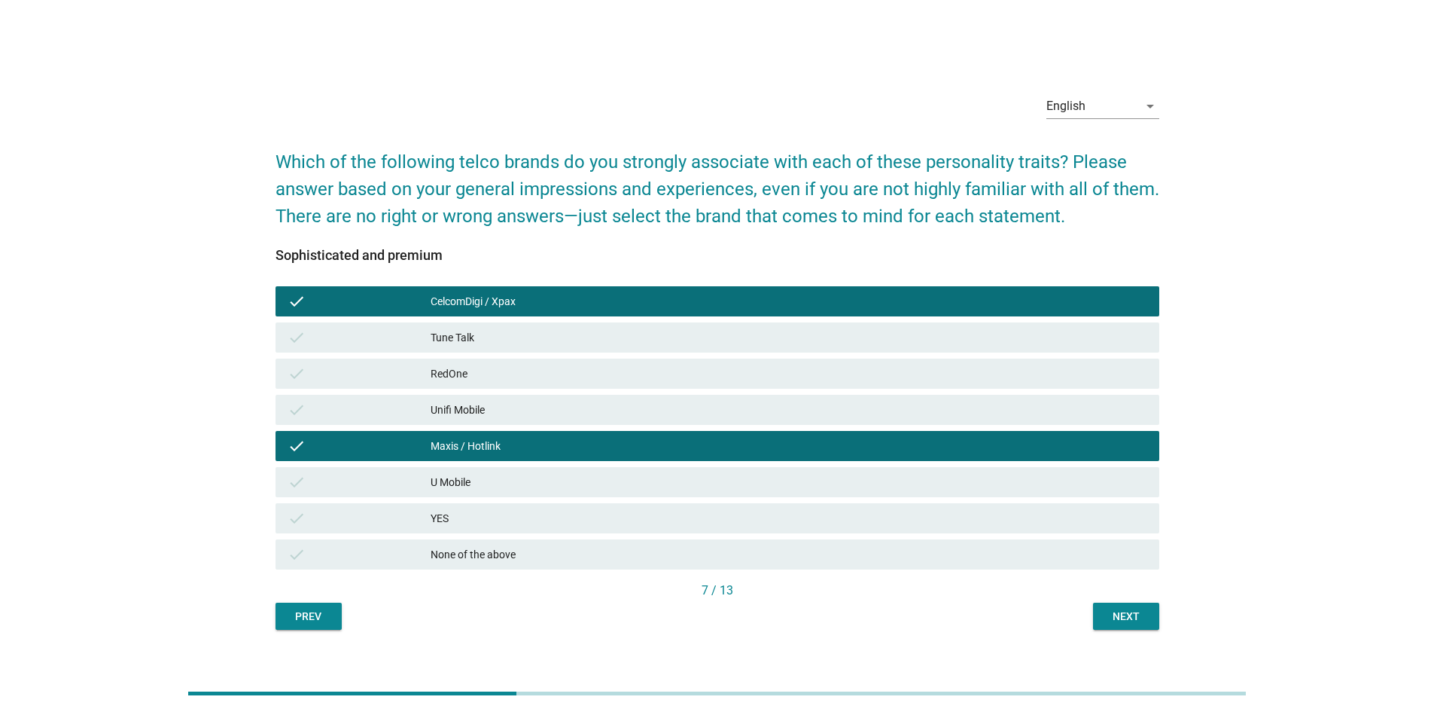
click at [1135, 623] on button "Next" at bounding box center [1126, 615] width 66 height 27
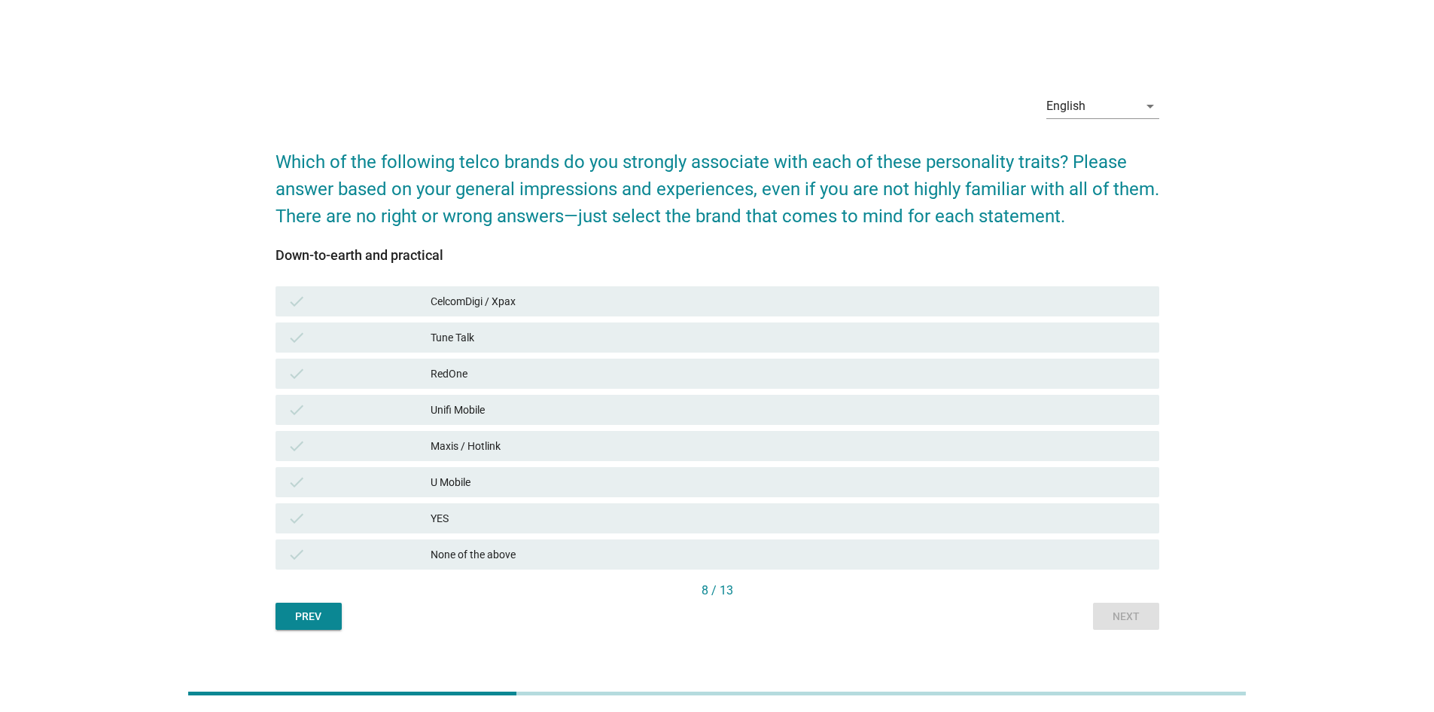
click at [520, 337] on div "Tune Talk" at bounding box center [789, 337] width 717 height 18
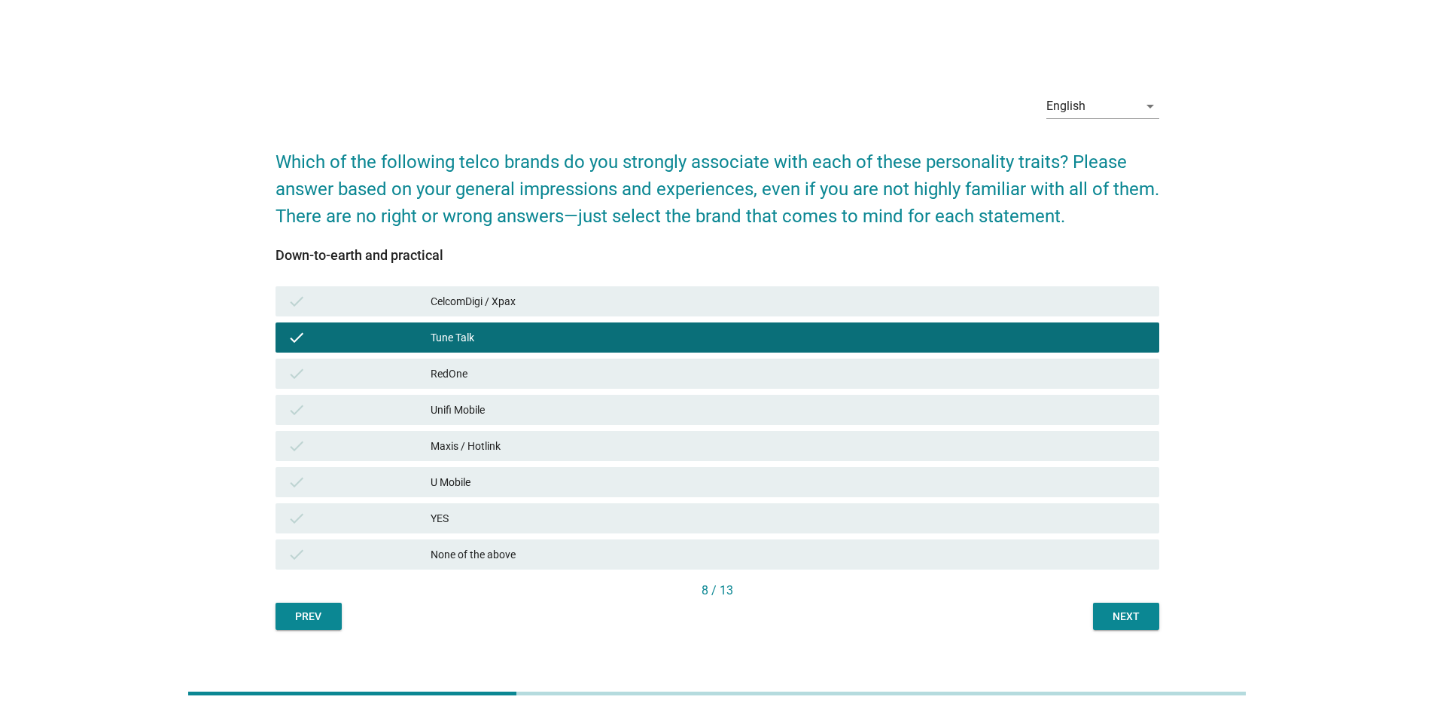
click at [511, 372] on div "RedOne" at bounding box center [789, 373] width 717 height 18
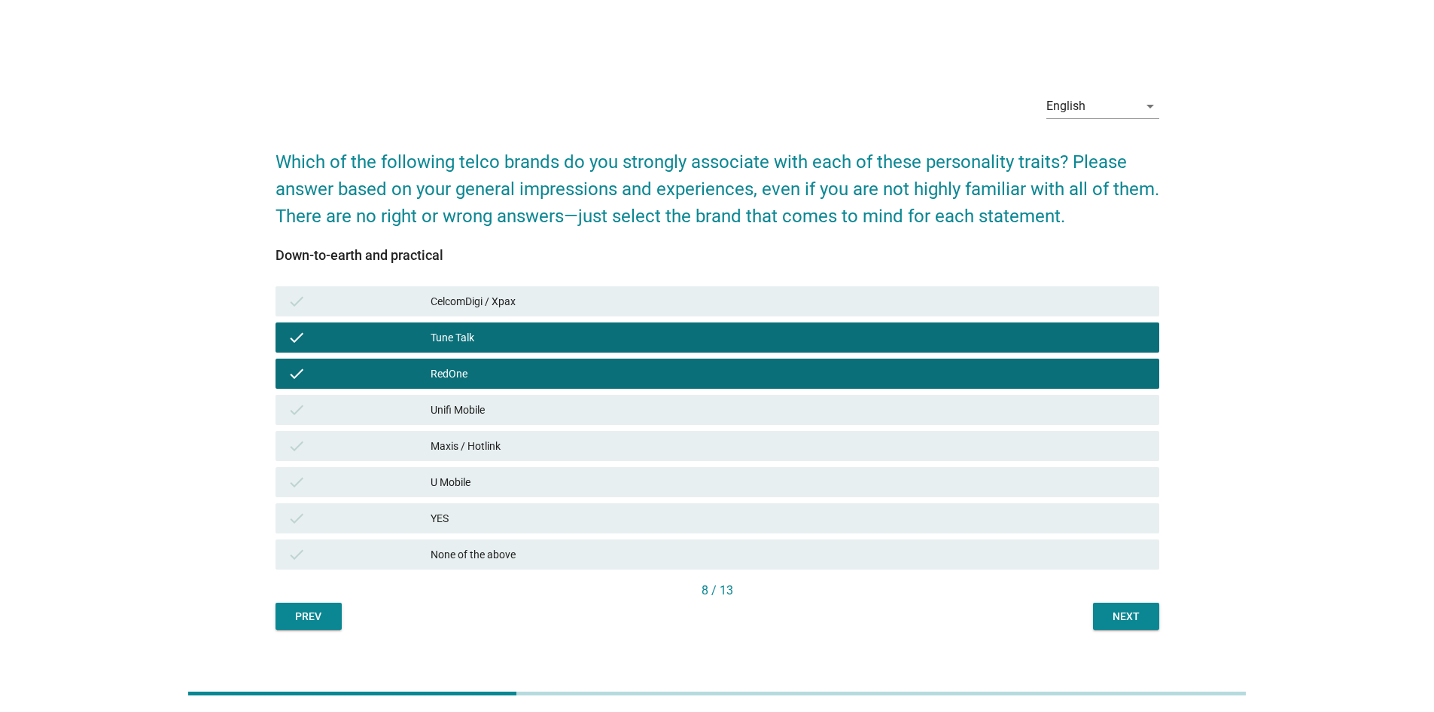
click at [511, 372] on div "RedOne" at bounding box center [789, 373] width 717 height 18
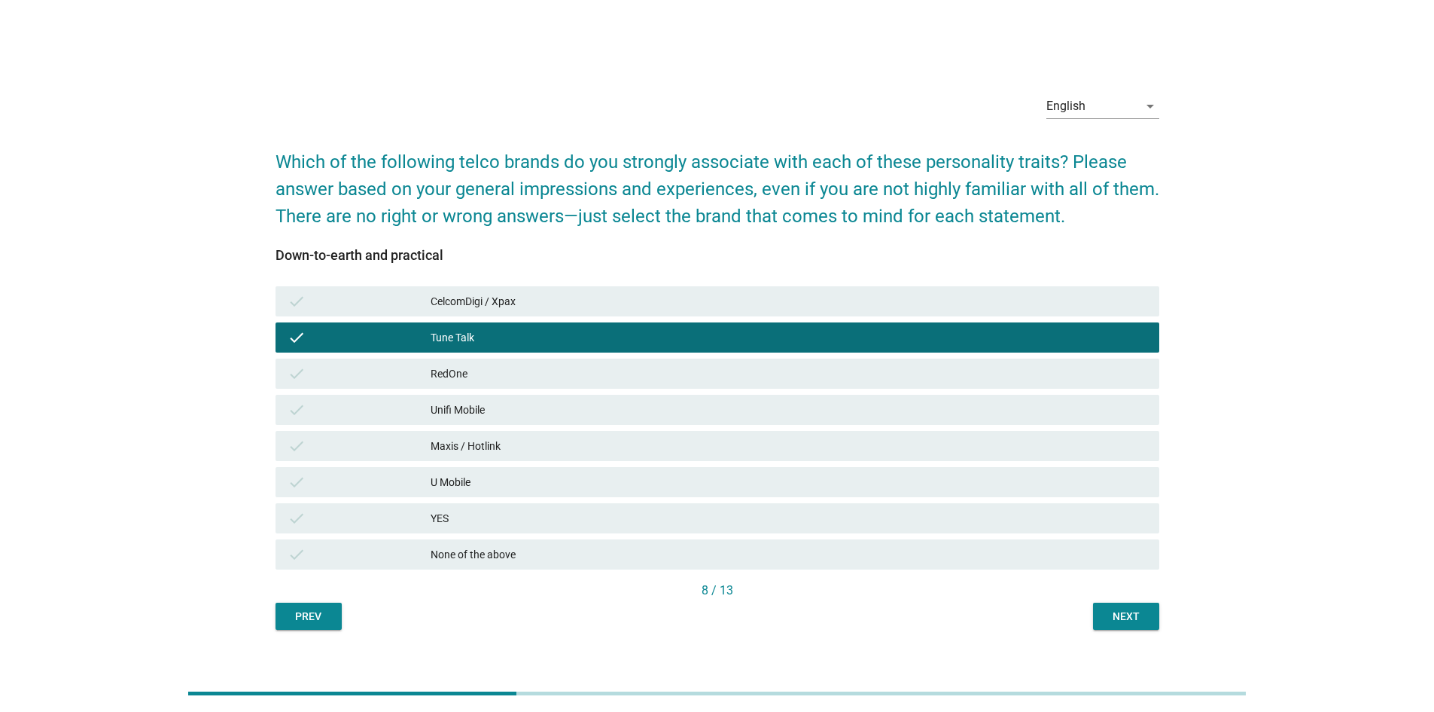
click at [538, 484] on div "U Mobile" at bounding box center [789, 482] width 717 height 18
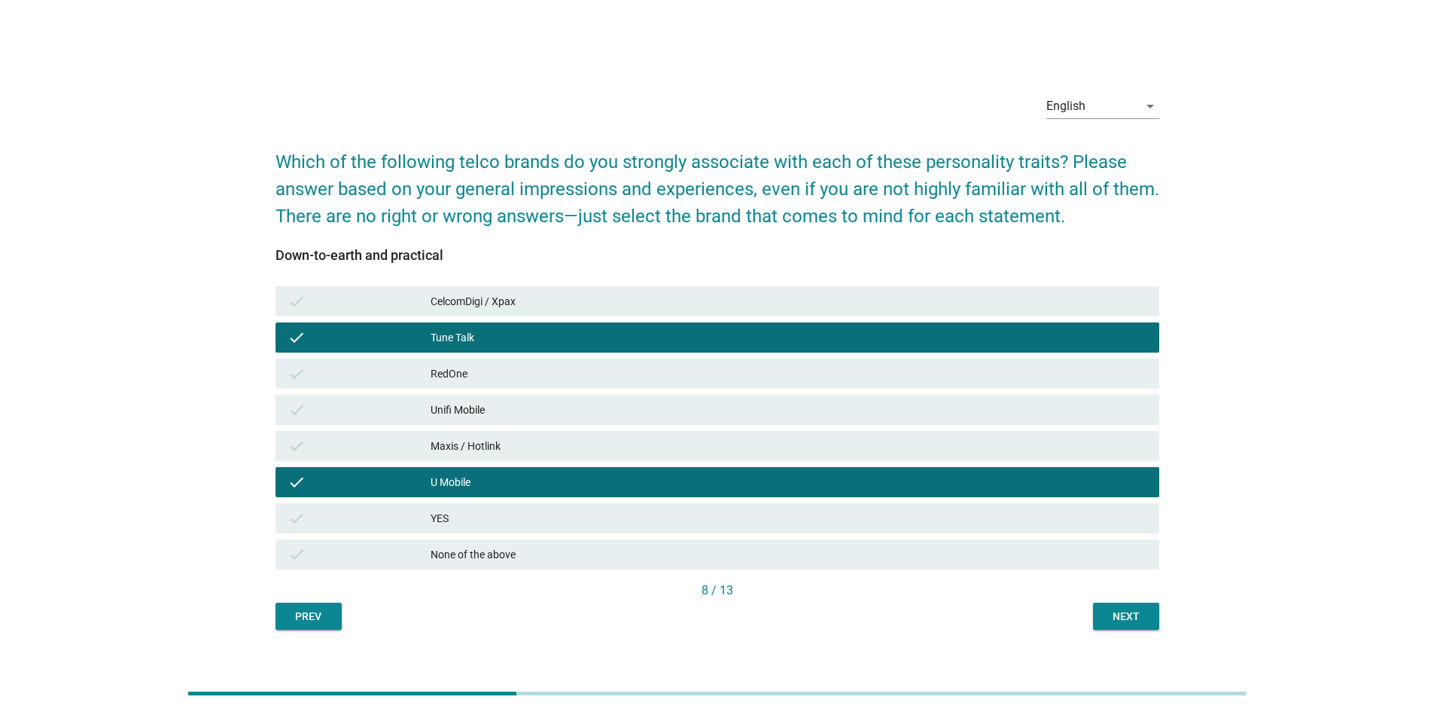
click at [1117, 611] on div "Next" at bounding box center [1126, 616] width 42 height 16
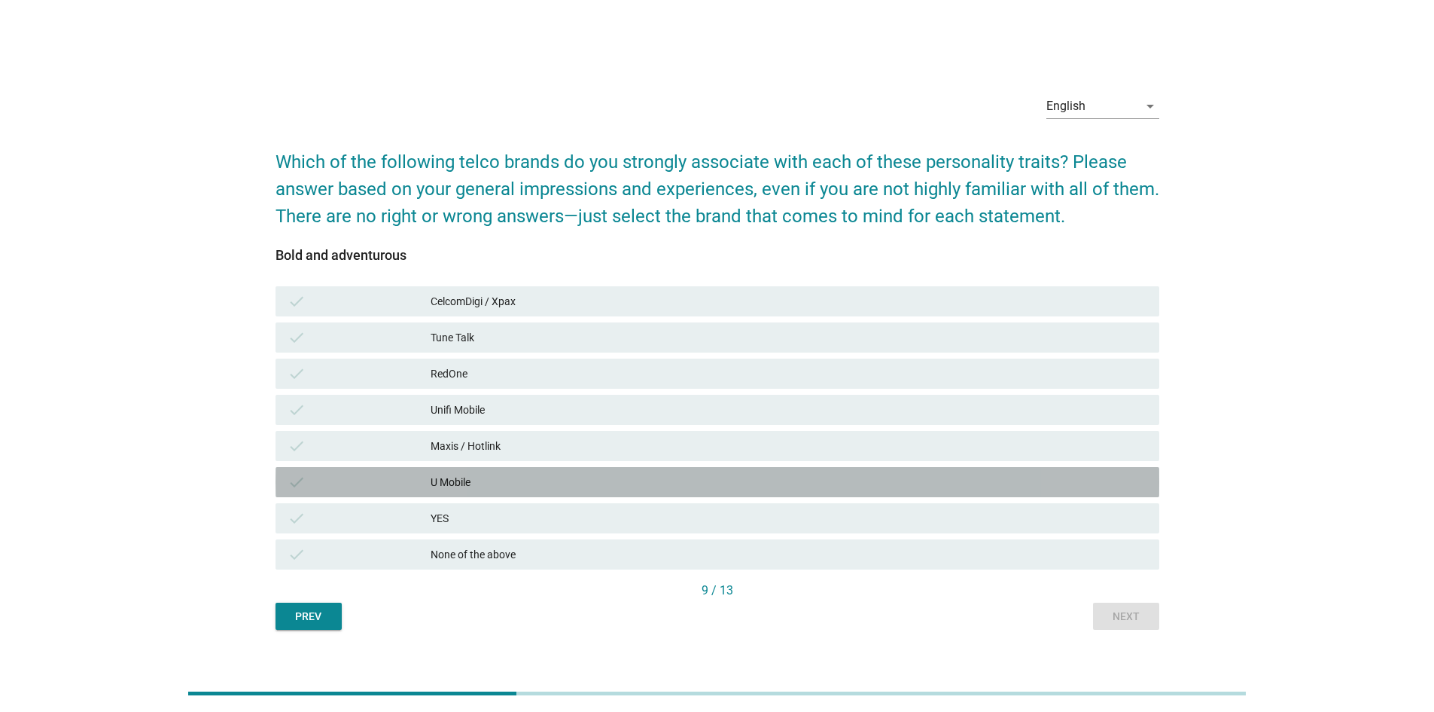
click at [484, 481] on div "U Mobile" at bounding box center [789, 482] width 717 height 18
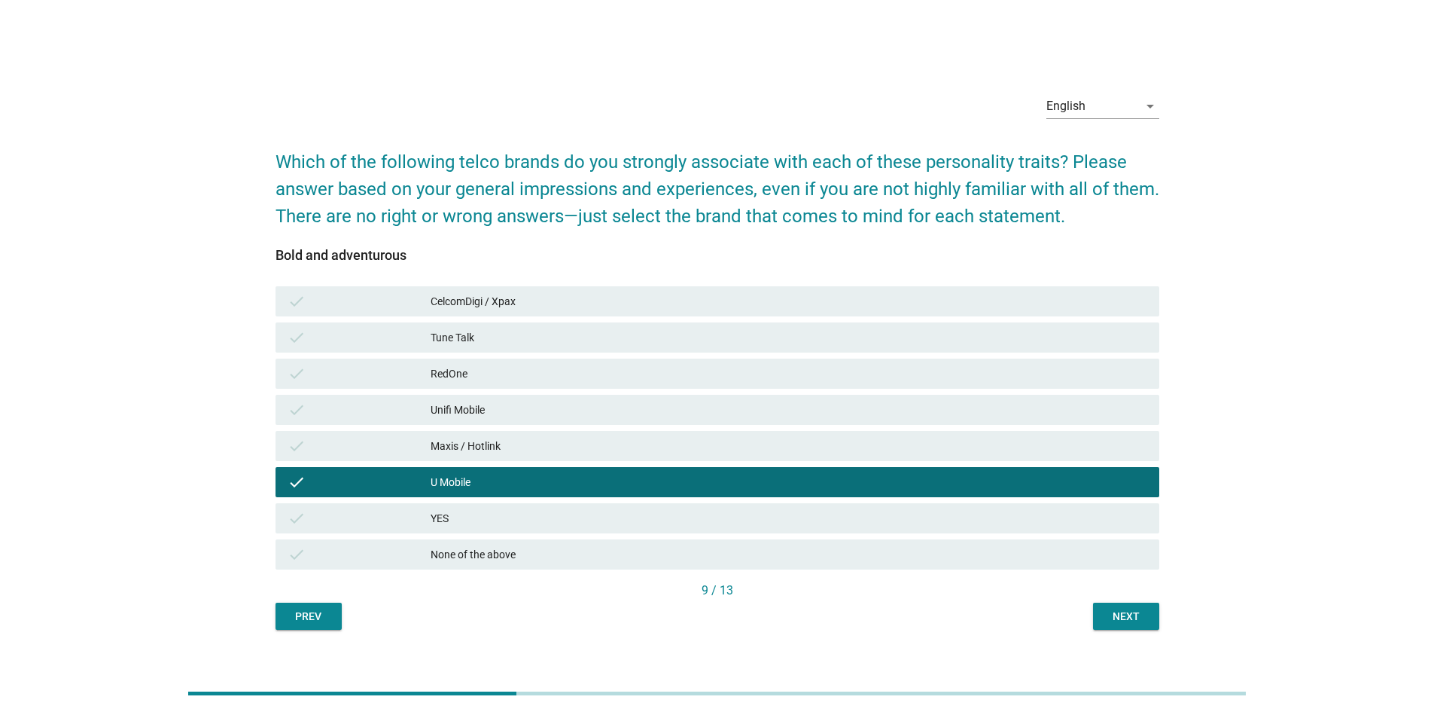
click at [490, 363] on div "check RedOne" at bounding box center [718, 373] width 884 height 30
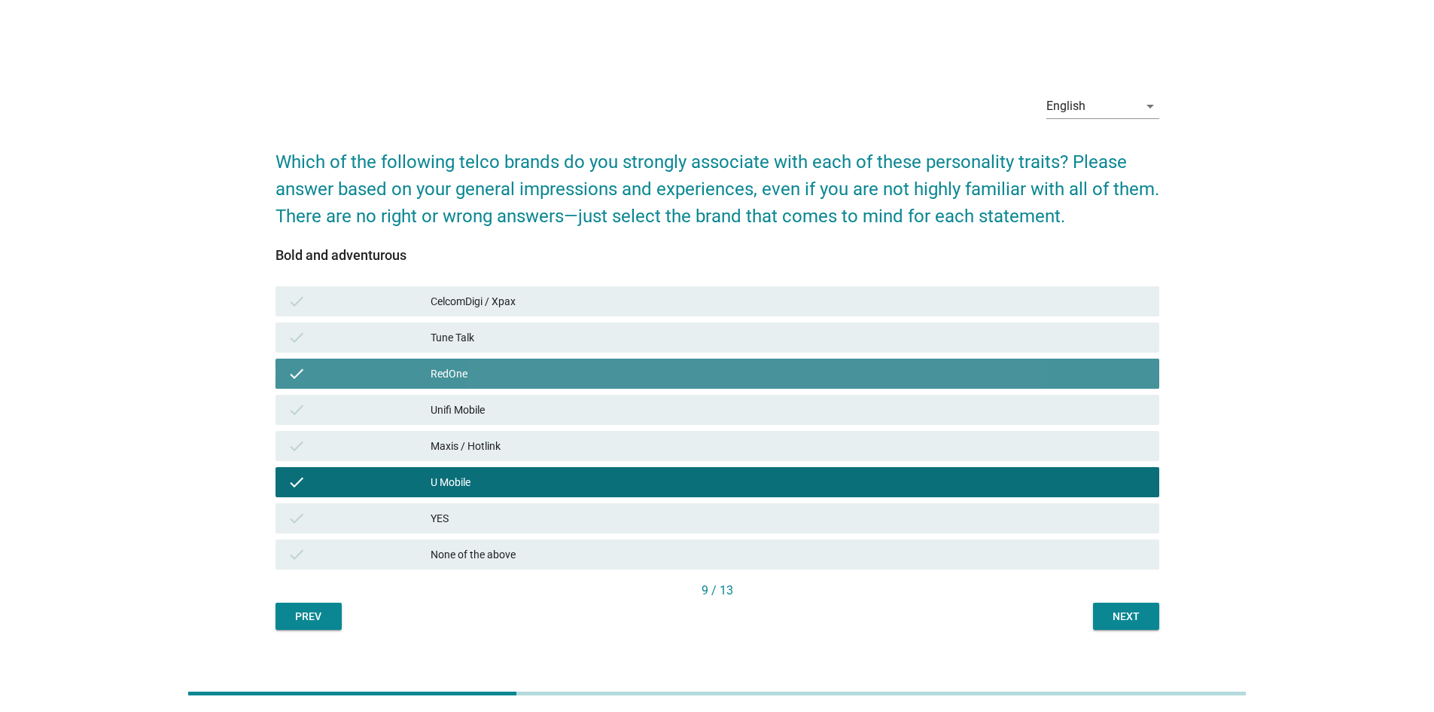
click at [494, 336] on div "Tune Talk" at bounding box center [789, 337] width 717 height 18
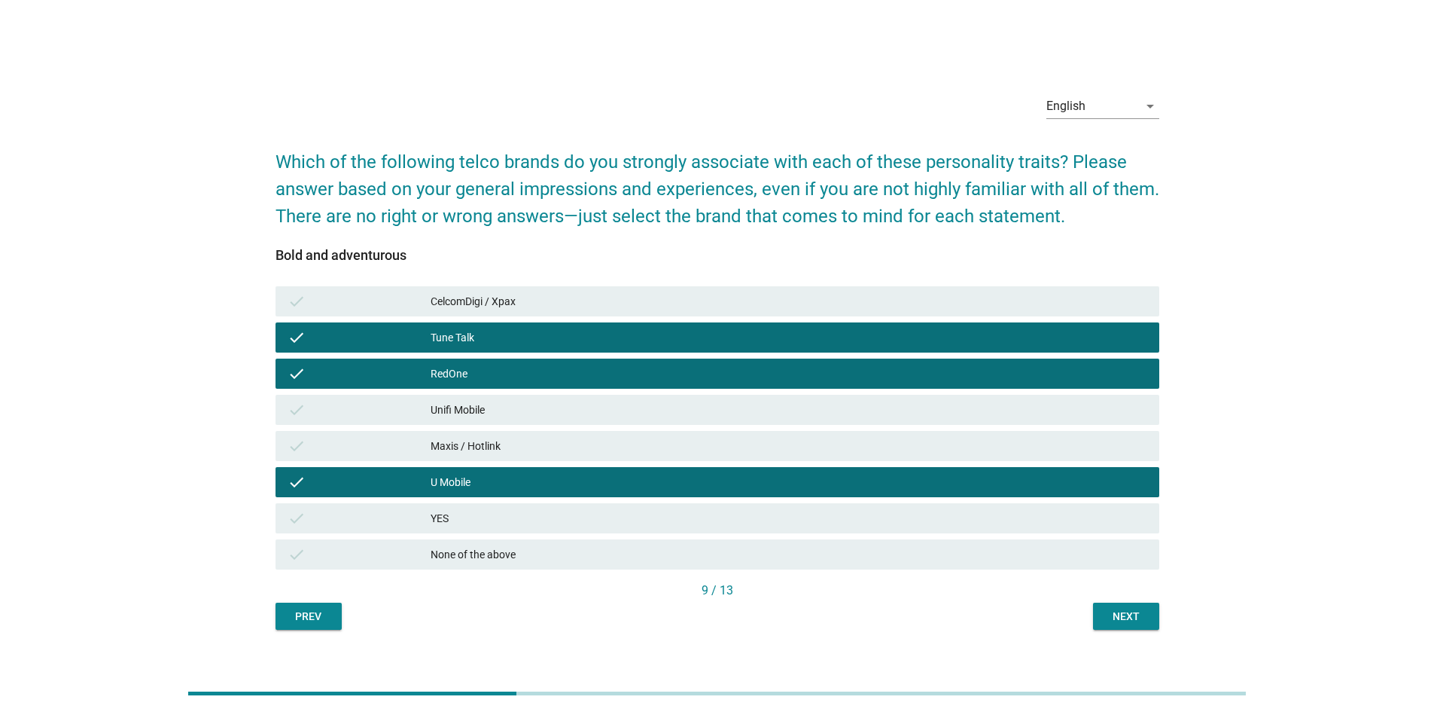
click at [509, 371] on div "RedOne" at bounding box center [789, 373] width 717 height 18
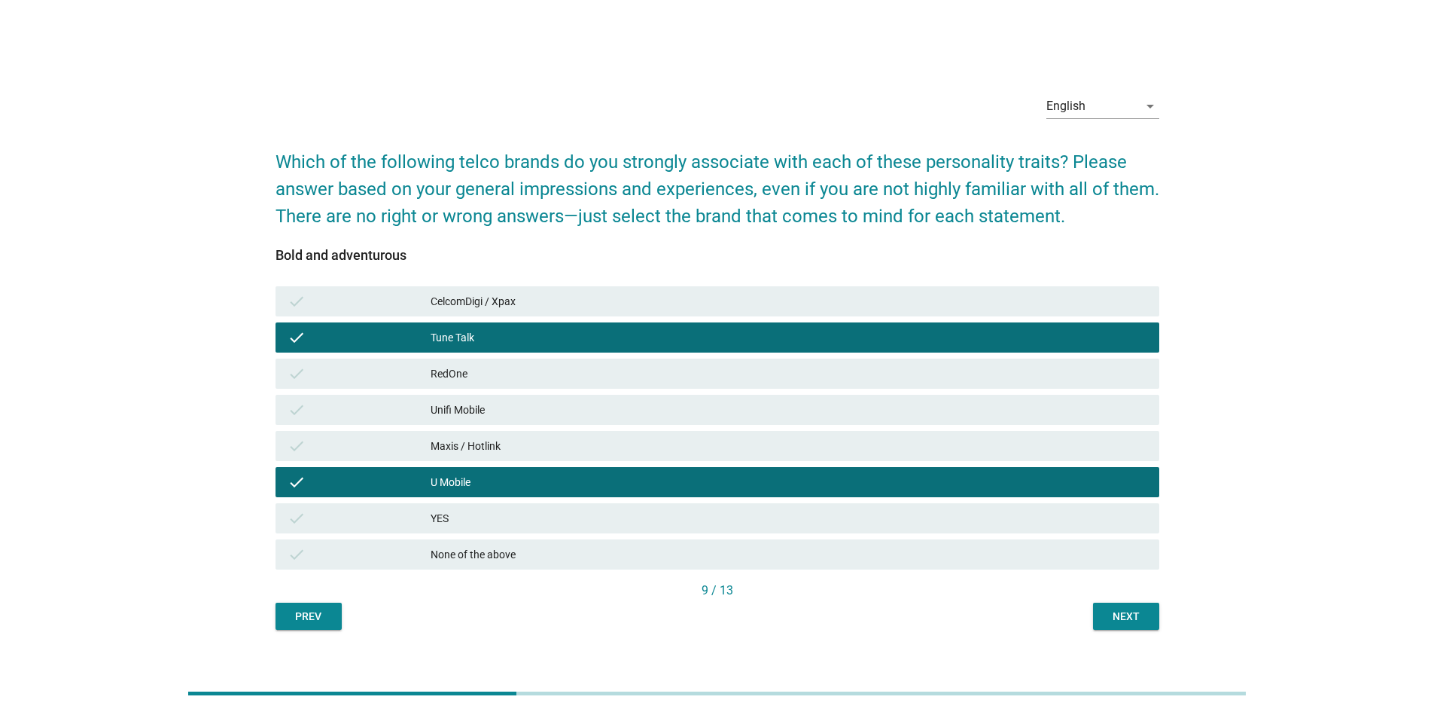
click at [1124, 618] on div "Next" at bounding box center [1126, 616] width 42 height 16
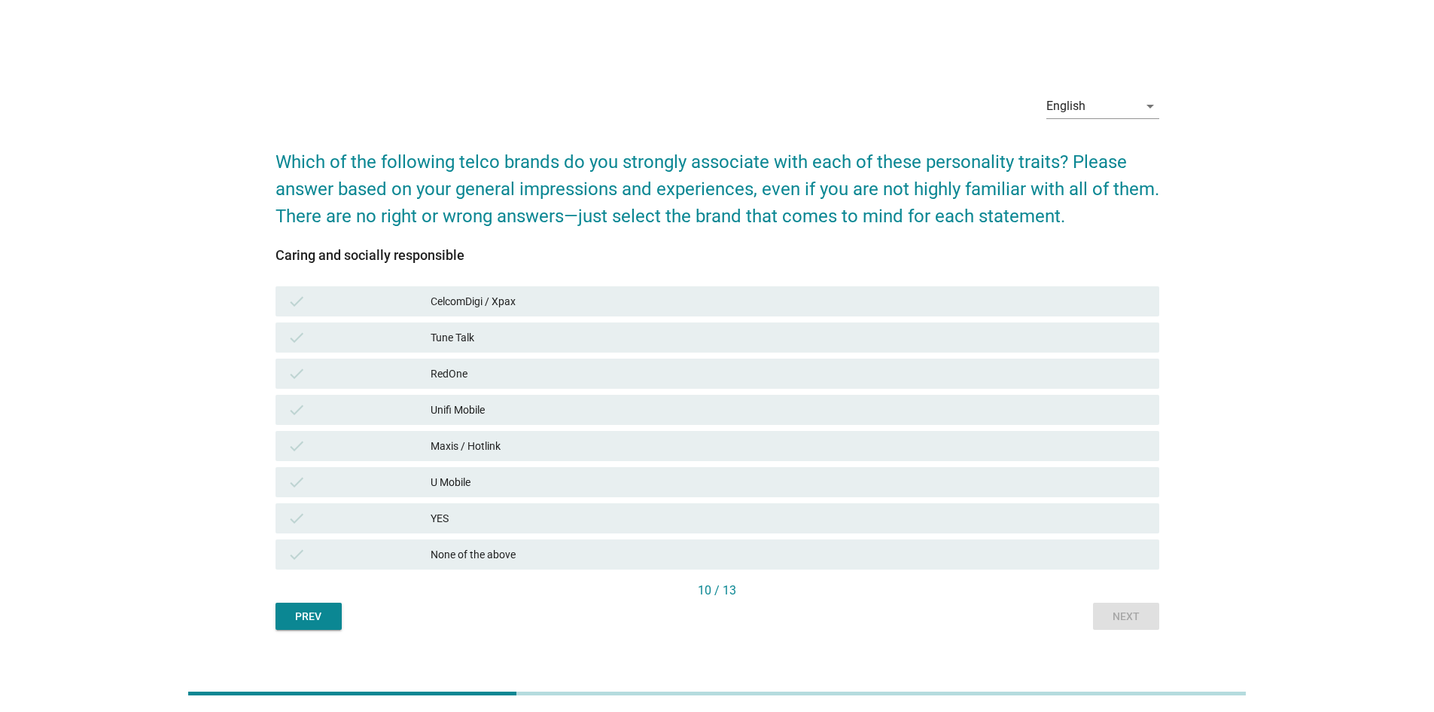
click at [590, 557] on div "None of the above" at bounding box center [789, 554] width 717 height 18
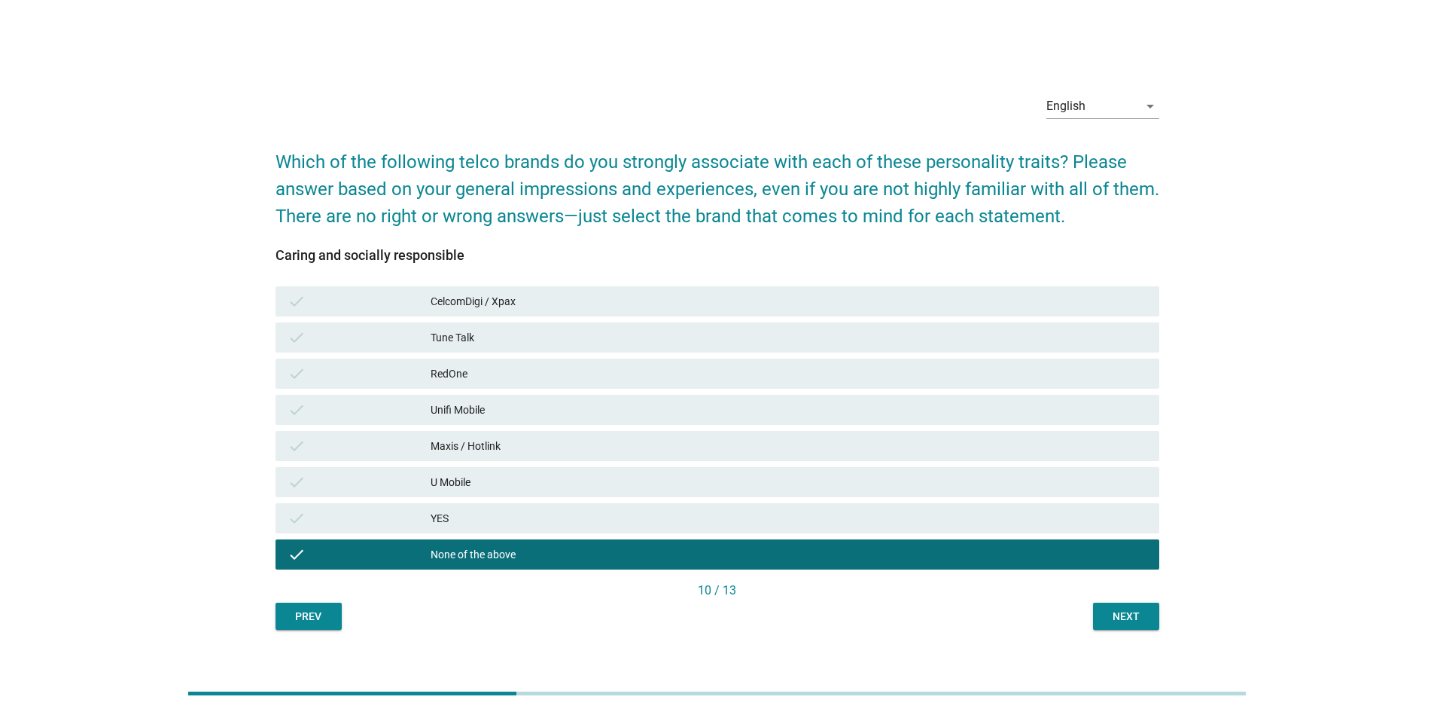
click at [1138, 611] on div "Next" at bounding box center [1126, 616] width 42 height 16
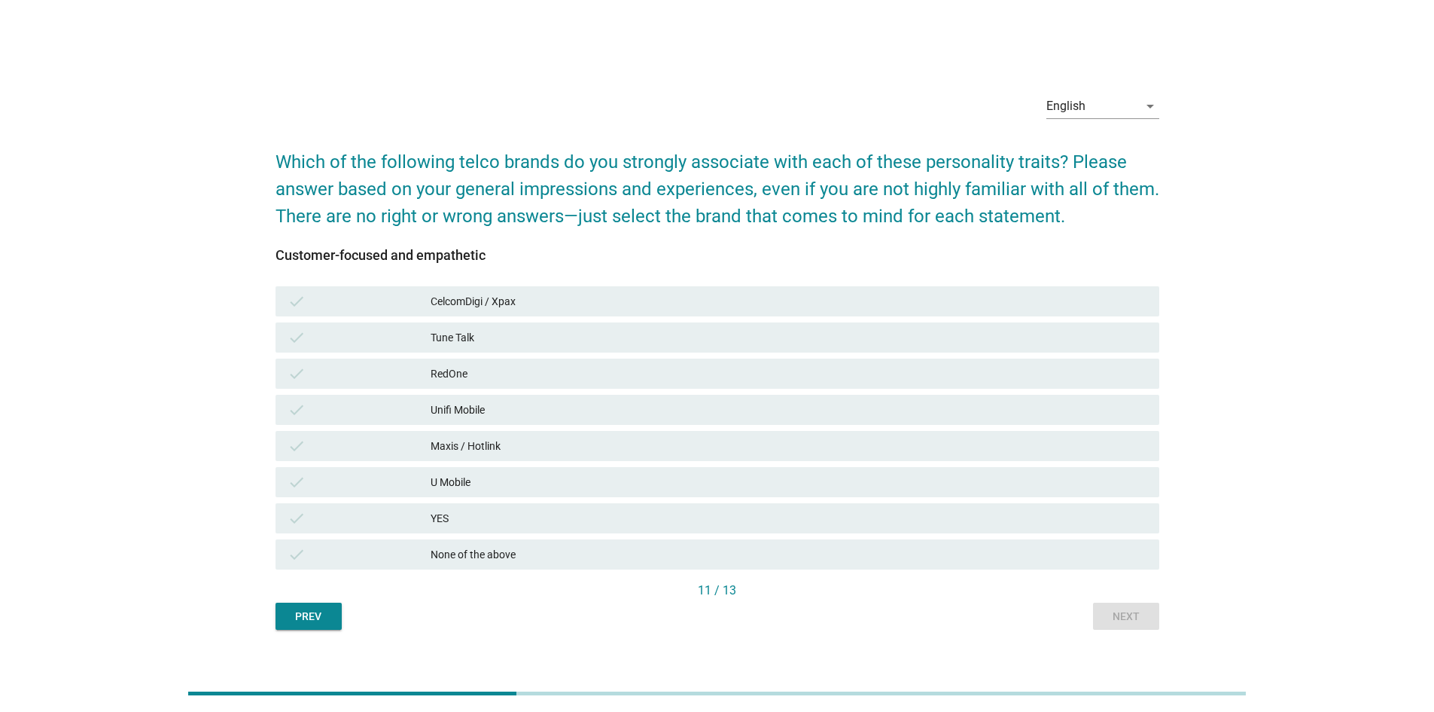
click at [535, 550] on div "None of the above" at bounding box center [789, 554] width 717 height 18
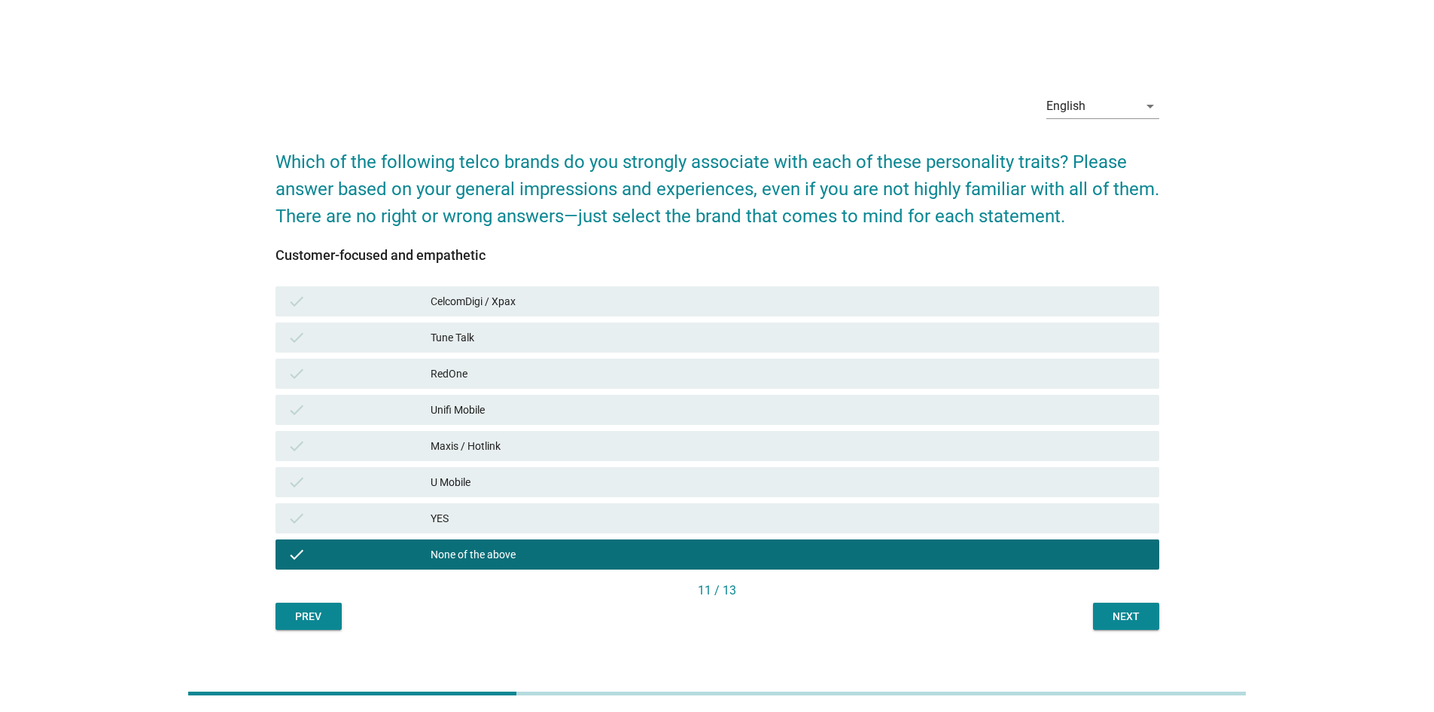
click at [1125, 614] on div "Next" at bounding box center [1126, 616] width 42 height 16
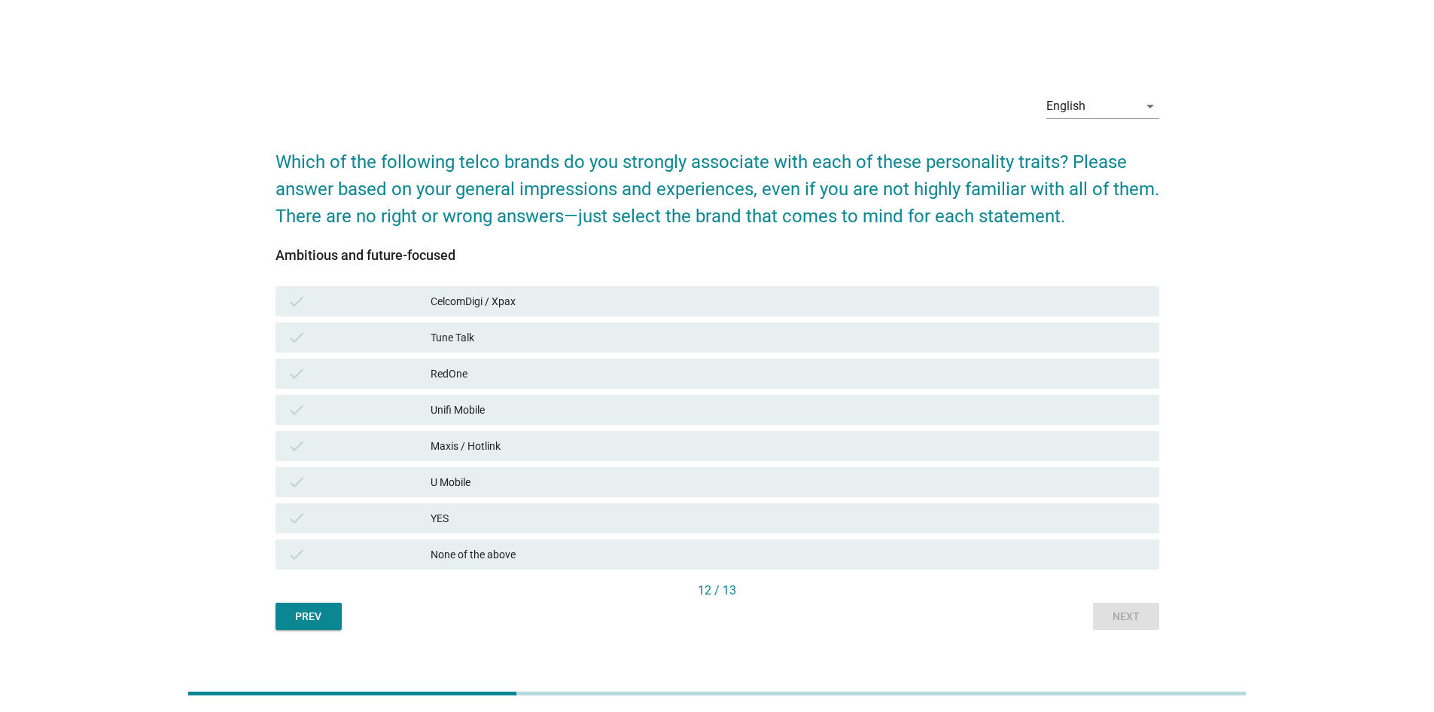
click at [535, 296] on div "CelcomDigi / Xpax" at bounding box center [789, 301] width 717 height 18
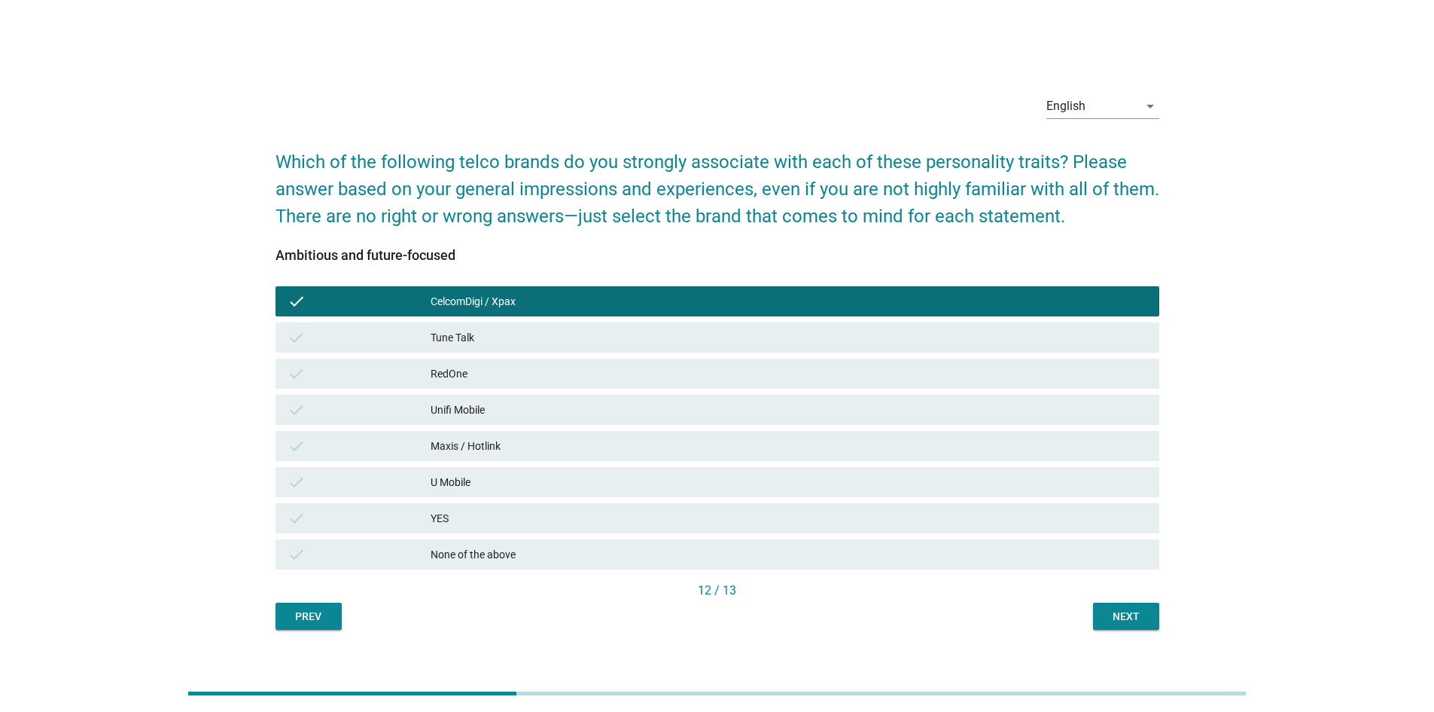
click at [508, 447] on div "Maxis / Hotlink" at bounding box center [789, 446] width 717 height 18
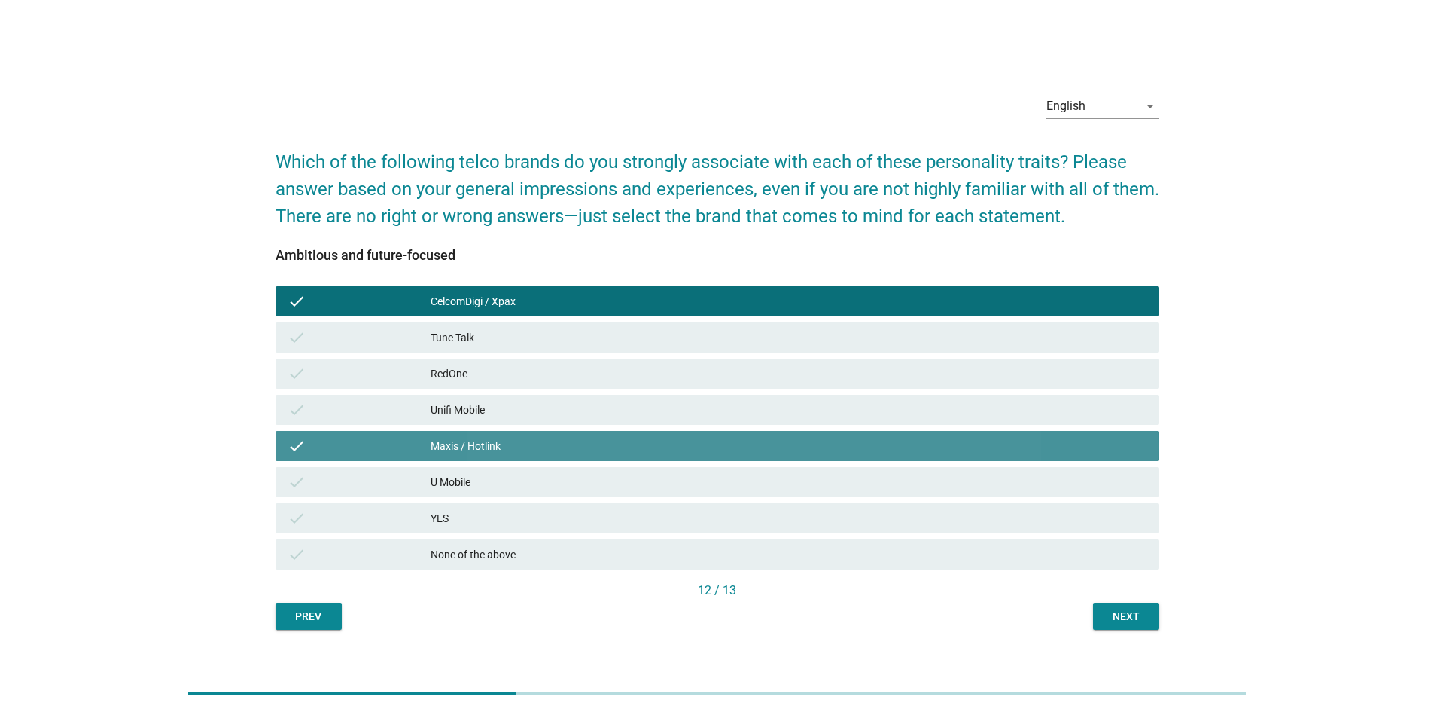
click at [521, 406] on div "Unifi Mobile" at bounding box center [789, 410] width 717 height 18
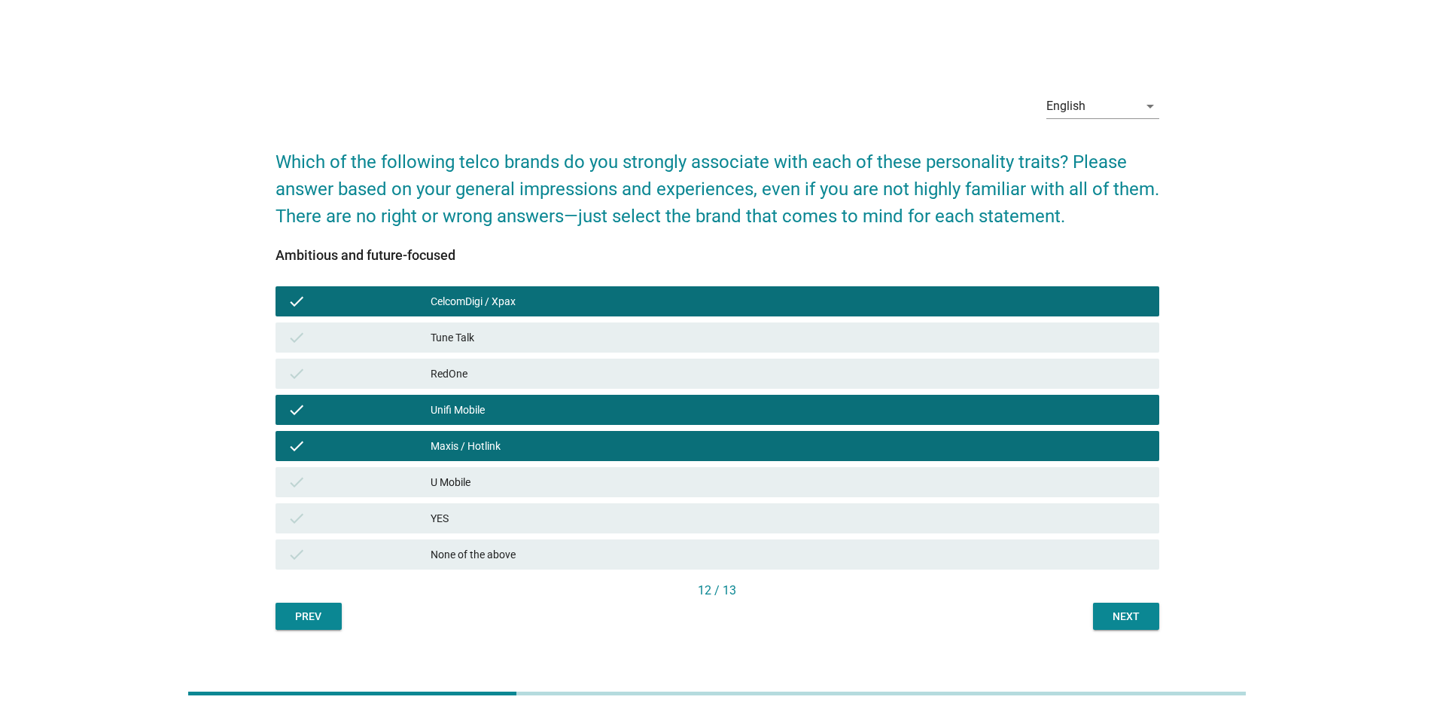
click at [1129, 609] on div "Next" at bounding box center [1126, 616] width 42 height 16
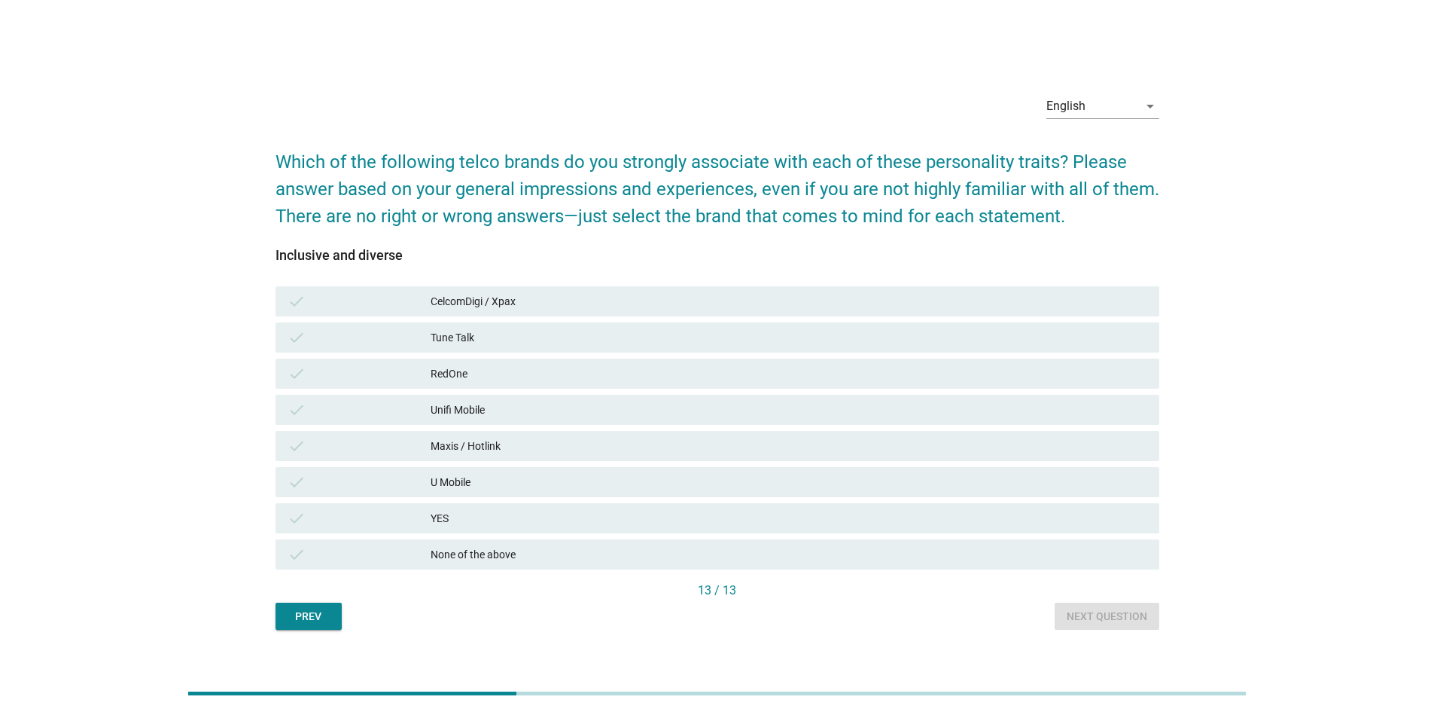
click at [529, 300] on div "CelcomDigi / Xpax" at bounding box center [789, 301] width 717 height 18
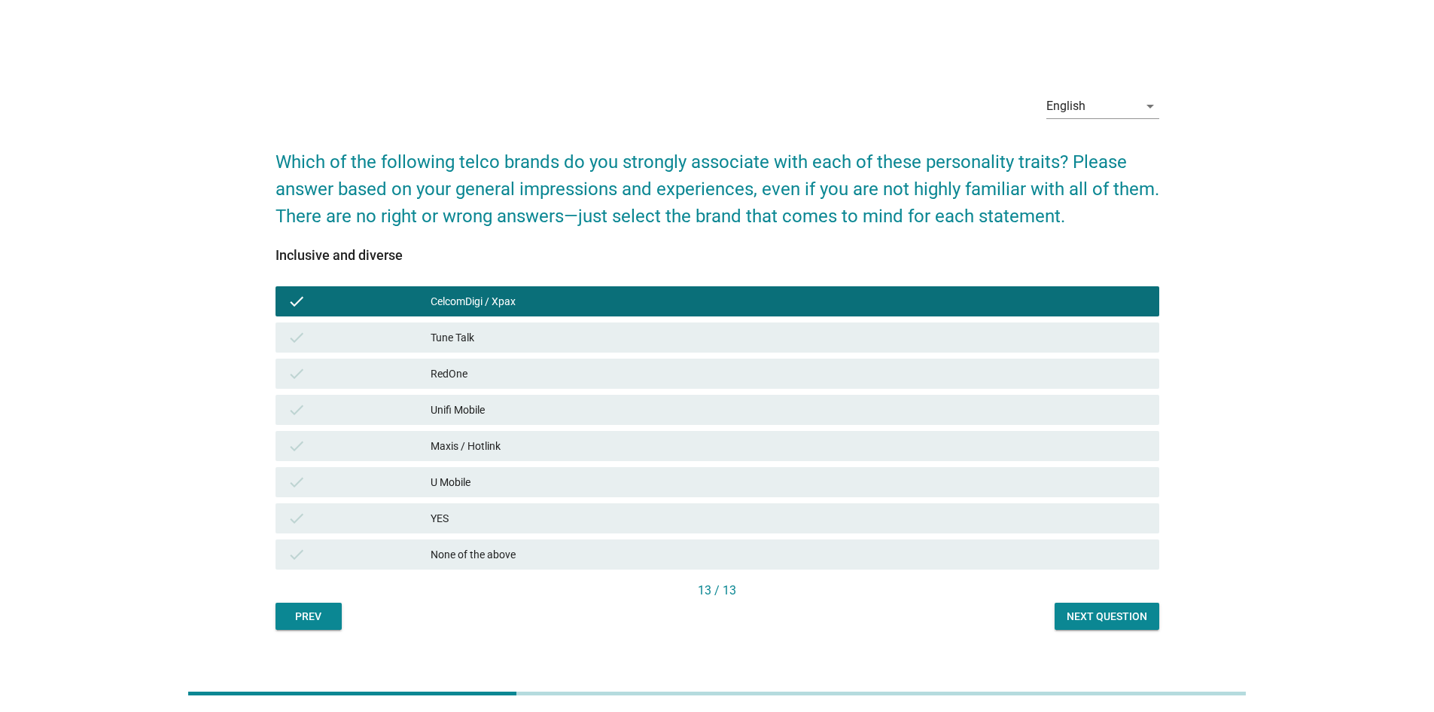
click at [508, 442] on div "Maxis / Hotlink" at bounding box center [789, 446] width 717 height 18
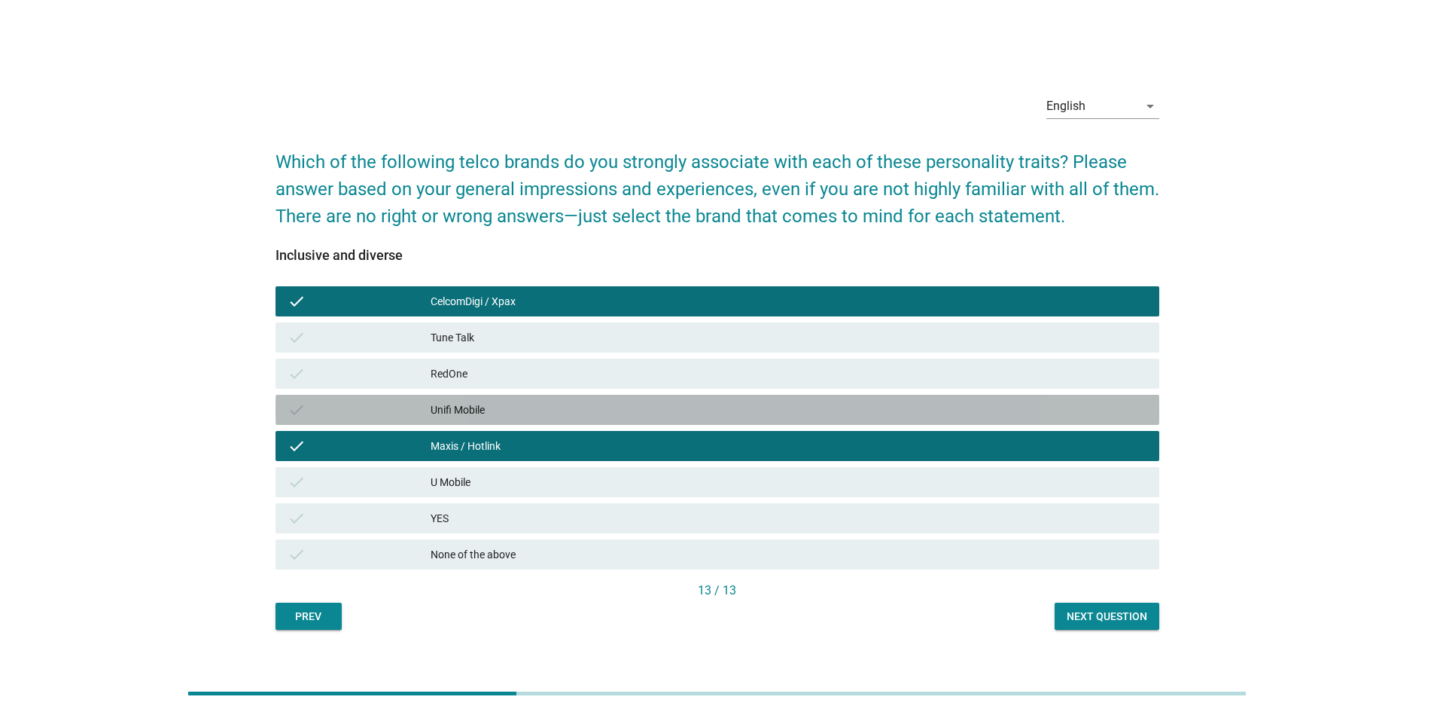
click at [515, 413] on div "Unifi Mobile" at bounding box center [789, 410] width 717 height 18
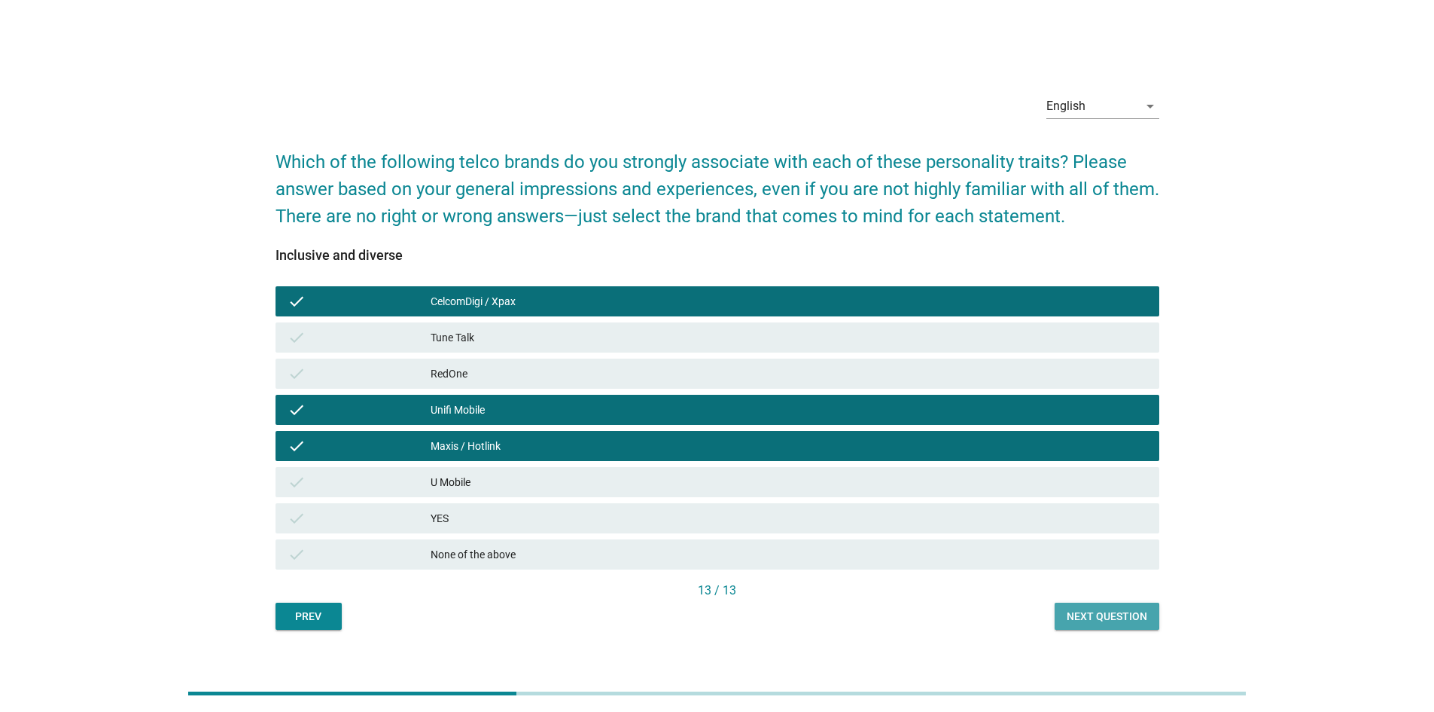
click at [1114, 618] on div "Next question" at bounding box center [1107, 616] width 81 height 16
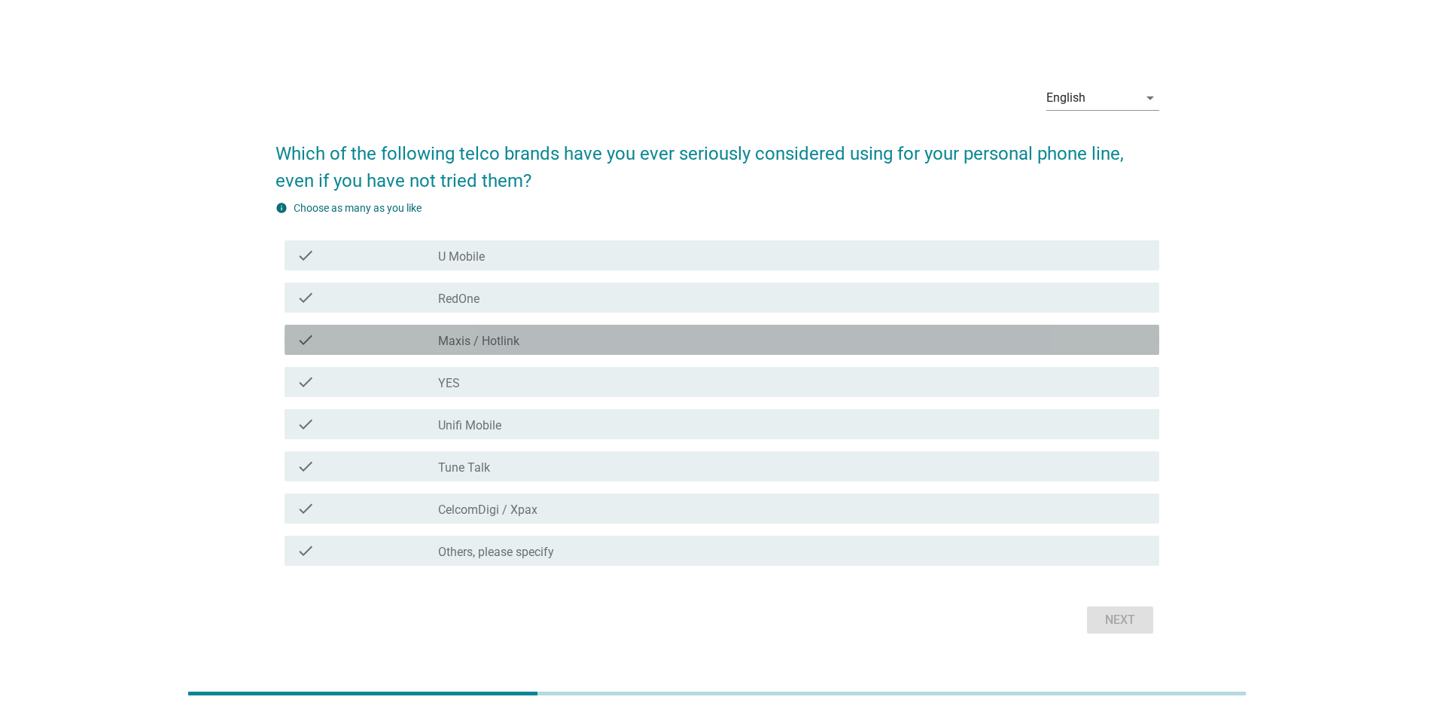
click at [615, 339] on div "check_box_outline_blank Maxis / Hotlink" at bounding box center [792, 340] width 709 height 18
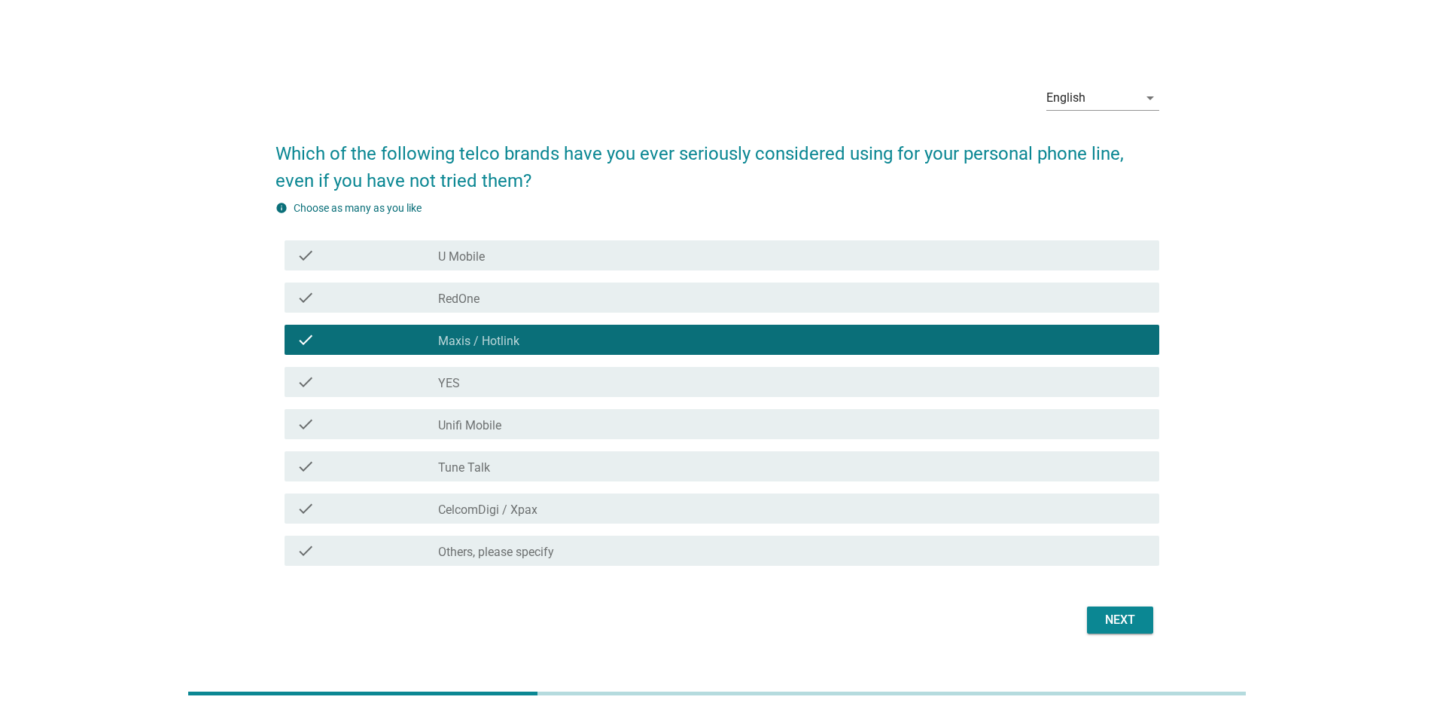
click at [604, 379] on div "check_box_outline_blank YES" at bounding box center [792, 382] width 709 height 18
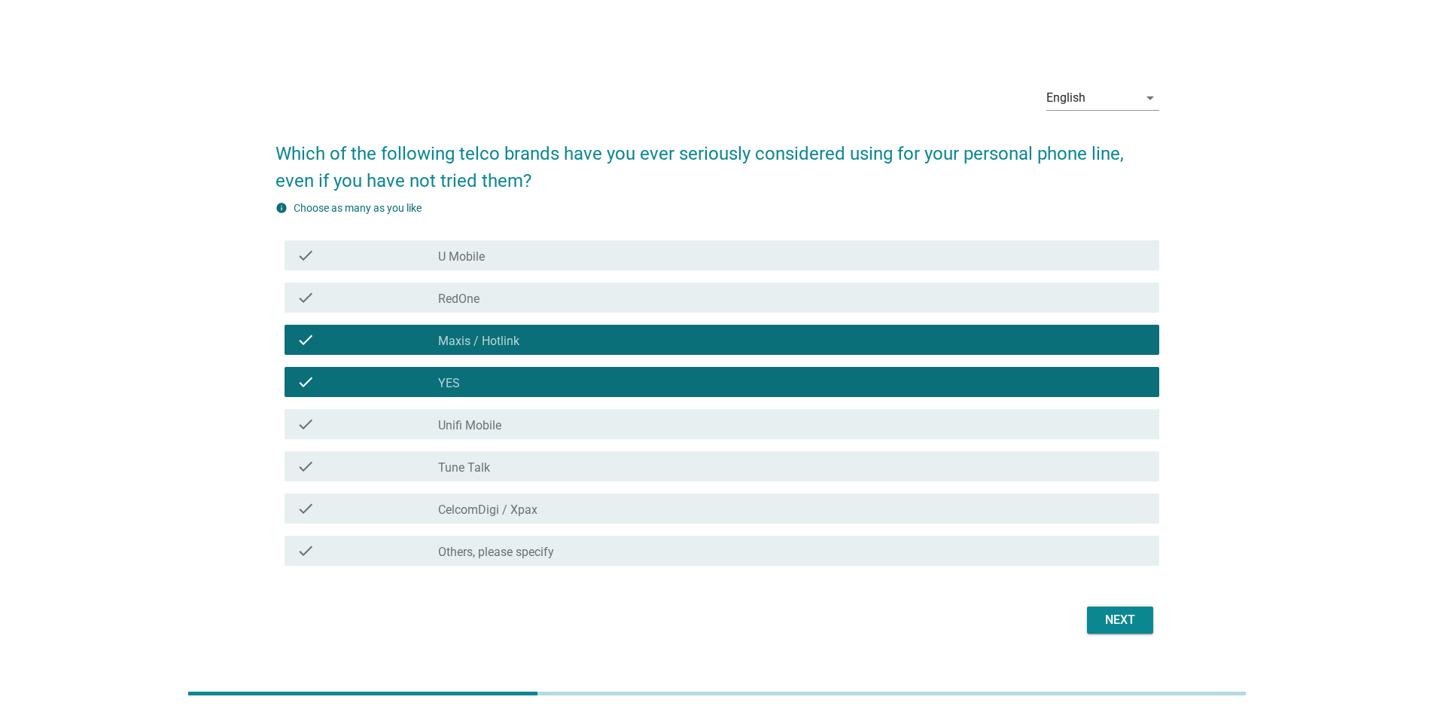
click at [1105, 620] on div "Next" at bounding box center [1120, 620] width 42 height 18
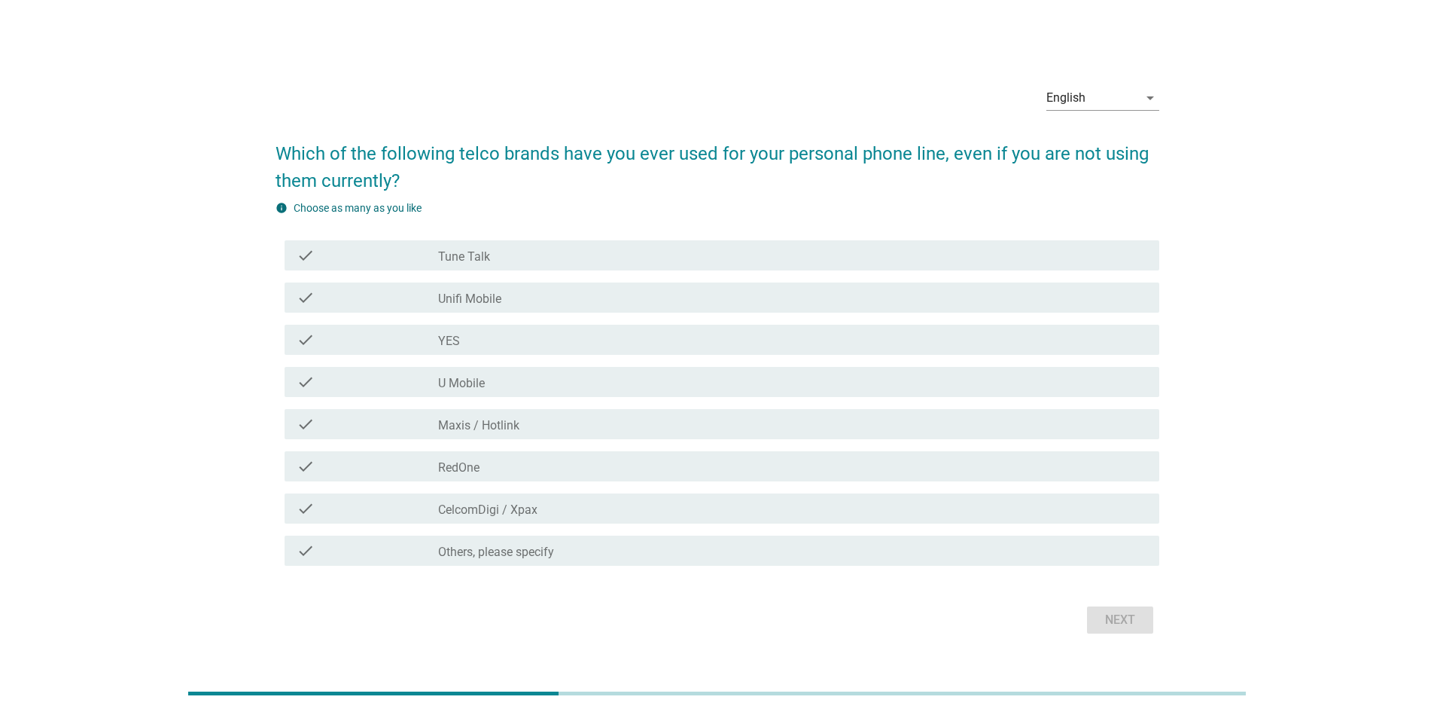
click at [519, 423] on label "Maxis / Hotlink" at bounding box center [478, 425] width 81 height 15
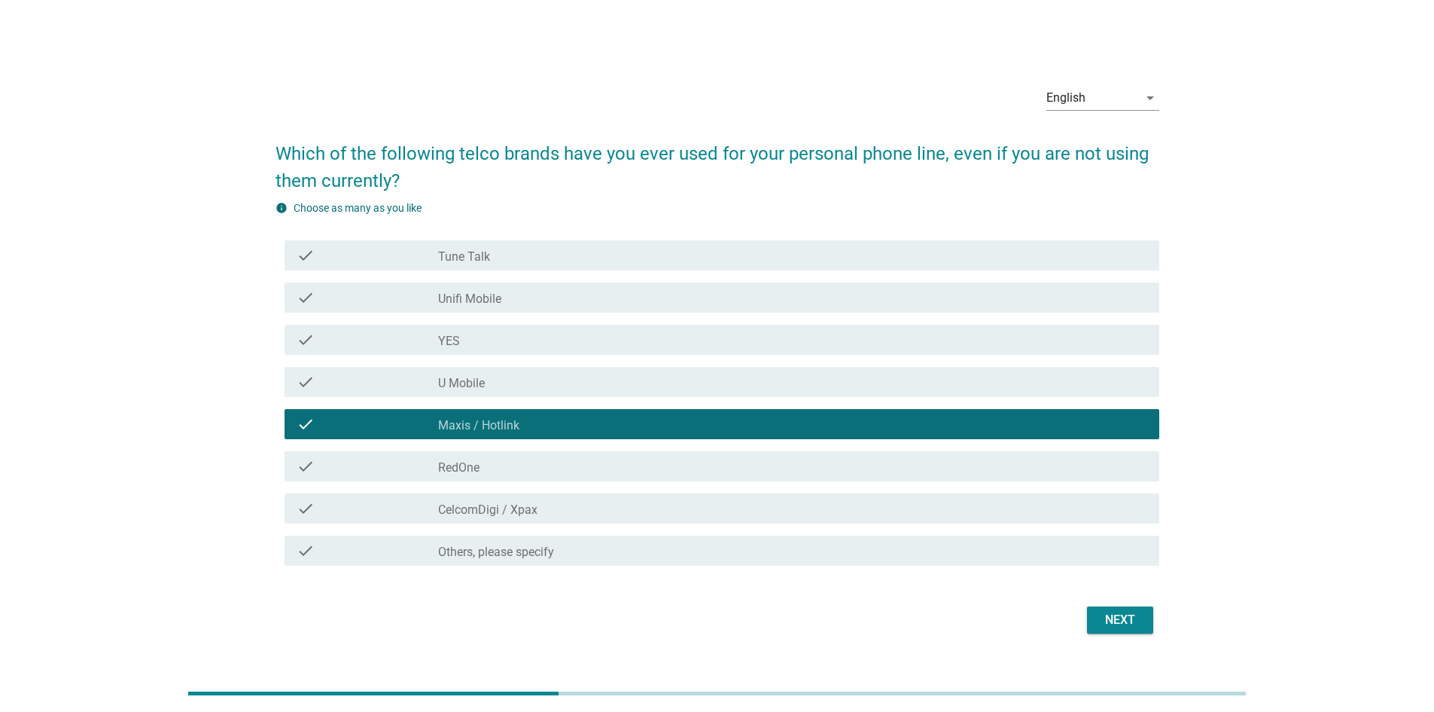
click at [547, 510] on div "check_box_outline_blank CelcomDigi / Xpax" at bounding box center [792, 508] width 709 height 18
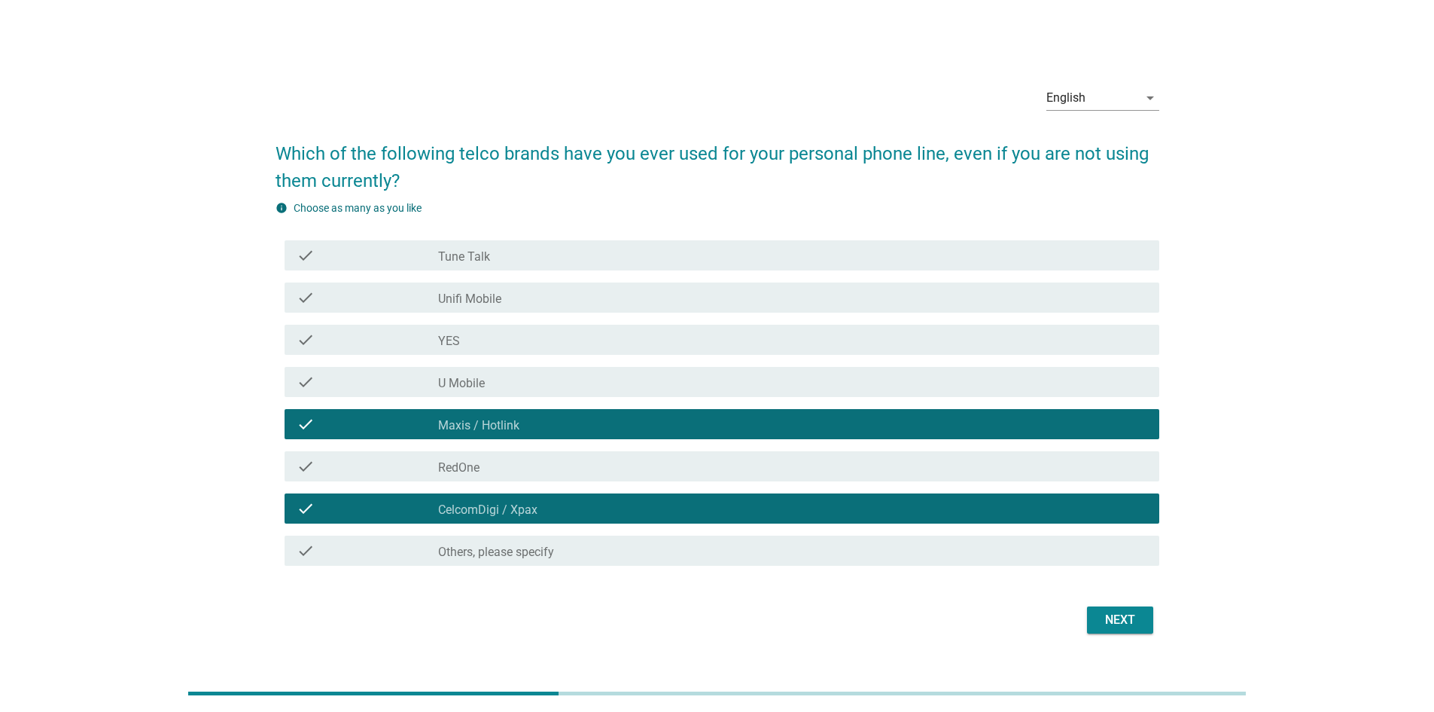
click at [1136, 623] on div "Next" at bounding box center [1120, 620] width 42 height 18
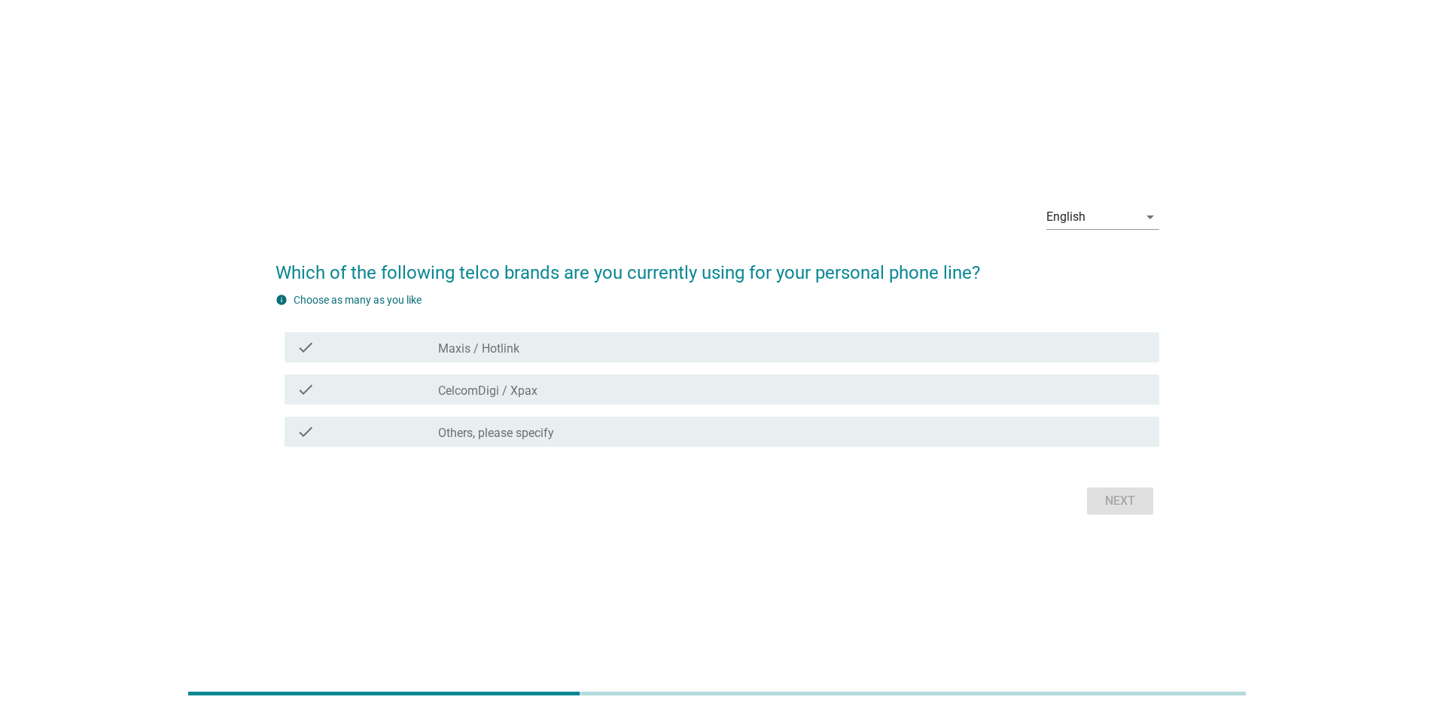
click at [566, 384] on div "check_box CelcomDigi / Xpax" at bounding box center [792, 389] width 709 height 18
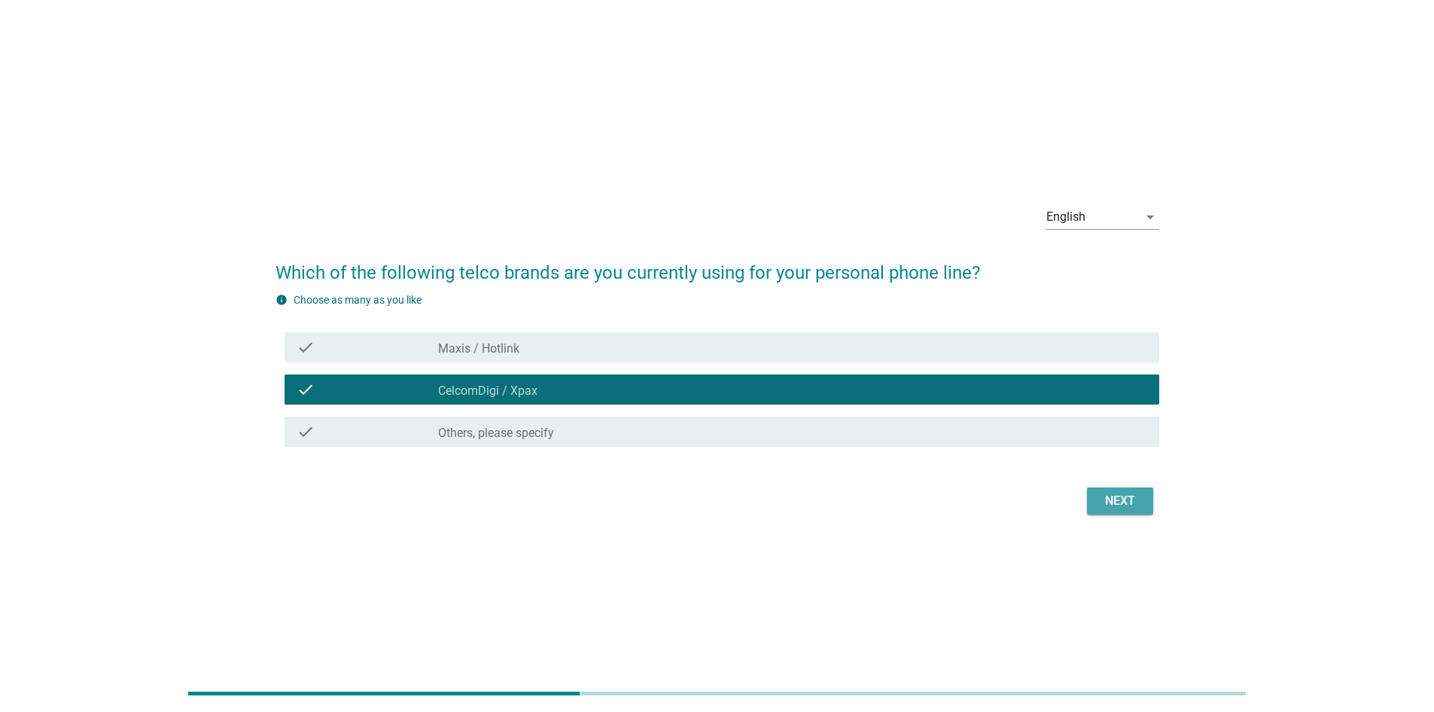
click at [1121, 500] on div "Next" at bounding box center [1120, 501] width 42 height 18
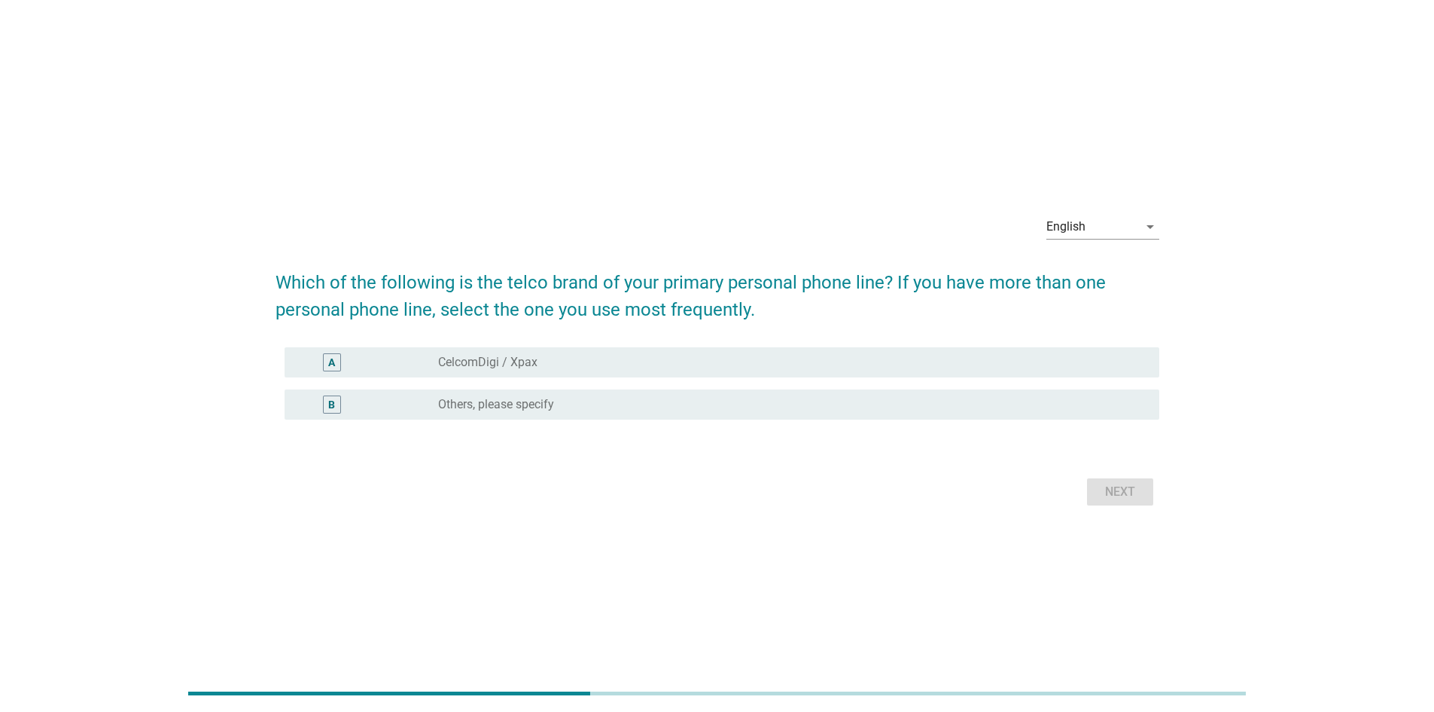
click at [664, 361] on div "radio_button_unchecked CelcomDigi / Xpax" at bounding box center [786, 362] width 697 height 15
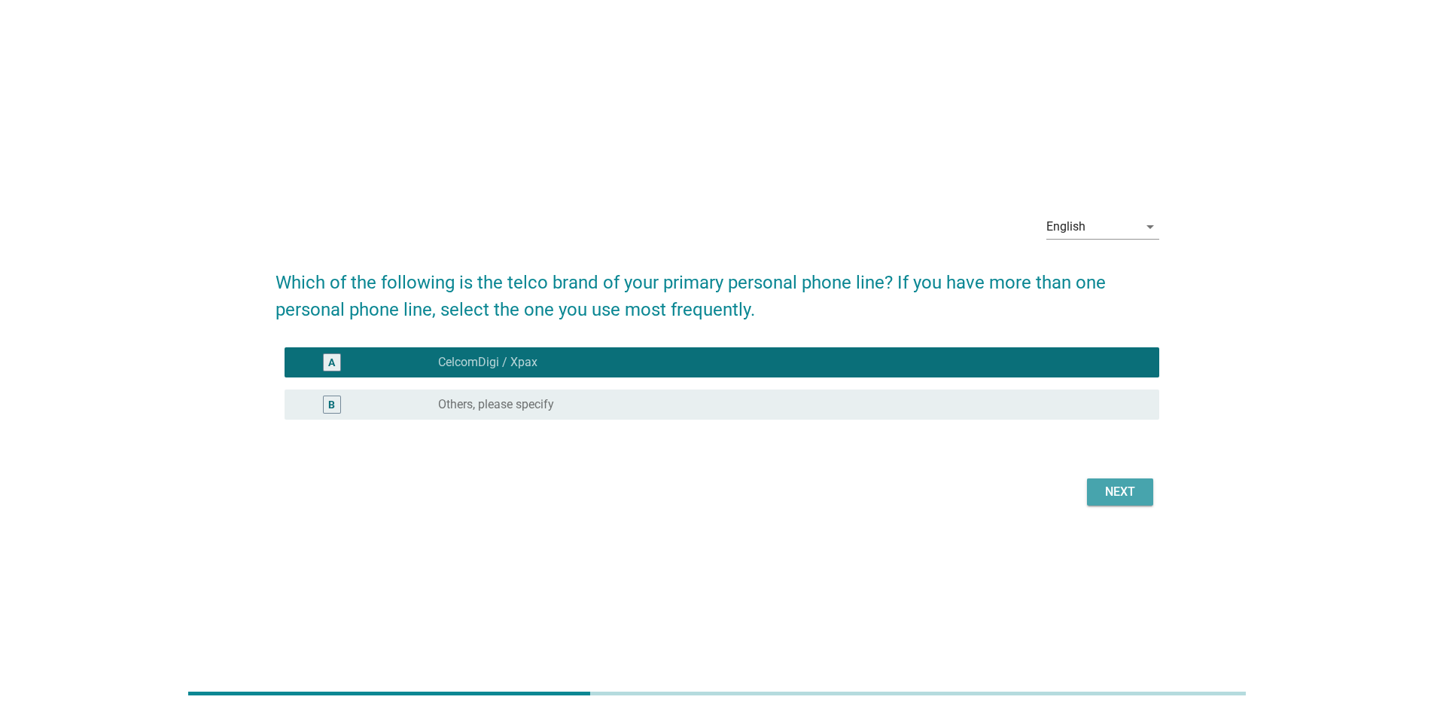
click at [1115, 494] on div "Next" at bounding box center [1120, 492] width 42 height 18
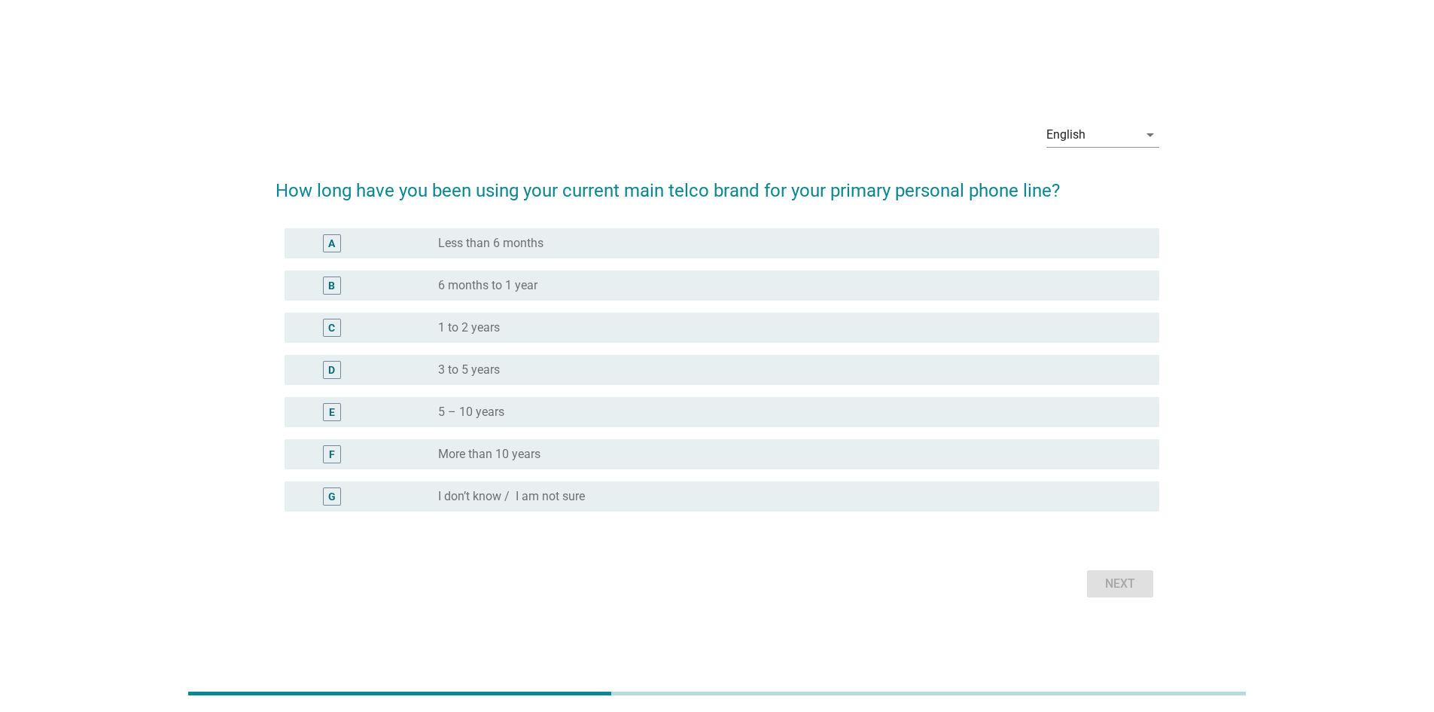
click at [504, 407] on div "radio_button_unchecked 5 – 10 years" at bounding box center [786, 411] width 697 height 15
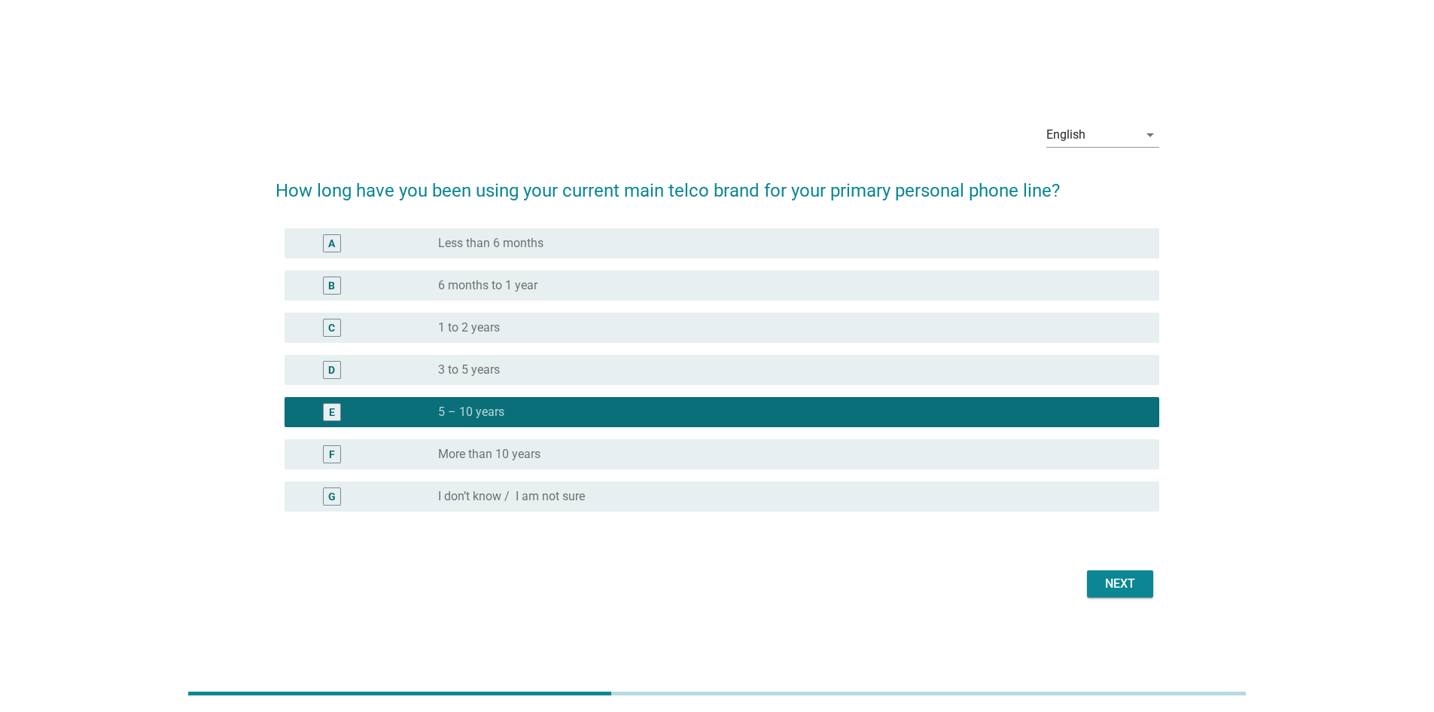
click at [489, 456] on label "More than 10 years" at bounding box center [489, 453] width 102 height 15
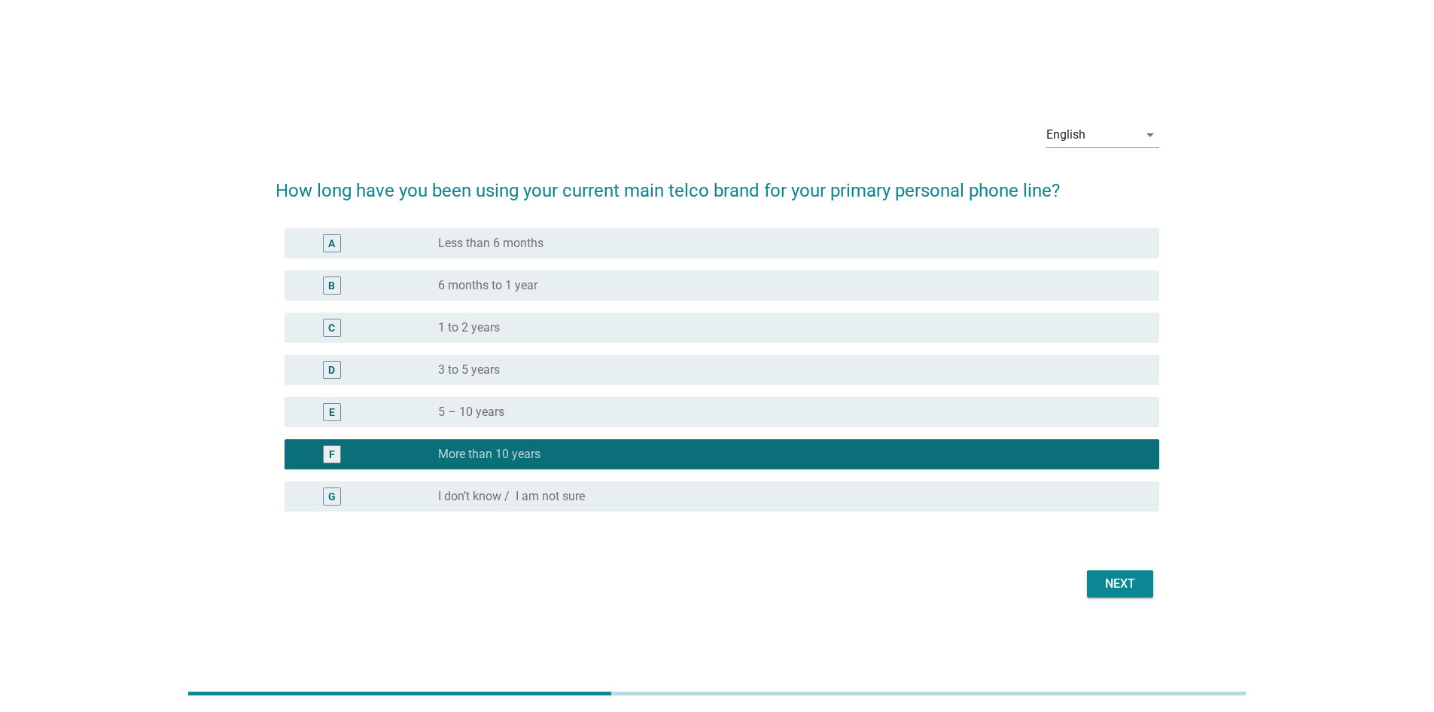
click at [1111, 586] on div "Next" at bounding box center [1120, 583] width 42 height 18
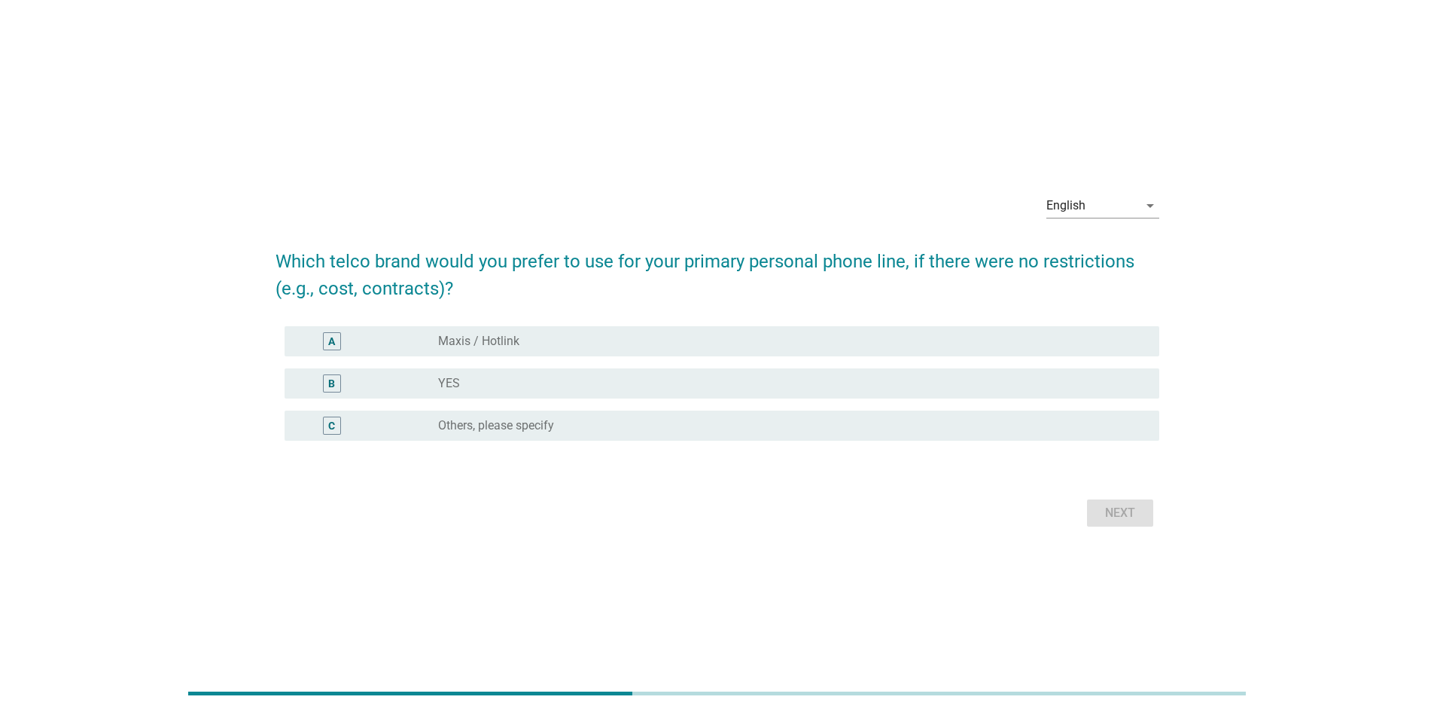
click at [529, 382] on div "radio_button_unchecked YES" at bounding box center [786, 383] width 697 height 15
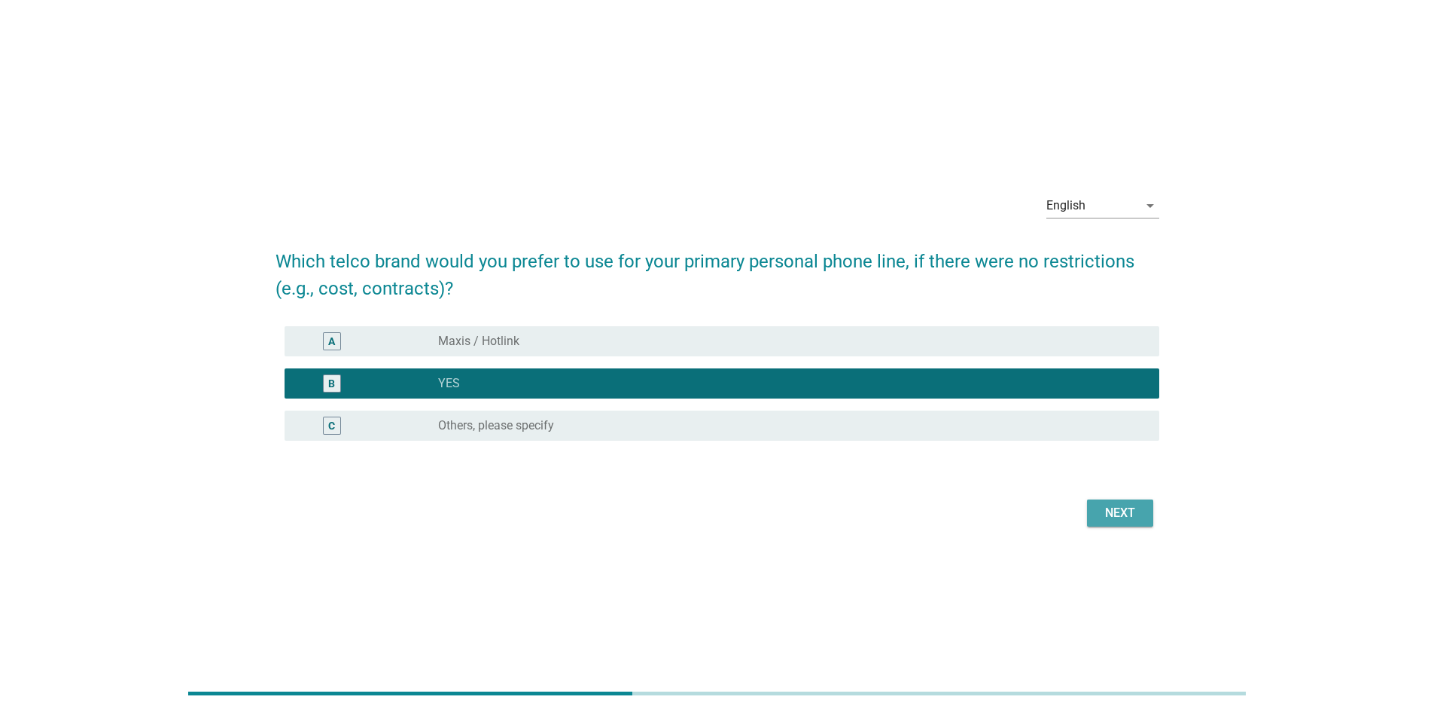
click at [1124, 514] on div "Next" at bounding box center [1120, 513] width 42 height 18
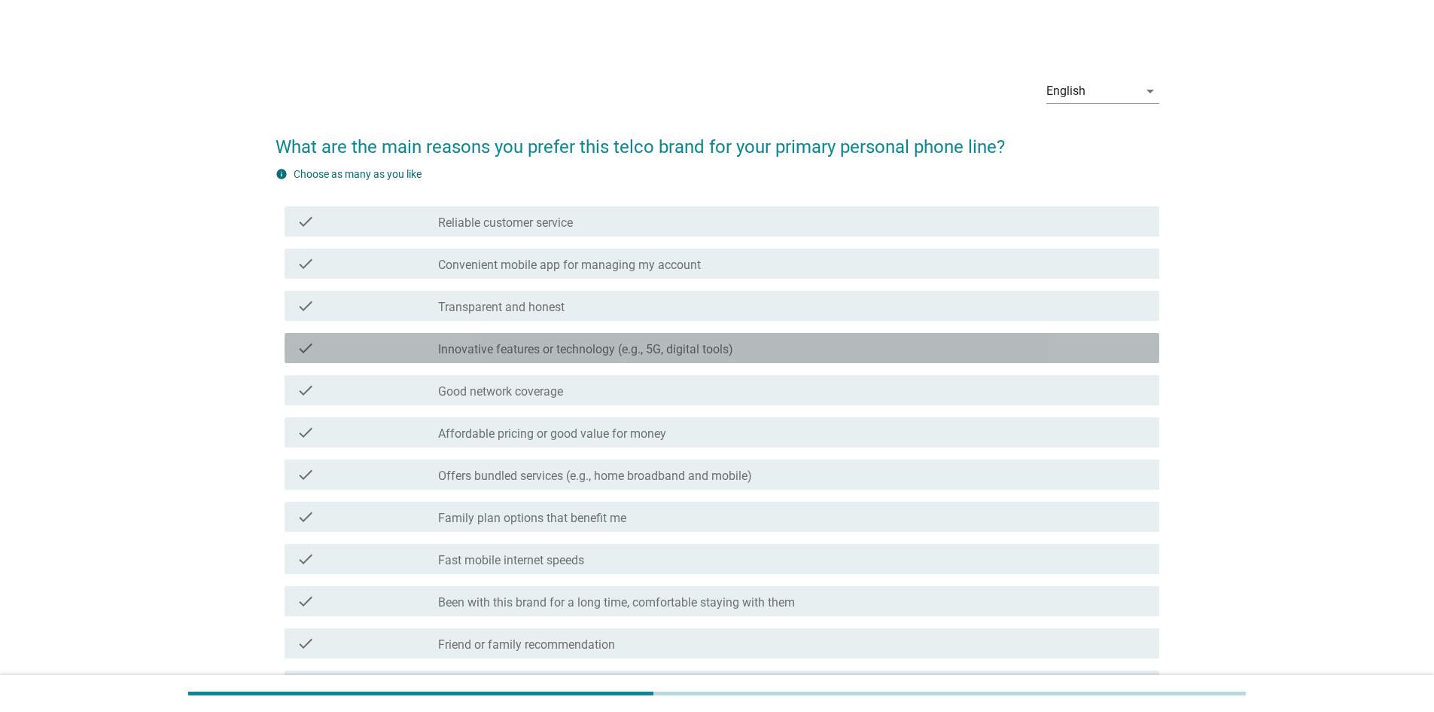
click at [698, 346] on label "Innovative features or technology (e.g., 5G, digital tools)" at bounding box center [585, 349] width 295 height 15
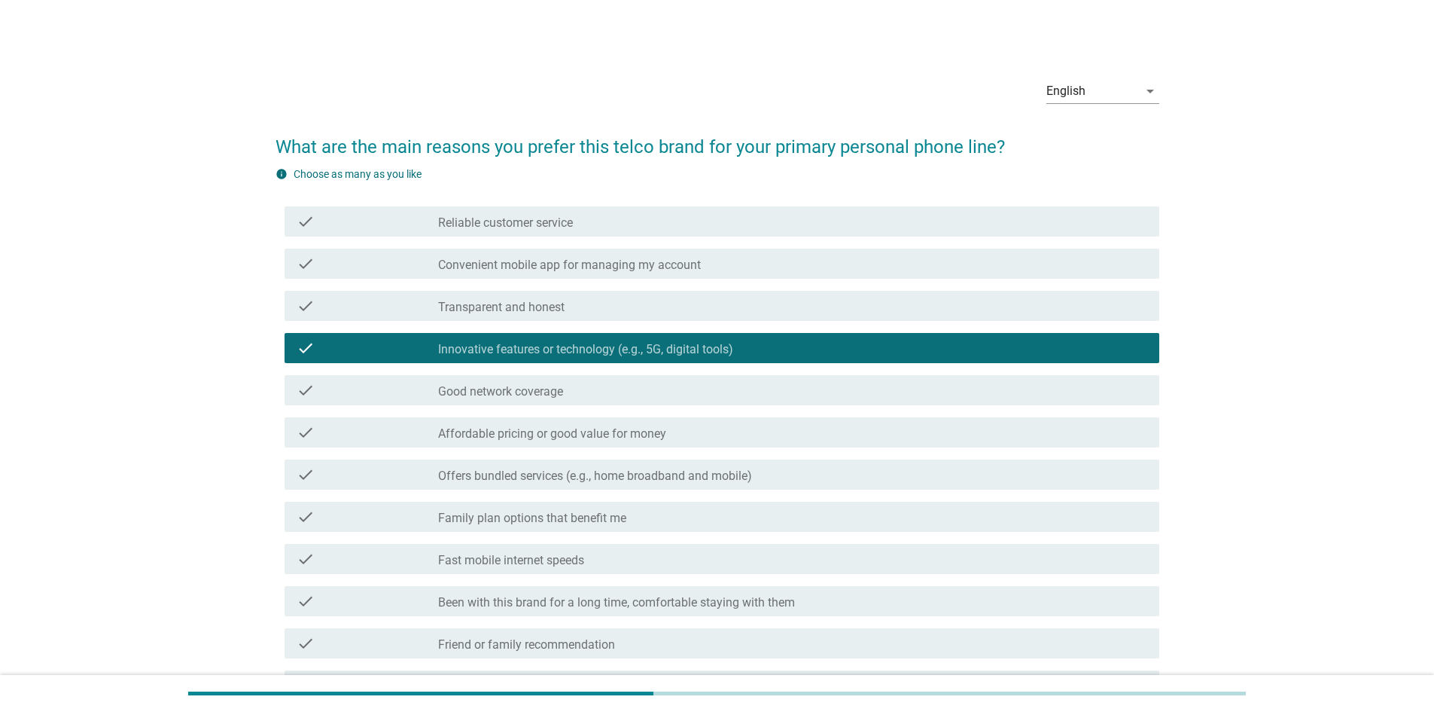
click at [665, 437] on label "Affordable pricing or good value for money" at bounding box center [552, 433] width 228 height 15
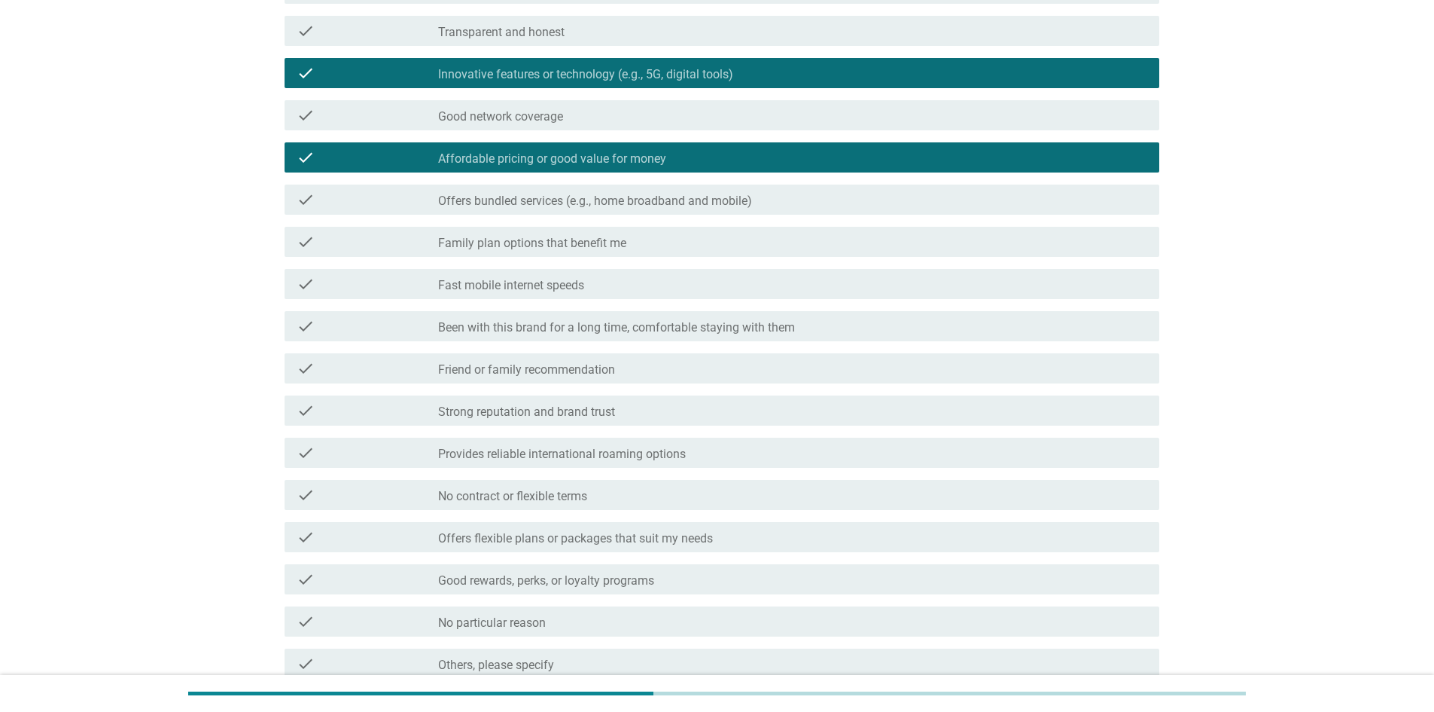
scroll to position [301, 0]
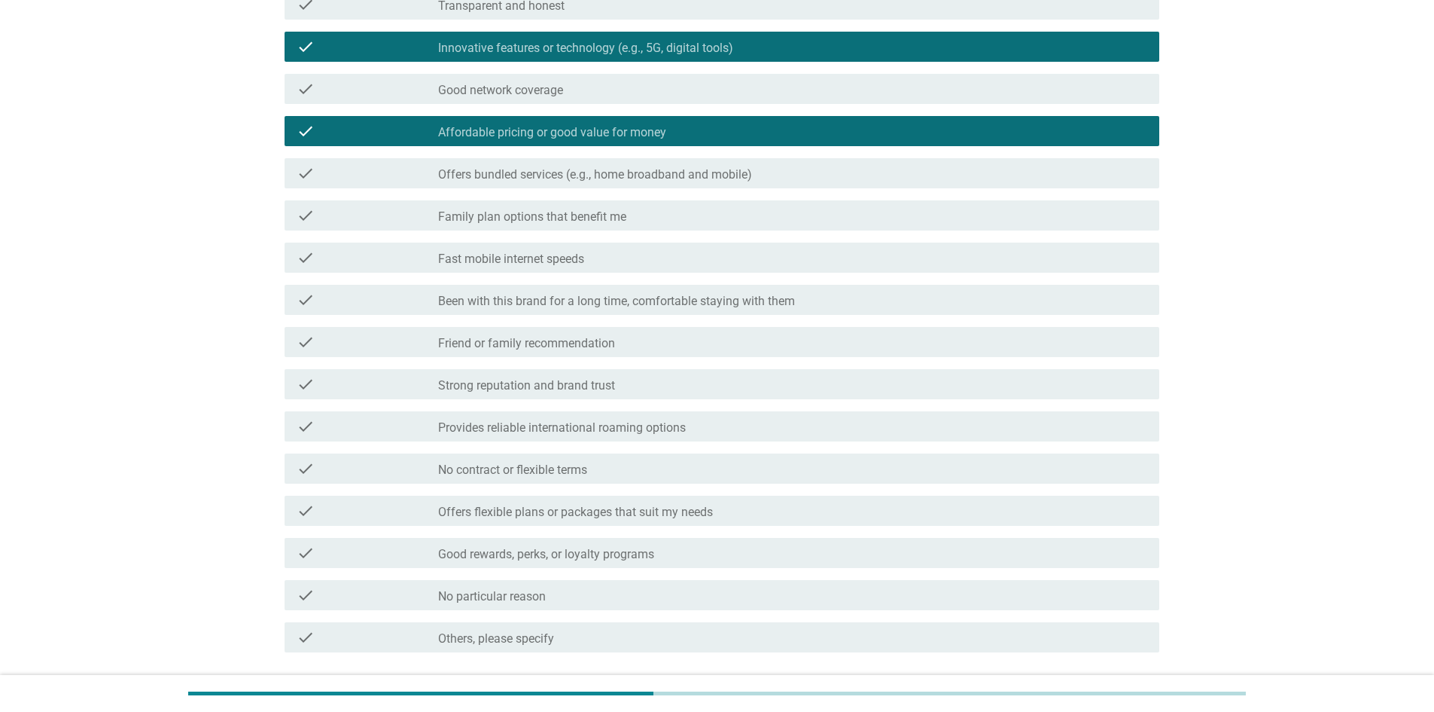
click at [642, 386] on div "check_box_outline_blank Strong reputation and brand trust" at bounding box center [792, 384] width 709 height 18
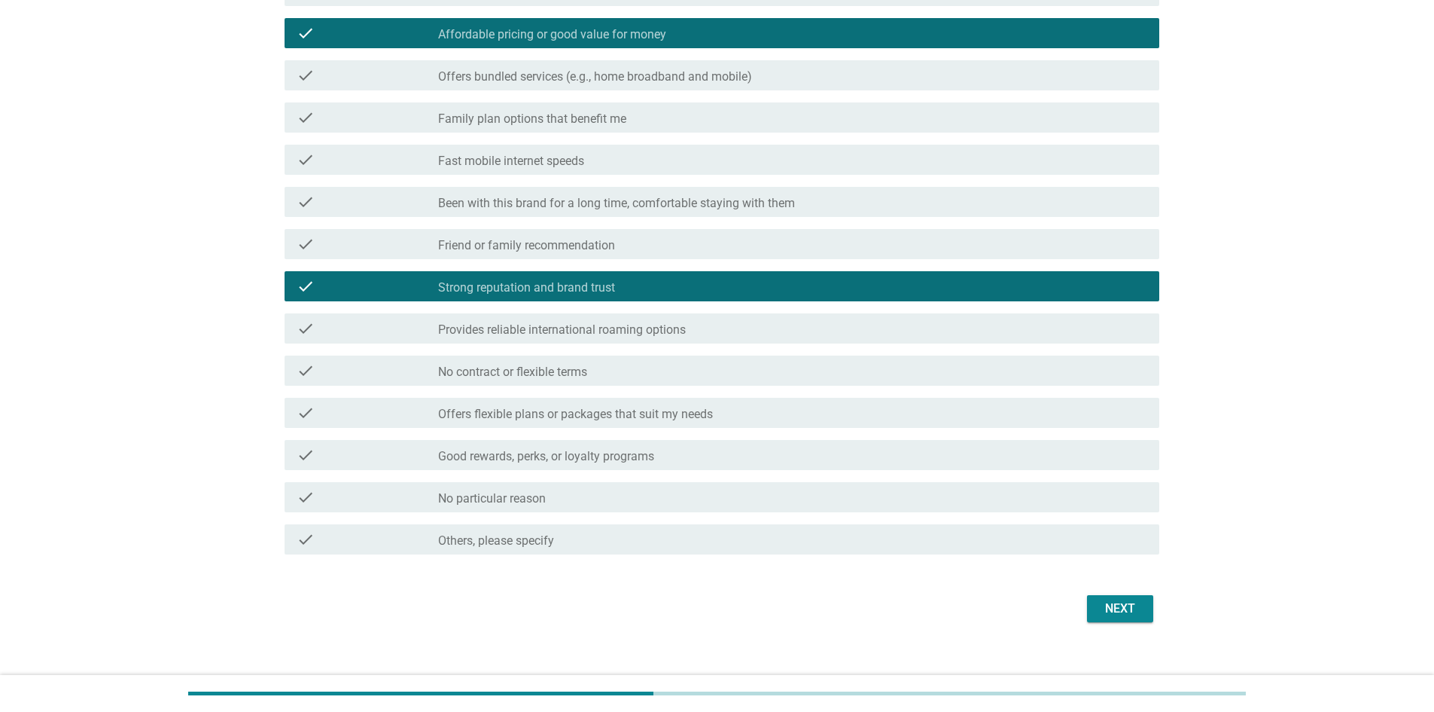
scroll to position [417, 0]
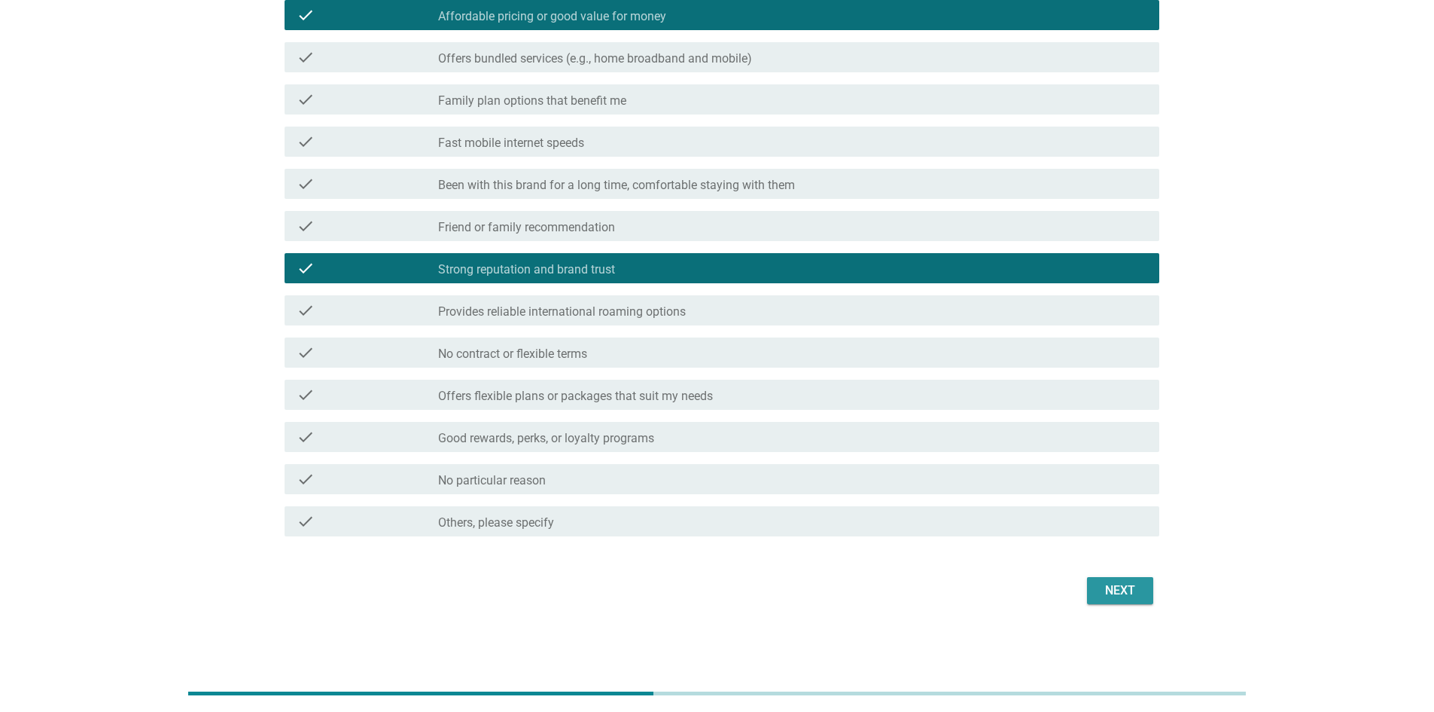
click at [1117, 589] on div "Next" at bounding box center [1120, 590] width 42 height 18
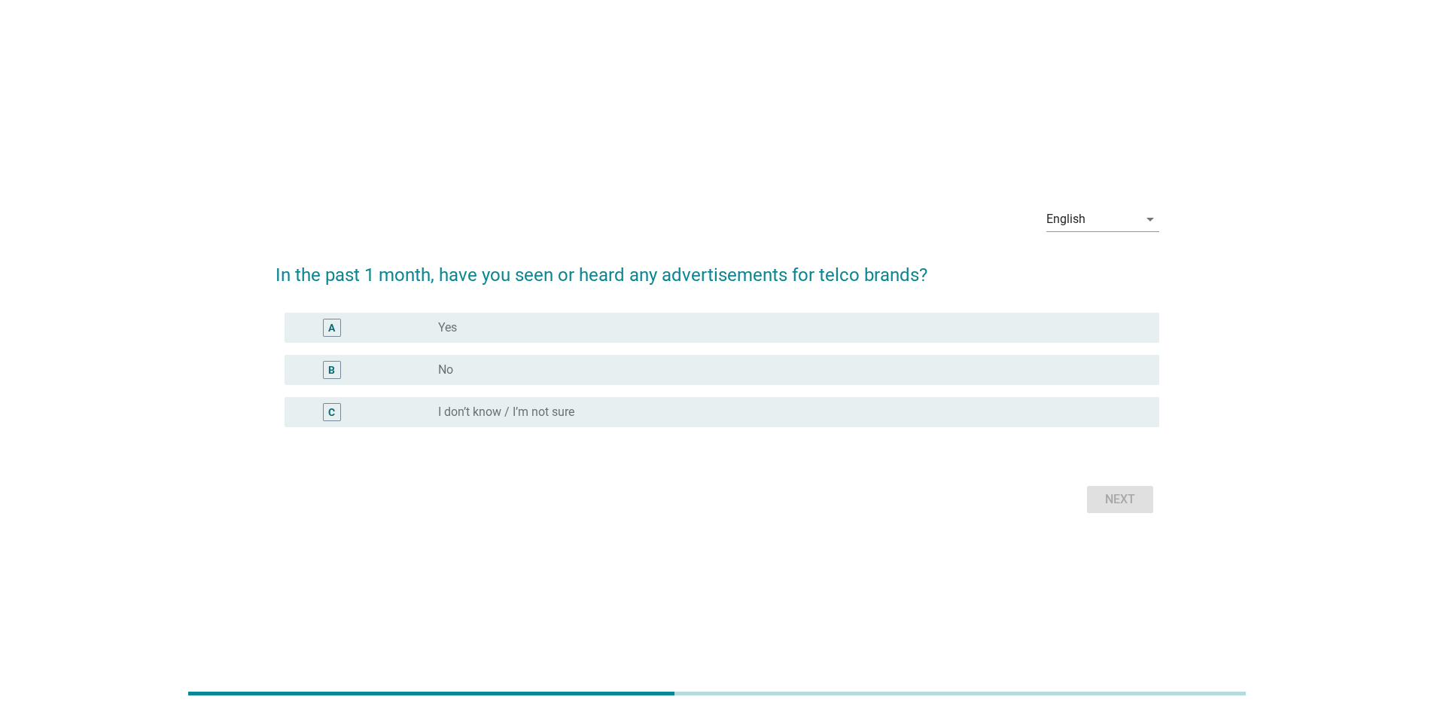
click at [621, 328] on div "radio_button_unchecked Yes" at bounding box center [786, 327] width 697 height 15
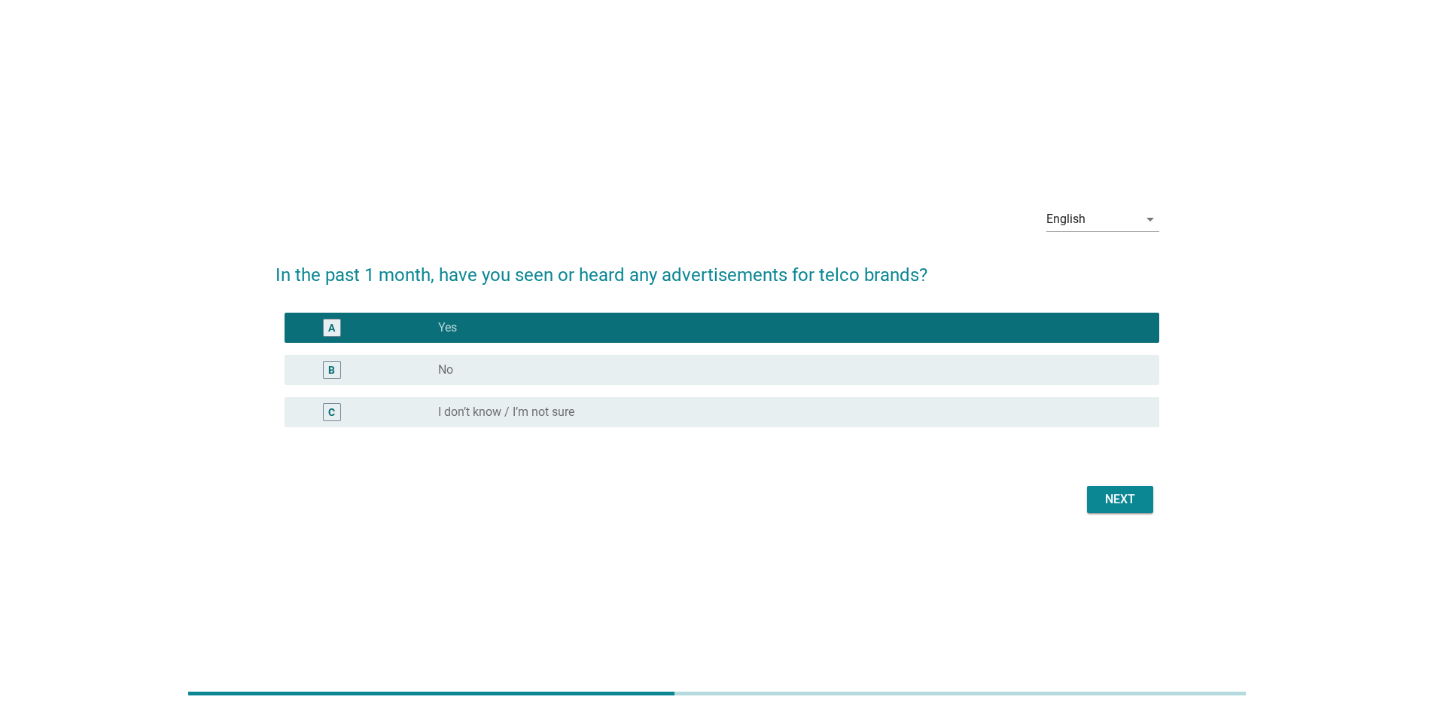
click at [1090, 489] on button "Next" at bounding box center [1120, 499] width 66 height 27
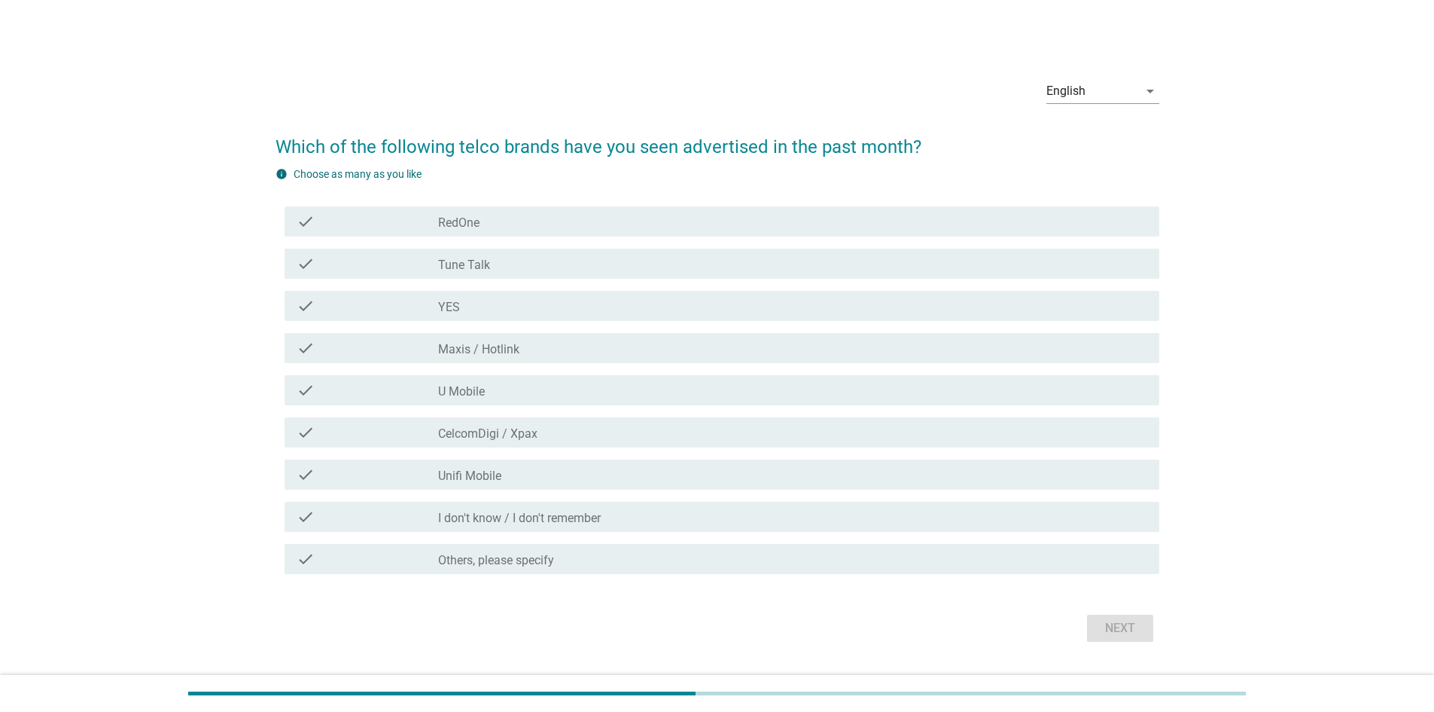
click at [540, 433] on div "check_box_outline_blank CelcomDigi / Xpax" at bounding box center [792, 432] width 709 height 18
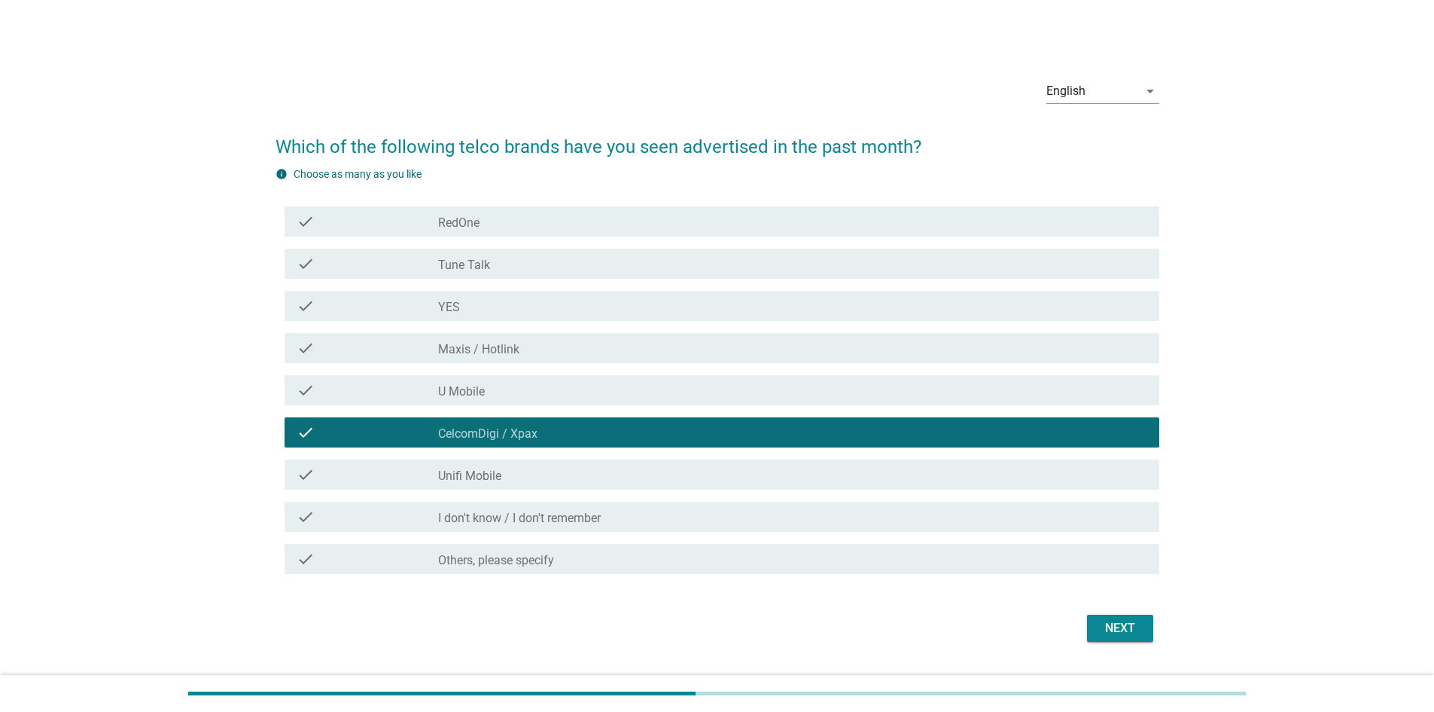
click at [556, 337] on div "check check_box_outline_blank Maxis / Hotlink" at bounding box center [722, 348] width 875 height 30
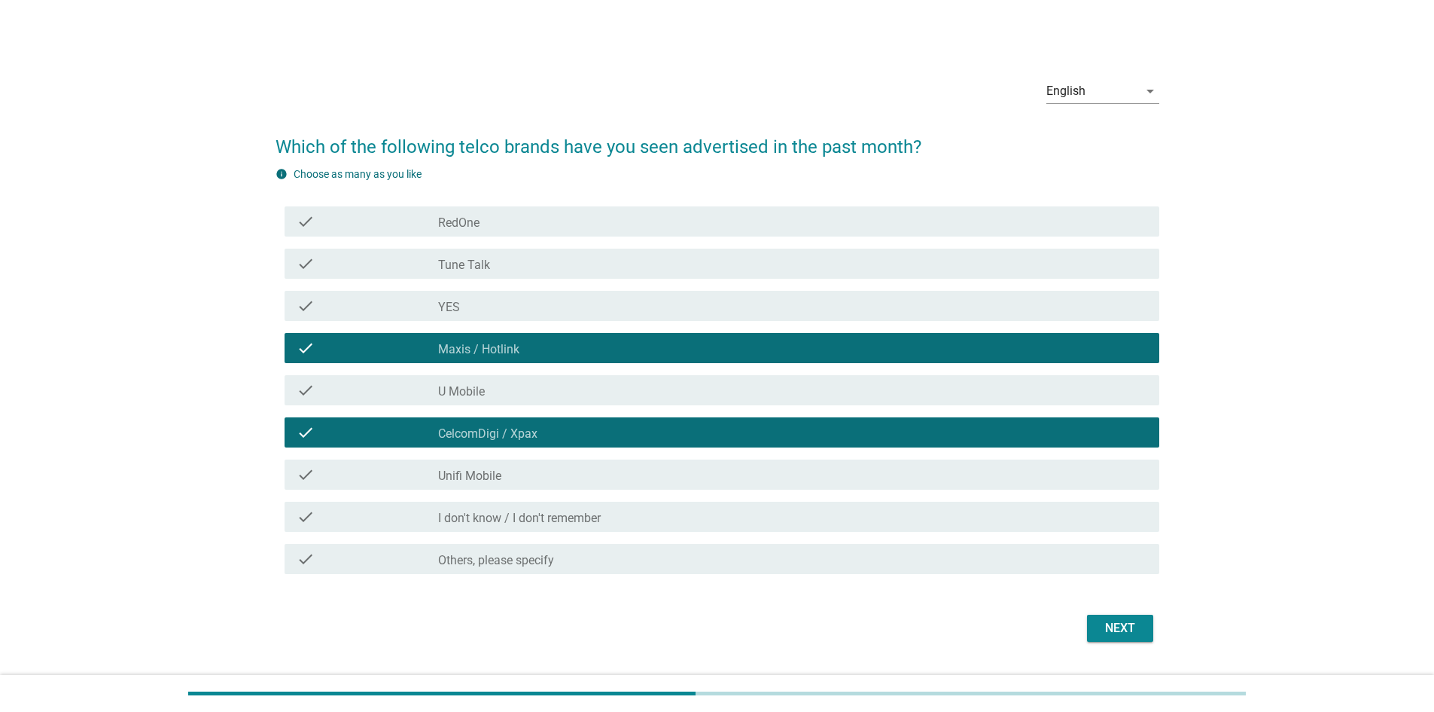
click at [548, 392] on div "check_box_outline_blank U Mobile" at bounding box center [792, 390] width 709 height 18
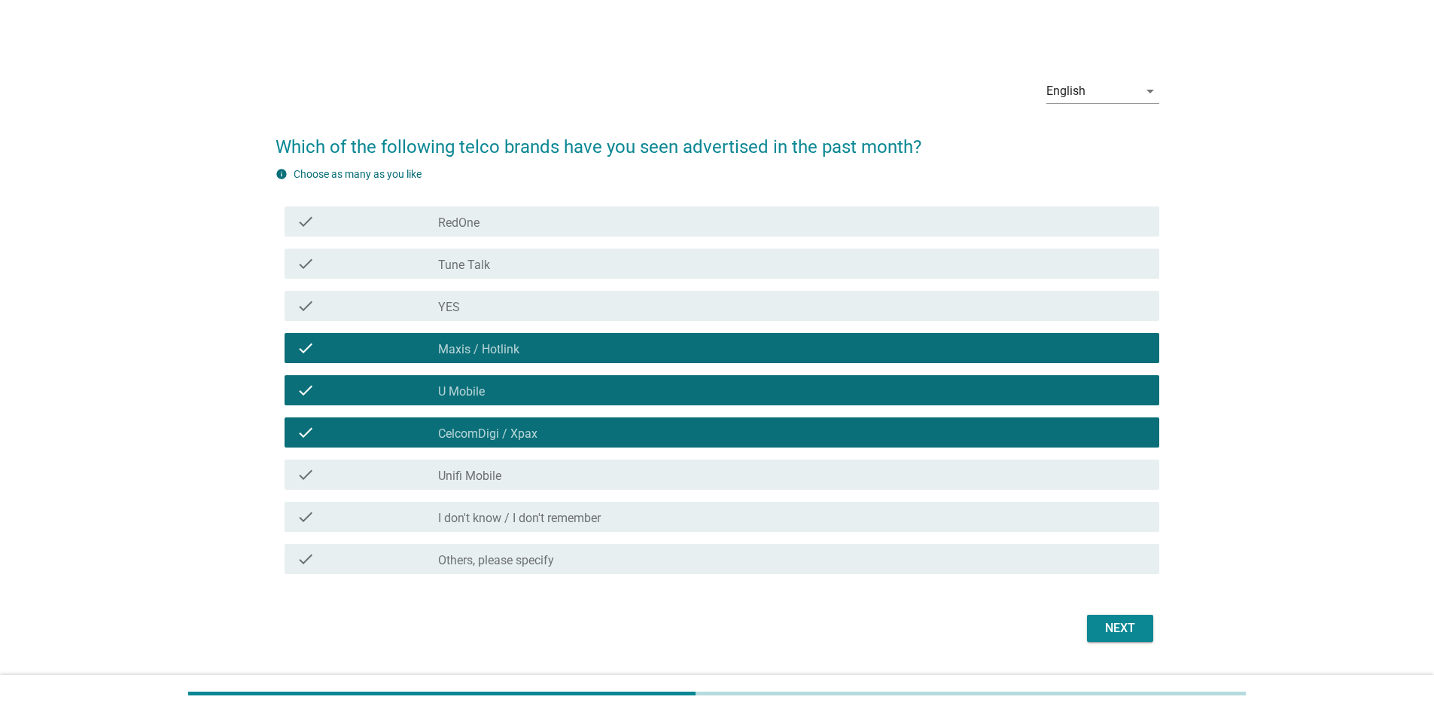
click at [523, 303] on div "check_box_outline_blank YES" at bounding box center [792, 306] width 709 height 18
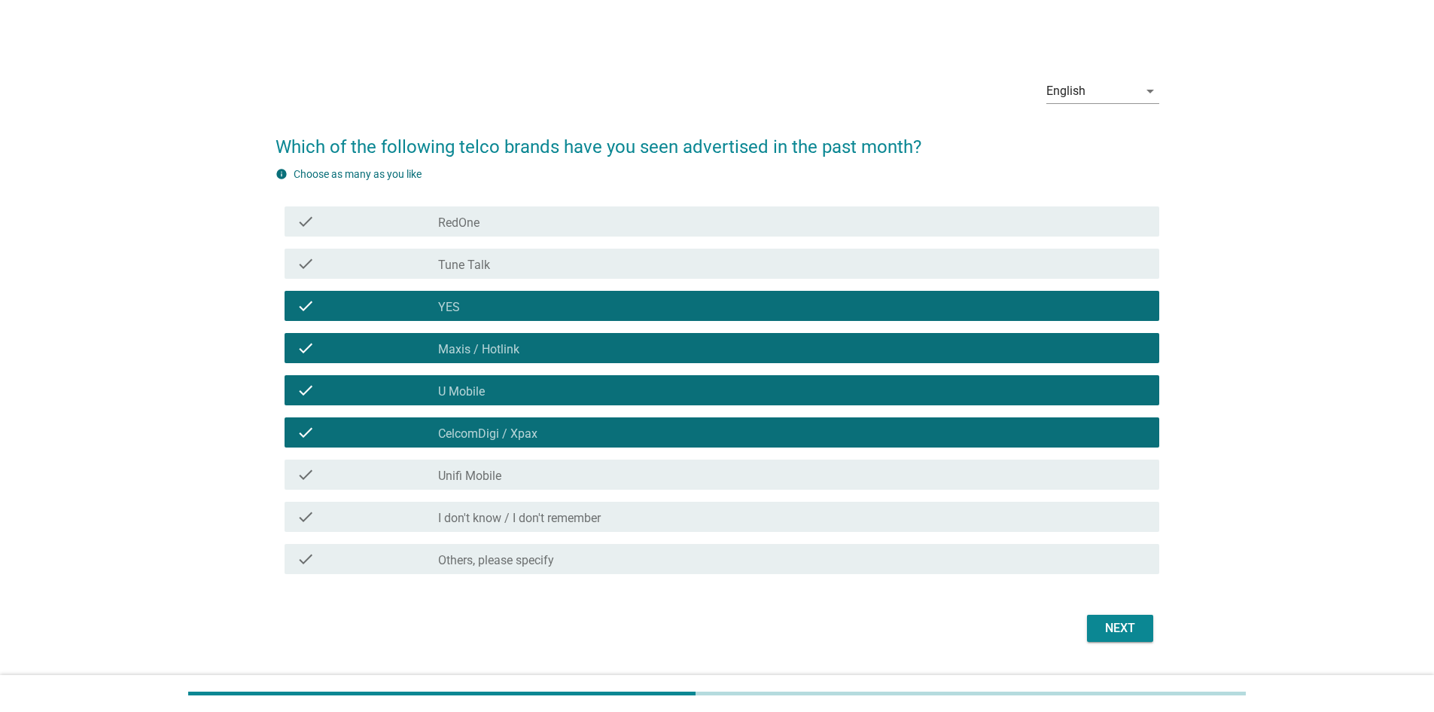
click at [1111, 623] on div "Next" at bounding box center [1120, 628] width 42 height 18
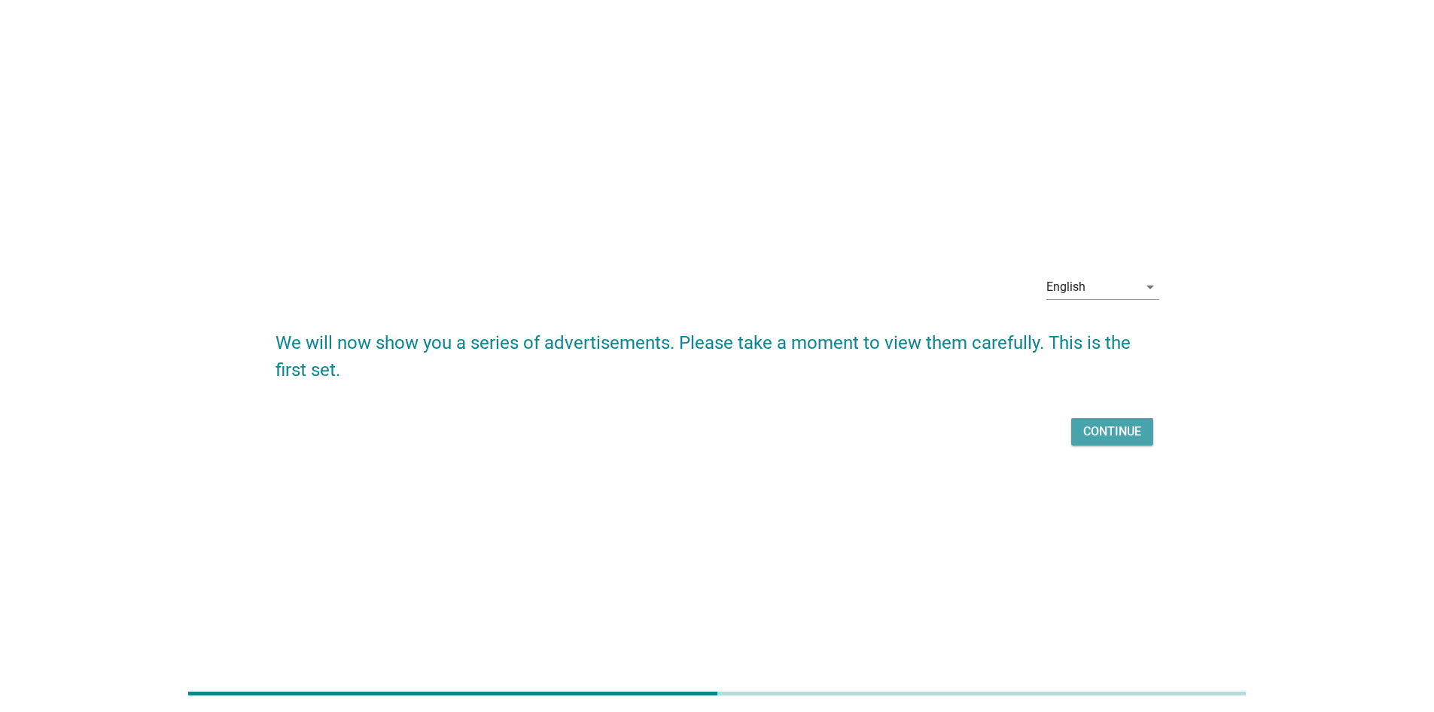
click at [1125, 439] on div "Continue" at bounding box center [1112, 431] width 58 height 18
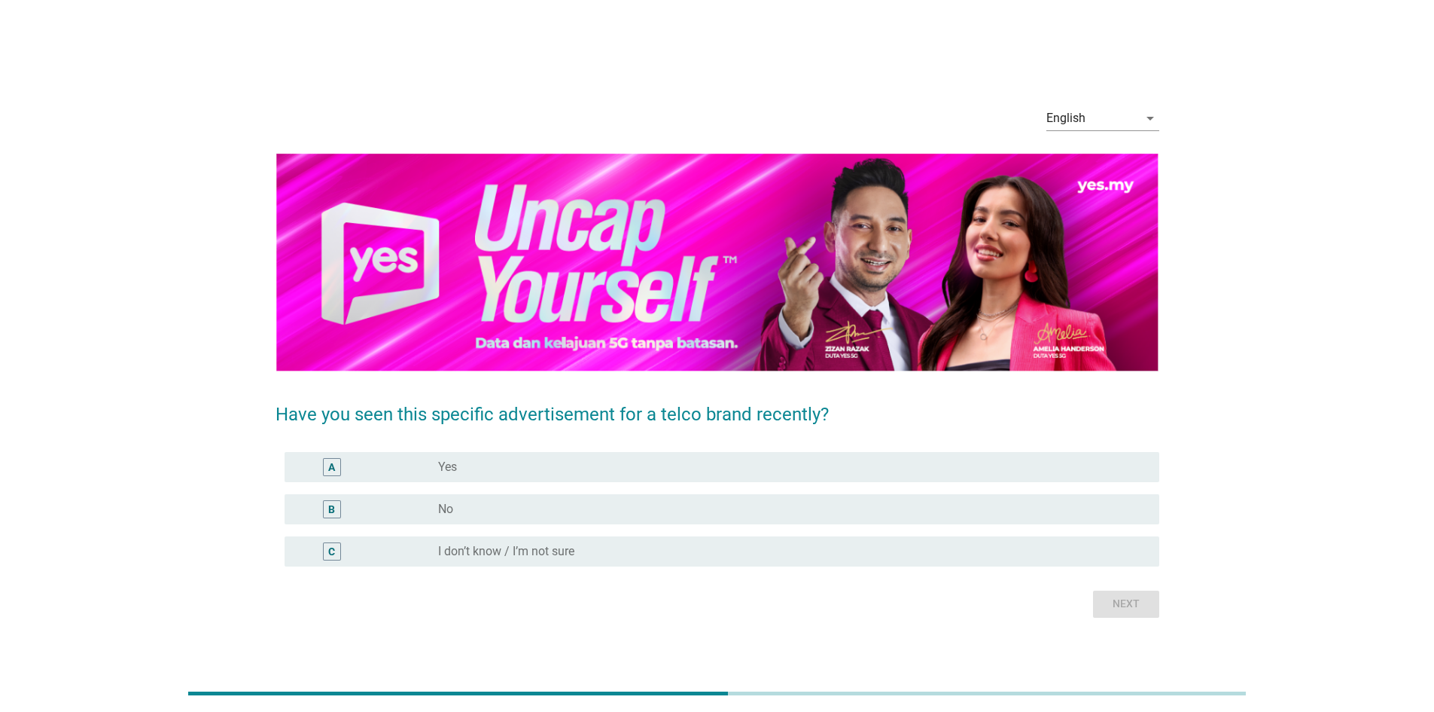
click at [819, 470] on div "radio_button_unchecked Yes" at bounding box center [786, 466] width 697 height 15
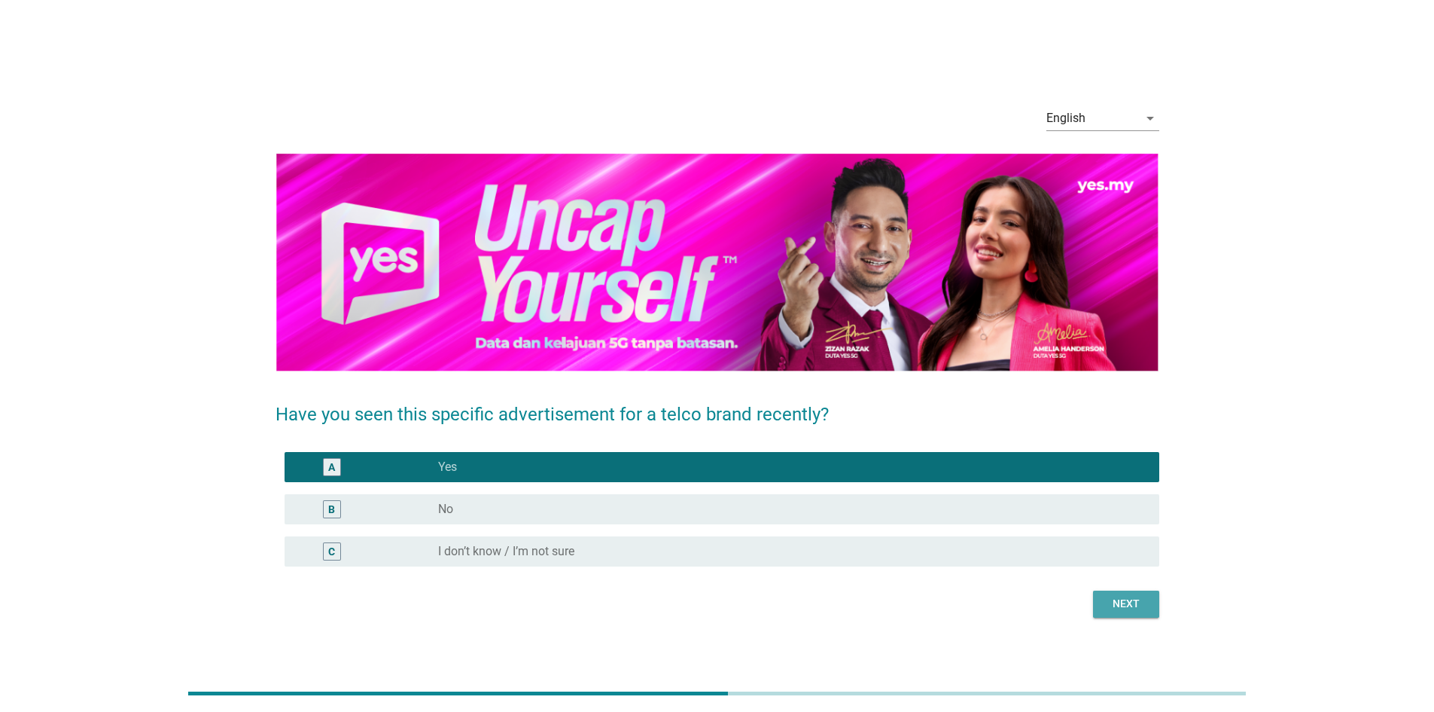
click at [1119, 600] on div "Next" at bounding box center [1126, 604] width 42 height 16
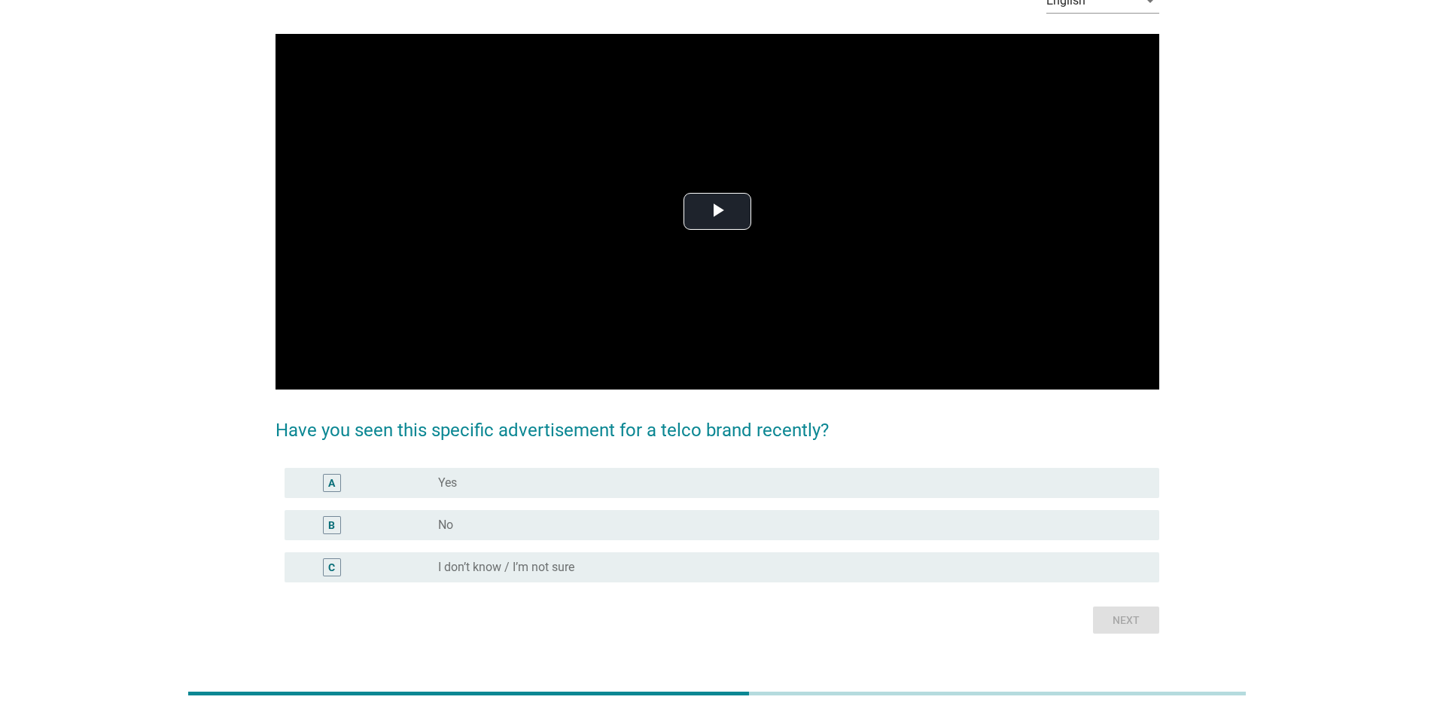
scroll to position [116, 0]
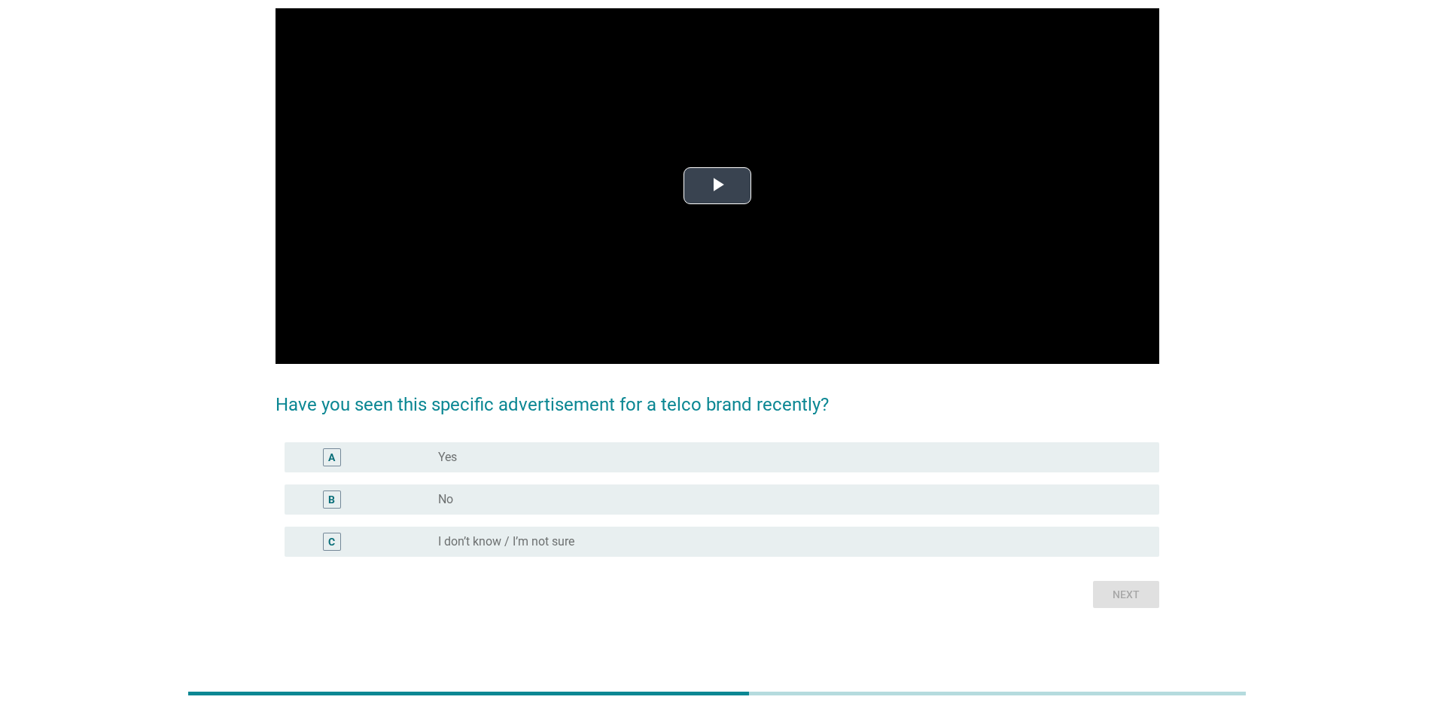
click at [718, 186] on span "Video Player" at bounding box center [718, 186] width 0 height 0
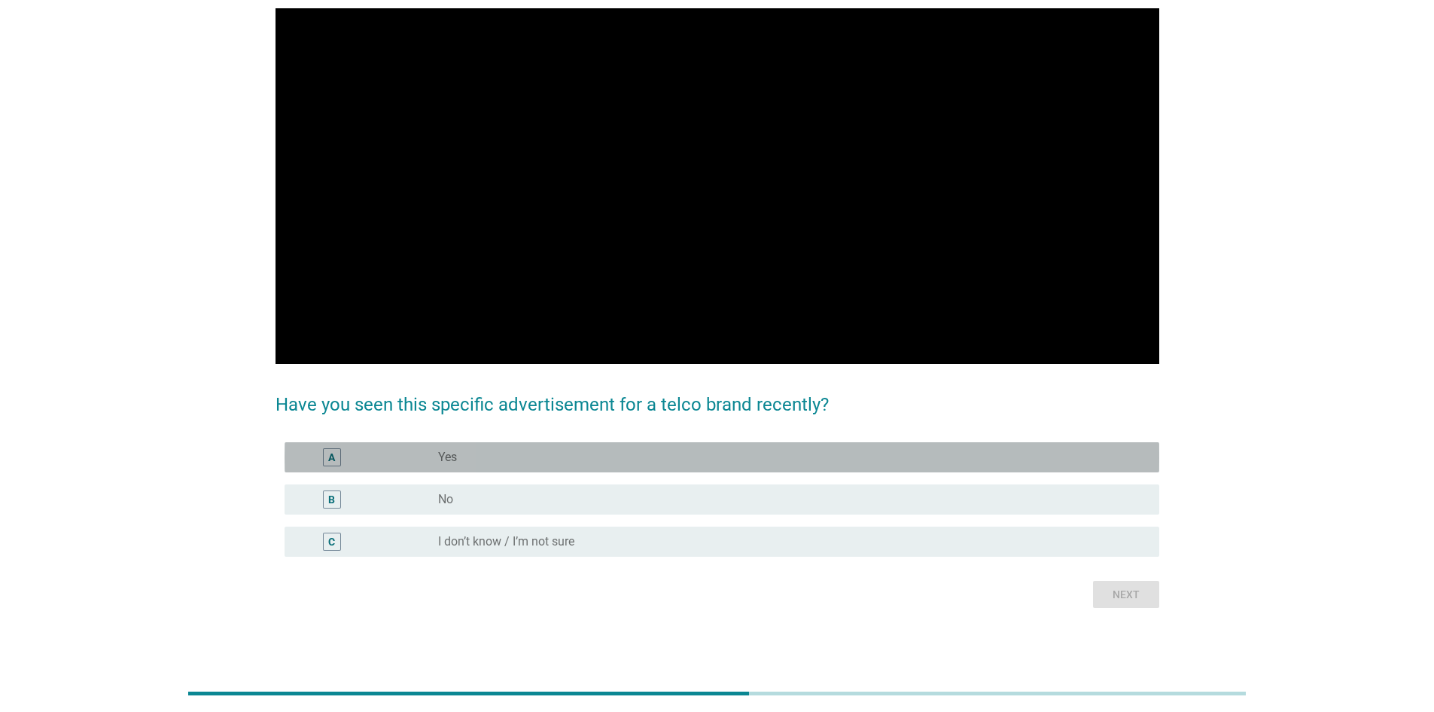
click at [668, 459] on div "radio_button_unchecked Yes" at bounding box center [786, 457] width 697 height 15
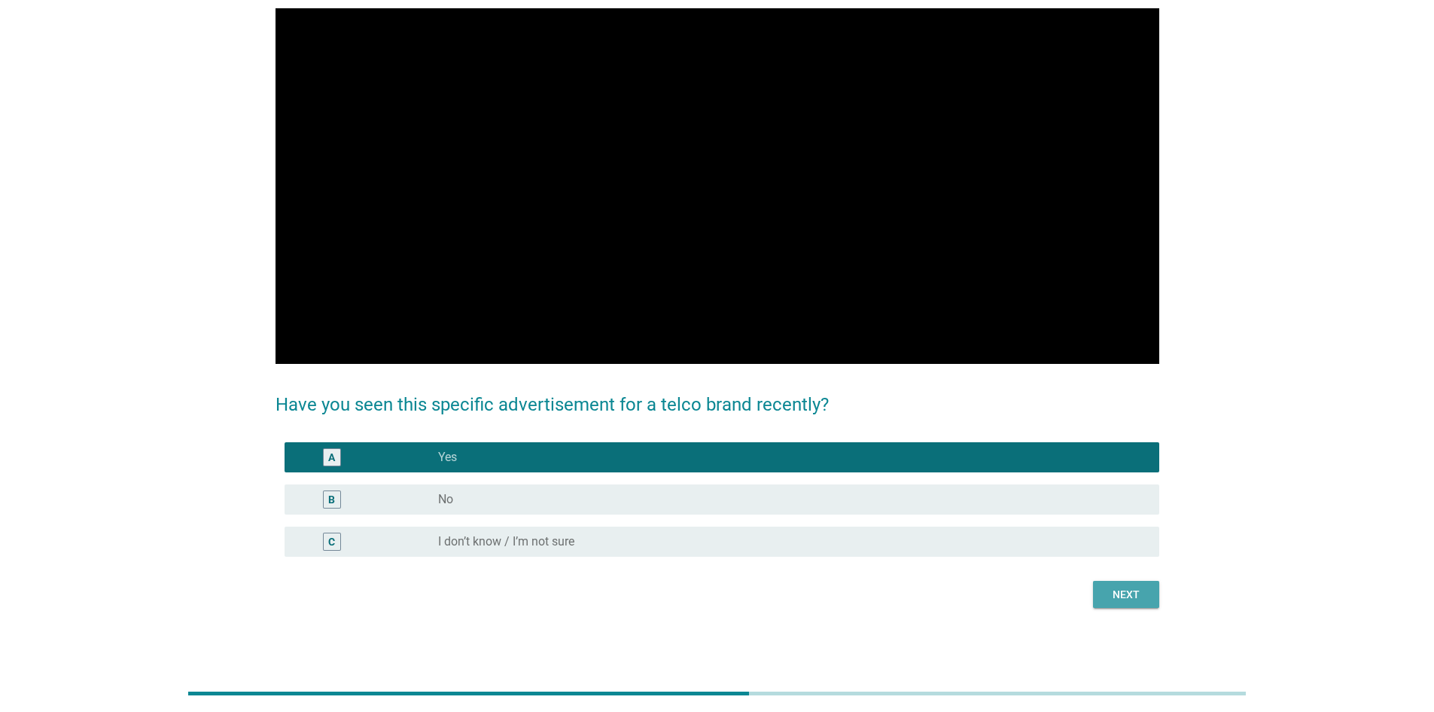
click at [1117, 592] on div "Next" at bounding box center [1126, 595] width 42 height 16
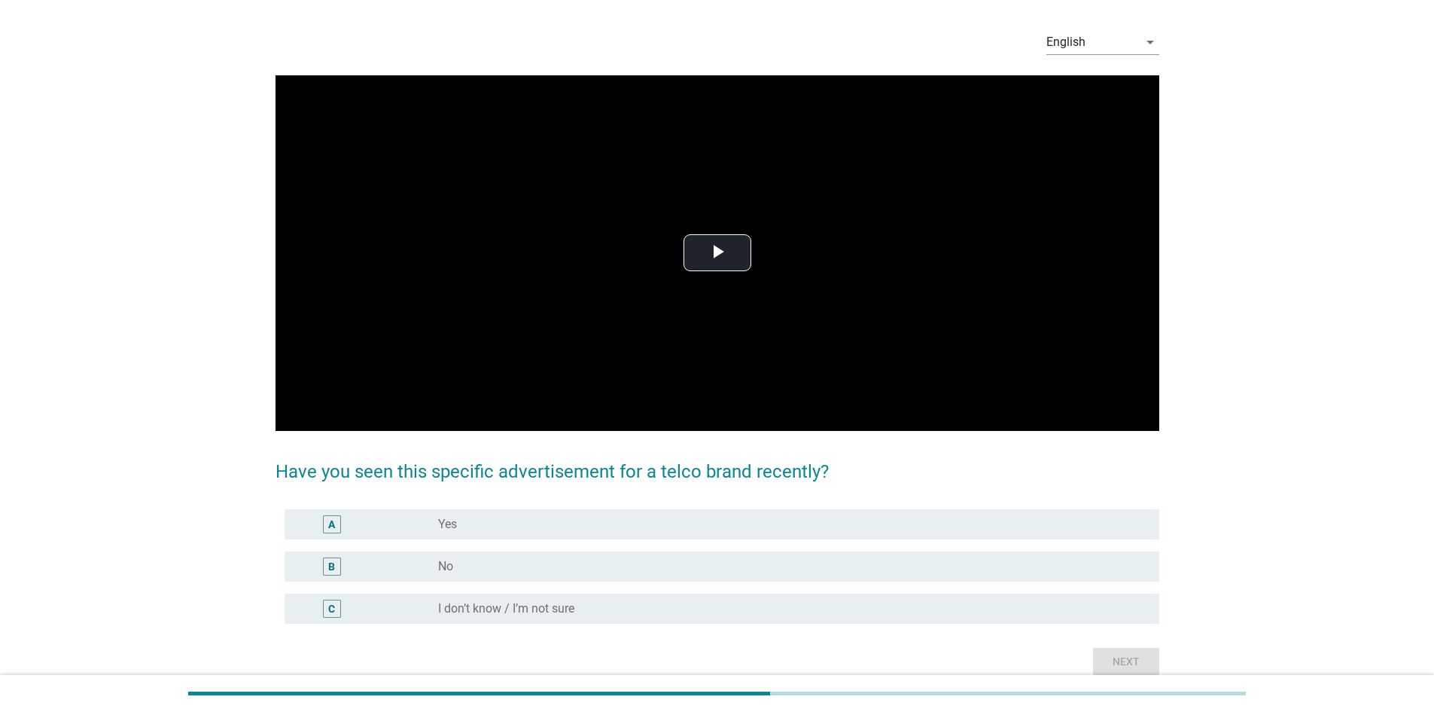
scroll to position [75, 0]
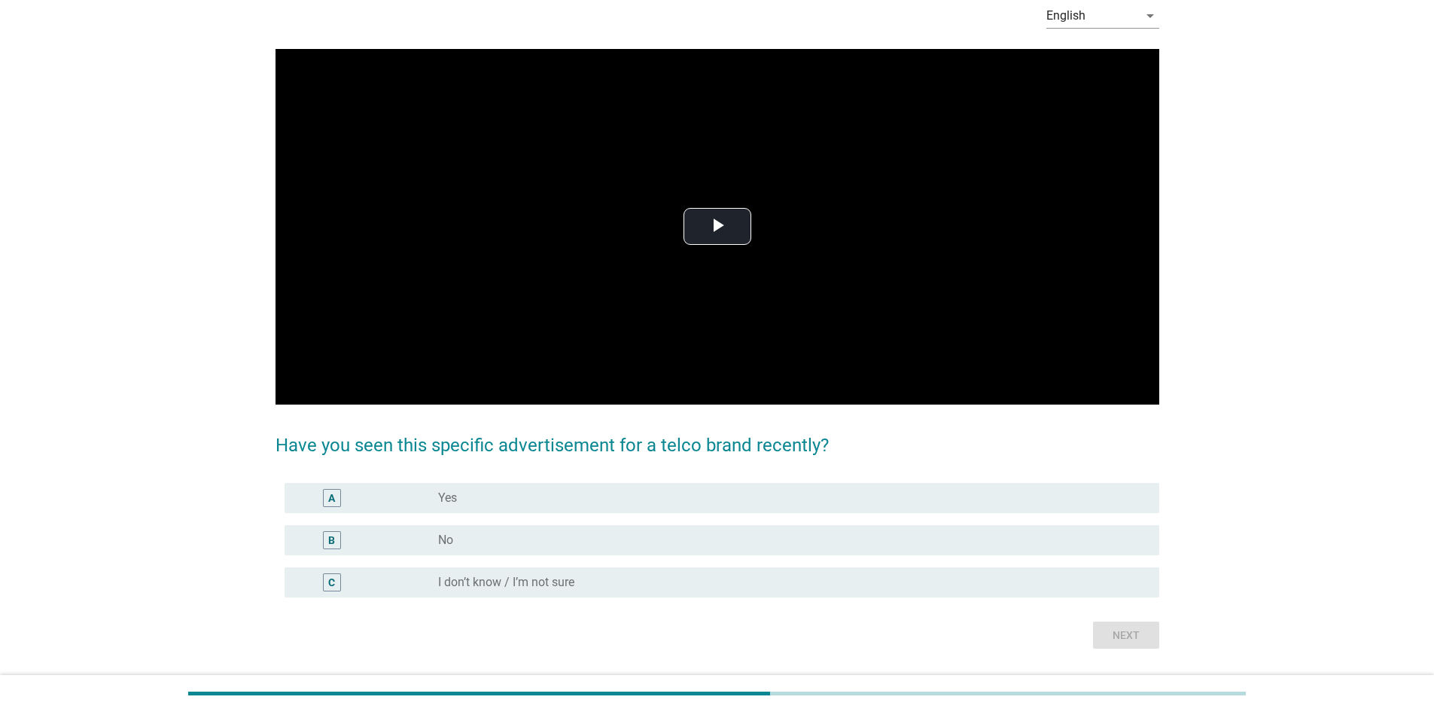
click at [689, 487] on div "A radio_button_unchecked Yes" at bounding box center [722, 498] width 875 height 30
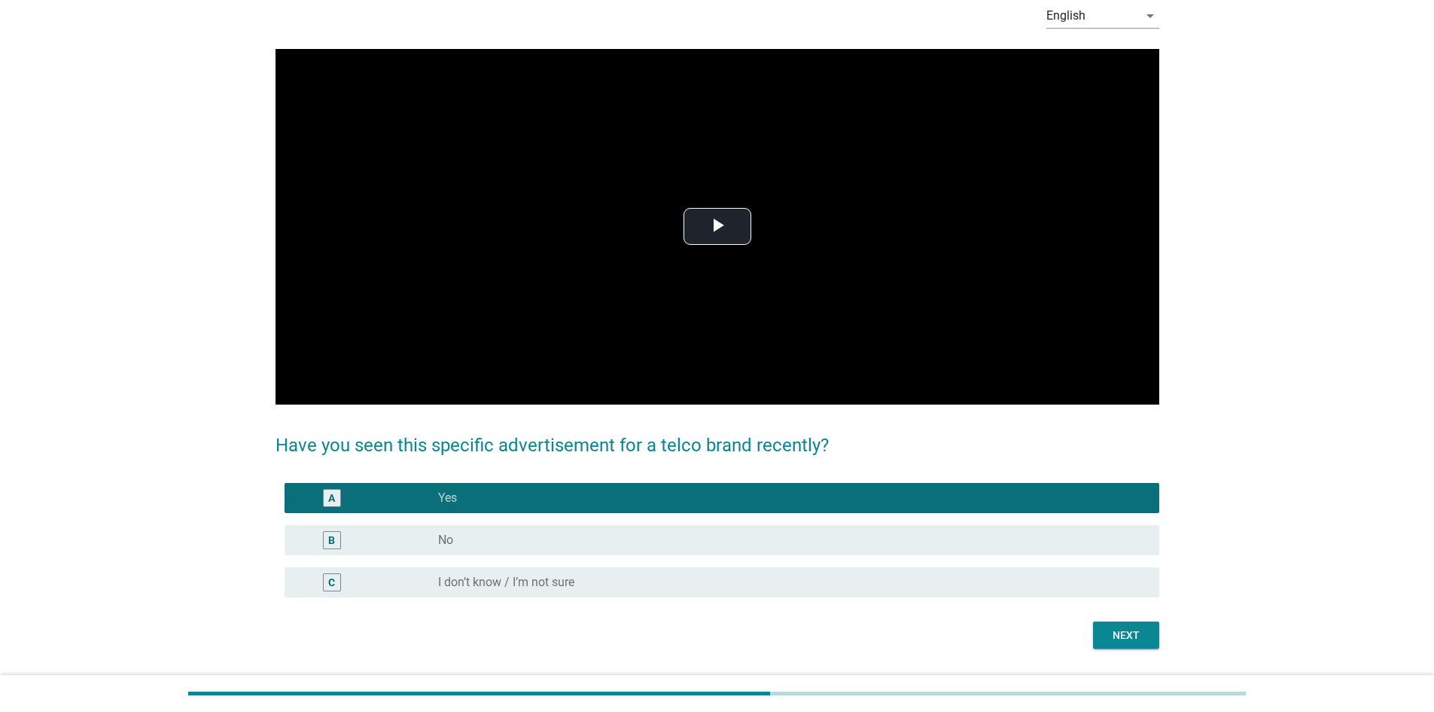
click at [1126, 646] on button "Next" at bounding box center [1126, 634] width 66 height 27
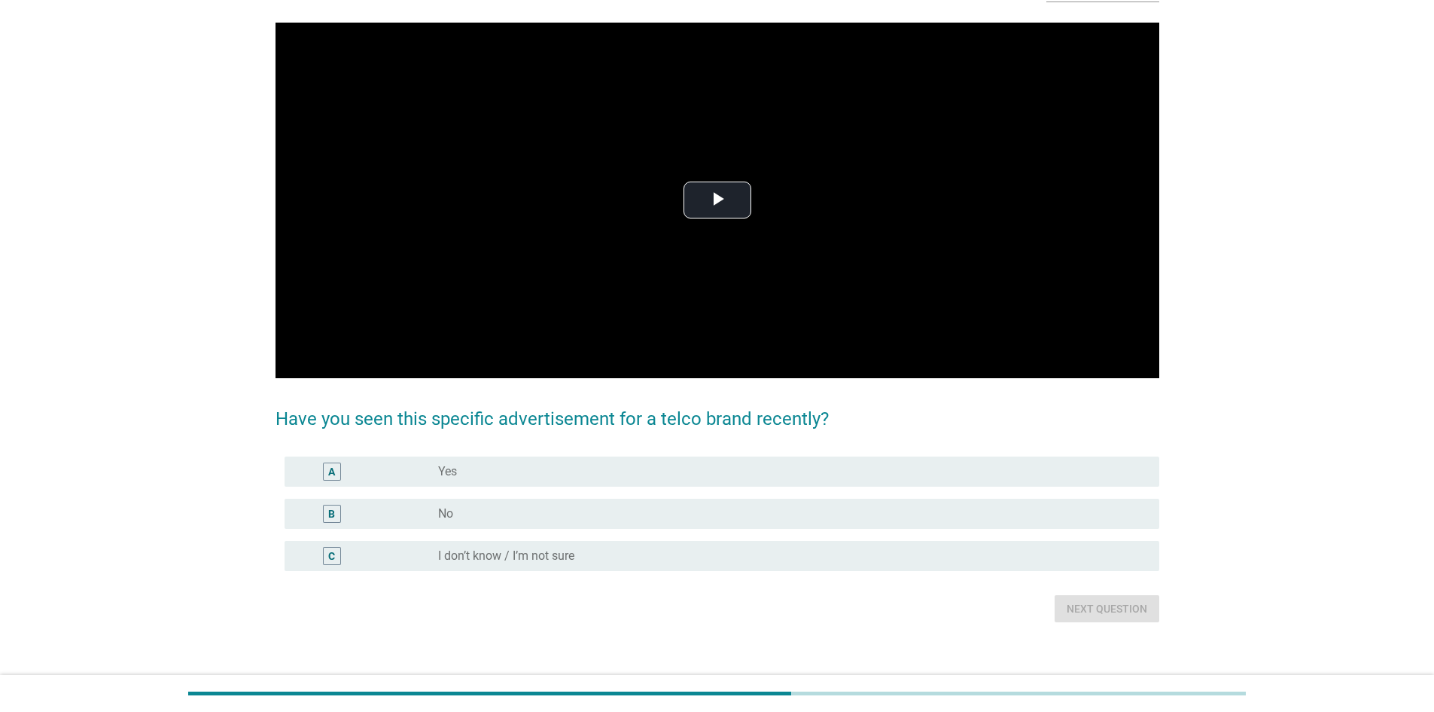
scroll to position [116, 0]
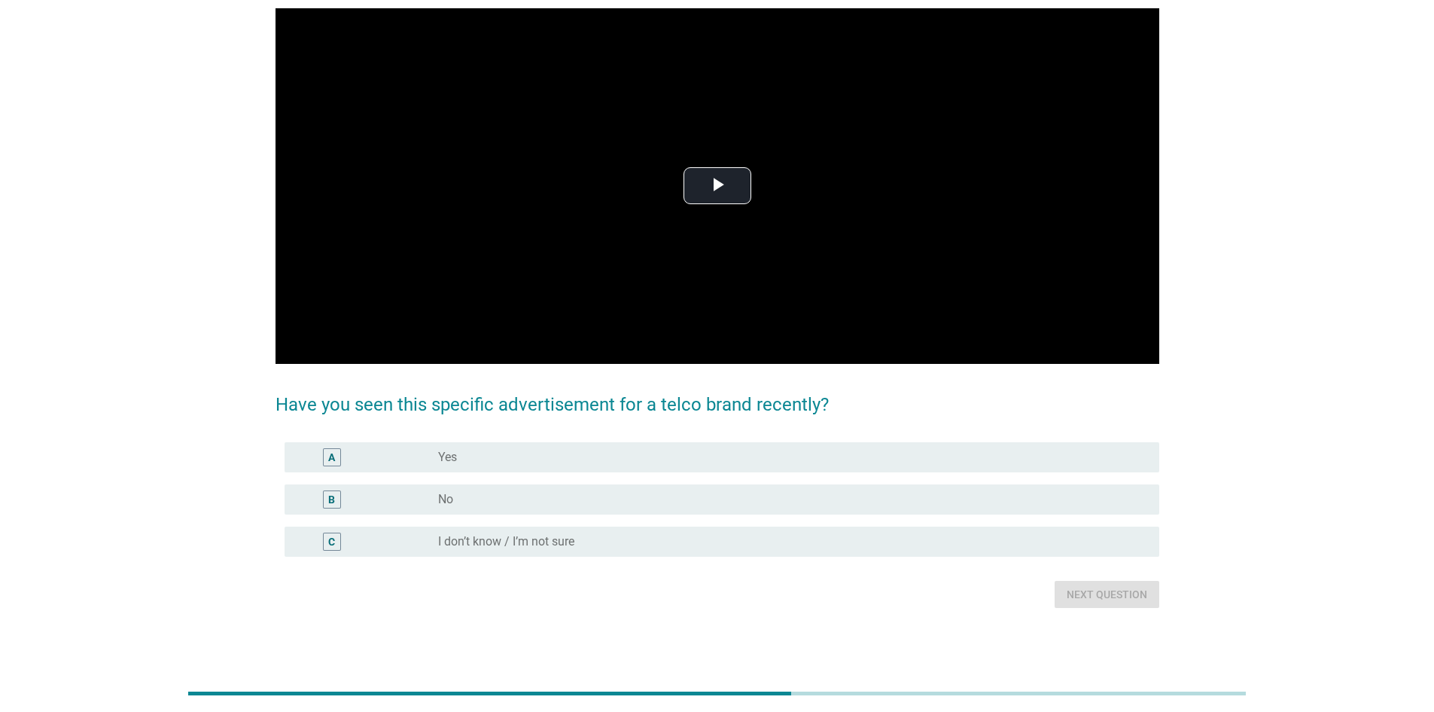
click at [667, 494] on div "radio_button_unchecked No" at bounding box center [786, 499] width 697 height 15
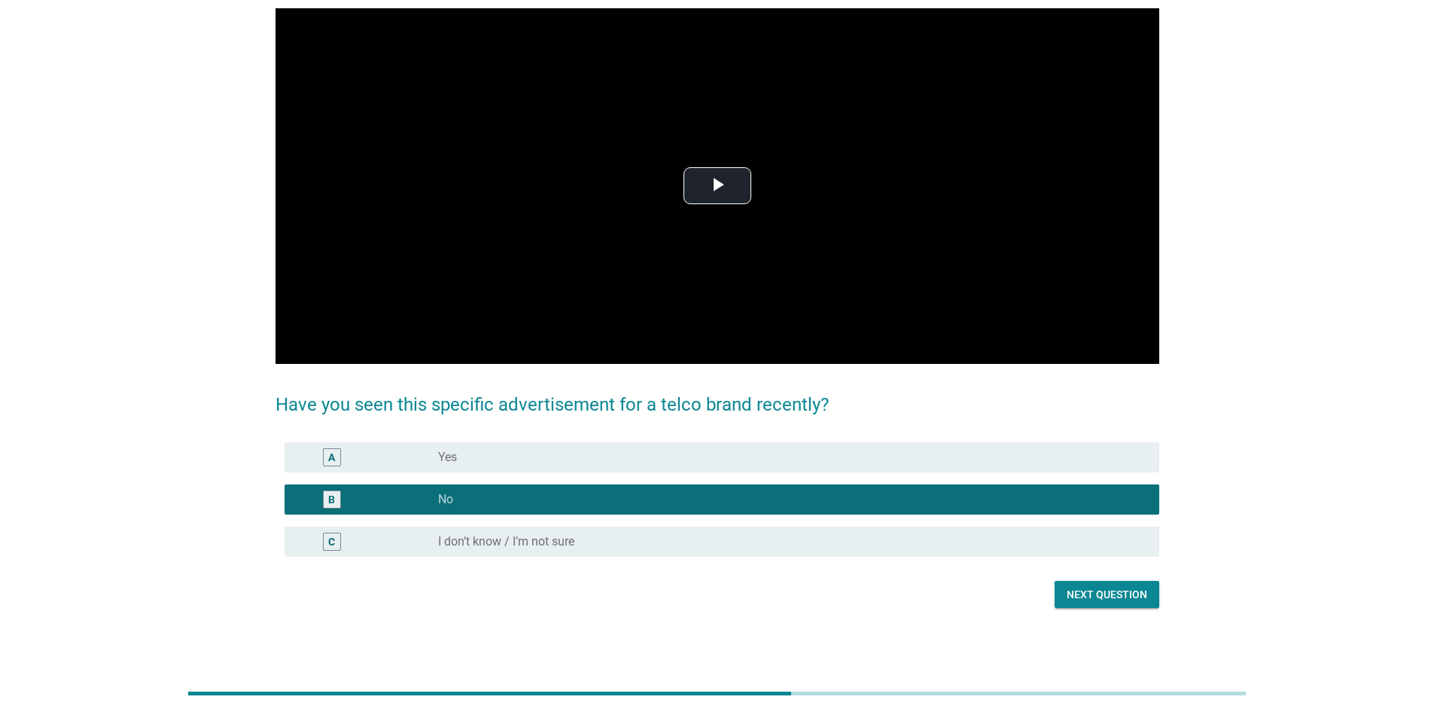
click at [1137, 591] on div "Next question" at bounding box center [1107, 595] width 81 height 16
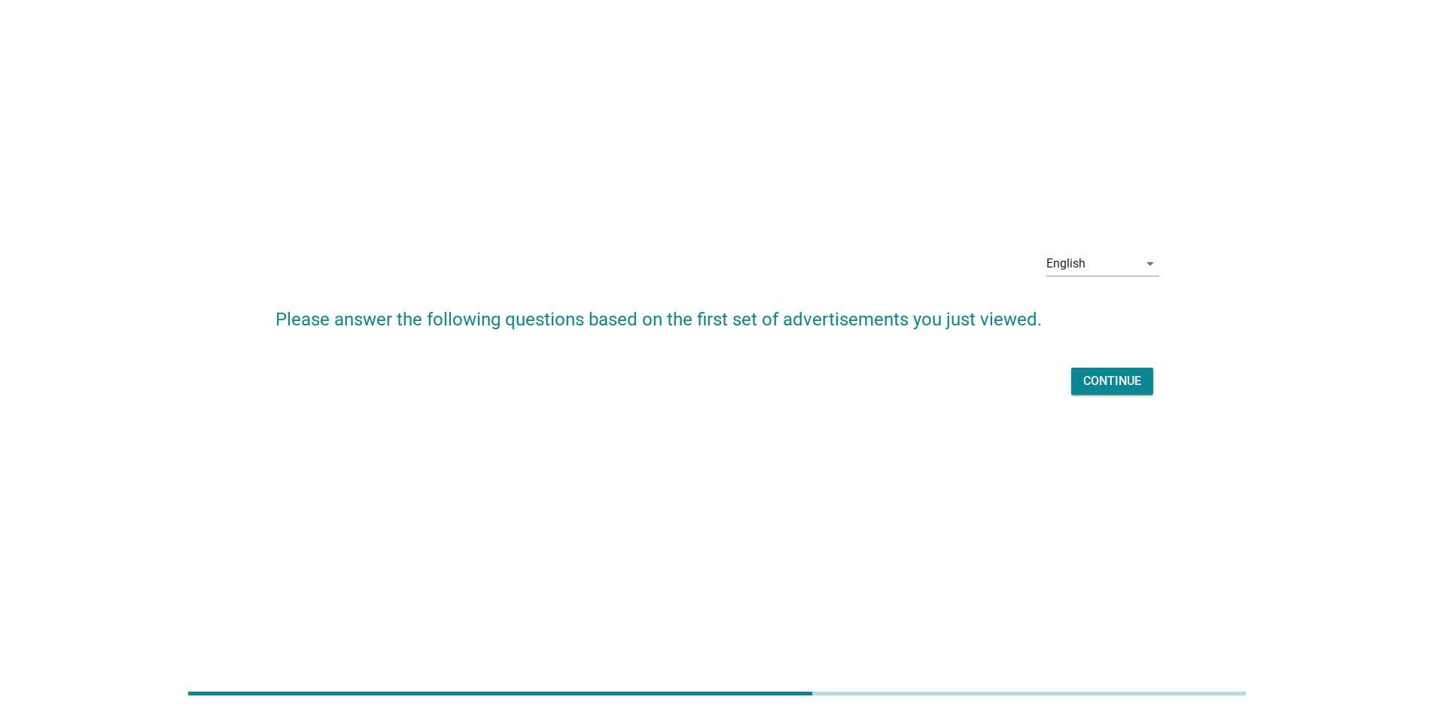
scroll to position [0, 0]
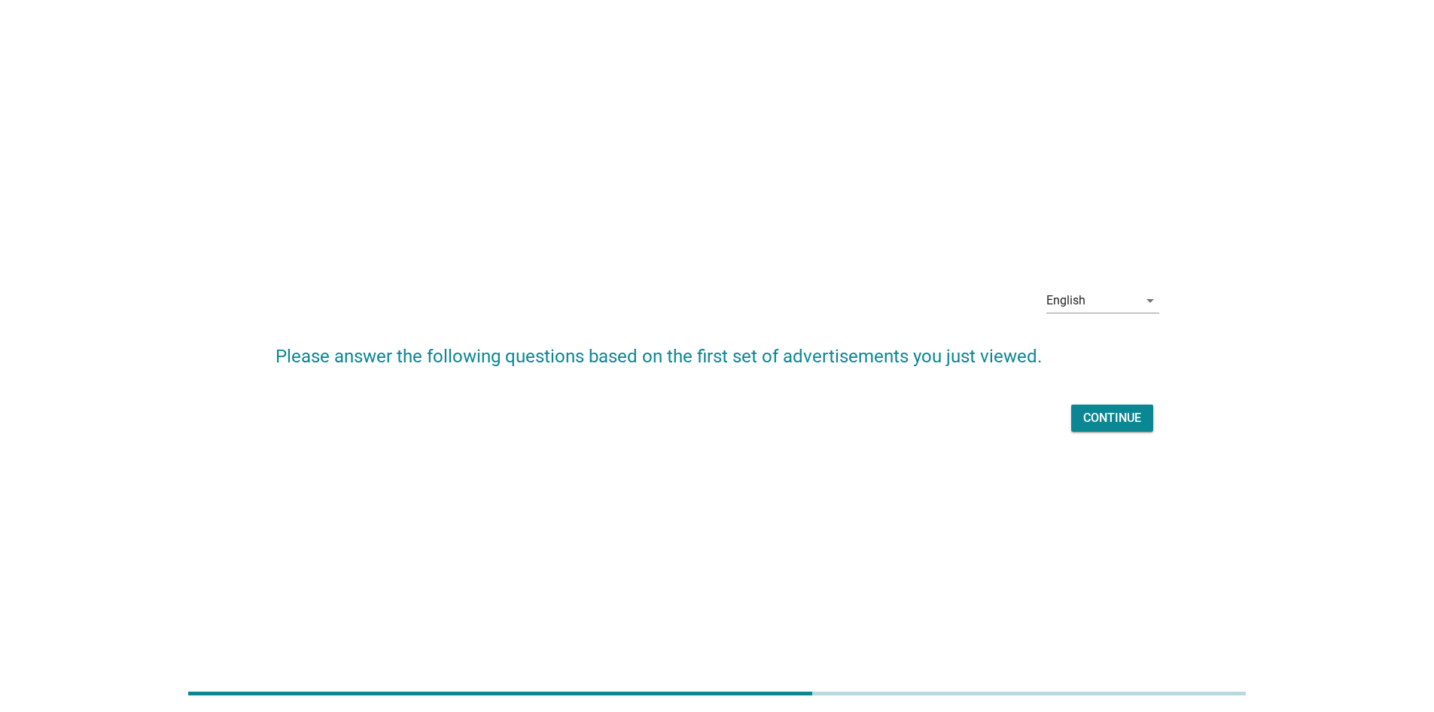
click at [1105, 421] on div "Continue" at bounding box center [1112, 418] width 58 height 18
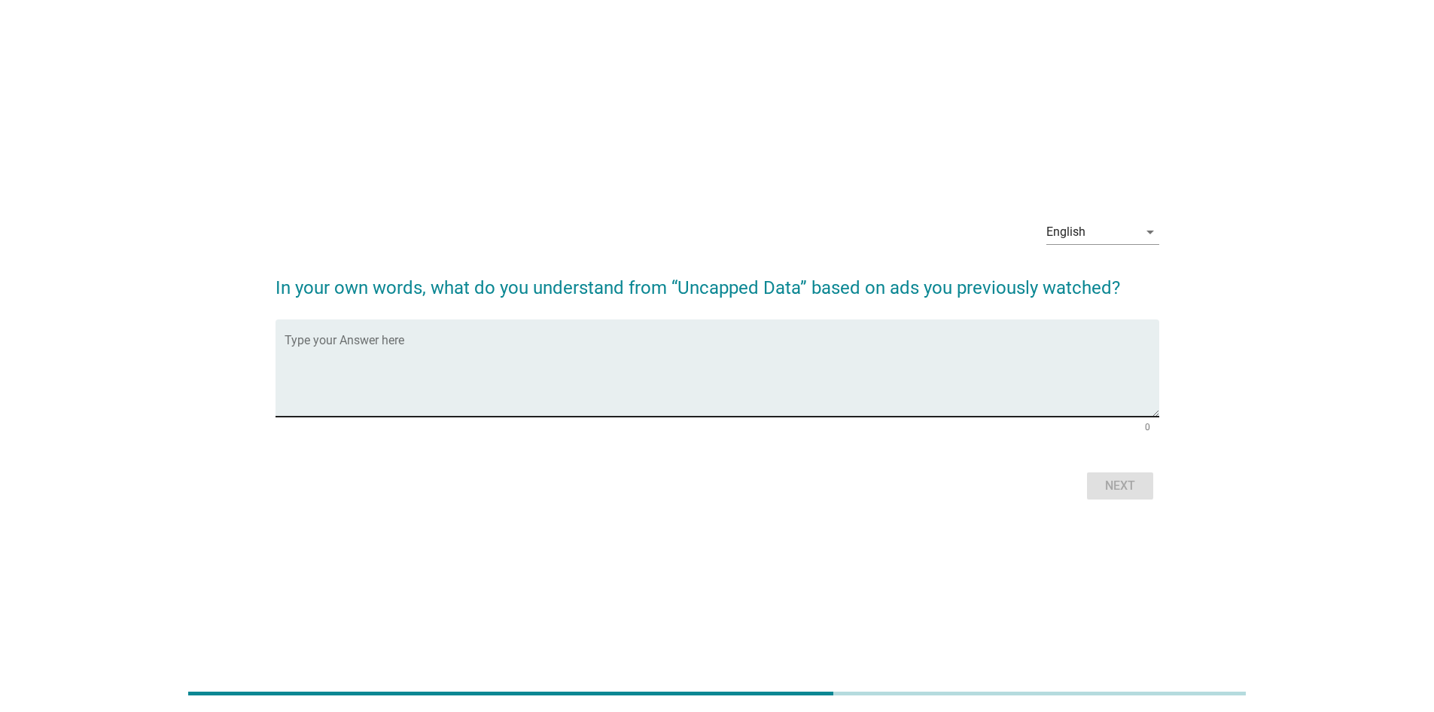
click at [925, 364] on textarea "Type your Answer here" at bounding box center [722, 376] width 875 height 79
type textarea "Unlimited data"
click at [1097, 472] on button "Next" at bounding box center [1120, 485] width 66 height 27
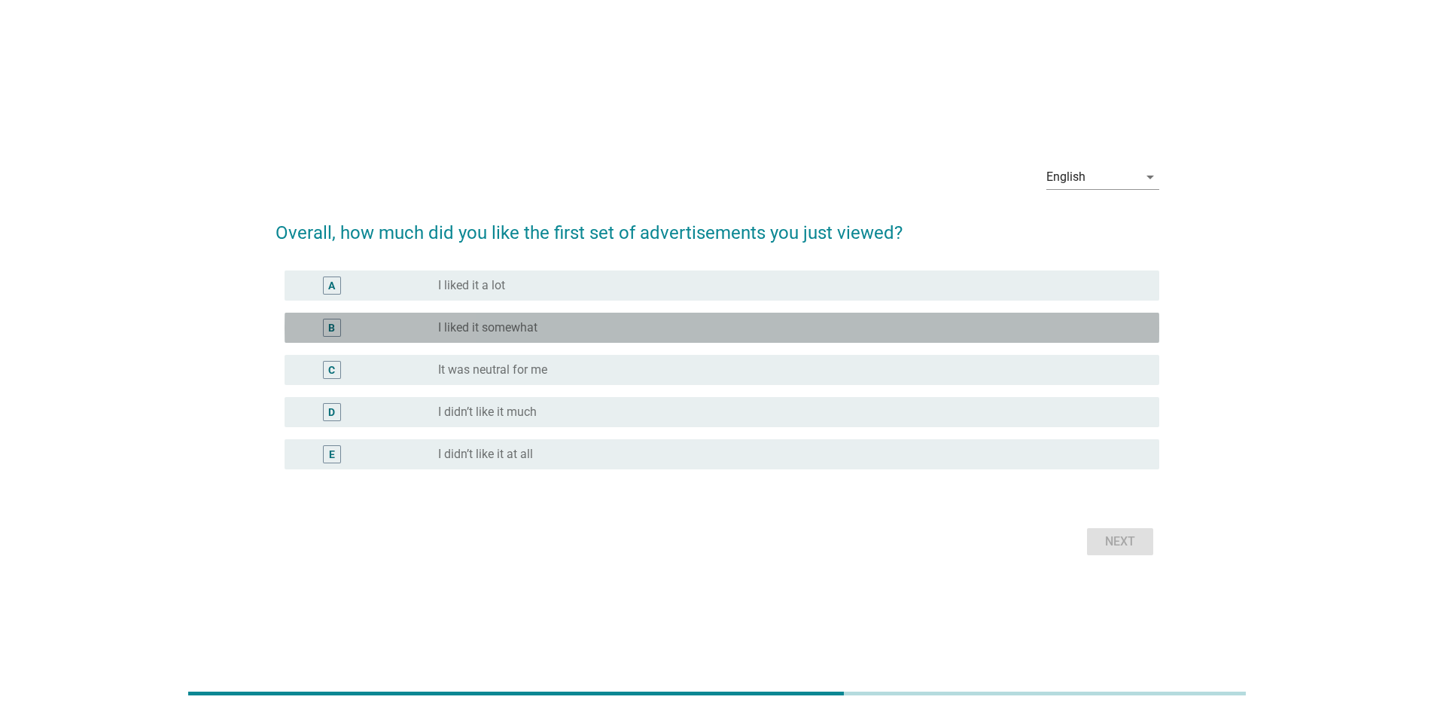
click at [710, 322] on div "radio_button_unchecked I liked it somewhat" at bounding box center [786, 327] width 697 height 15
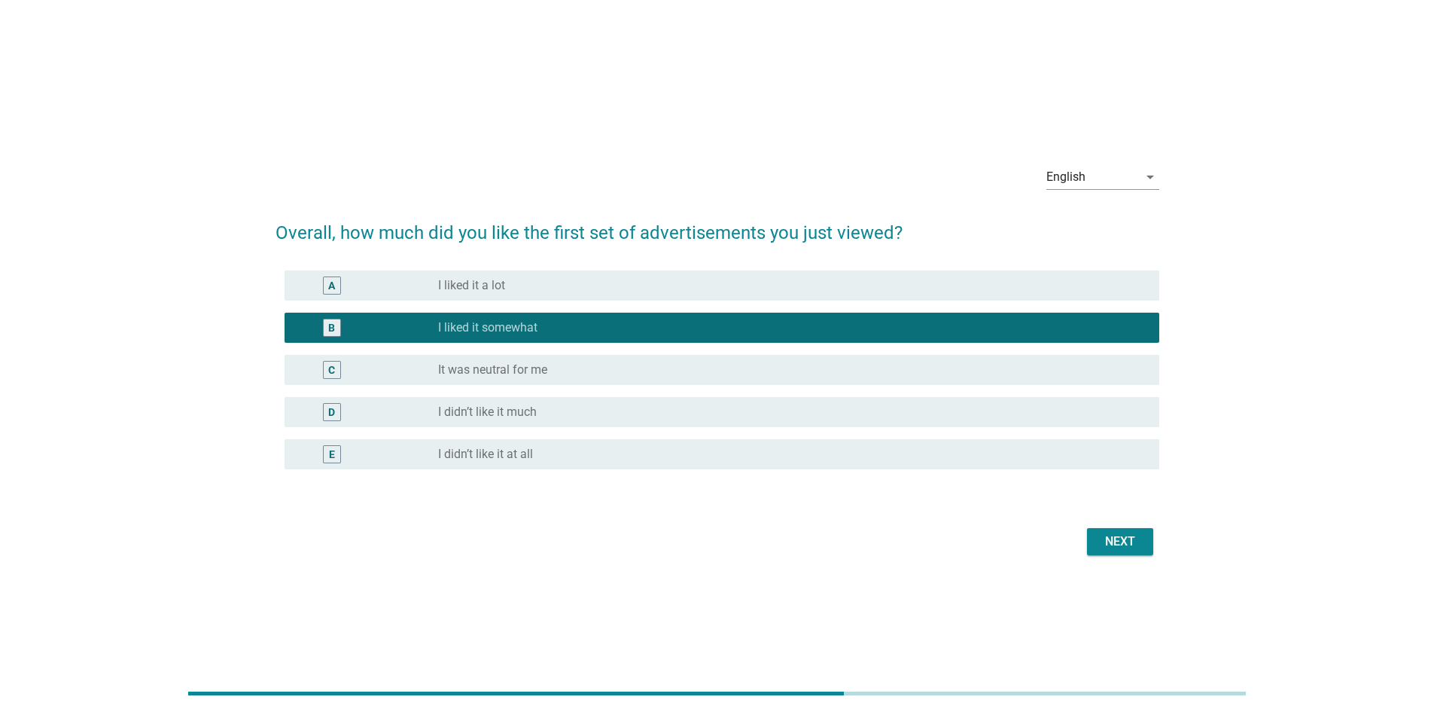
click at [1137, 545] on div "Next" at bounding box center [1120, 541] width 42 height 18
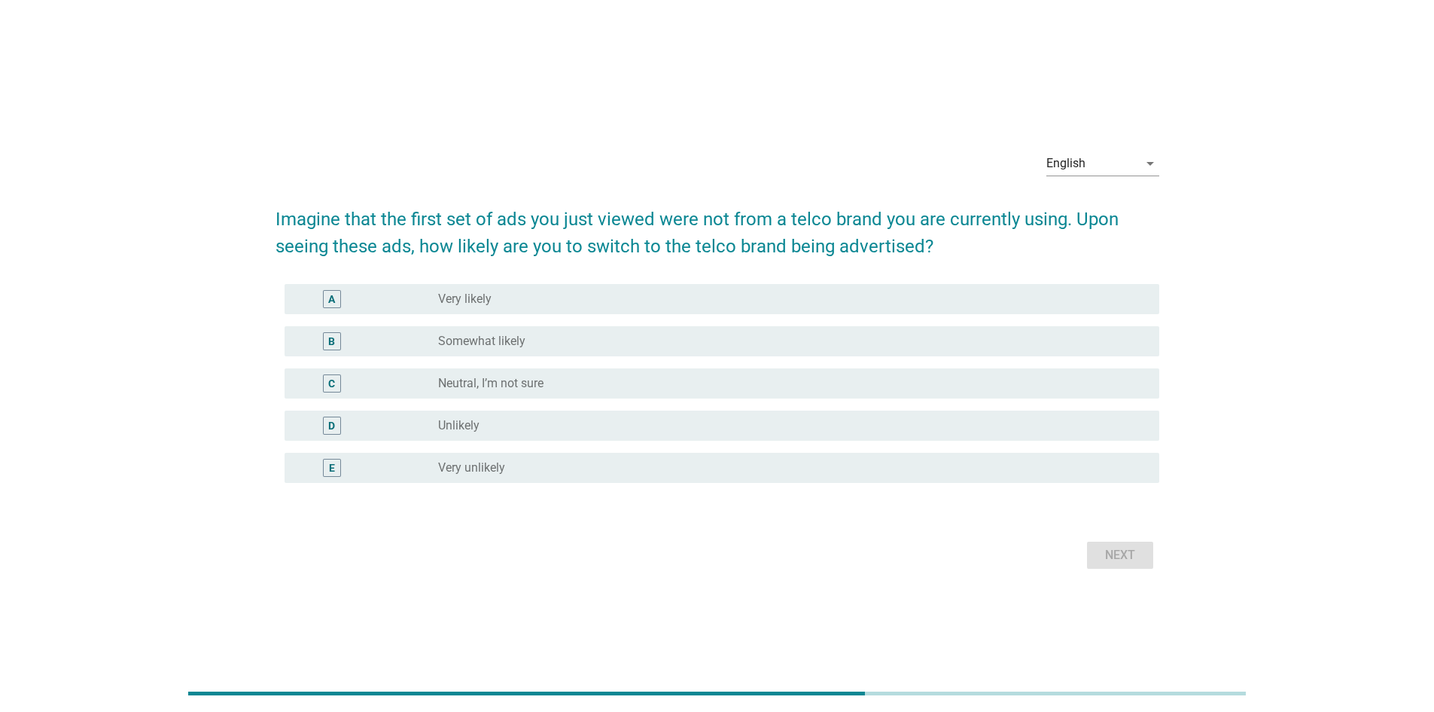
click at [576, 383] on div "radio_button_unchecked Neutral, I’m not sure" at bounding box center [786, 383] width 697 height 15
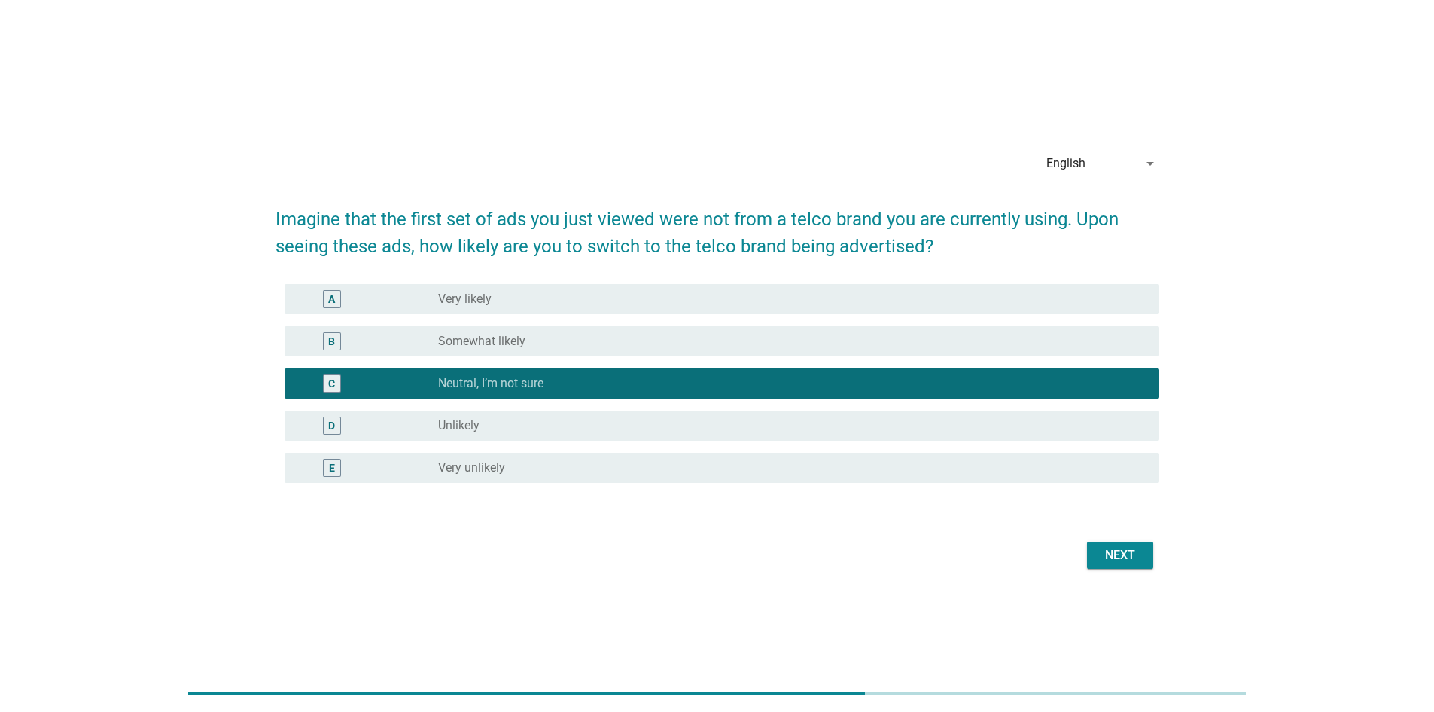
click at [1109, 553] on div "Next" at bounding box center [1120, 555] width 42 height 18
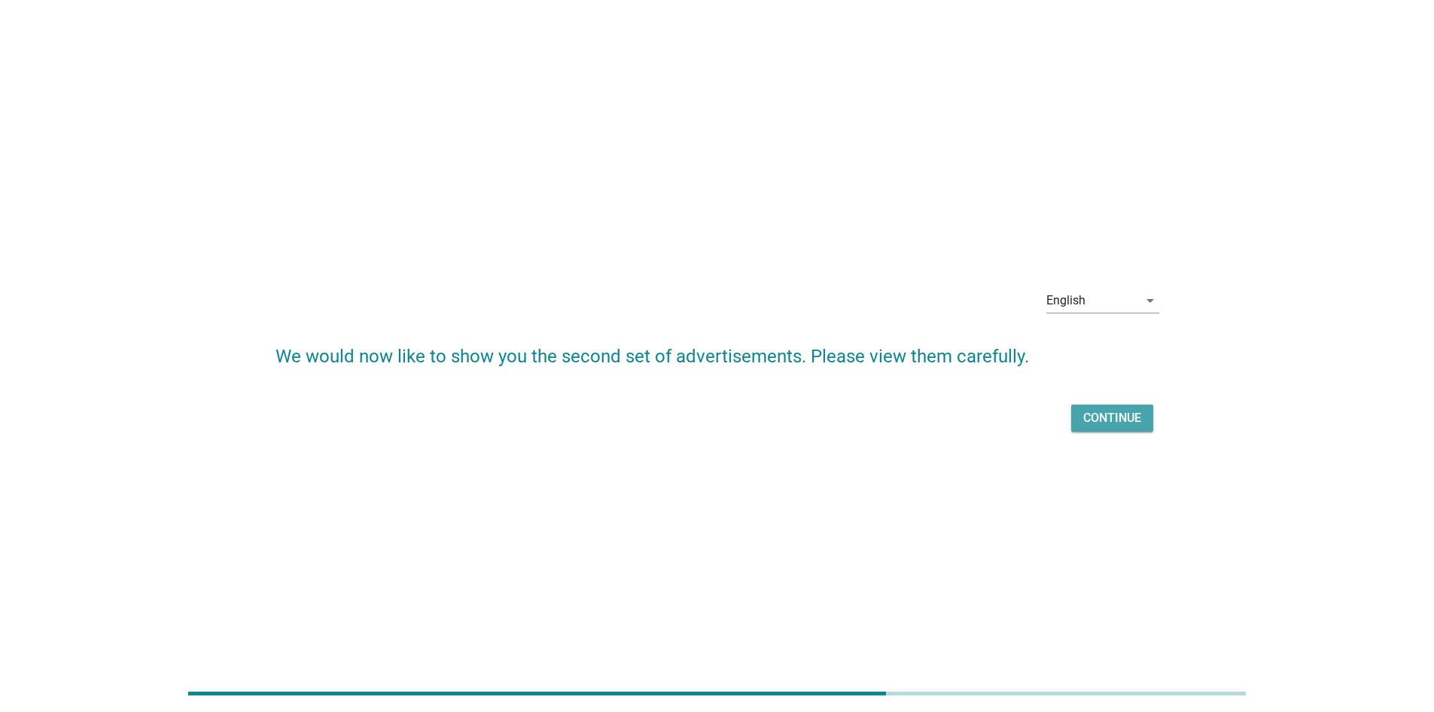
click at [1108, 416] on div "Continue" at bounding box center [1112, 418] width 58 height 18
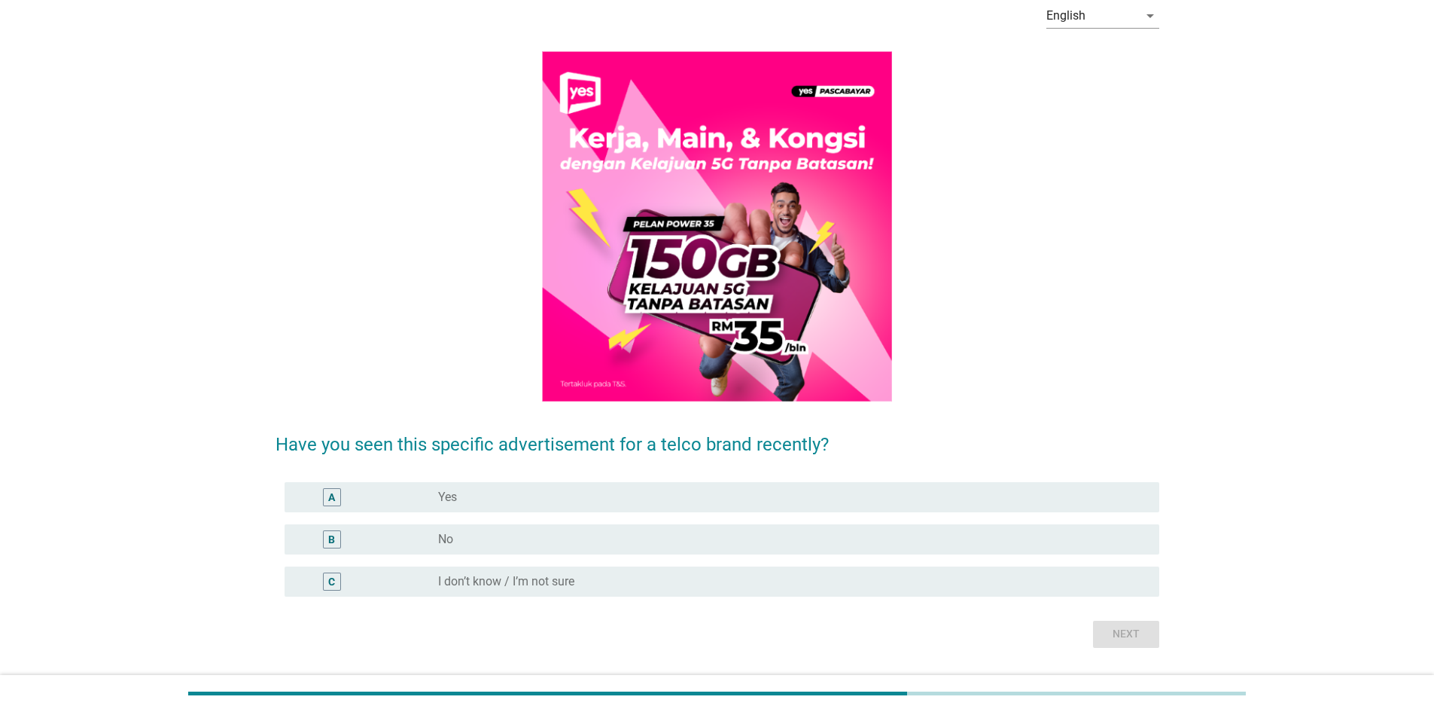
scroll to position [114, 0]
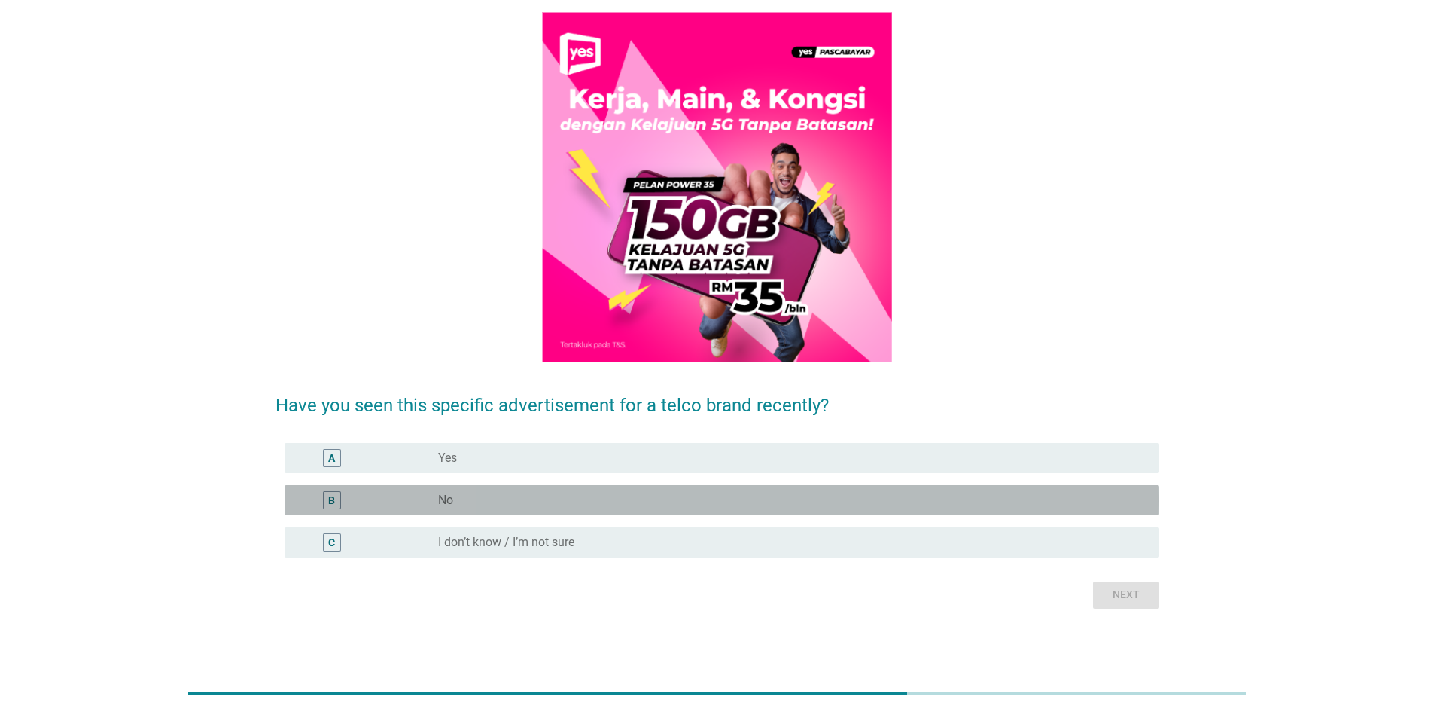
click at [712, 493] on div "radio_button_unchecked No" at bounding box center [786, 499] width 697 height 15
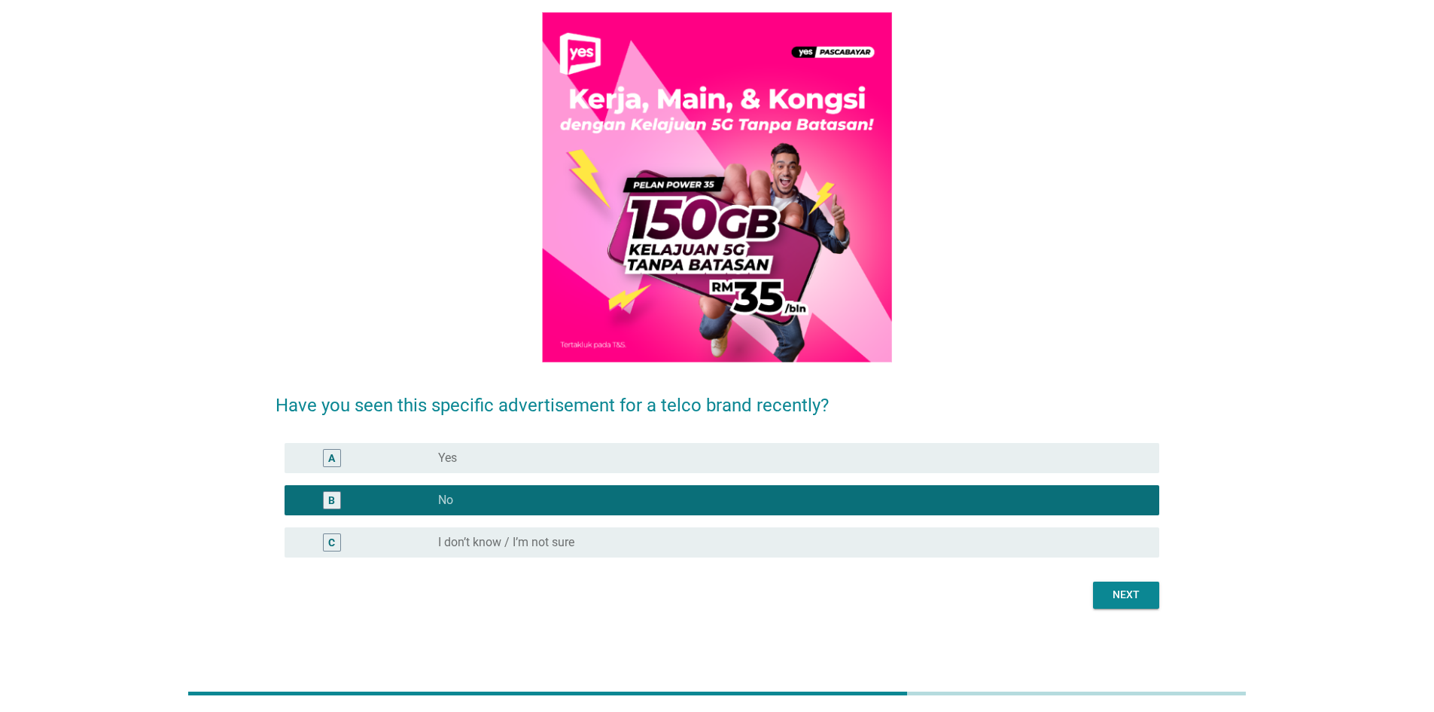
click at [1127, 590] on div "Next" at bounding box center [1126, 595] width 42 height 16
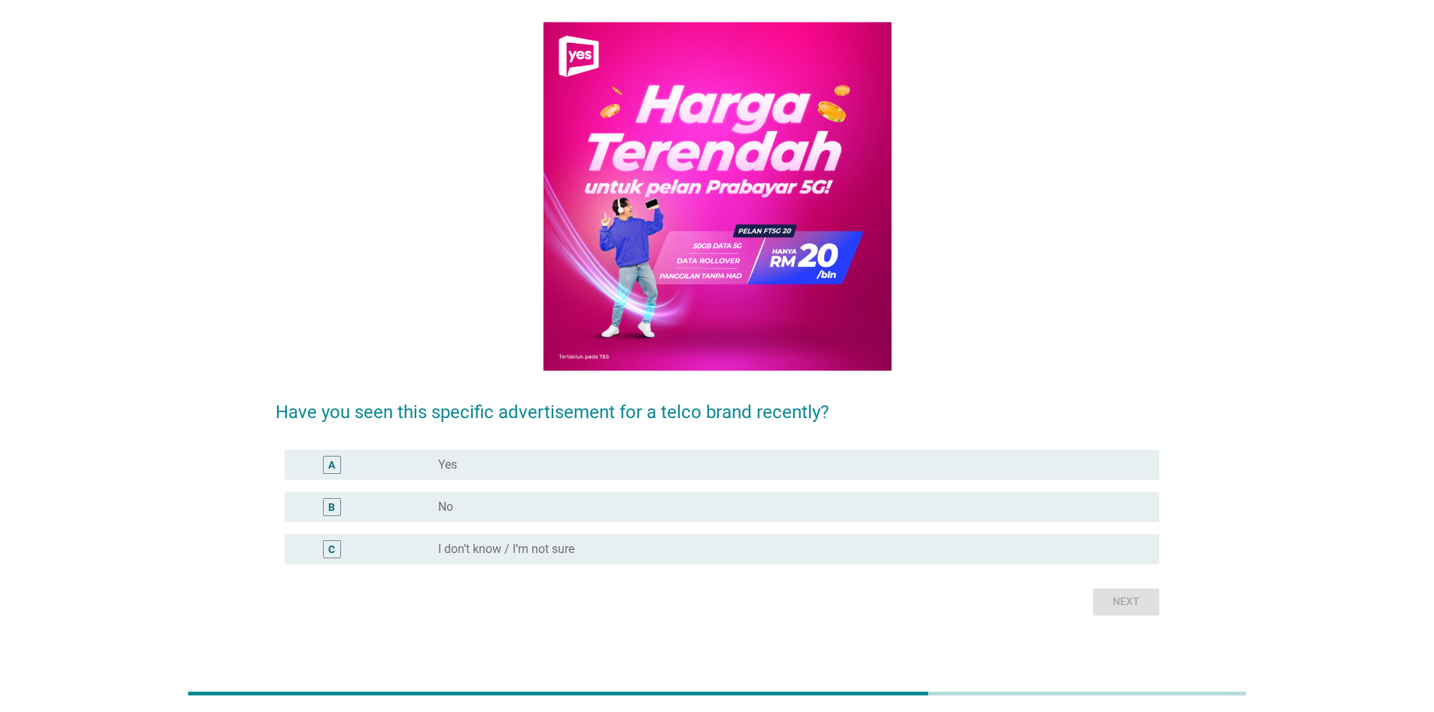
scroll to position [111, 0]
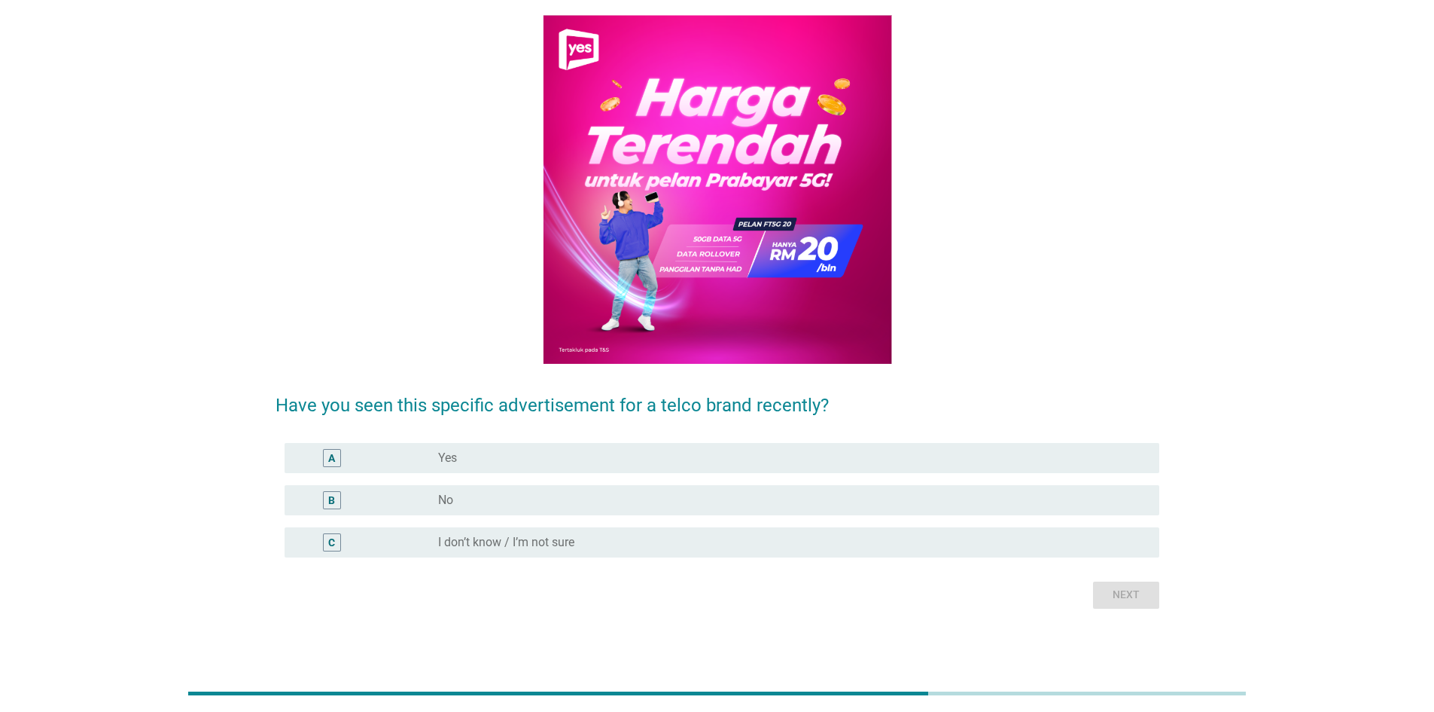
click at [651, 495] on div "radio_button_unchecked No" at bounding box center [786, 499] width 697 height 15
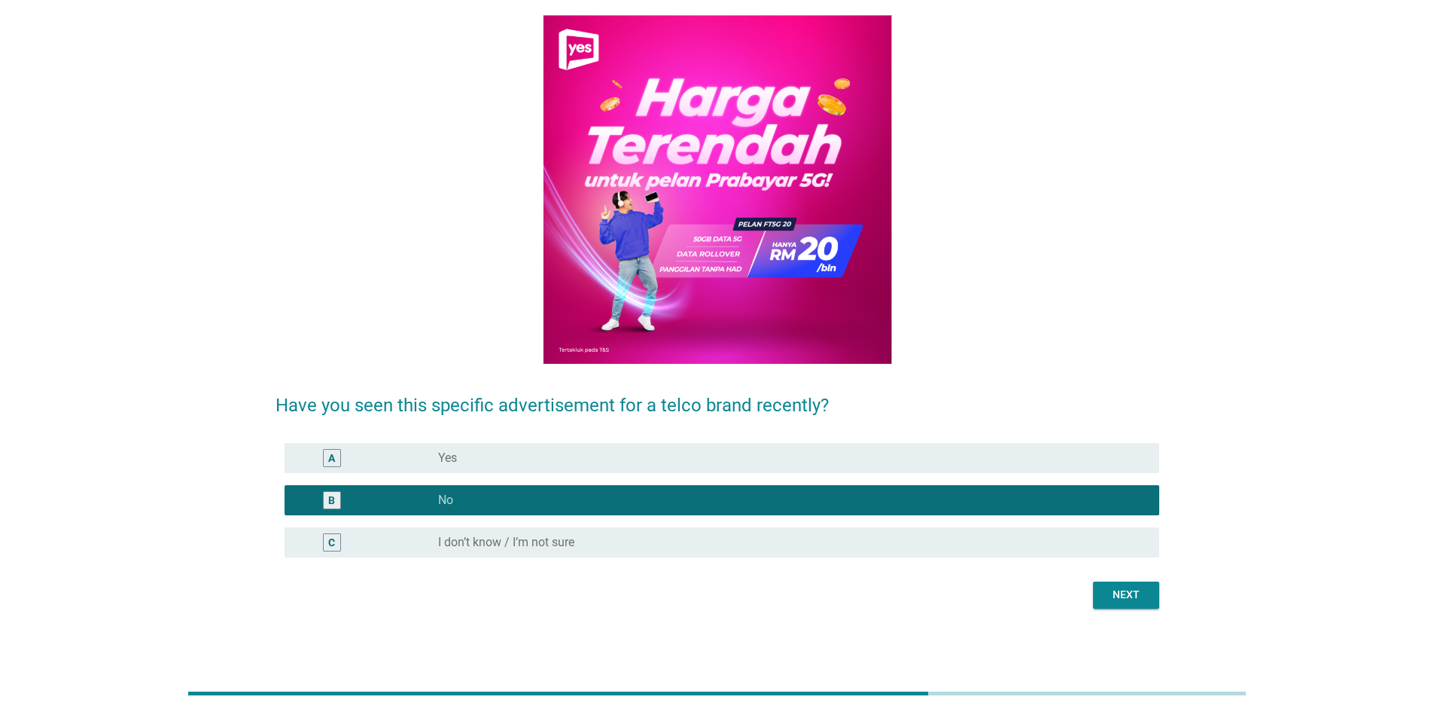
click at [1139, 592] on div "Next" at bounding box center [1126, 595] width 42 height 16
click at [1139, 592] on div "English arrow_drop_down Have you seen this specific advertisement for a telco b…" at bounding box center [717, 281] width 1434 height 785
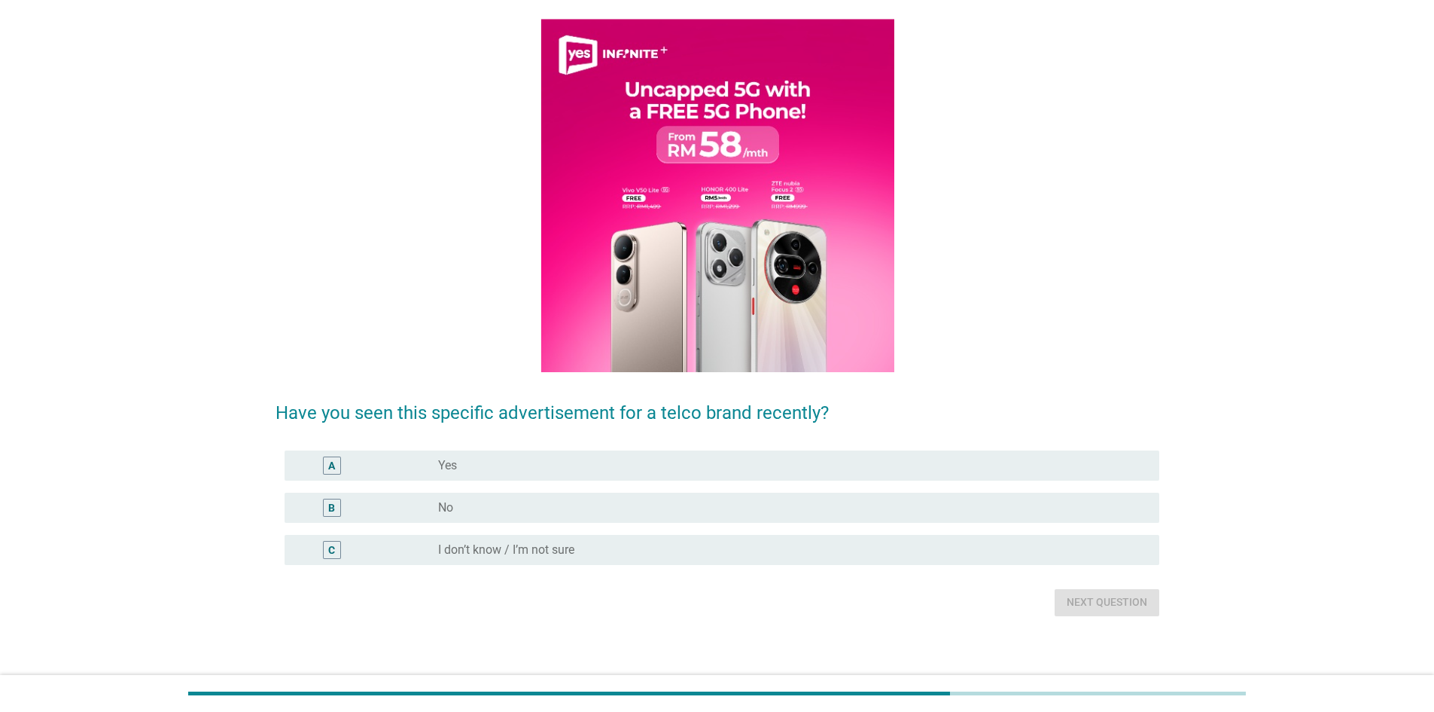
scroll to position [114, 0]
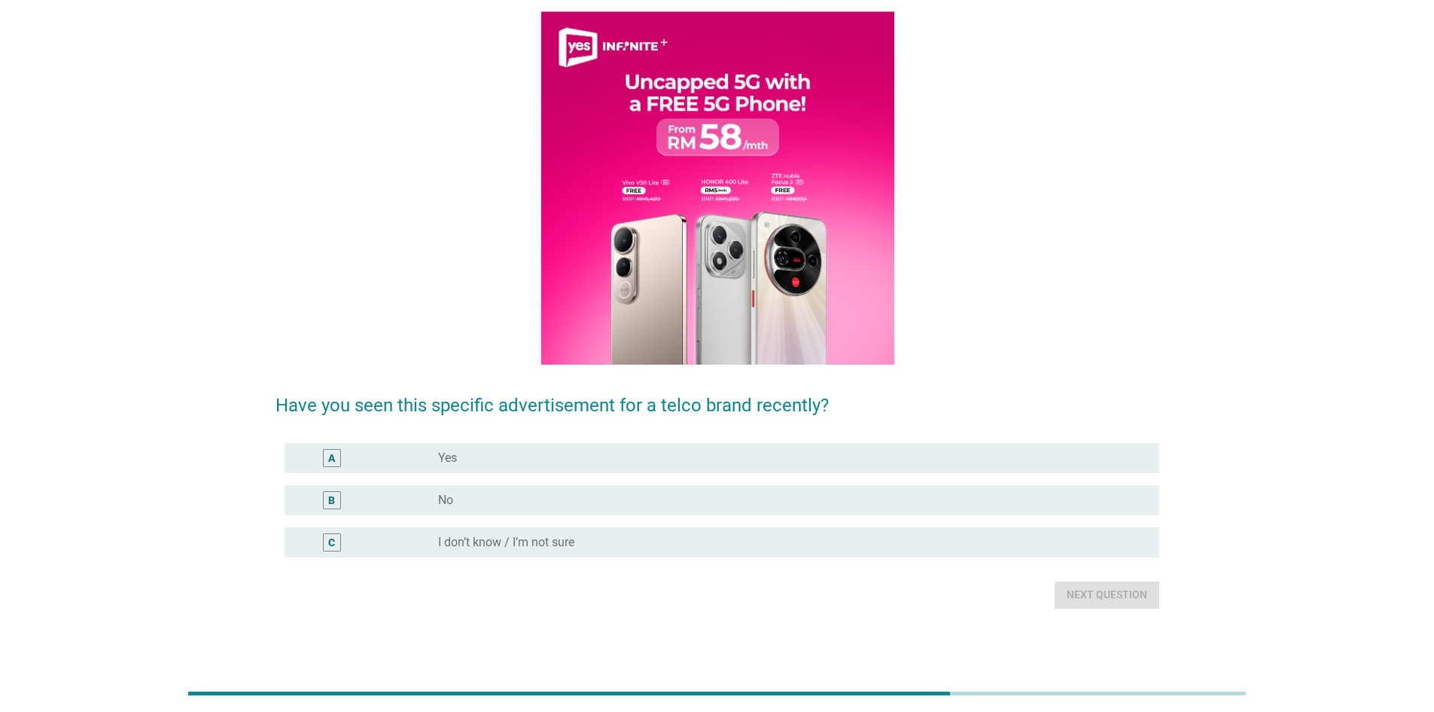
click at [710, 497] on div "radio_button_unchecked No" at bounding box center [786, 499] width 697 height 15
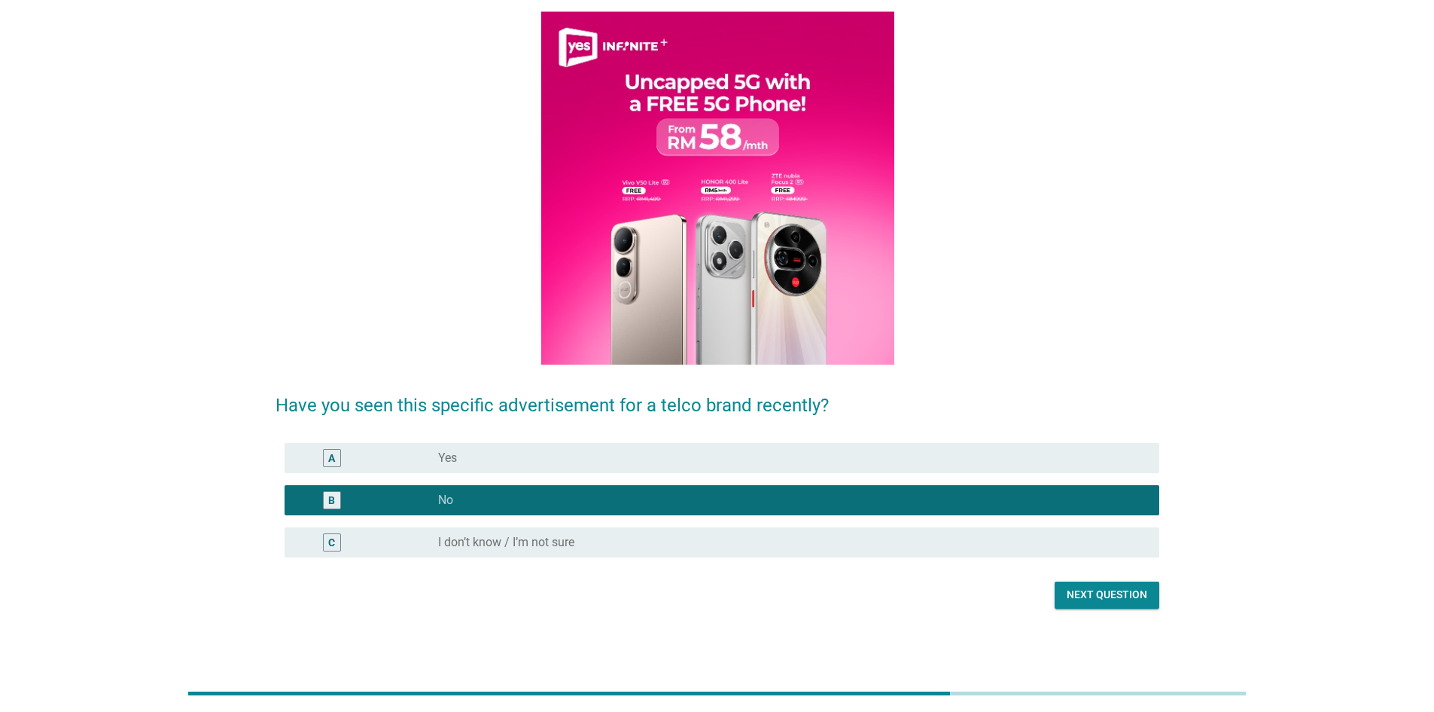
click at [1107, 597] on div "Next question" at bounding box center [1107, 595] width 81 height 16
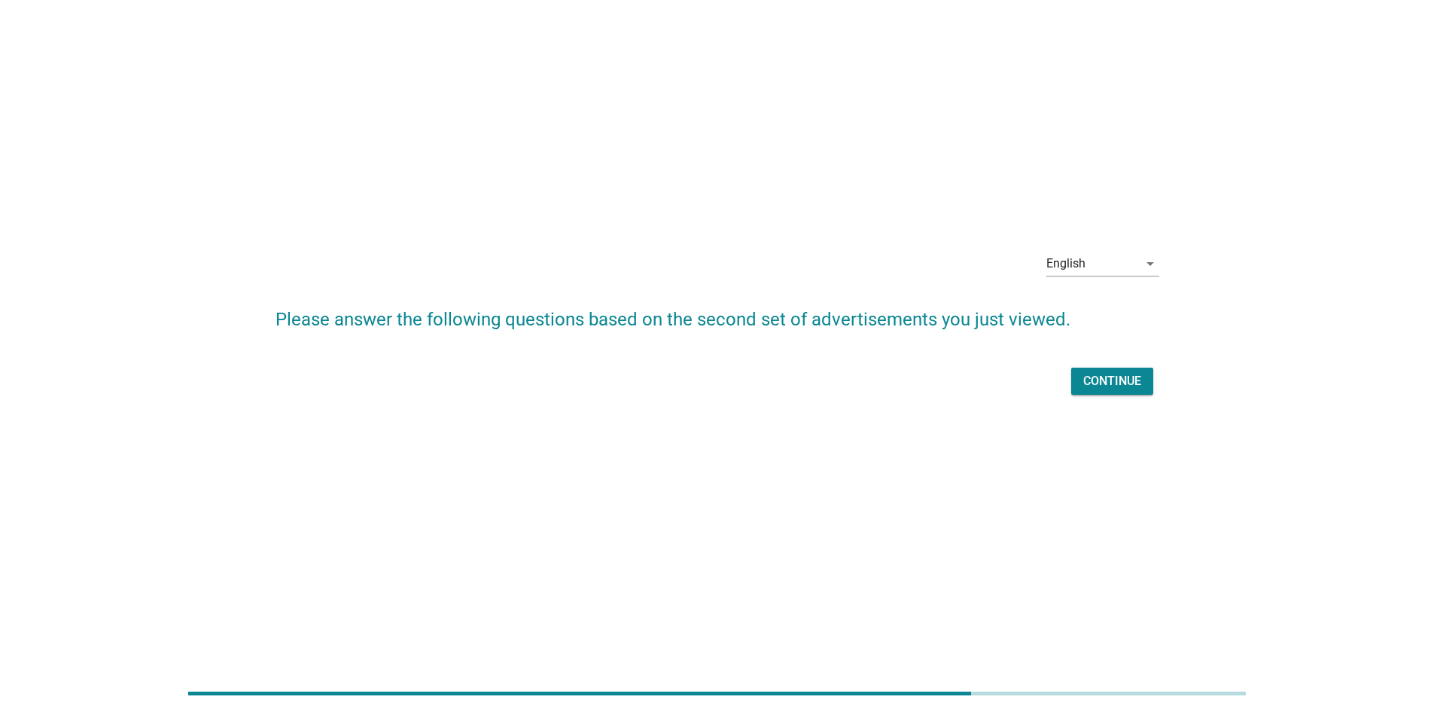
scroll to position [0, 0]
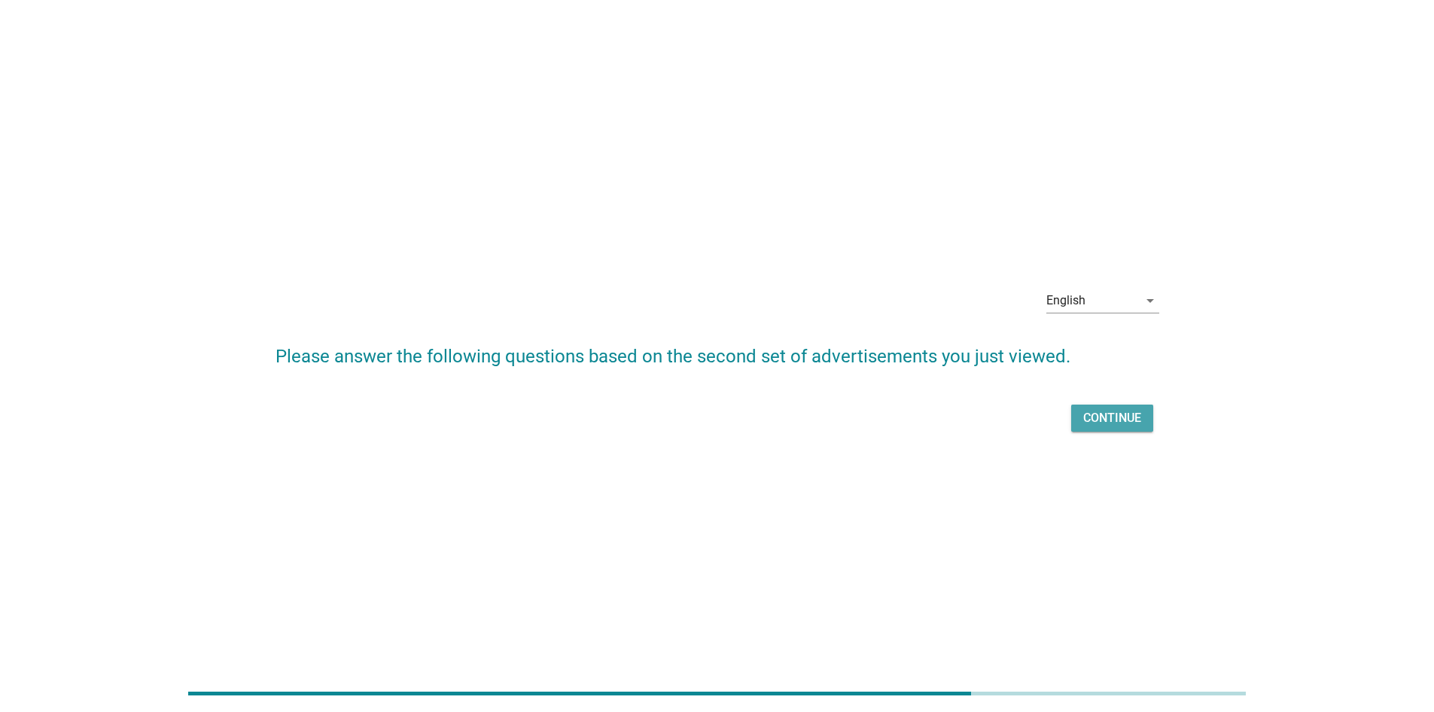
click at [1113, 416] on div "Continue" at bounding box center [1112, 418] width 58 height 18
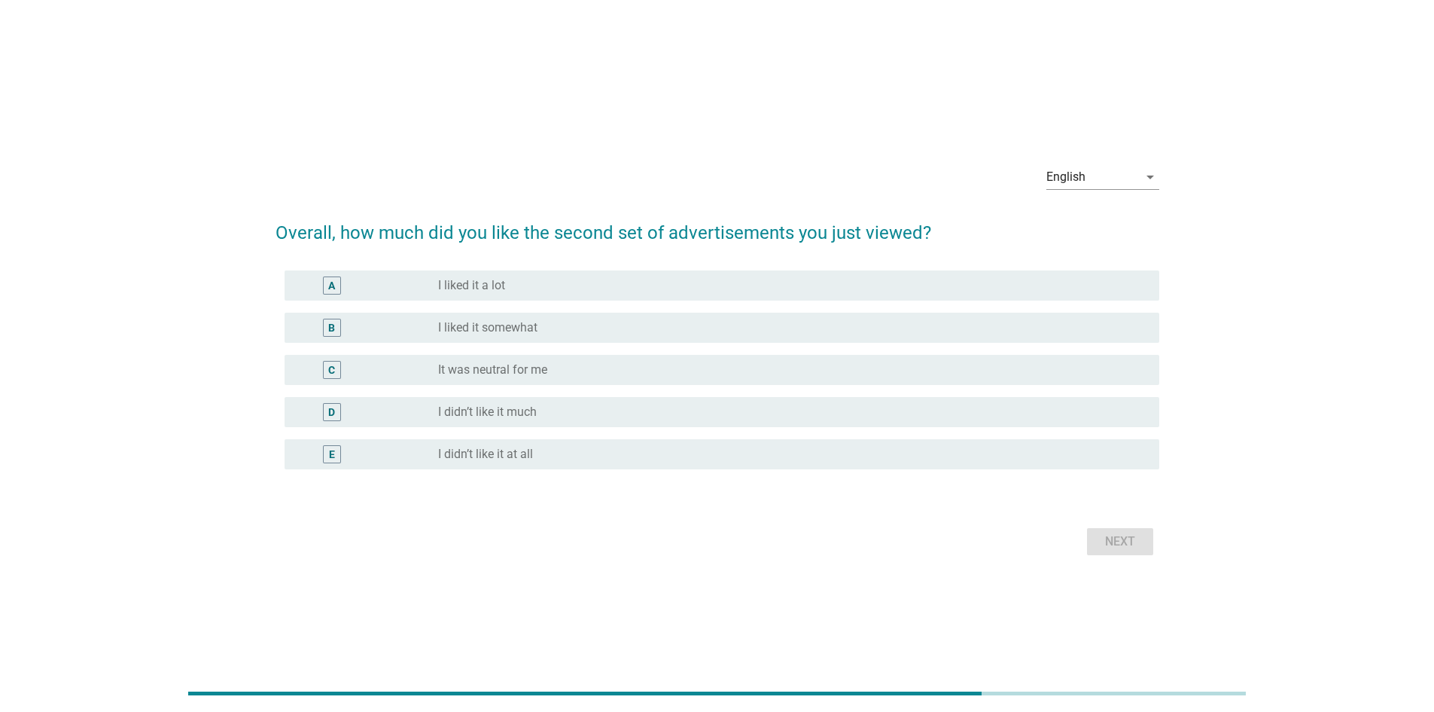
click at [614, 370] on div "radio_button_unchecked It was neutral for me" at bounding box center [786, 369] width 697 height 15
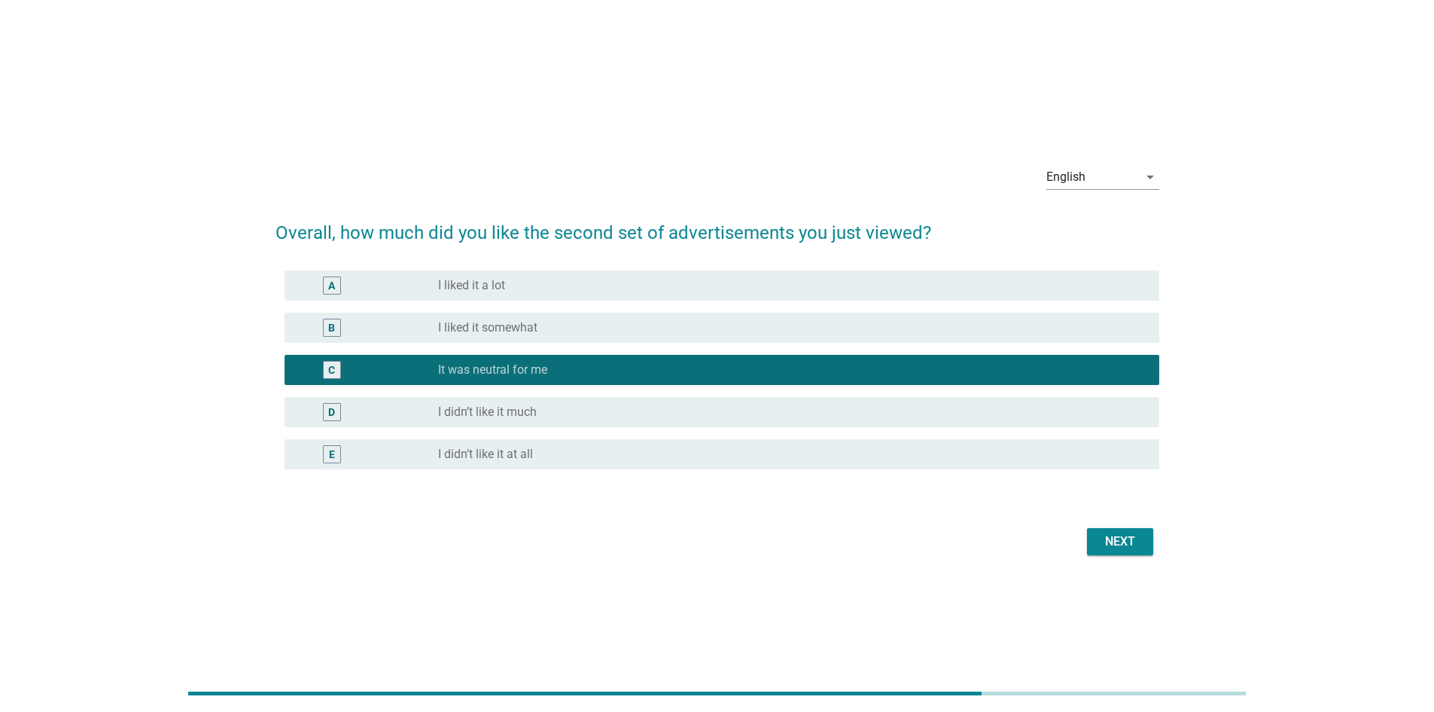
click at [1099, 543] on div "Next" at bounding box center [1120, 541] width 42 height 18
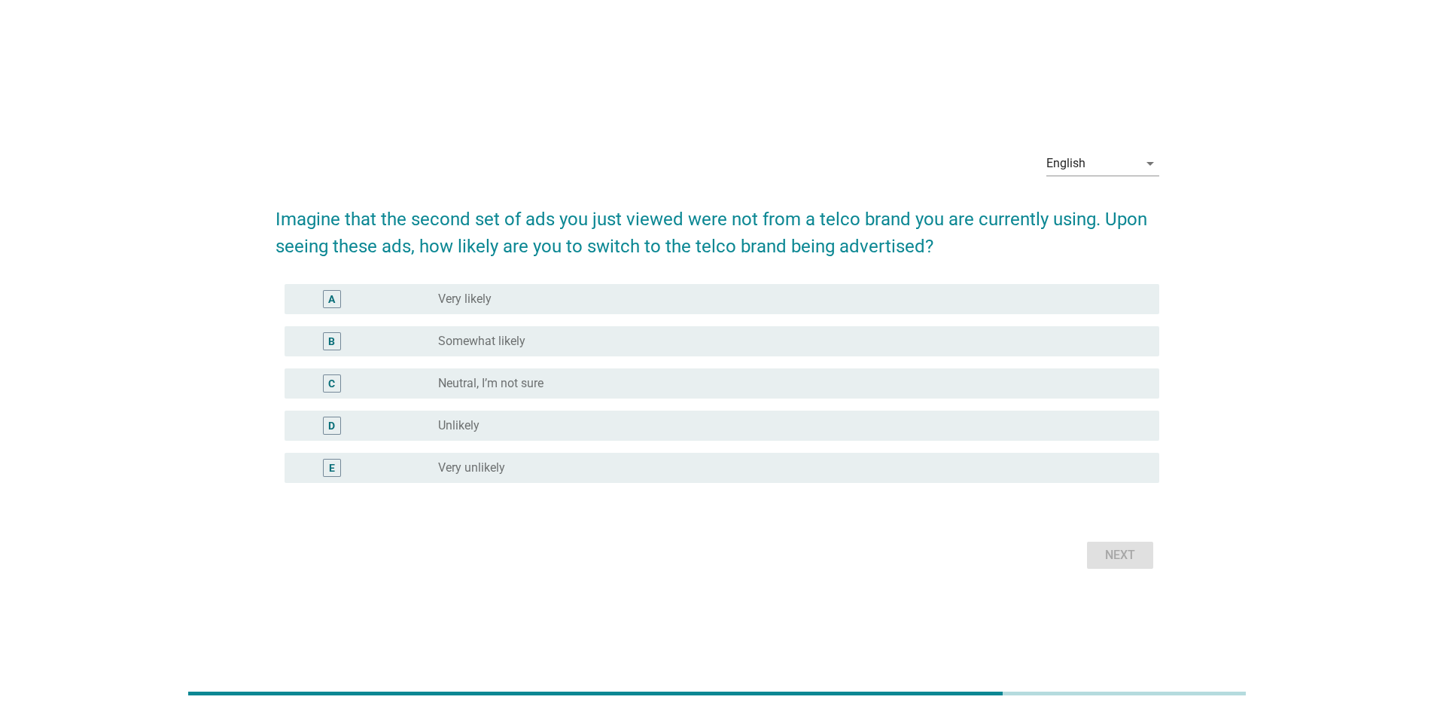
click at [617, 379] on div "radio_button_unchecked Neutral, I’m not sure" at bounding box center [786, 383] width 697 height 15
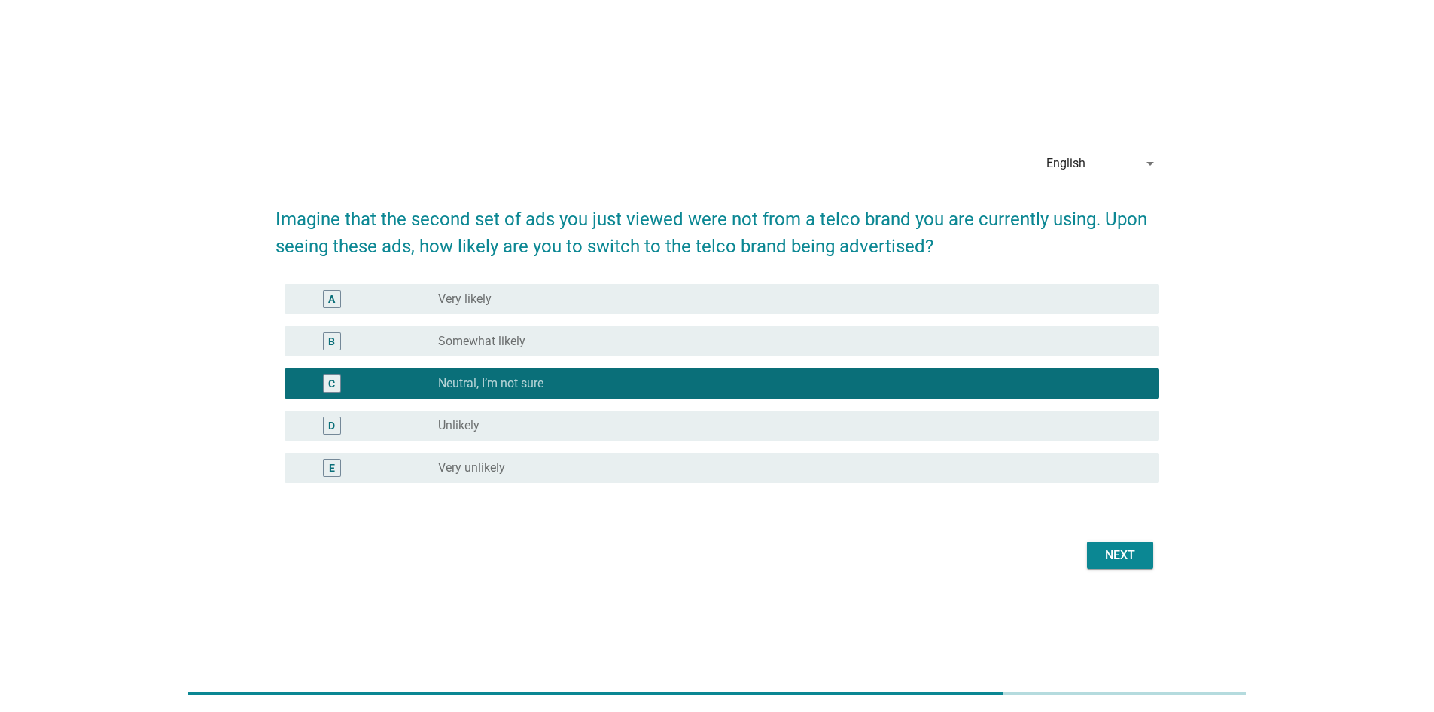
click at [1126, 563] on div "Next" at bounding box center [1120, 555] width 42 height 18
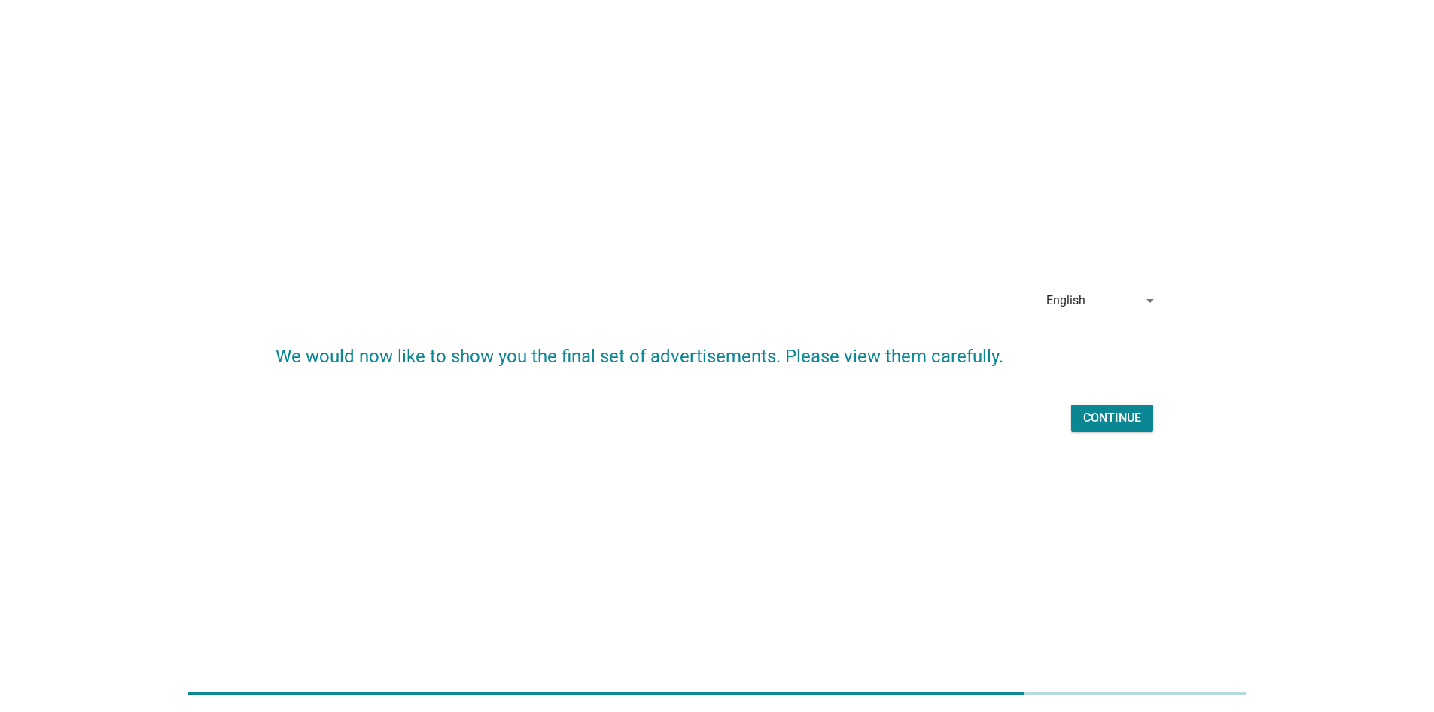
click at [1129, 418] on div "Continue" at bounding box center [1112, 418] width 58 height 18
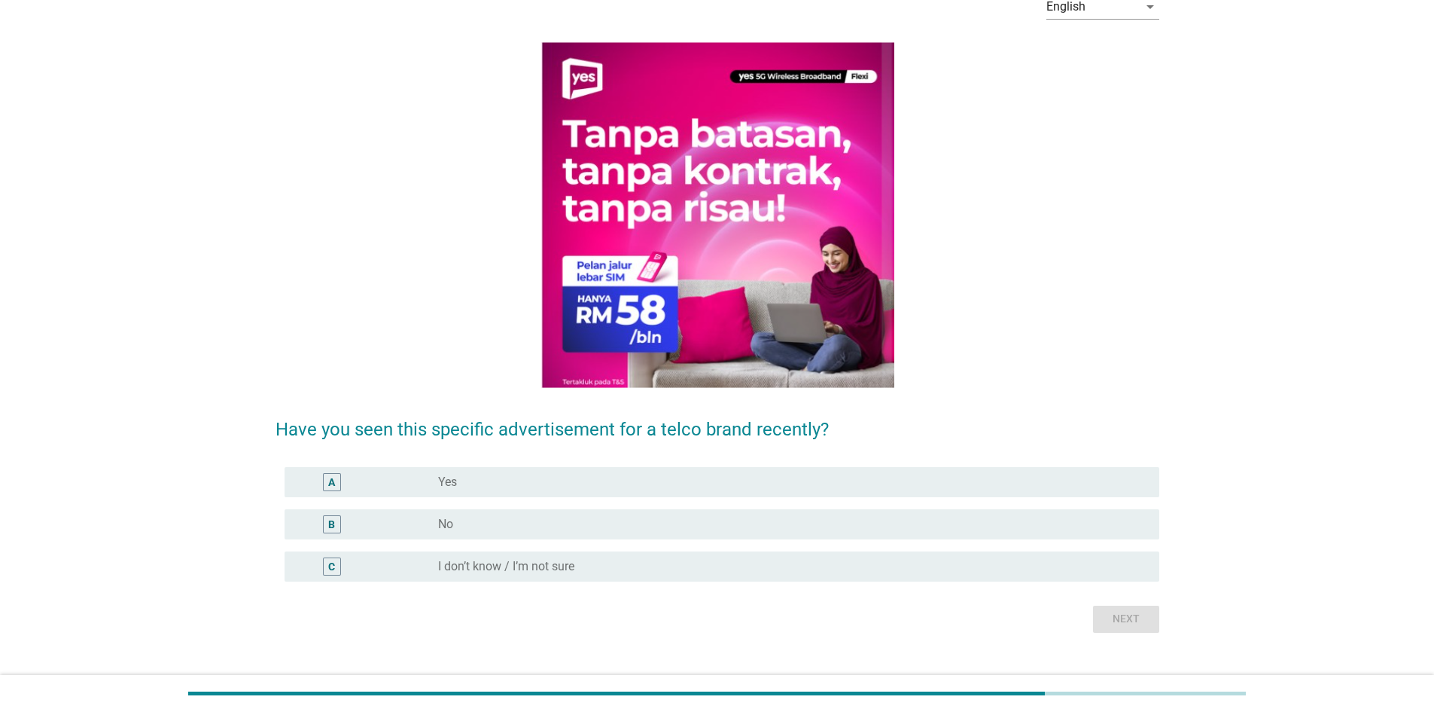
scroll to position [108, 0]
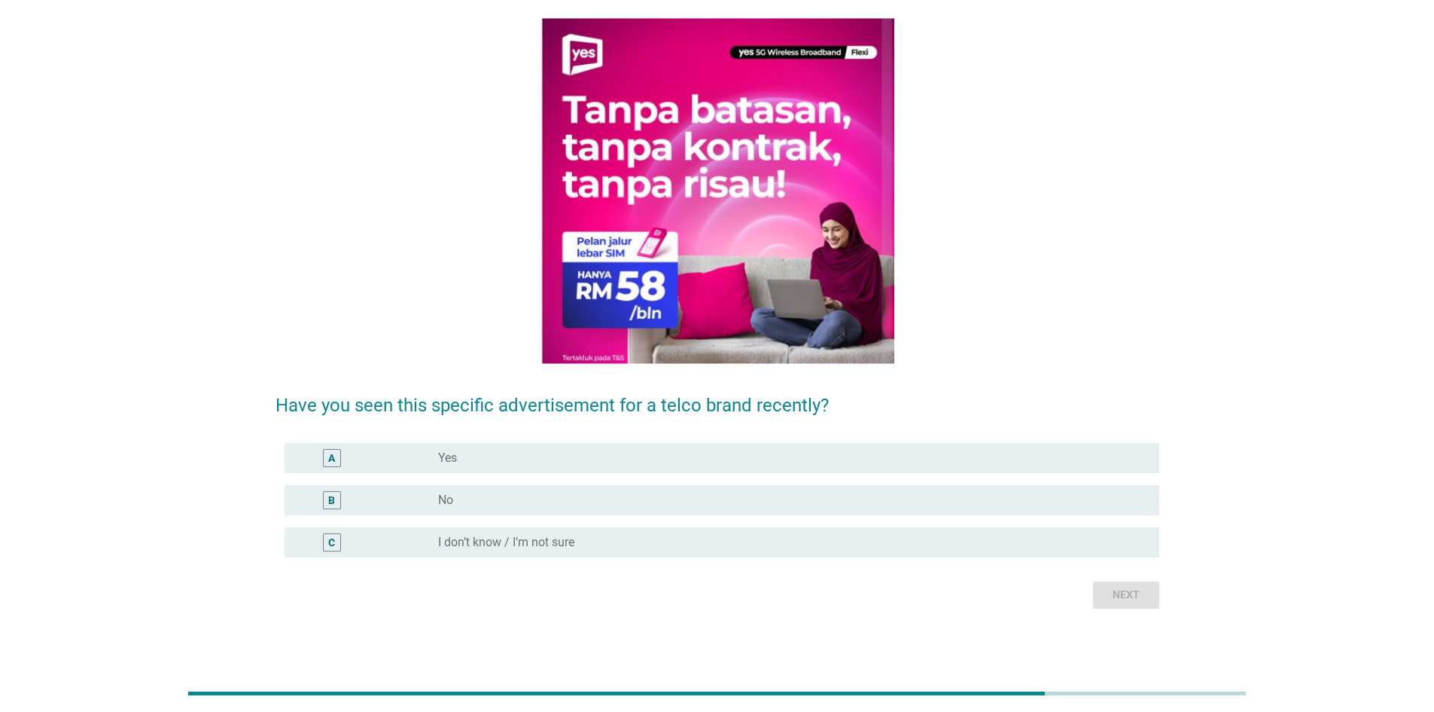
click at [1013, 498] on div "radio_button_unchecked No" at bounding box center [786, 499] width 697 height 15
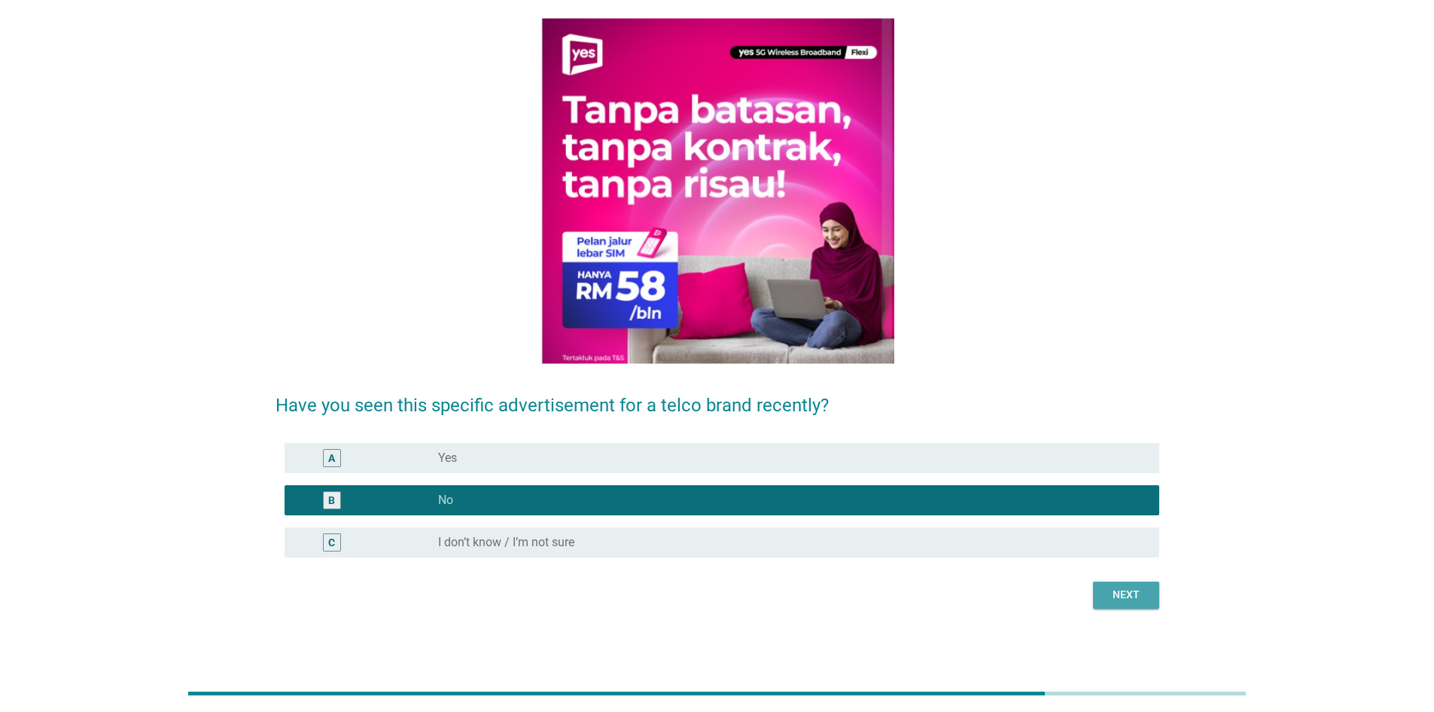
click at [1143, 588] on div "Next" at bounding box center [1126, 595] width 42 height 16
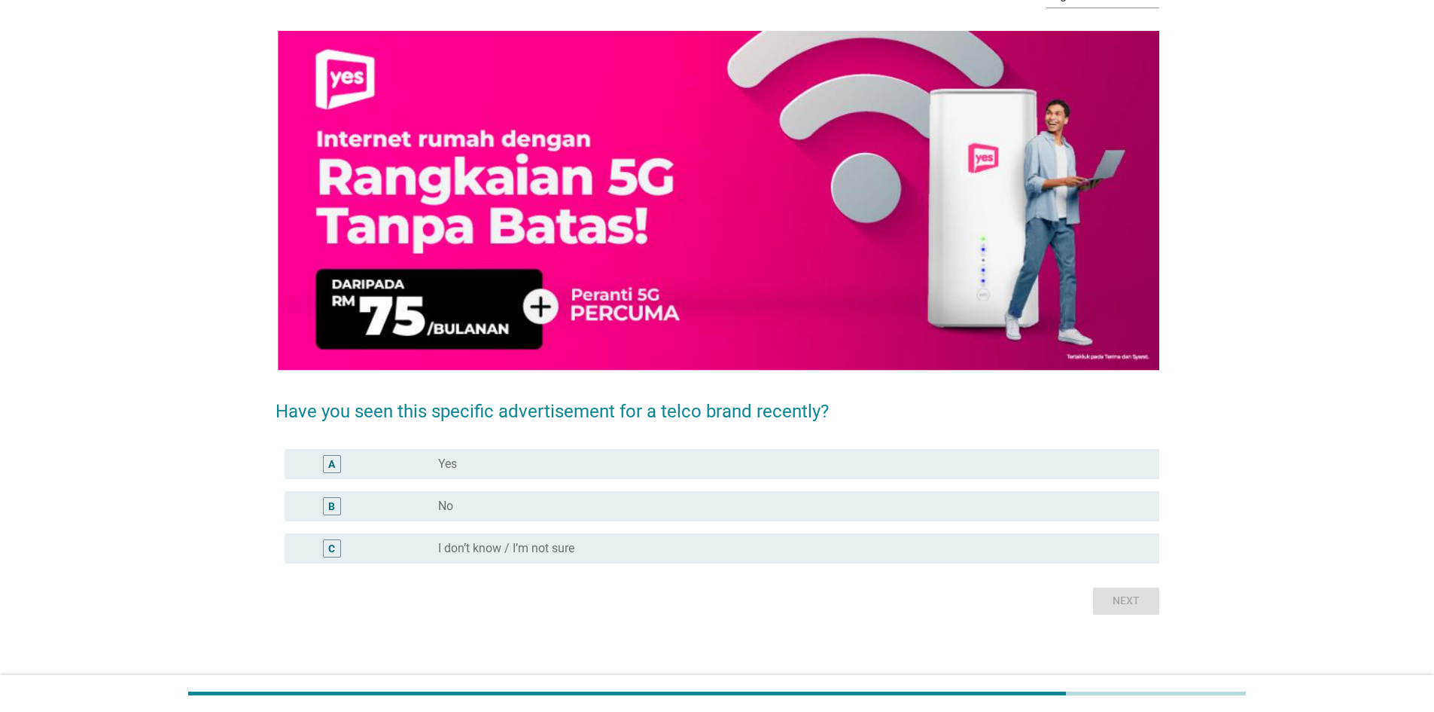
scroll to position [102, 0]
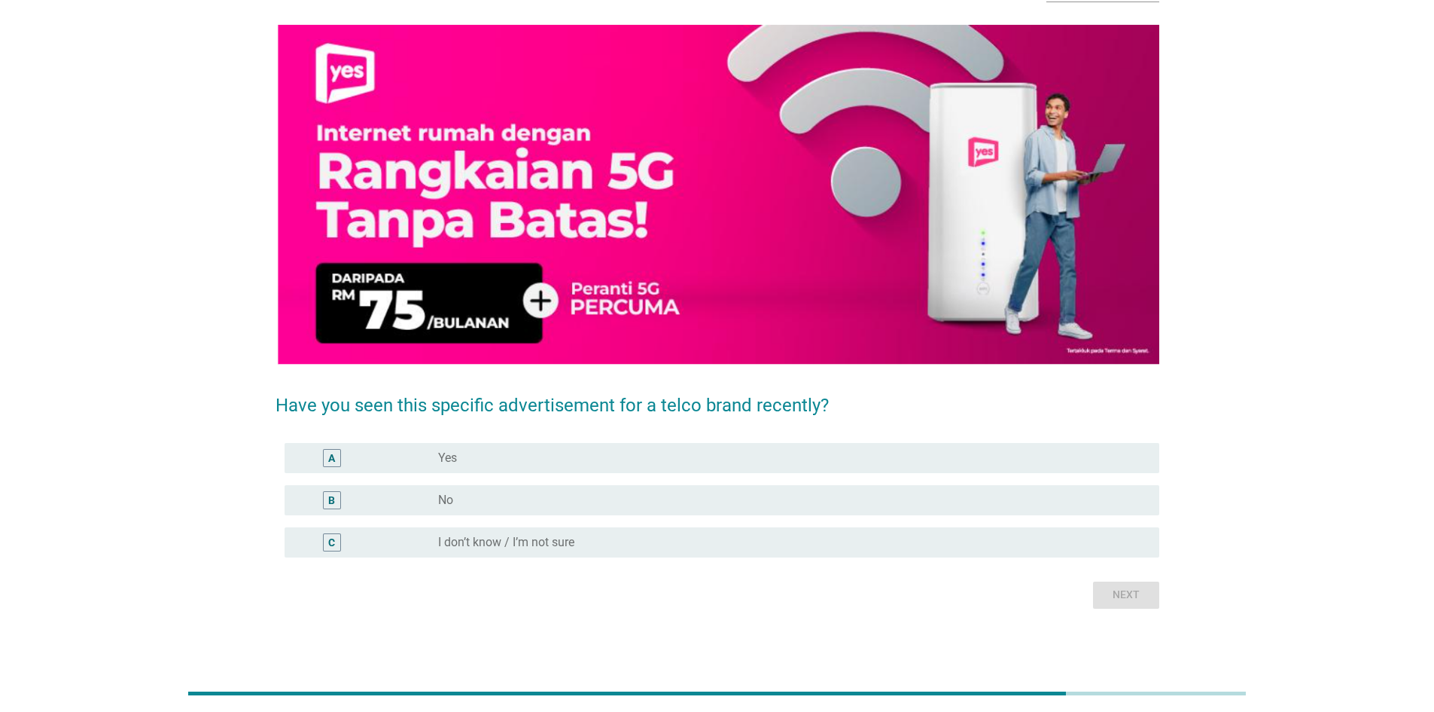
click at [578, 456] on div "radio_button_unchecked Yes" at bounding box center [786, 457] width 697 height 15
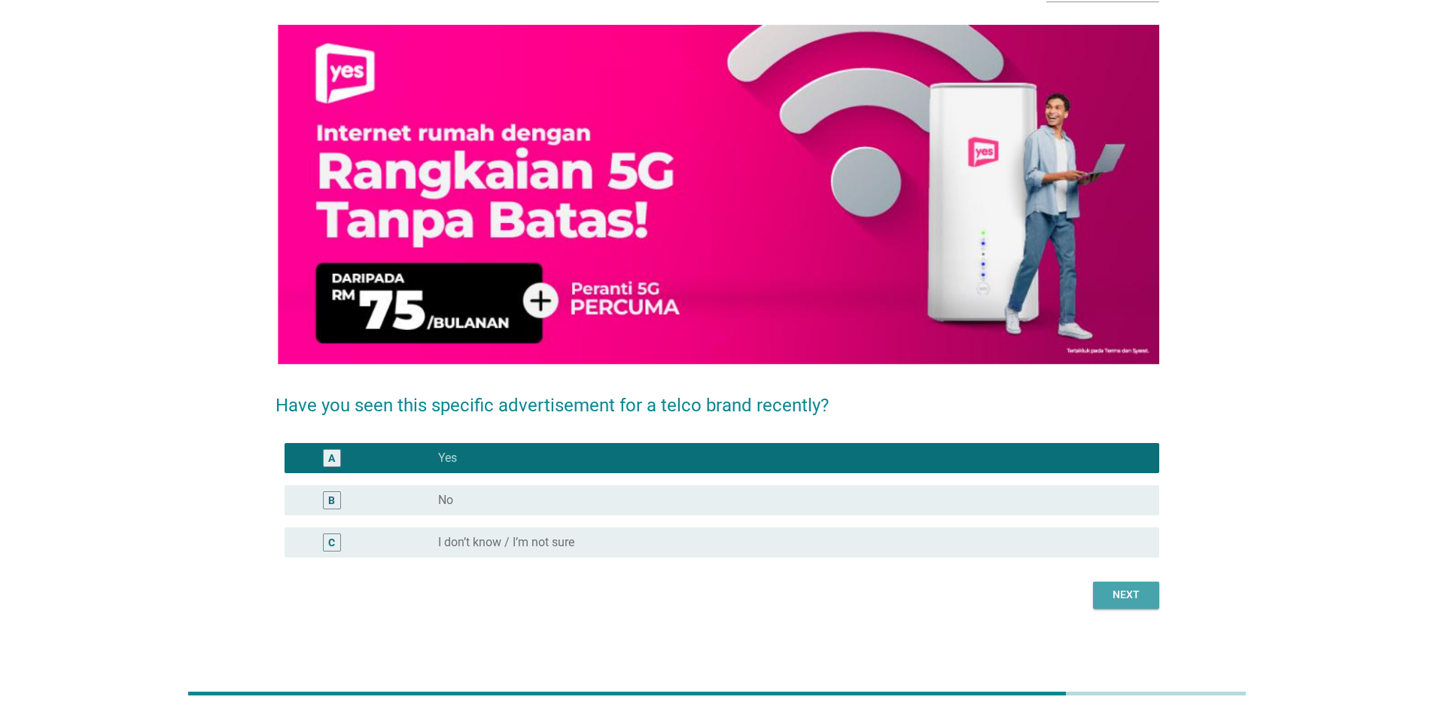
click at [1132, 605] on button "Next" at bounding box center [1126, 594] width 66 height 27
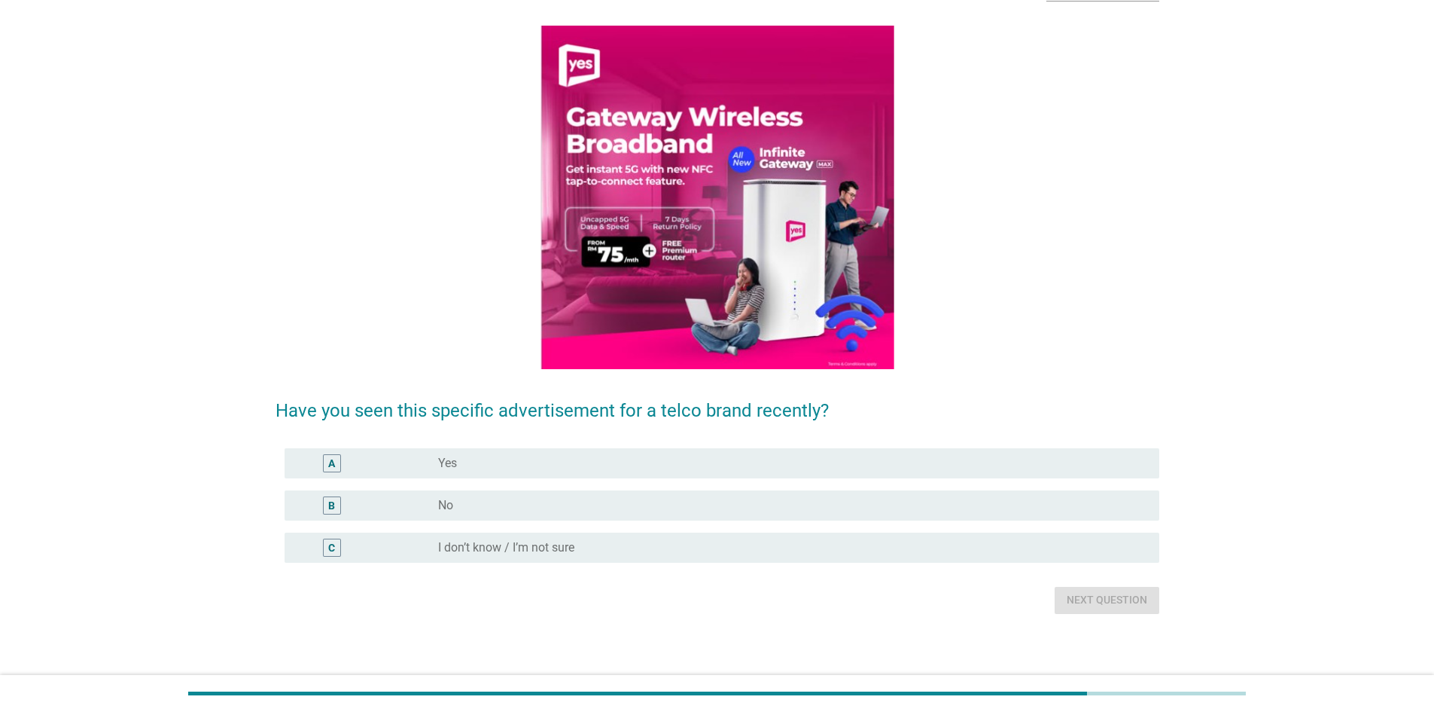
scroll to position [108, 0]
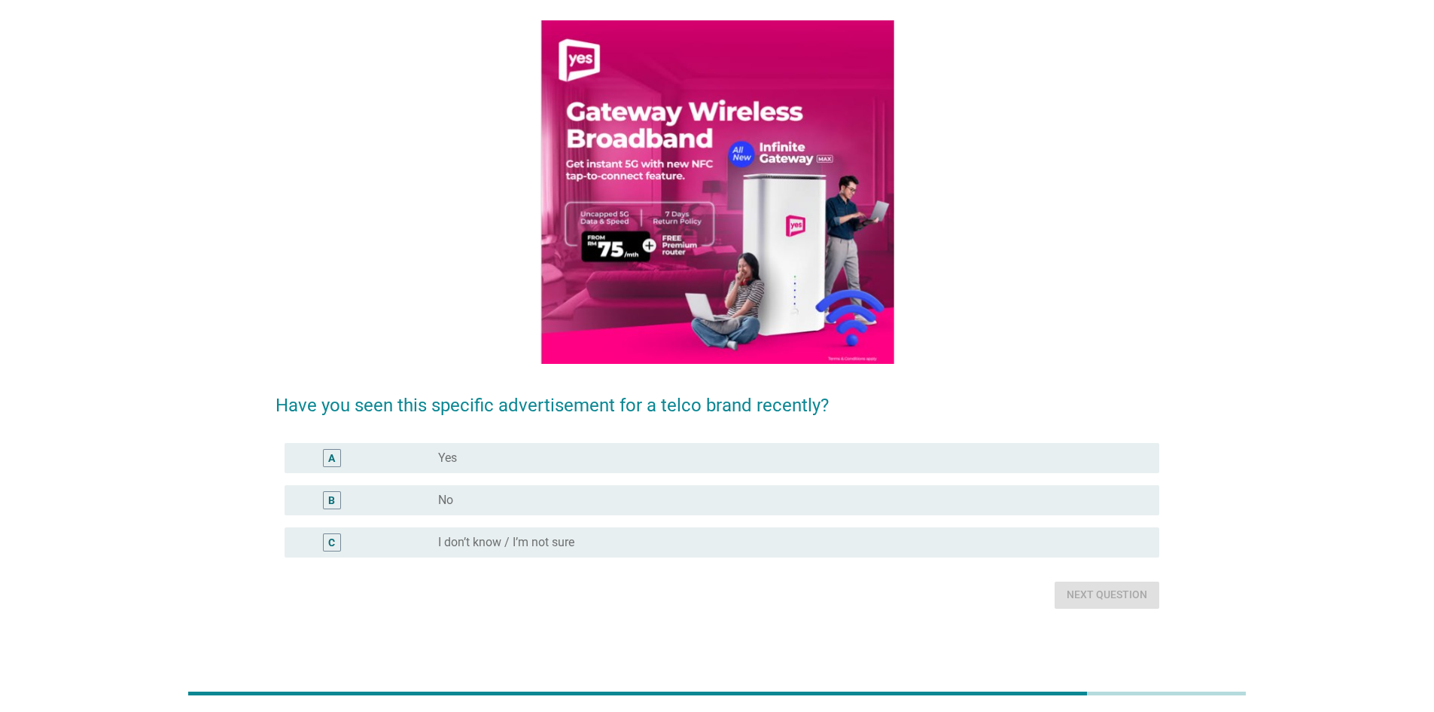
click at [685, 462] on div "radio_button_unchecked Yes" at bounding box center [786, 457] width 697 height 15
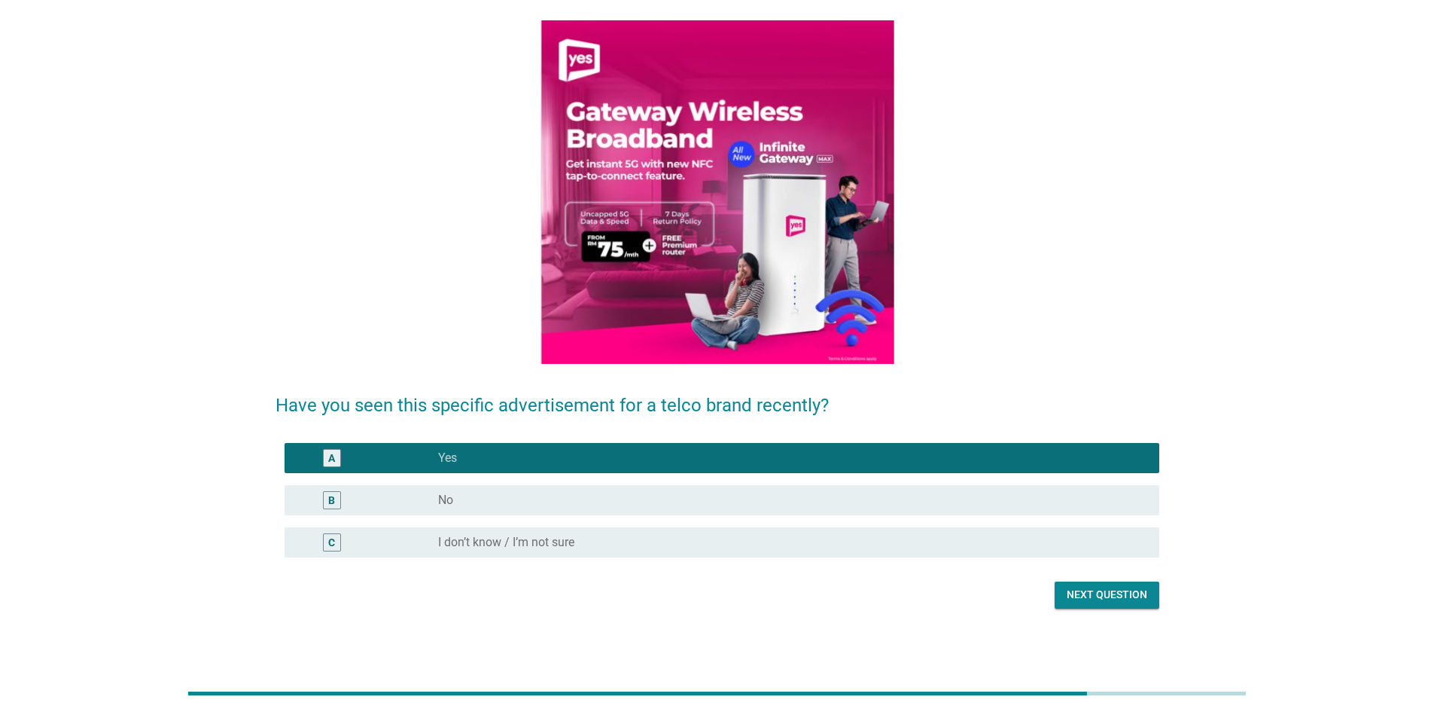
click at [1151, 596] on button "Next question" at bounding box center [1107, 594] width 105 height 27
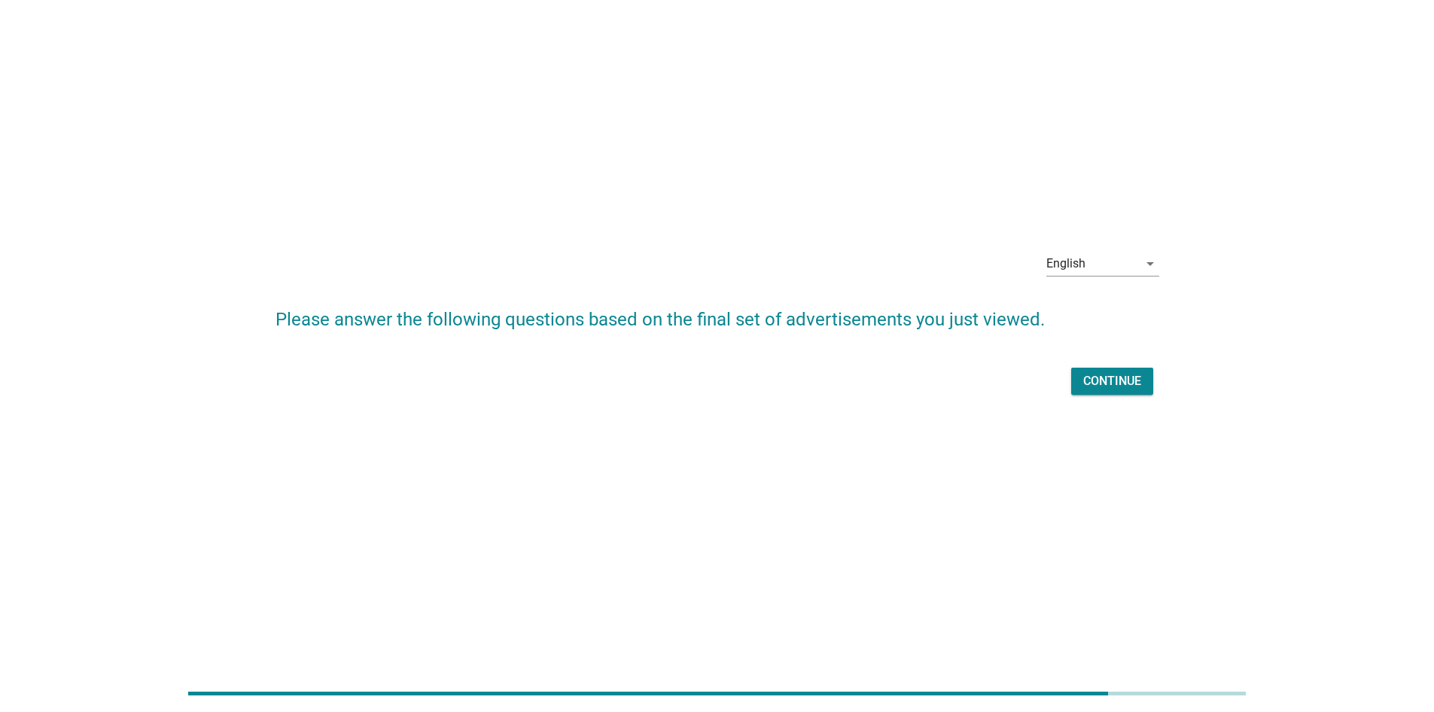
scroll to position [0, 0]
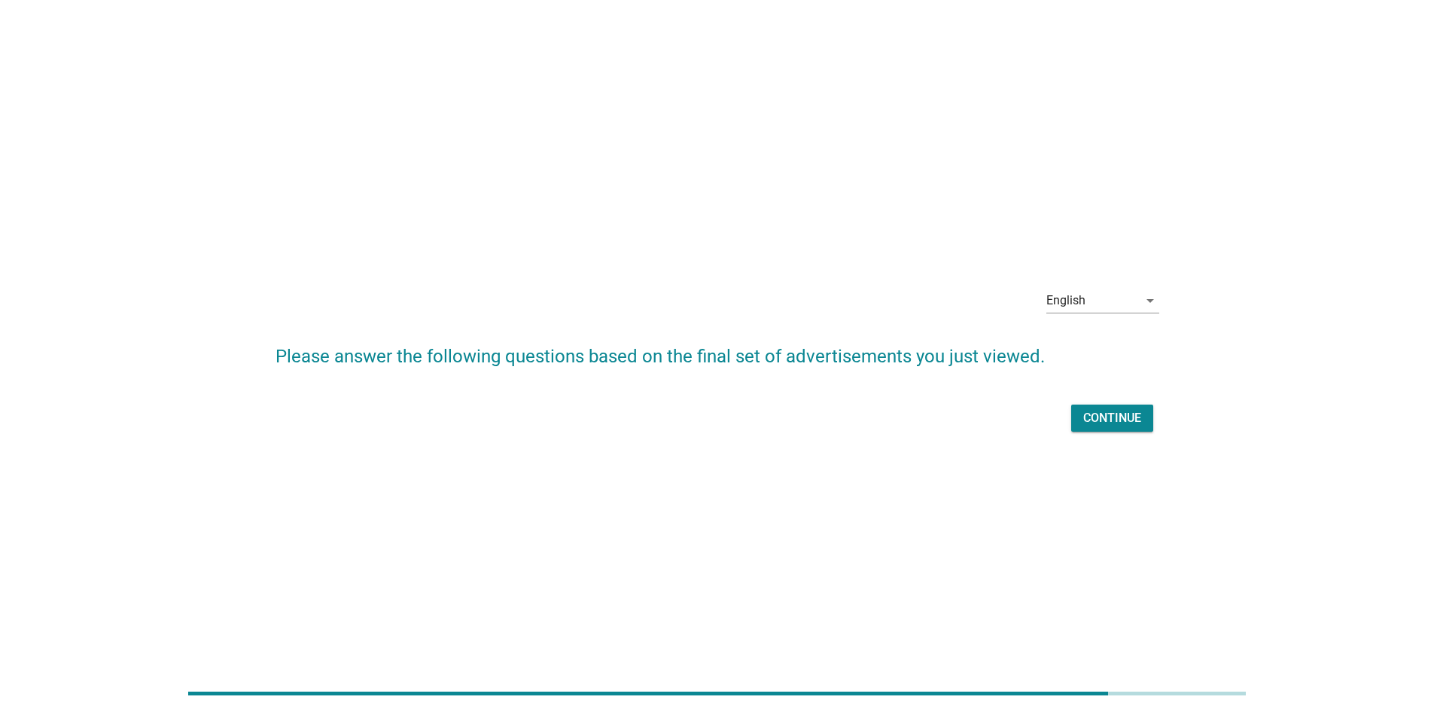
click at [1133, 425] on div "Continue" at bounding box center [1112, 418] width 58 height 18
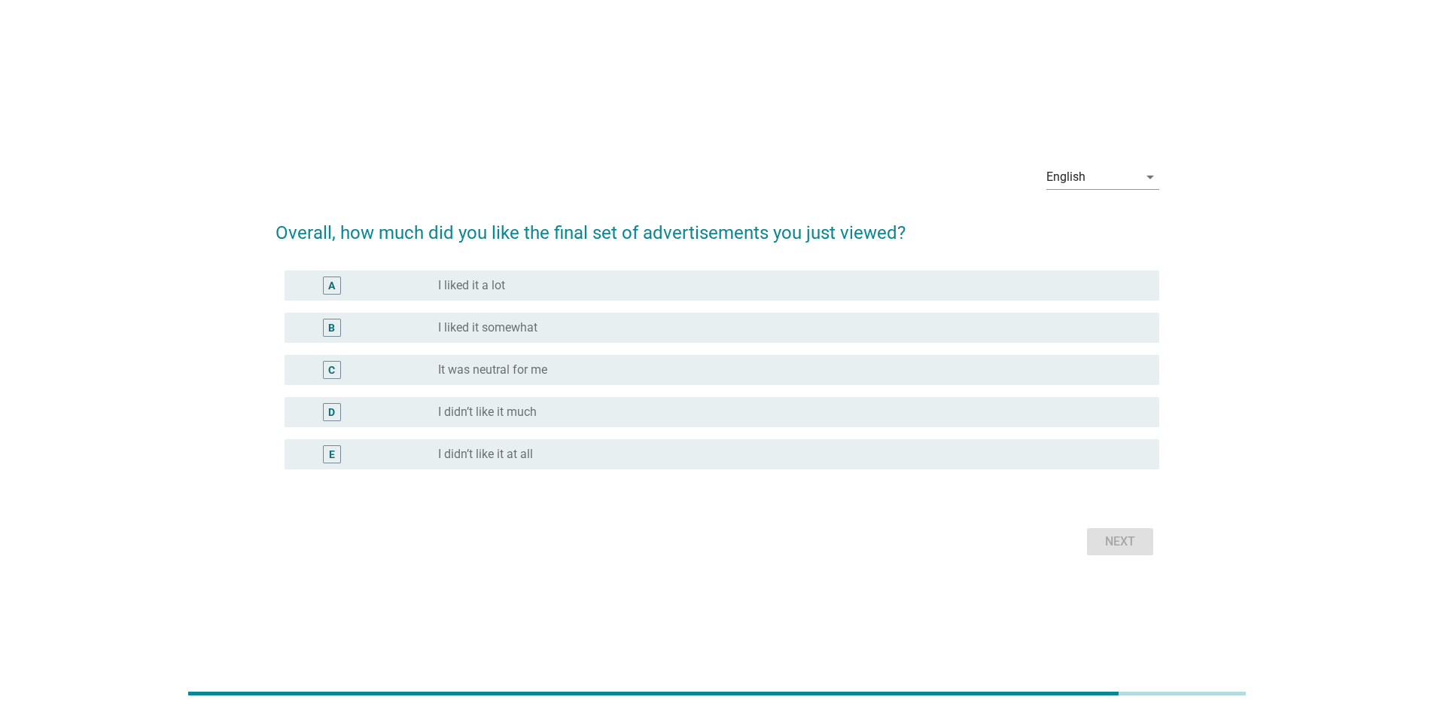
click at [729, 350] on div "C radio_button_unchecked It was neutral for me" at bounding box center [718, 370] width 884 height 42
click at [829, 391] on div "D radio_button_unchecked I didn’t like it much" at bounding box center [718, 412] width 884 height 42
click at [870, 374] on div "radio_button_unchecked It was neutral for me" at bounding box center [786, 369] width 697 height 15
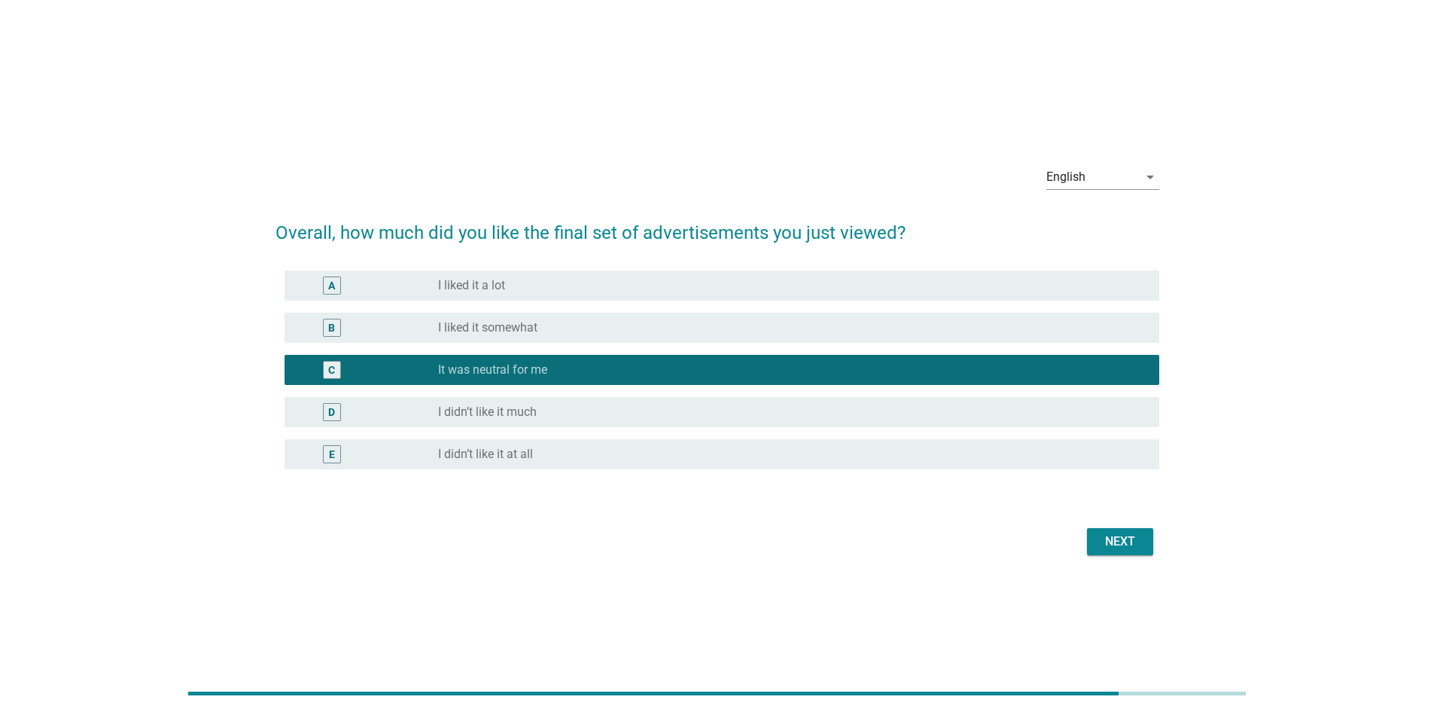
click at [1112, 548] on div "Next" at bounding box center [1120, 541] width 42 height 18
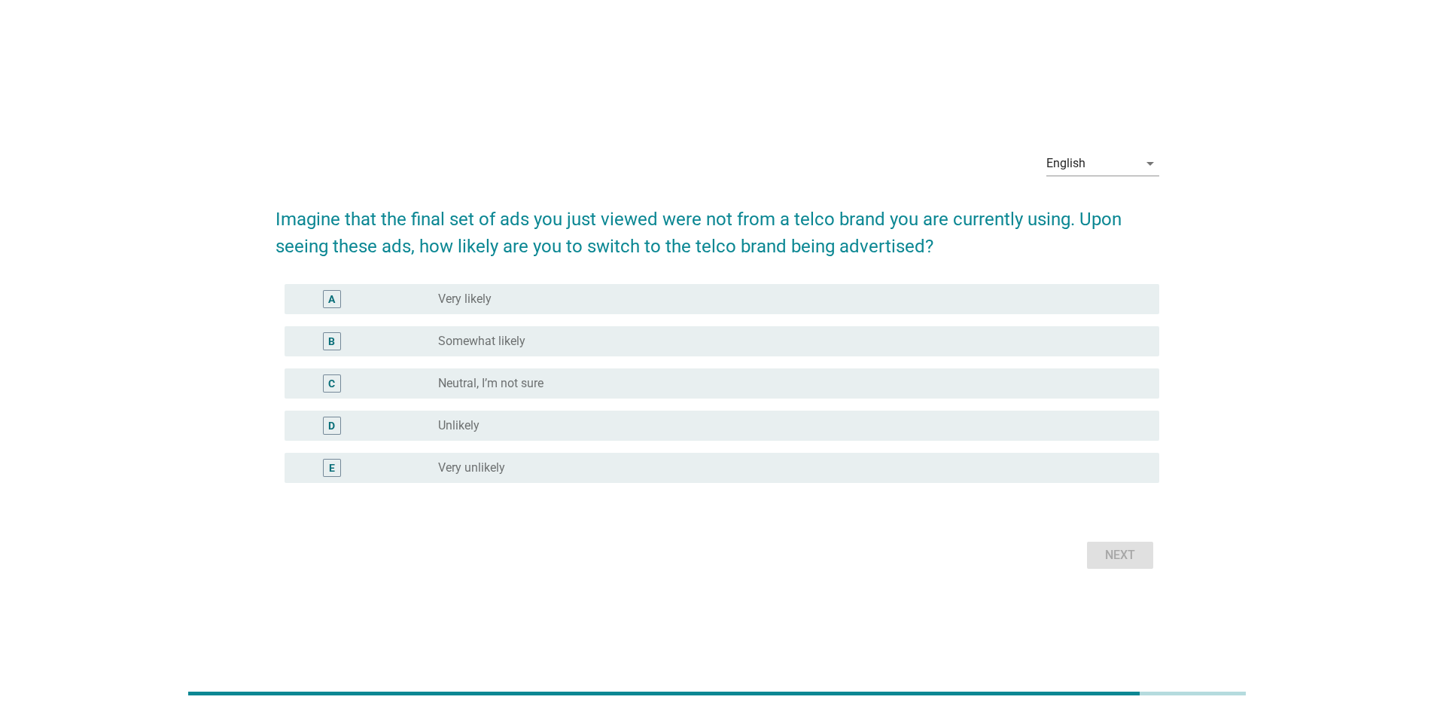
click at [724, 365] on div "C radio_button_unchecked Neutral, I’m not sure" at bounding box center [718, 383] width 884 height 42
click at [745, 380] on div "radio_button_unchecked Neutral, I’m not sure" at bounding box center [786, 383] width 697 height 15
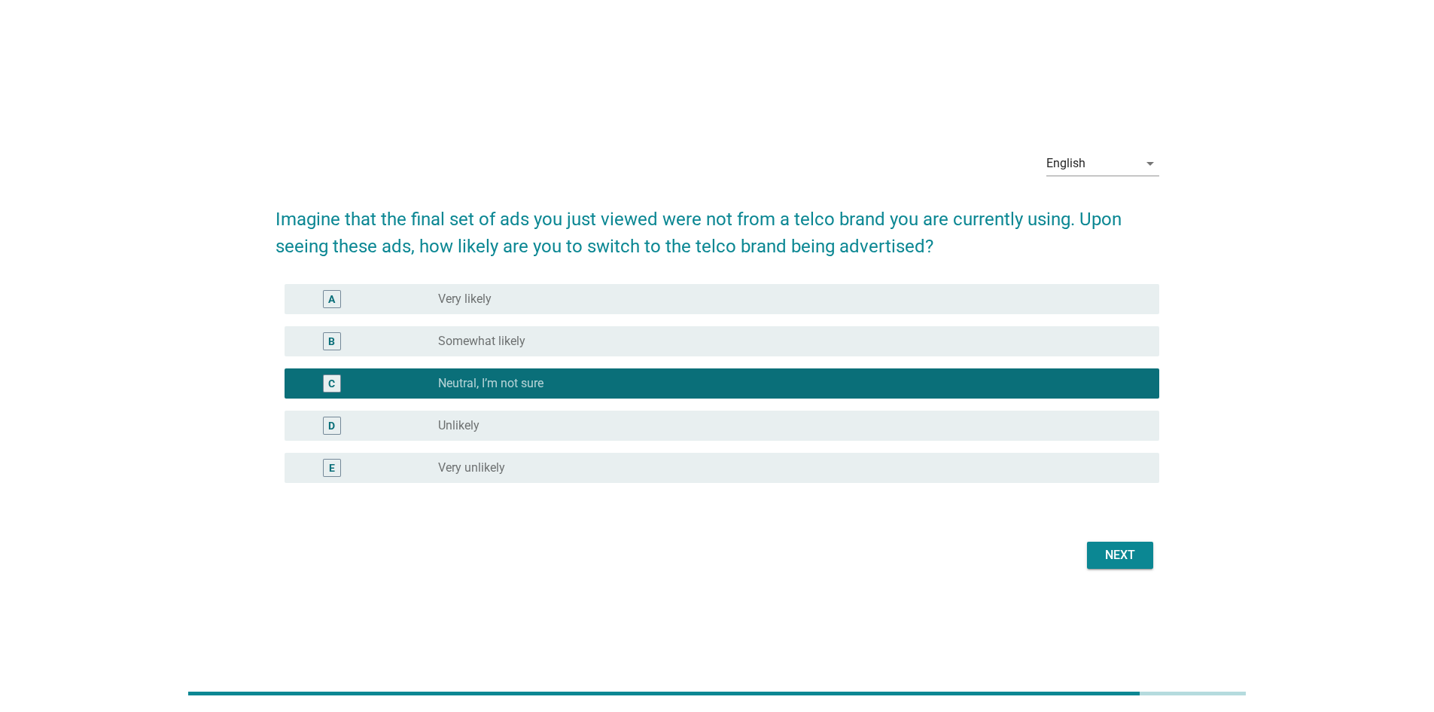
click at [1118, 555] on div "Next" at bounding box center [1120, 555] width 42 height 18
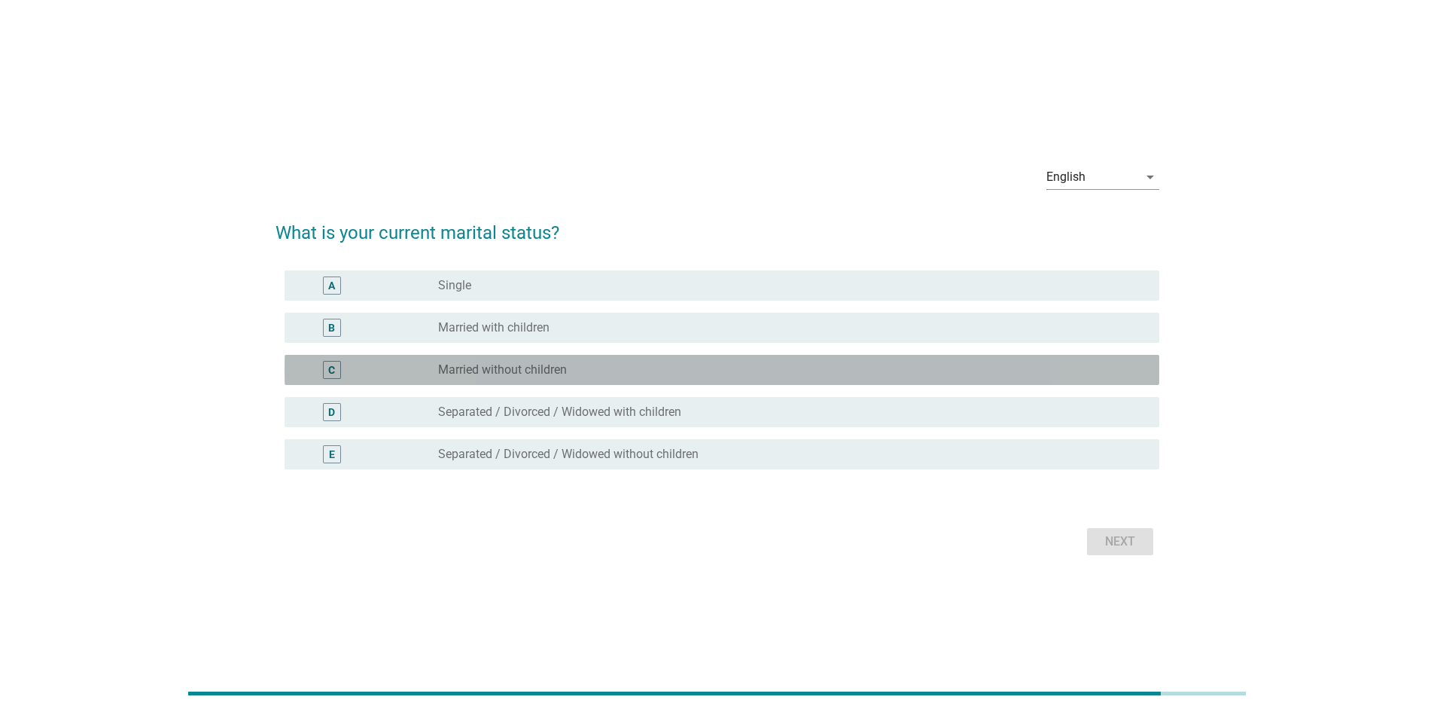
click at [654, 369] on div "radio_button_unchecked Married without children" at bounding box center [786, 369] width 697 height 15
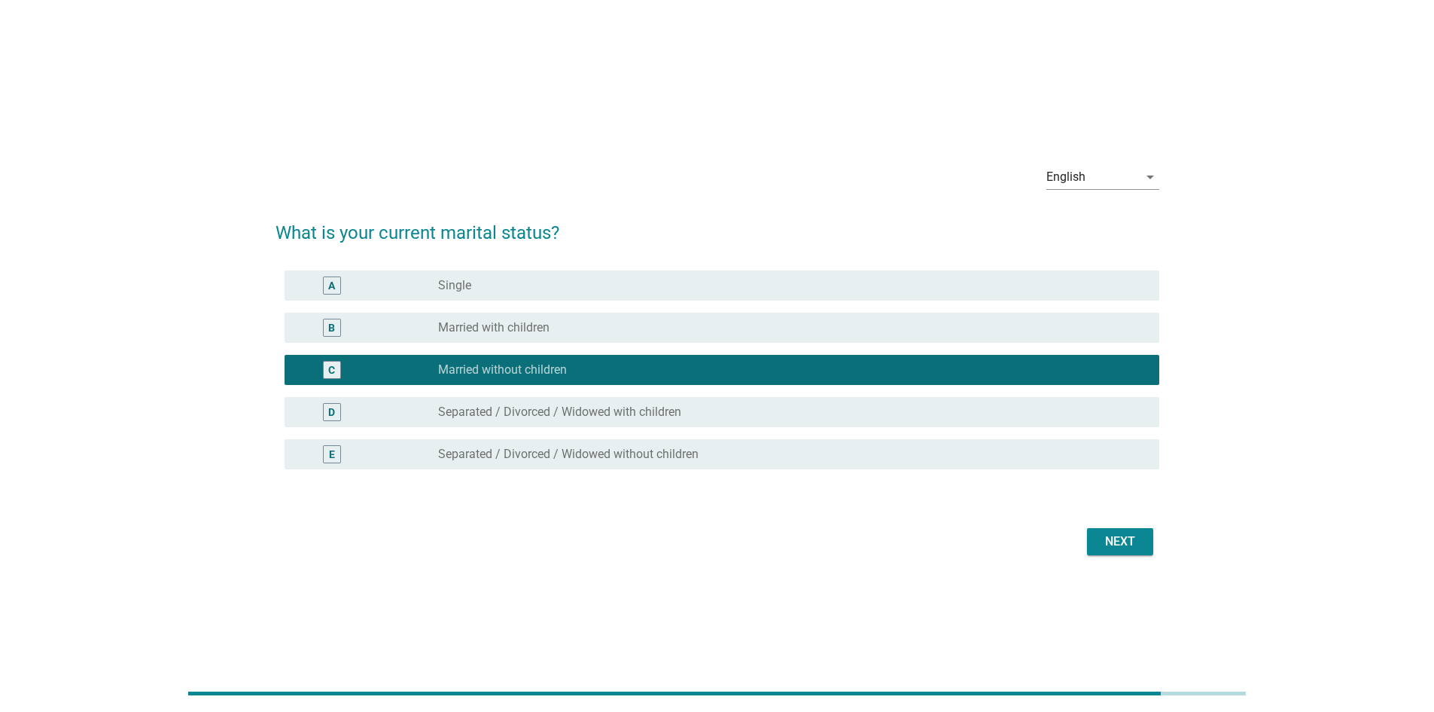
click at [1129, 551] on button "Next" at bounding box center [1120, 541] width 66 height 27
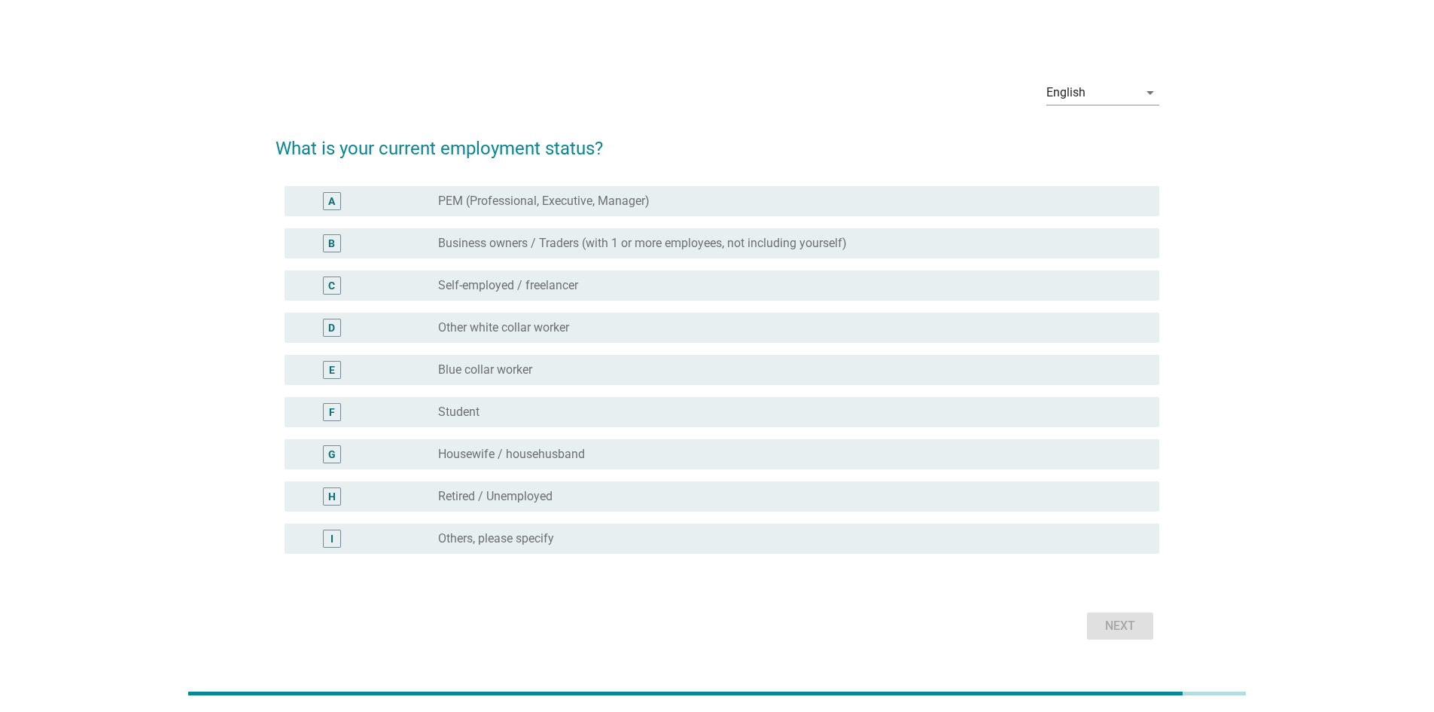
click at [658, 202] on div "radio_button_unchecked PEM (Professional, Executive, Manager)" at bounding box center [786, 201] width 697 height 15
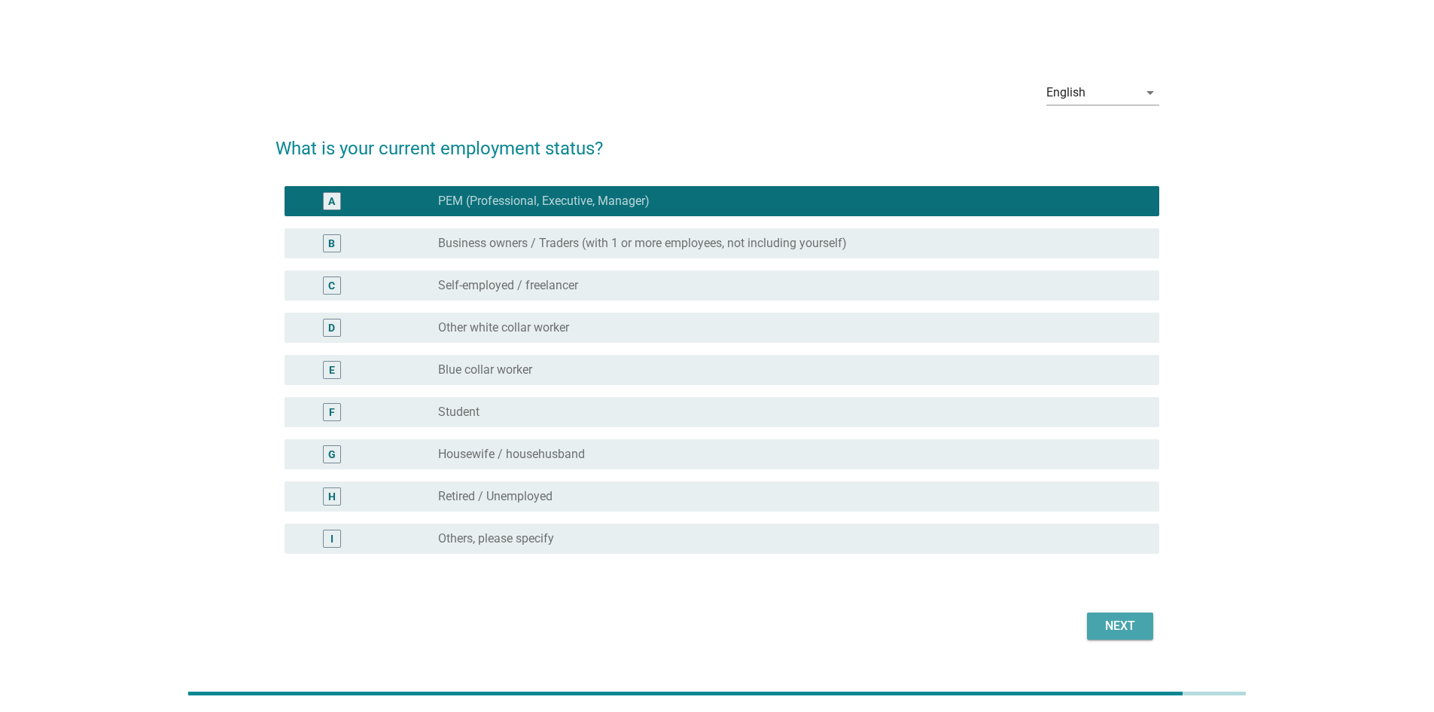
click at [1130, 621] on div "Next" at bounding box center [1120, 626] width 42 height 18
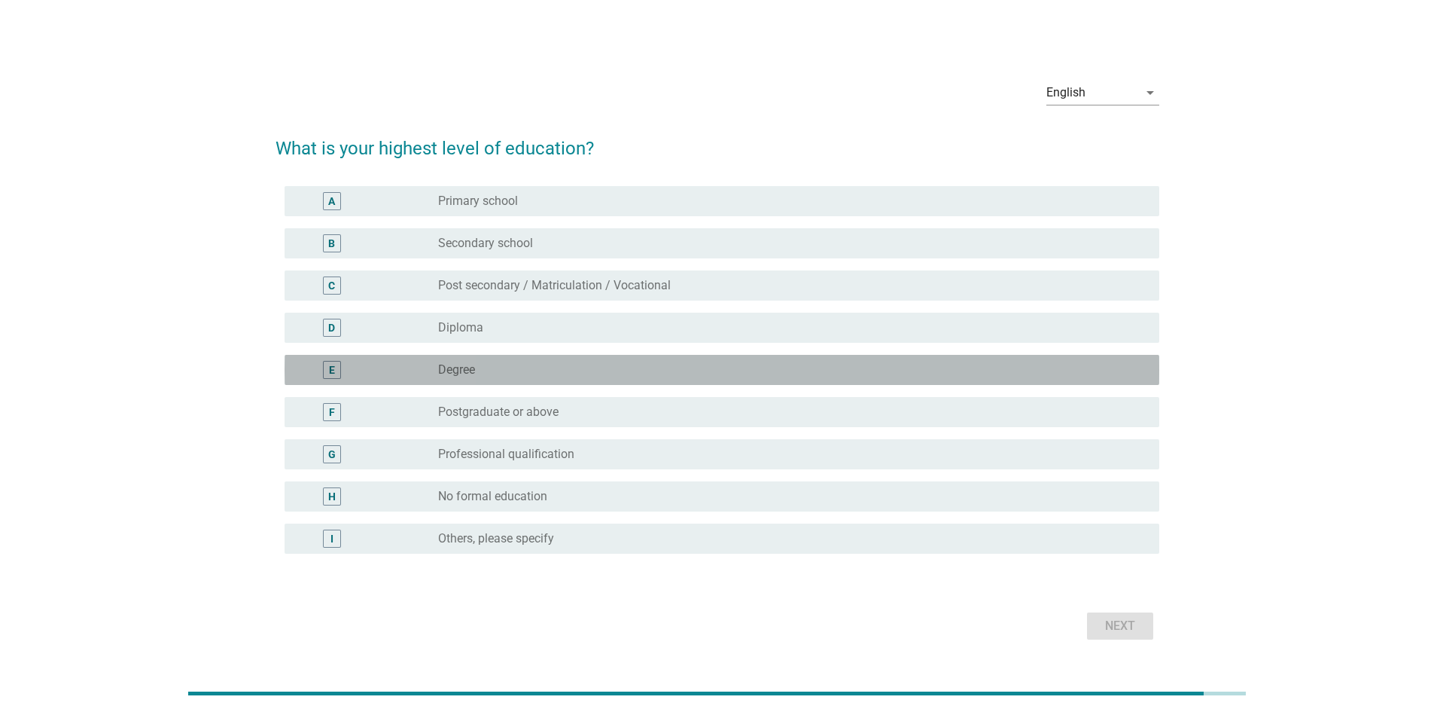
click at [610, 364] on div "radio_button_unchecked Degree" at bounding box center [786, 369] width 697 height 15
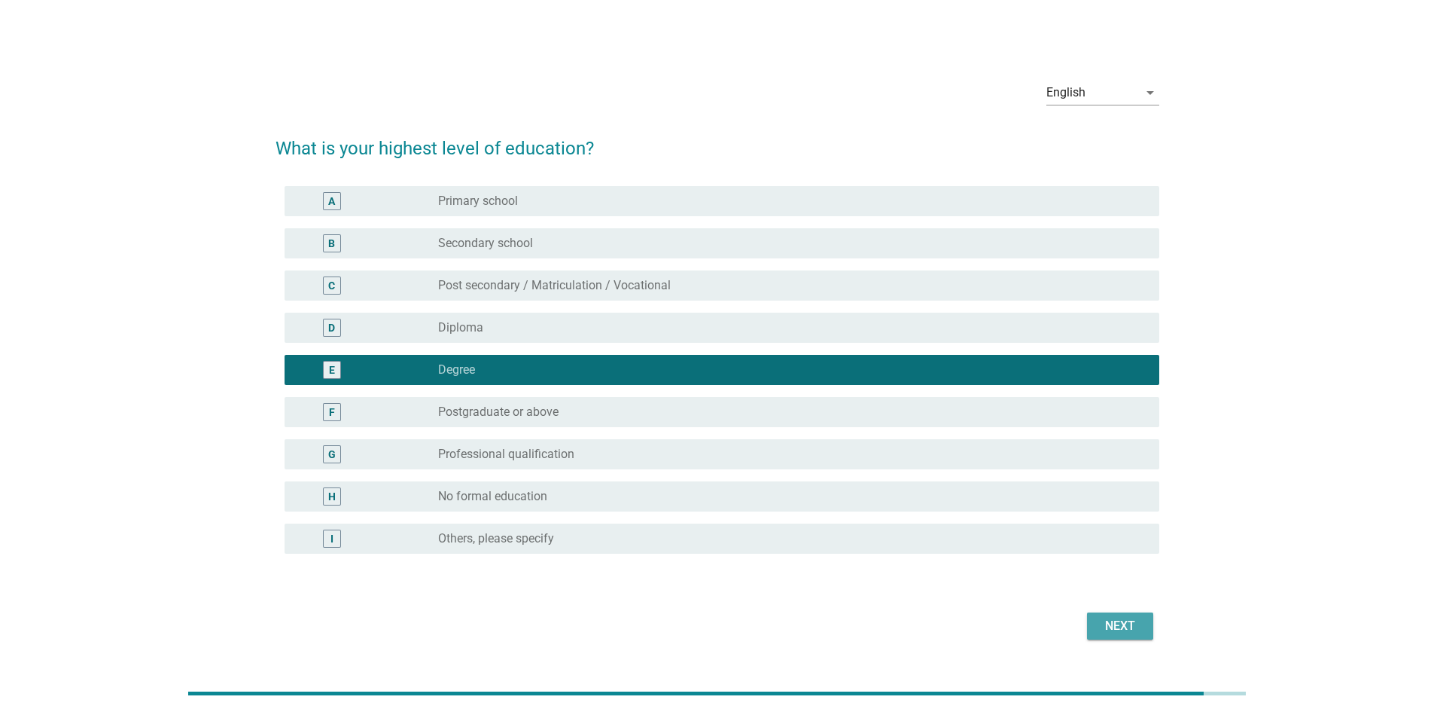
click at [1115, 625] on div "Next" at bounding box center [1120, 626] width 42 height 18
